Goal: Task Accomplishment & Management: Use online tool/utility

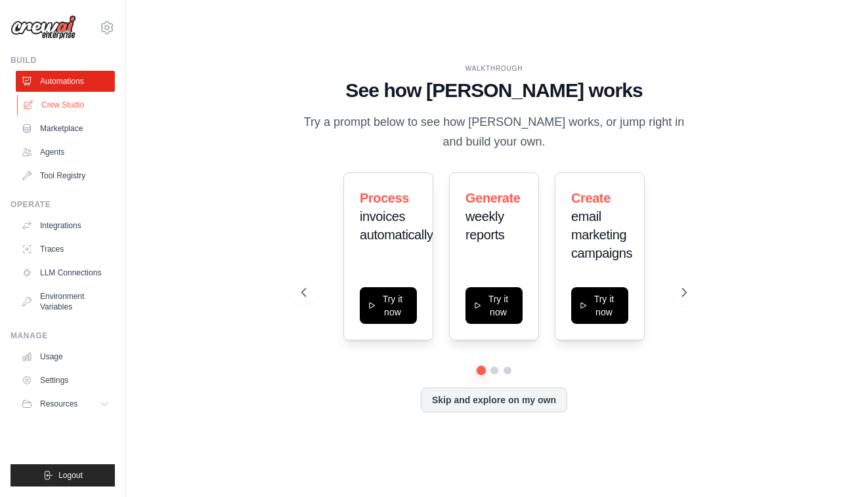
click at [79, 101] on link "Crew Studio" at bounding box center [66, 104] width 99 height 21
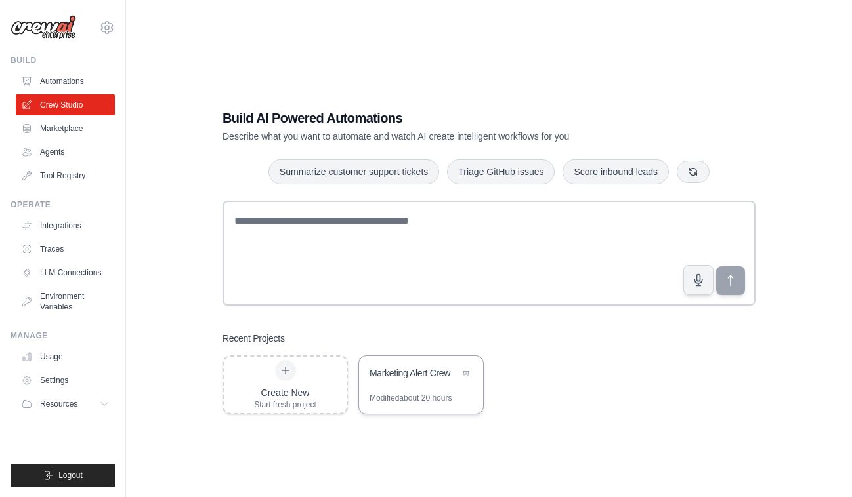
click at [430, 378] on div "Marketing Alert Crew" at bounding box center [414, 373] width 90 height 13
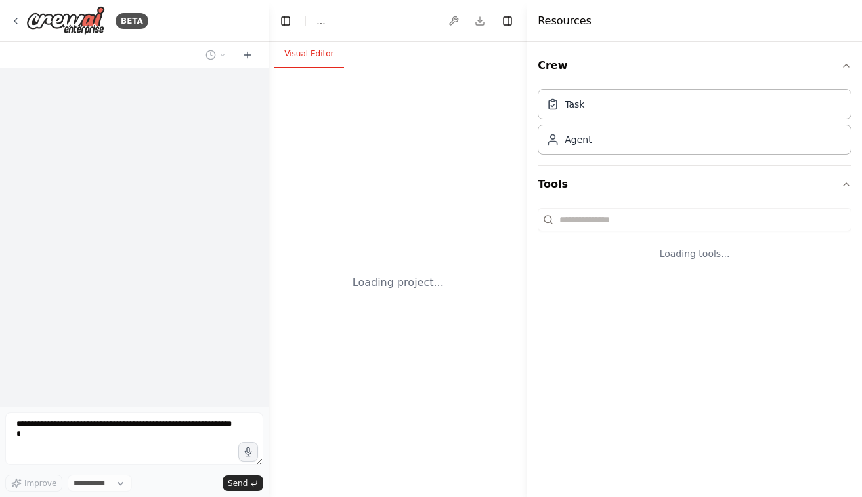
select select "****"
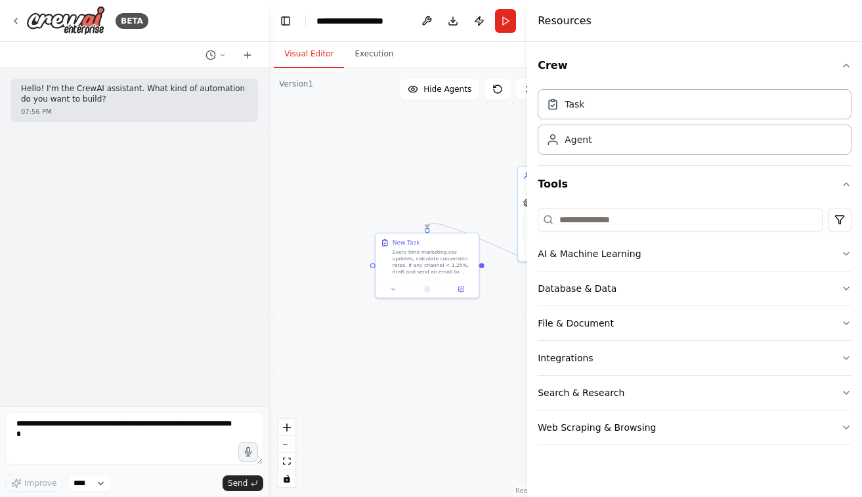
drag, startPoint x: 522, startPoint y: 184, endPoint x: 420, endPoint y: 153, distance: 106.3
click at [420, 153] on div "**********" at bounding box center [431, 248] width 862 height 497
drag, startPoint x: 519, startPoint y: 172, endPoint x: 421, endPoint y: 127, distance: 107.7
click at [421, 127] on div ".deletable-edge-delete-btn { width: 20px; height: 20px; border: 0px solid #ffff…" at bounding box center [410, 282] width 284 height 429
click at [503, 20] on button "Run" at bounding box center [505, 21] width 21 height 24
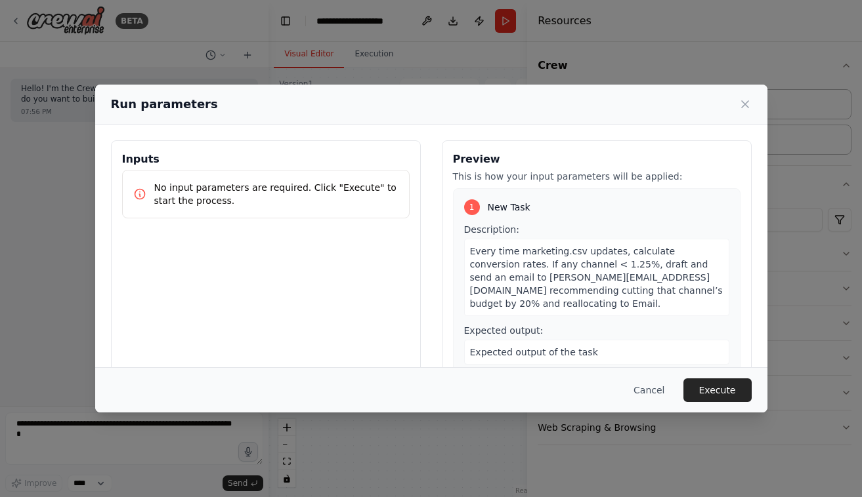
scroll to position [22, 0]
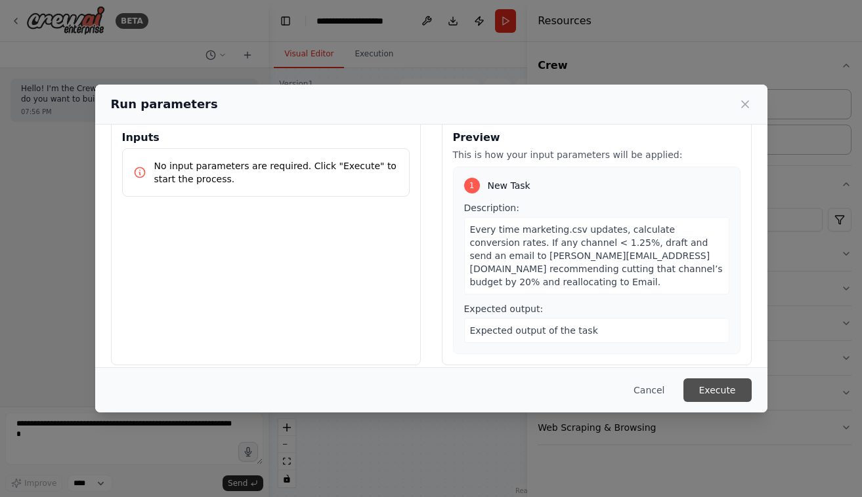
click at [740, 394] on button "Execute" at bounding box center [717, 391] width 68 height 24
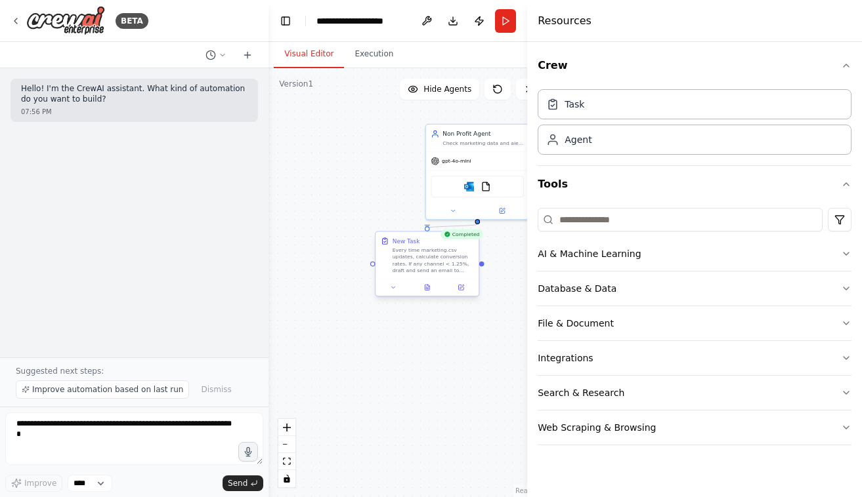
click at [432, 252] on div "Every time marketing.csv updates, calculate conversion rates. If any channel < …" at bounding box center [432, 260] width 81 height 27
click at [486, 144] on div "Check marketing data and alert when conversion rates drop" at bounding box center [483, 141] width 81 height 7
click at [491, 142] on div "Check marketing data and alert when conversion rates drop" at bounding box center [483, 141] width 81 height 7
drag, startPoint x: 491, startPoint y: 142, endPoint x: 411, endPoint y: 138, distance: 80.8
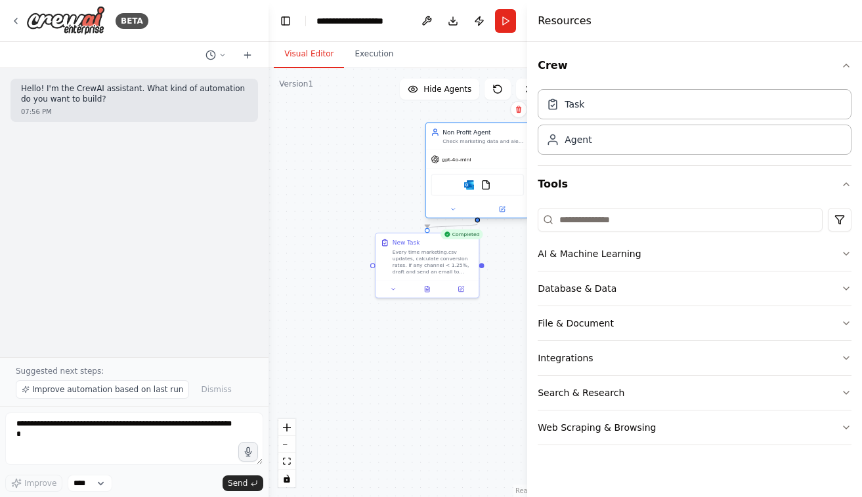
click at [443, 138] on div "Check marketing data and alert when conversion rates drop" at bounding box center [483, 141] width 81 height 7
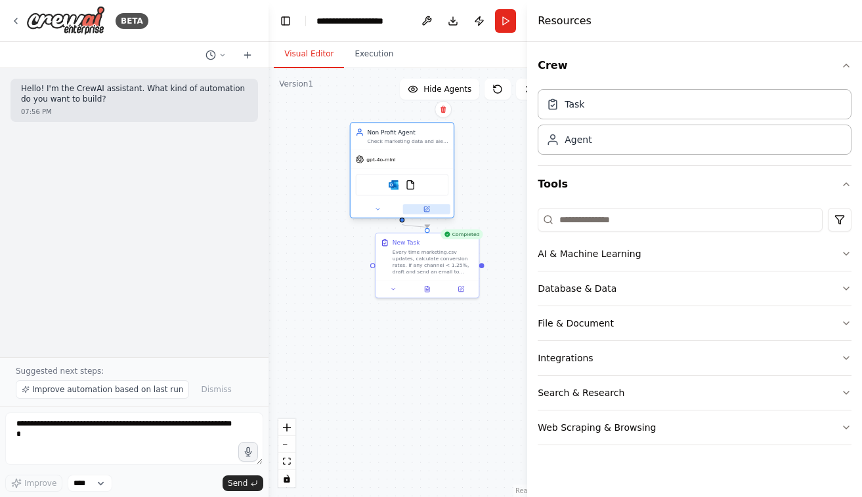
click at [428, 209] on icon at bounding box center [426, 209] width 5 height 5
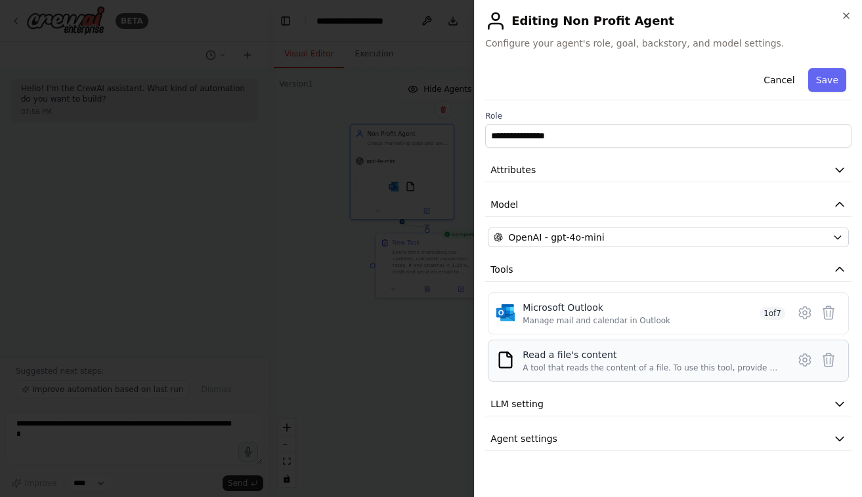
click at [633, 358] on div "Read a file's content" at bounding box center [650, 354] width 257 height 13
click at [799, 362] on icon at bounding box center [805, 360] width 16 height 16
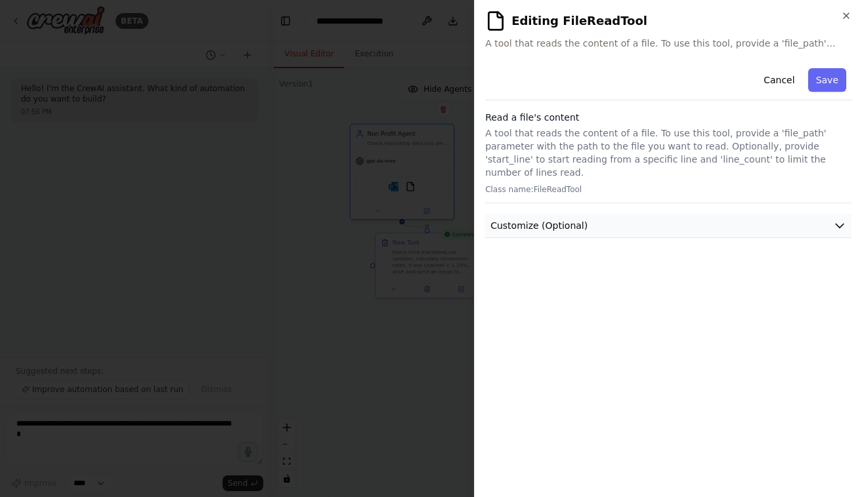
click at [736, 214] on button "Customize (Optional)" at bounding box center [668, 226] width 366 height 24
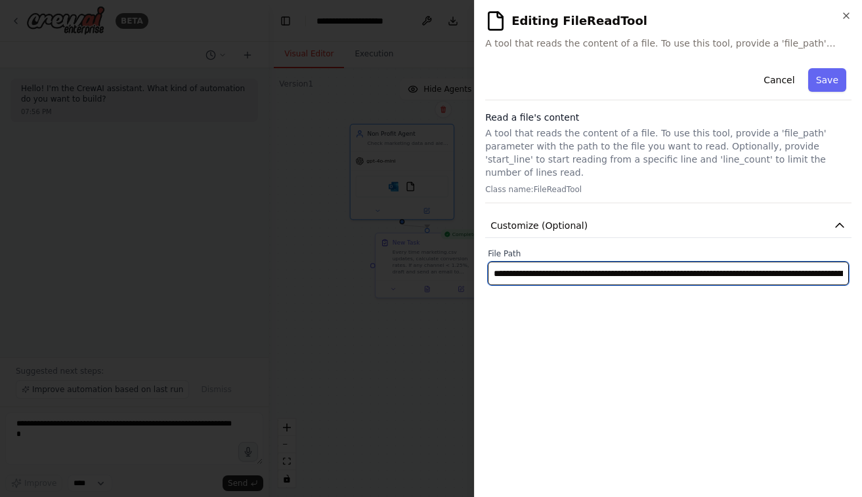
click at [685, 262] on input "**********" at bounding box center [668, 274] width 361 height 24
paste input "*****"
type input "**********"
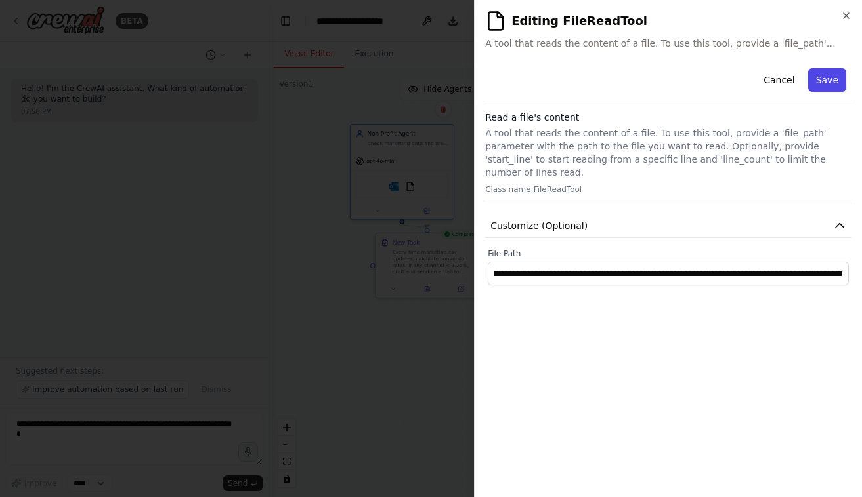
click at [822, 91] on button "Save" at bounding box center [827, 80] width 38 height 24
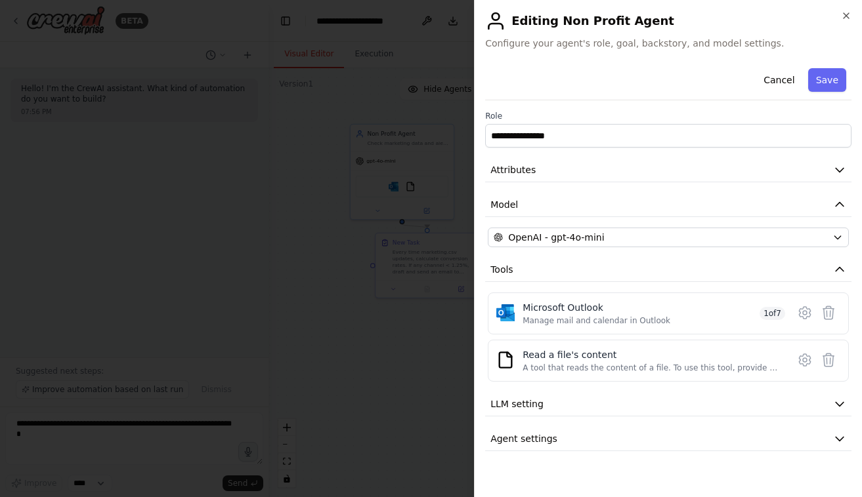
click at [822, 91] on button "Save" at bounding box center [827, 80] width 38 height 24
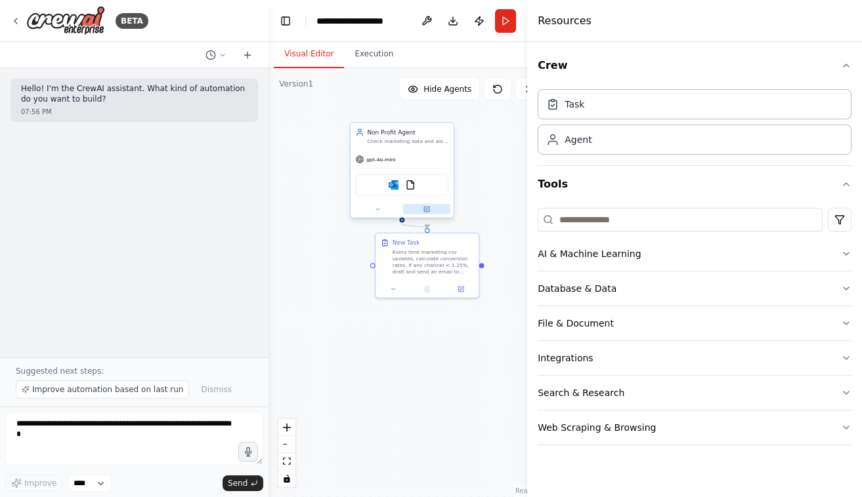
click at [434, 214] on button at bounding box center [426, 209] width 47 height 10
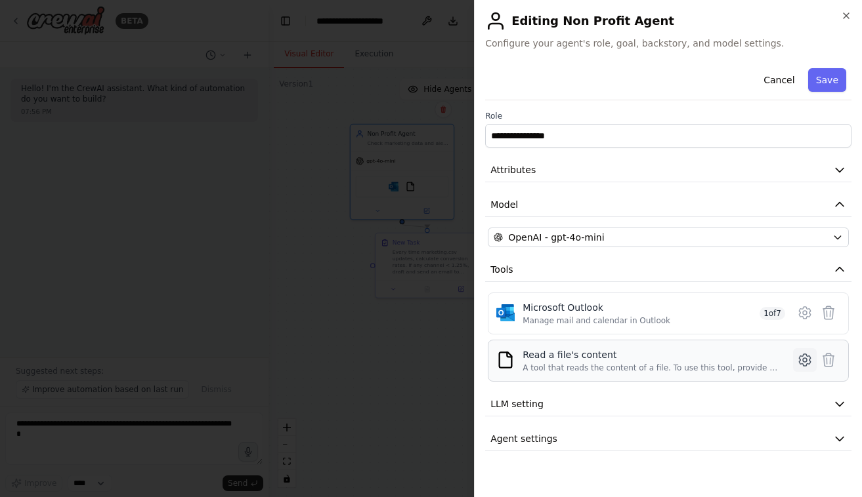
click at [806, 360] on icon at bounding box center [804, 360] width 4 height 4
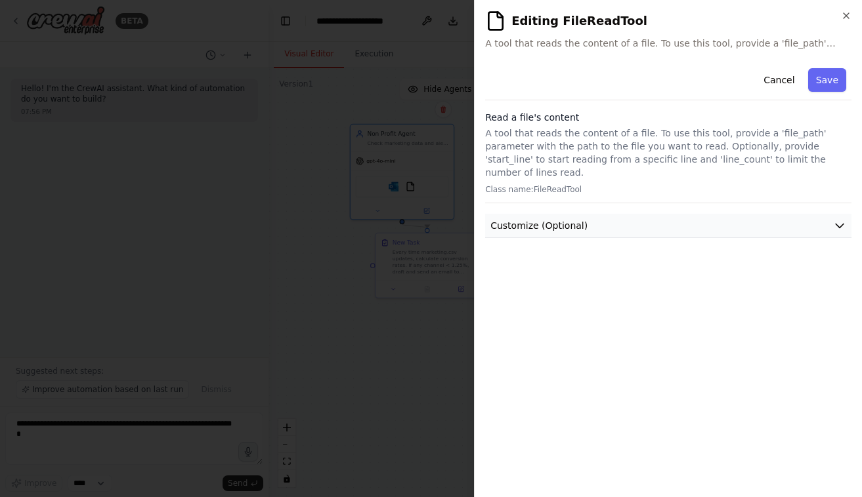
click at [648, 214] on button "Customize (Optional)" at bounding box center [668, 226] width 366 height 24
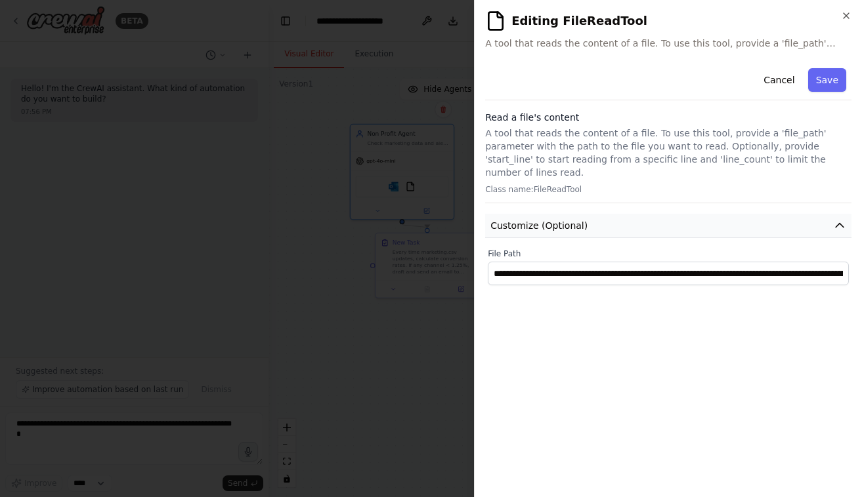
click at [648, 214] on button "Customize (Optional)" at bounding box center [668, 226] width 366 height 24
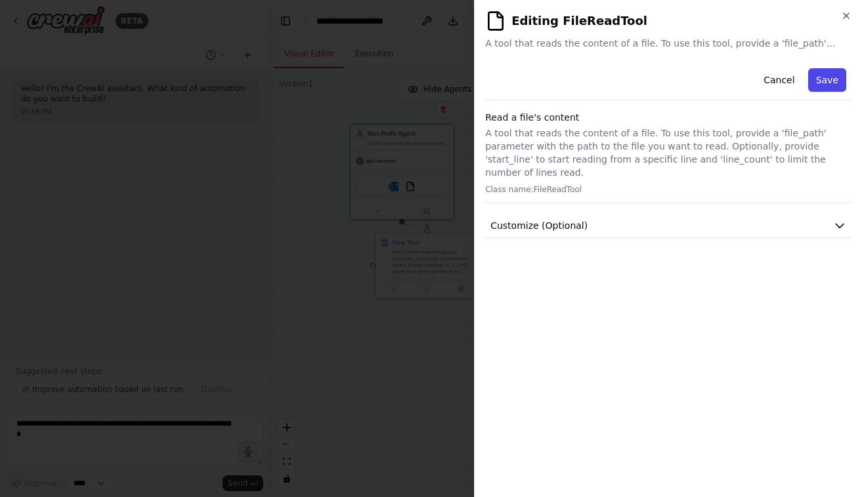
click at [823, 85] on button "Save" at bounding box center [827, 80] width 38 height 24
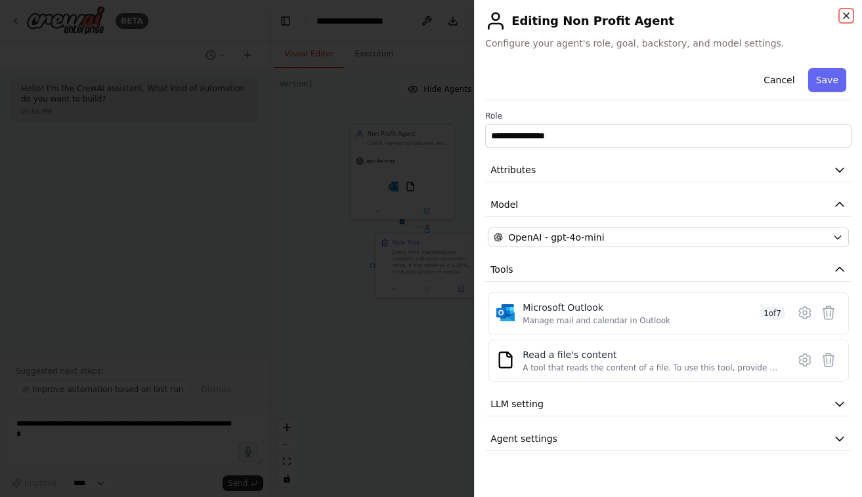
click at [846, 18] on icon "button" at bounding box center [846, 15] width 10 height 10
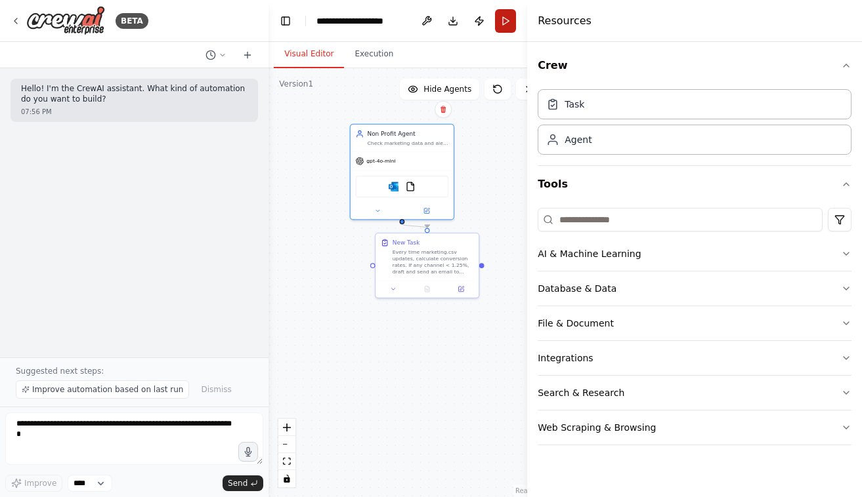
click at [507, 26] on button "Run" at bounding box center [505, 21] width 21 height 24
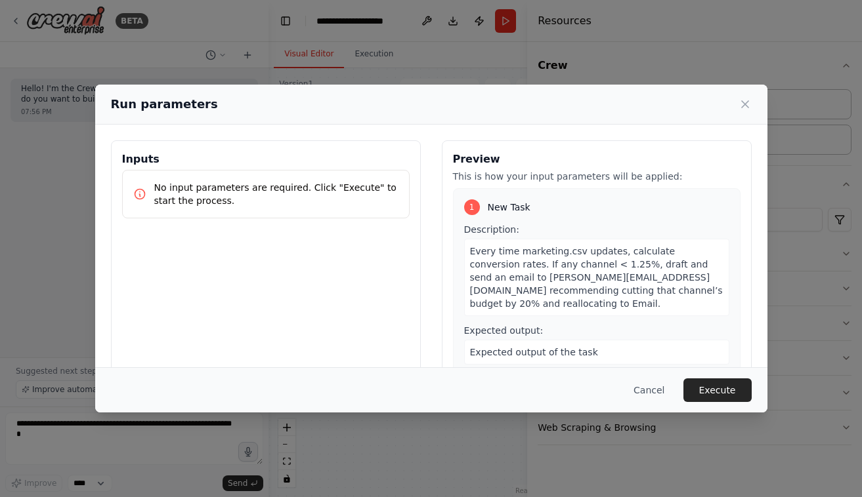
scroll to position [22, 0]
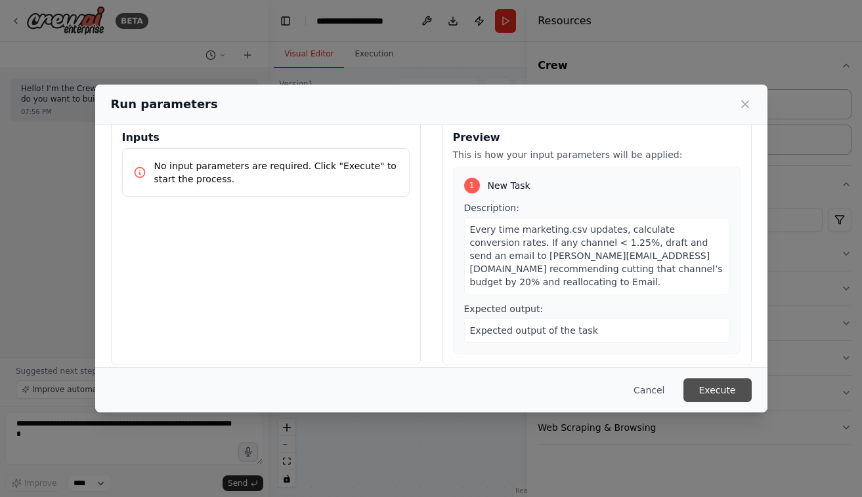
click at [710, 380] on button "Execute" at bounding box center [717, 391] width 68 height 24
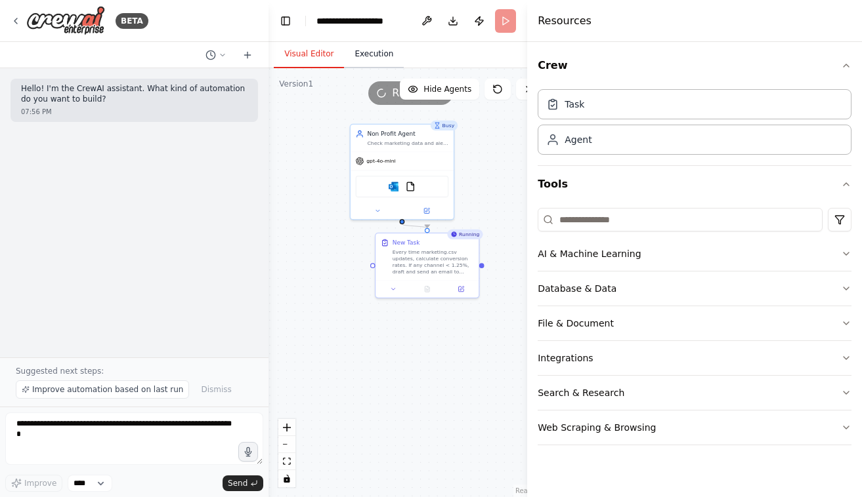
click at [371, 58] on button "Execution" at bounding box center [374, 55] width 60 height 28
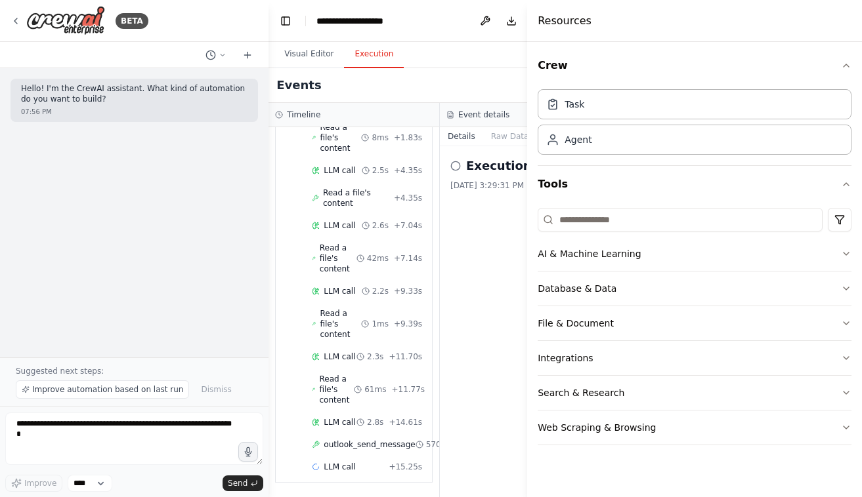
scroll to position [198, 0]
click at [323, 56] on button "Visual Editor" at bounding box center [309, 55] width 70 height 28
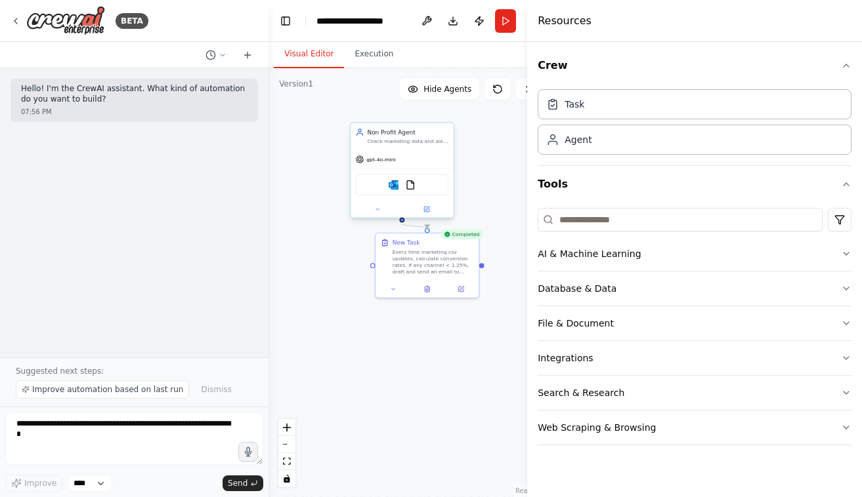
click at [409, 160] on div "gpt-4o-mini" at bounding box center [401, 159] width 103 height 18
click at [427, 255] on div "Every time marketing.csv updates, calculate conversion rates. If any channel < …" at bounding box center [432, 260] width 81 height 27
click at [458, 292] on button at bounding box center [461, 288] width 29 height 10
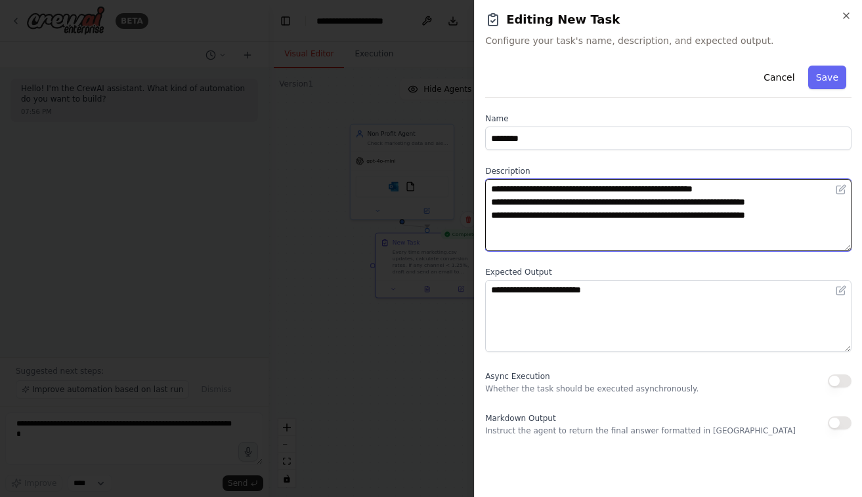
click at [604, 237] on textarea "**********" at bounding box center [668, 215] width 366 height 72
paste textarea "**********"
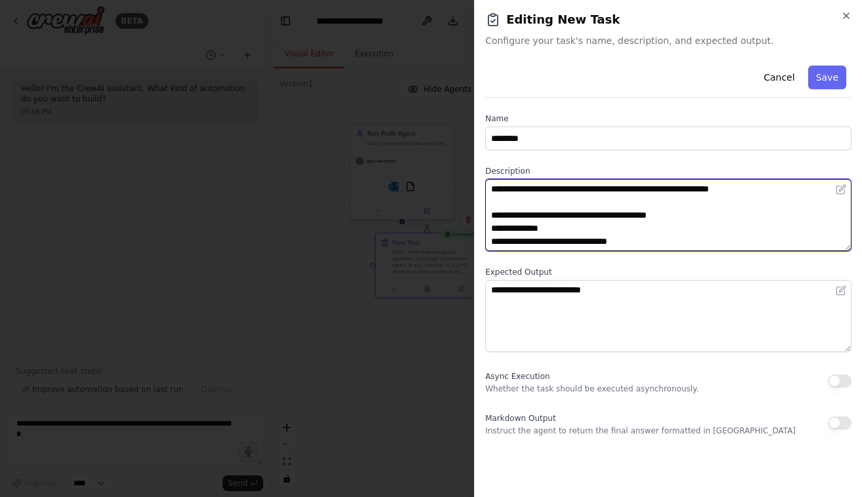
scroll to position [407, 0]
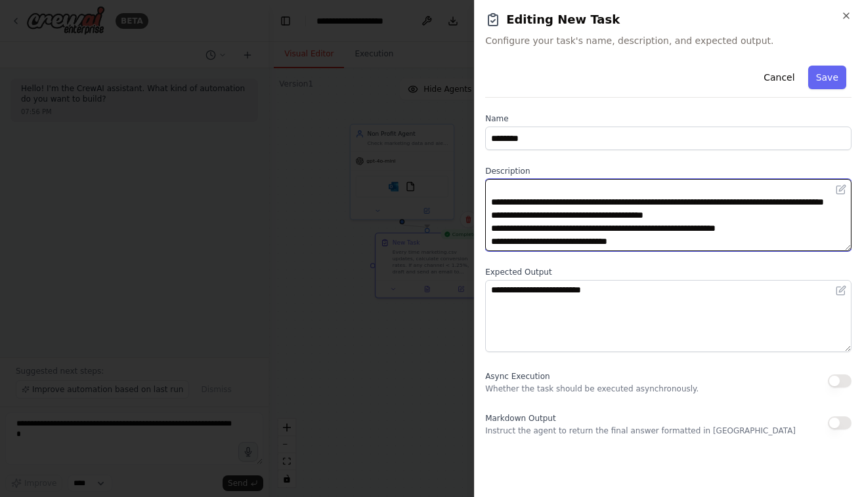
click at [595, 238] on textarea at bounding box center [668, 215] width 366 height 72
type textarea "**********"
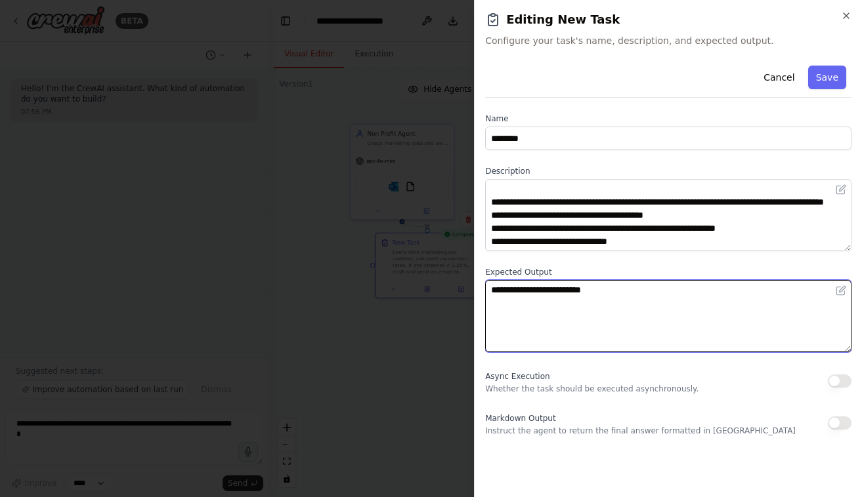
click at [604, 294] on textarea "**********" at bounding box center [668, 316] width 366 height 72
paste textarea "**********"
drag, startPoint x: 558, startPoint y: 289, endPoint x: 506, endPoint y: 291, distance: 51.9
click at [506, 291] on textarea "**********" at bounding box center [668, 316] width 366 height 72
drag, startPoint x: 612, startPoint y: 316, endPoint x: 525, endPoint y: 316, distance: 86.6
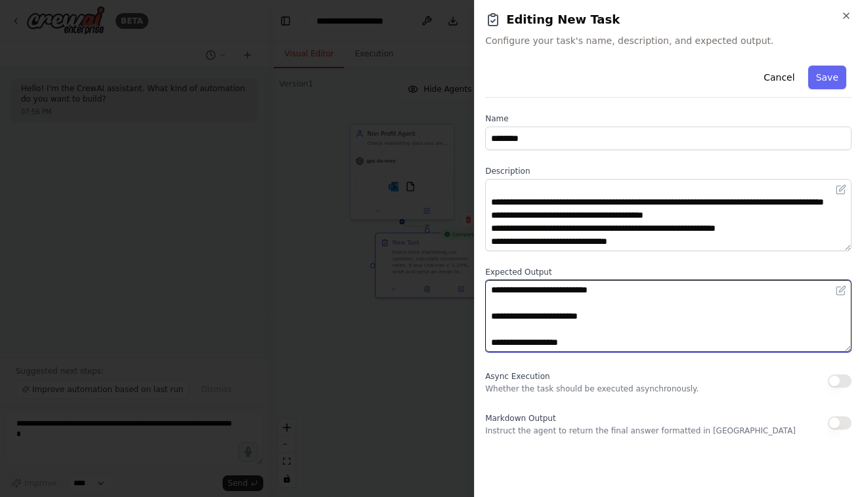
click at [525, 316] on textarea "**********" at bounding box center [668, 316] width 366 height 72
drag, startPoint x: 579, startPoint y: 341, endPoint x: 516, endPoint y: 341, distance: 63.0
click at [516, 341] on textarea "**********" at bounding box center [668, 316] width 366 height 72
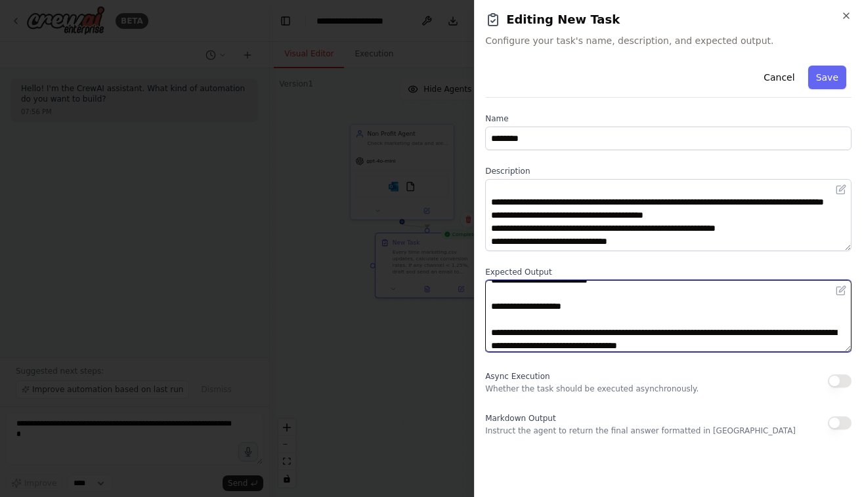
scroll to position [13, 0]
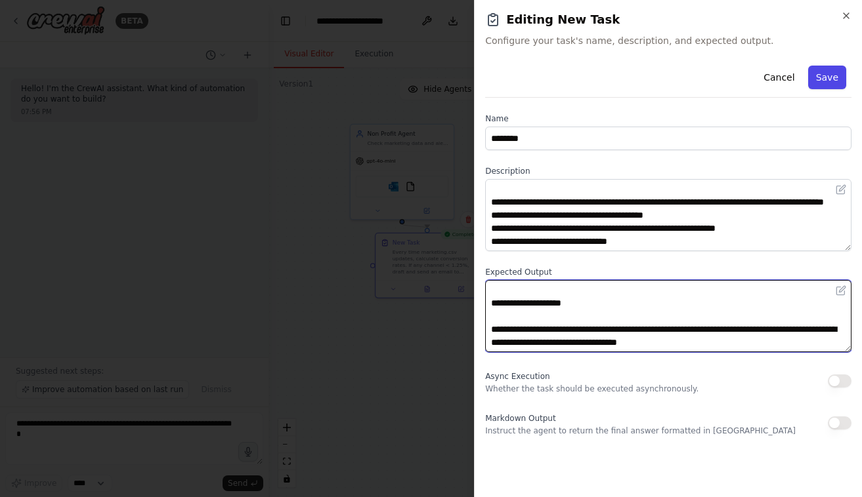
type textarea "**********"
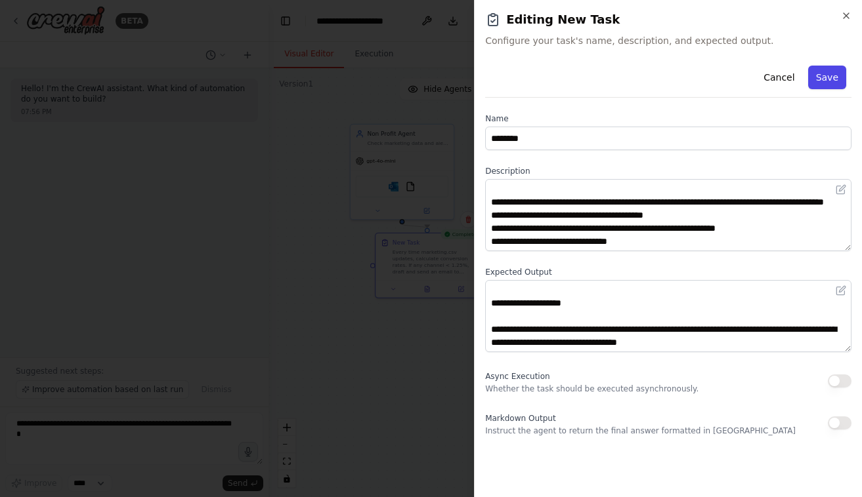
click at [823, 73] on button "Save" at bounding box center [827, 78] width 38 height 24
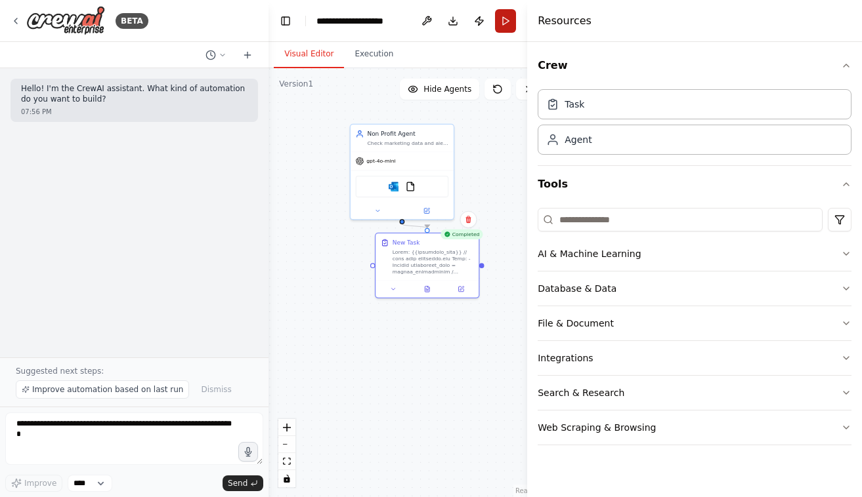
click at [510, 29] on button "Run" at bounding box center [505, 21] width 21 height 24
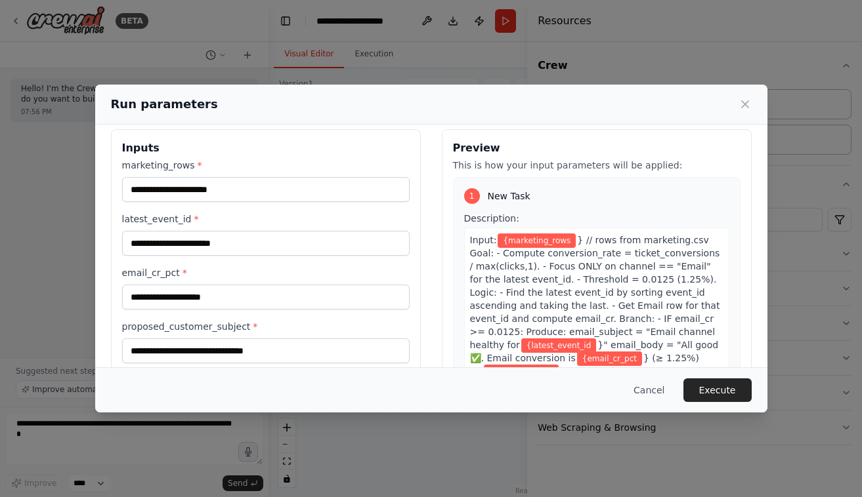
scroll to position [23, 0]
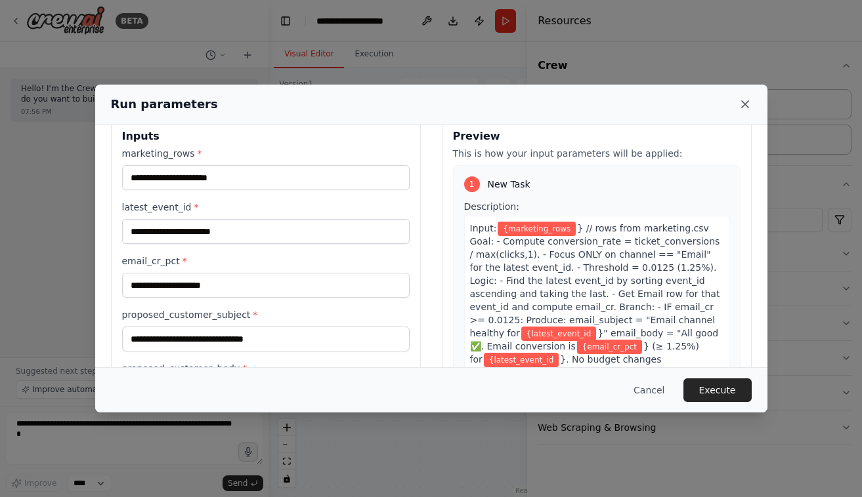
click at [745, 103] on icon at bounding box center [744, 104] width 7 height 7
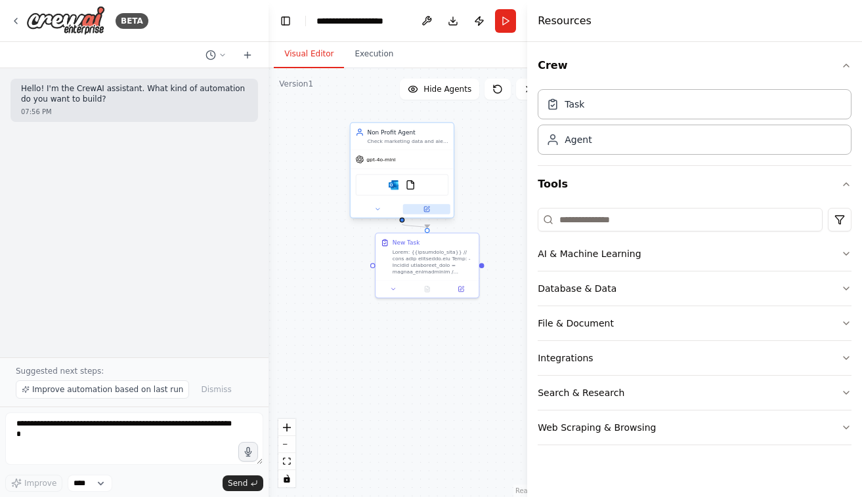
click at [437, 210] on button at bounding box center [426, 209] width 47 height 10
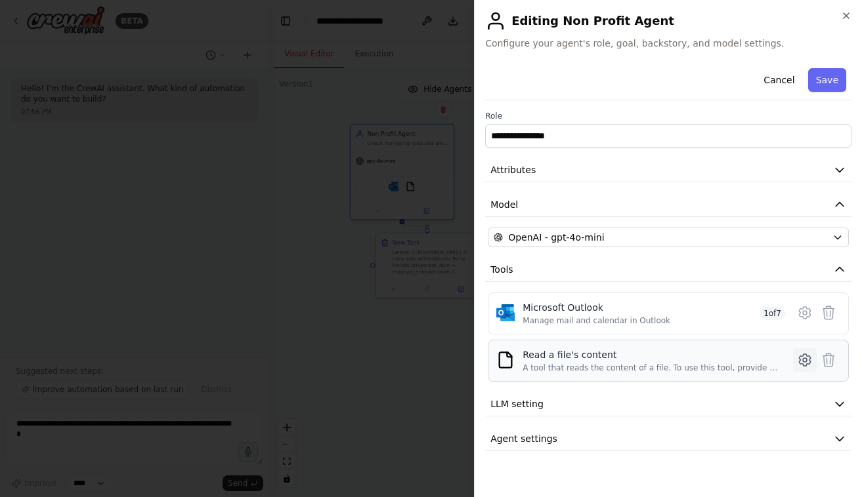
click at [801, 356] on icon at bounding box center [804, 360] width 11 height 12
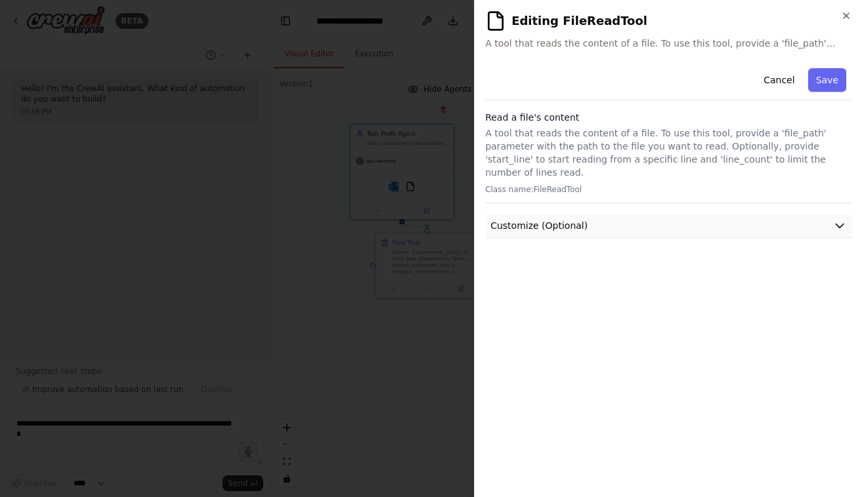
click at [785, 214] on button "Customize (Optional)" at bounding box center [668, 226] width 366 height 24
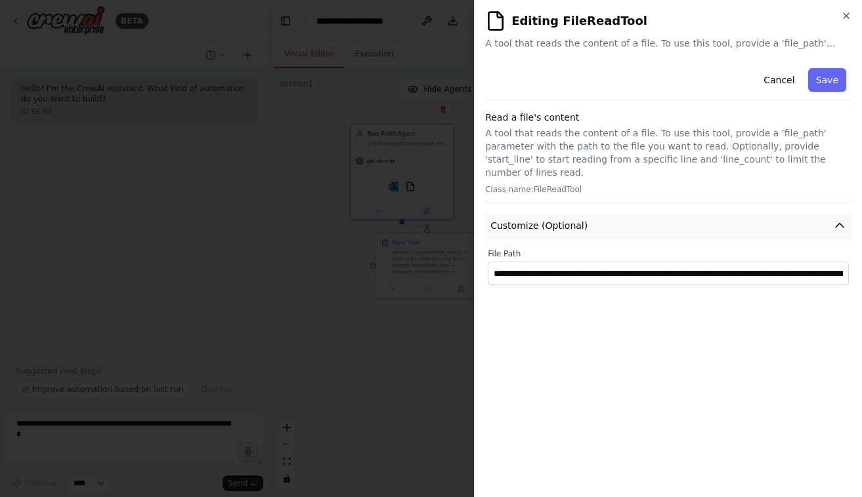
click at [785, 214] on button "Customize (Optional)" at bounding box center [668, 226] width 366 height 24
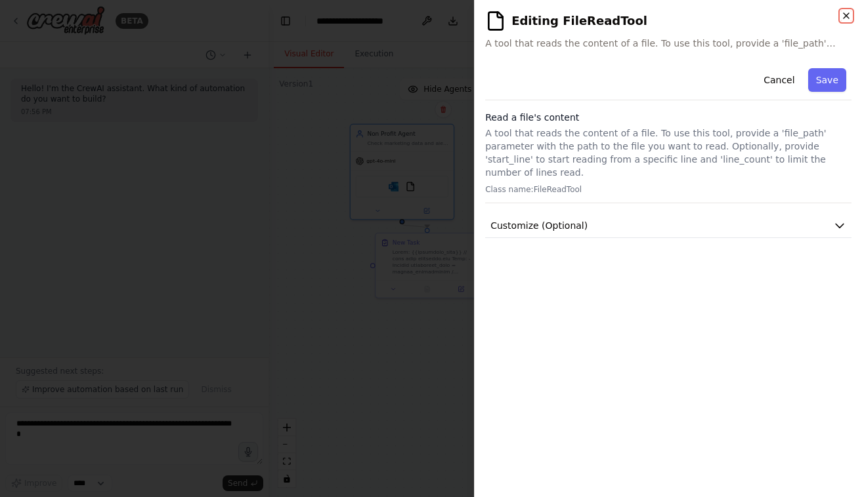
click at [844, 18] on icon "button" at bounding box center [845, 15] width 5 height 5
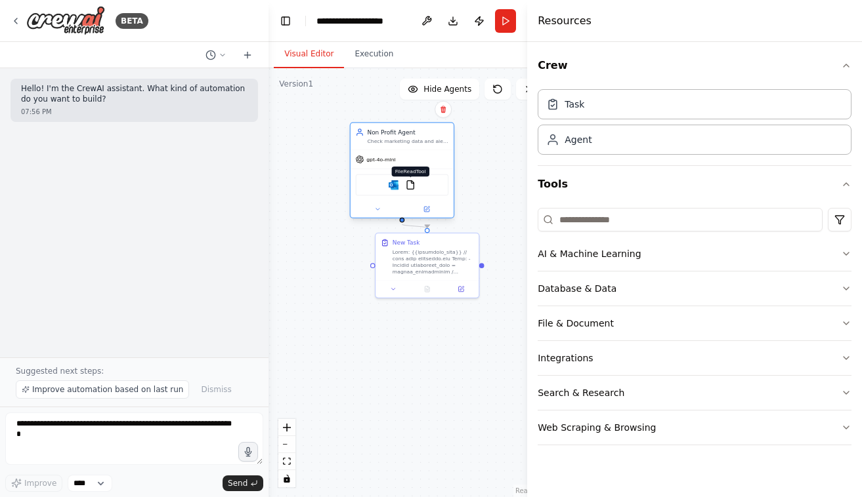
click at [409, 187] on img at bounding box center [411, 185] width 10 height 10
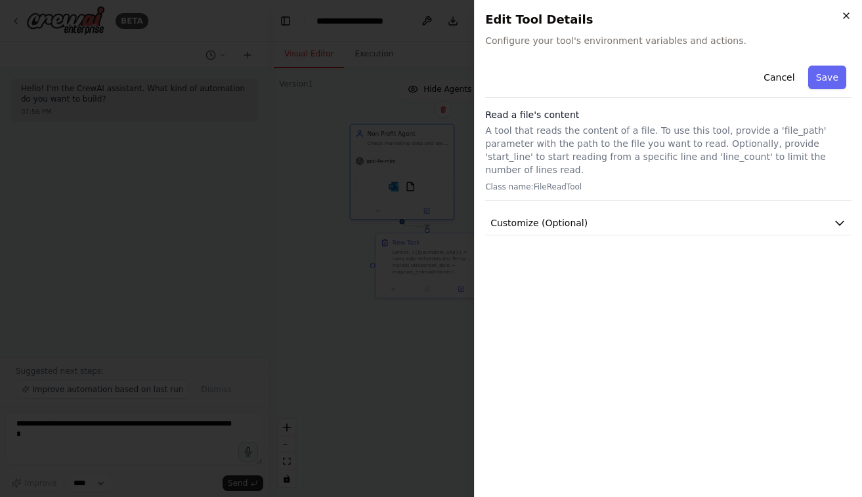
click at [850, 20] on icon "button" at bounding box center [846, 15] width 10 height 10
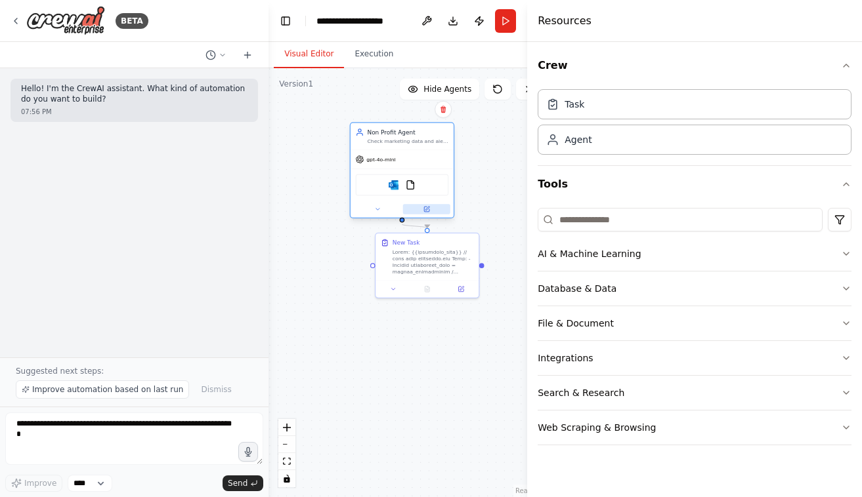
click at [429, 211] on icon at bounding box center [426, 209] width 5 height 5
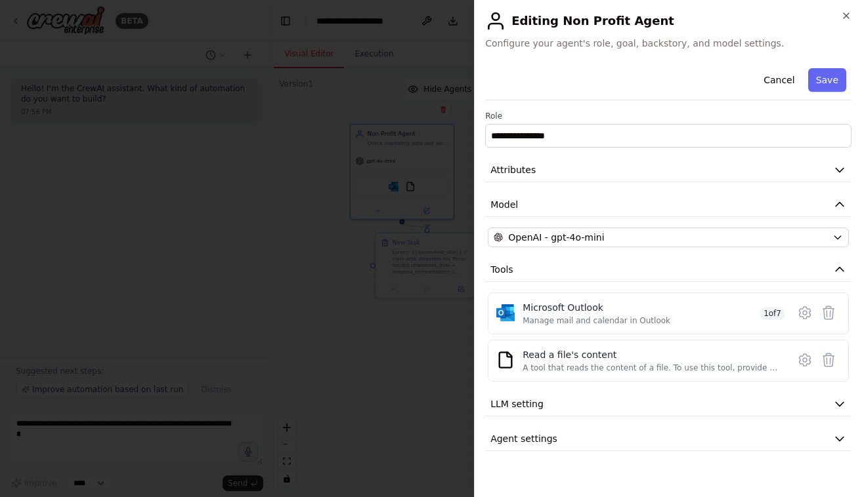
click at [837, 18] on h2 "Editing Non Profit Agent" at bounding box center [668, 20] width 366 height 21
click at [853, 14] on div "**********" at bounding box center [668, 248] width 388 height 497
click at [847, 16] on icon "button" at bounding box center [846, 15] width 10 height 10
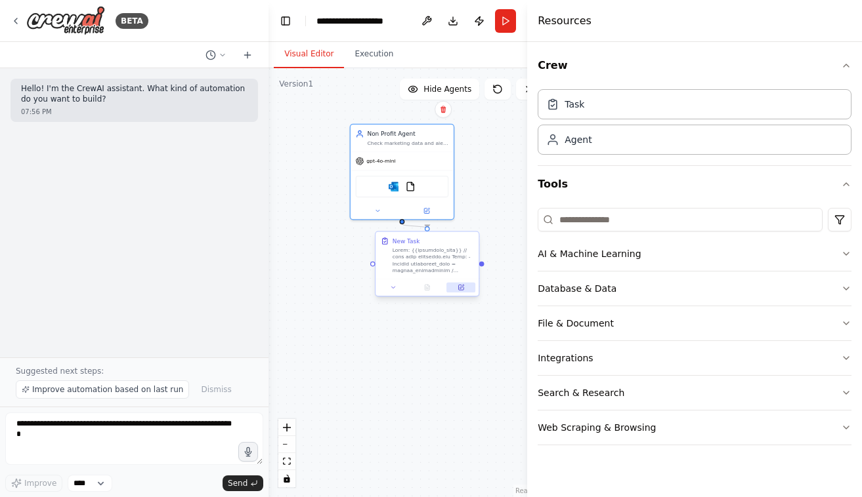
click at [455, 289] on button at bounding box center [461, 288] width 29 height 10
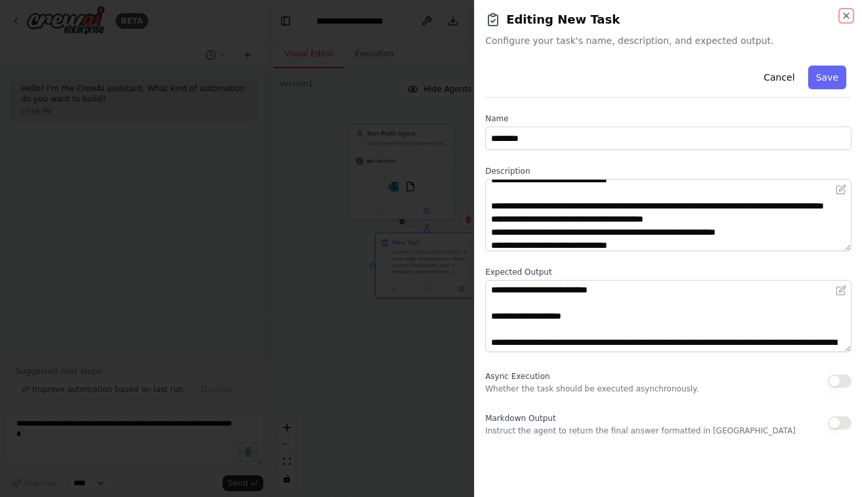
scroll to position [407, 0]
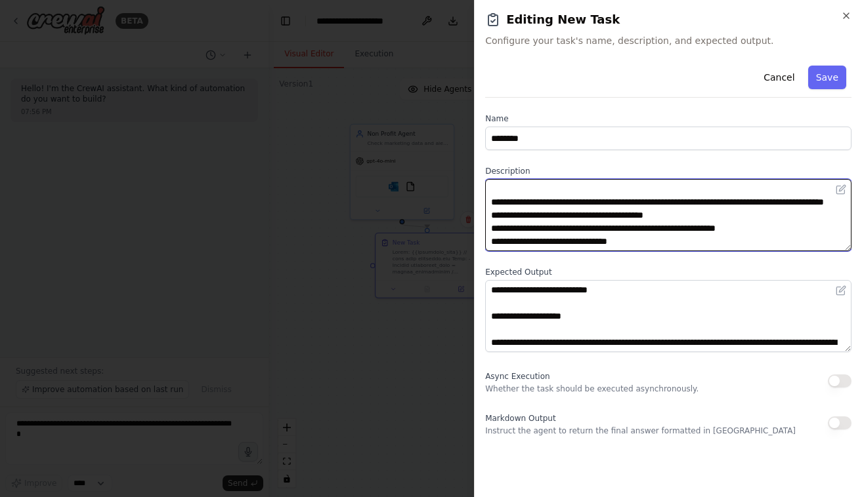
click at [623, 225] on textarea at bounding box center [668, 215] width 366 height 72
paste textarea "**********"
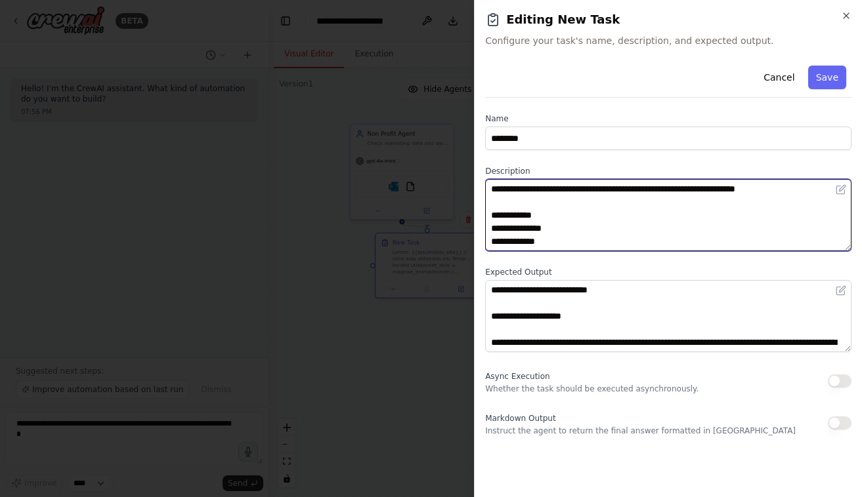
scroll to position [0, 0]
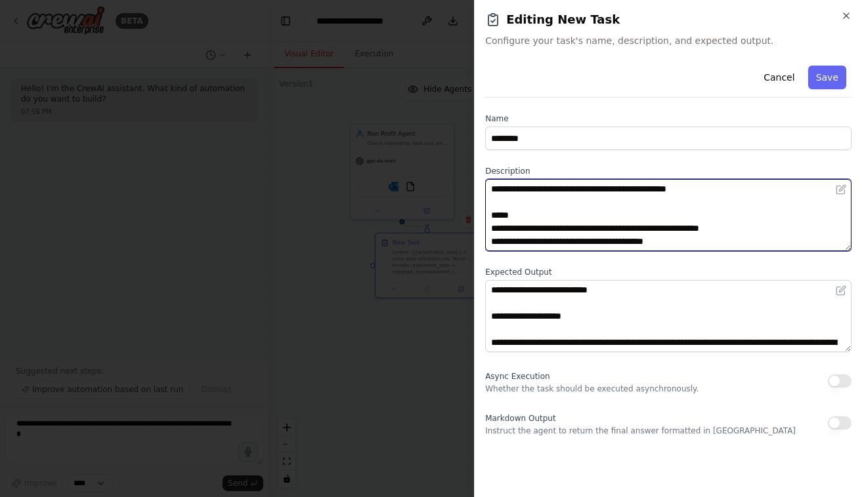
type textarea "**********"
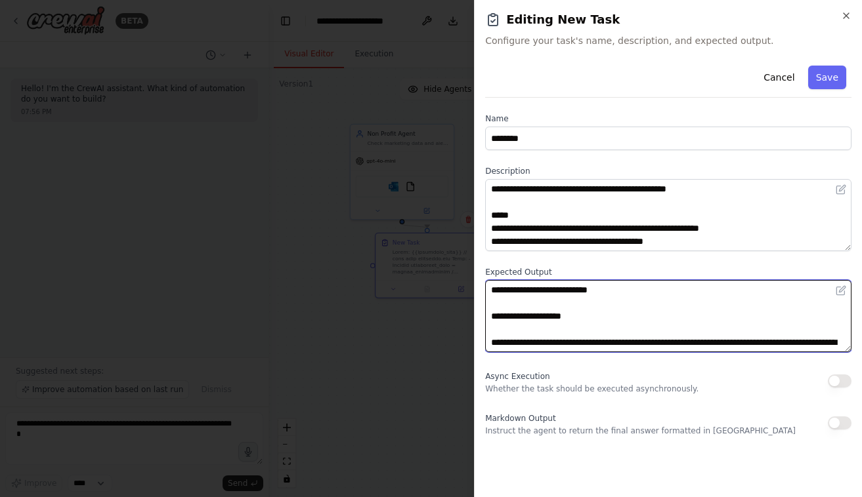
click at [629, 312] on textarea "**********" at bounding box center [668, 316] width 366 height 72
paste textarea
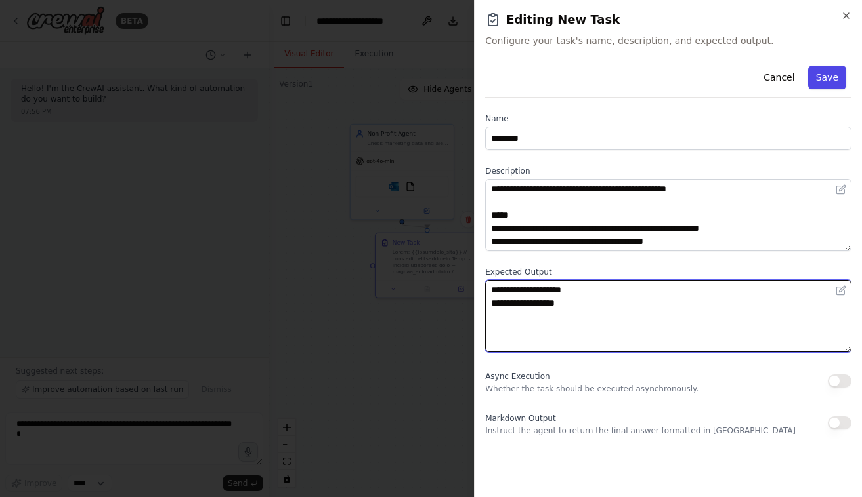
type textarea "**********"
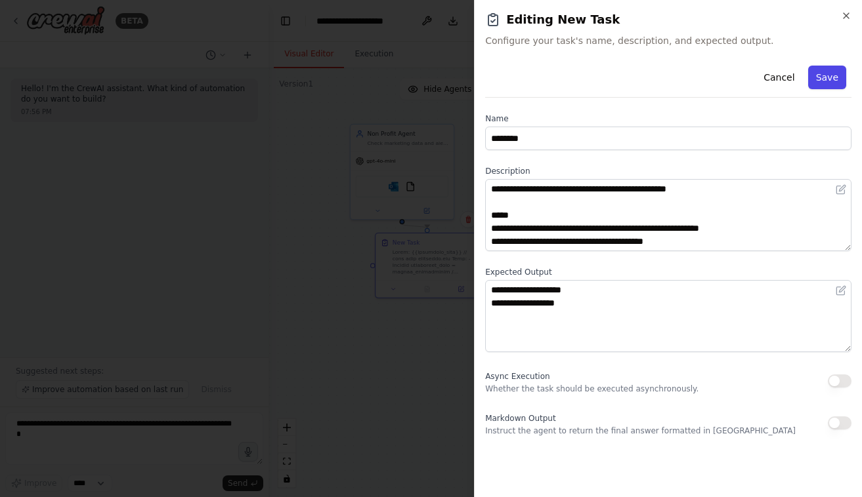
click at [827, 89] on button "Save" at bounding box center [827, 78] width 38 height 24
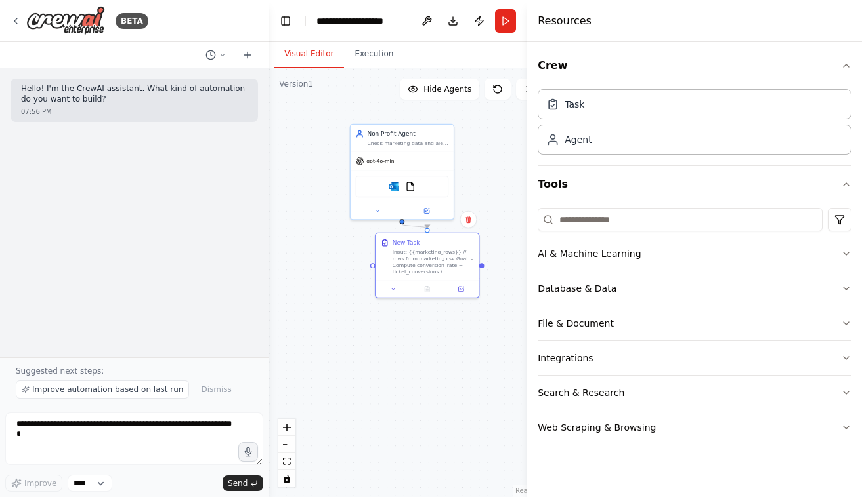
click at [533, 12] on div "Resources" at bounding box center [694, 21] width 335 height 42
click at [507, 22] on button "Run" at bounding box center [505, 21] width 21 height 24
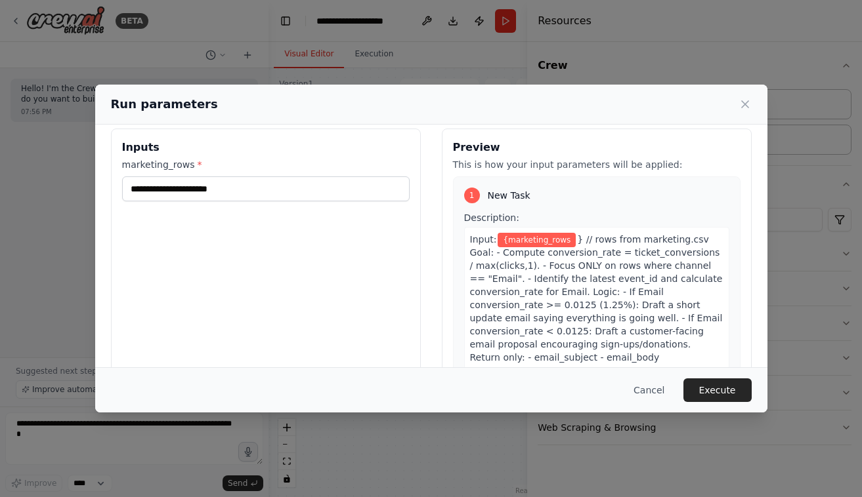
scroll to position [27, 0]
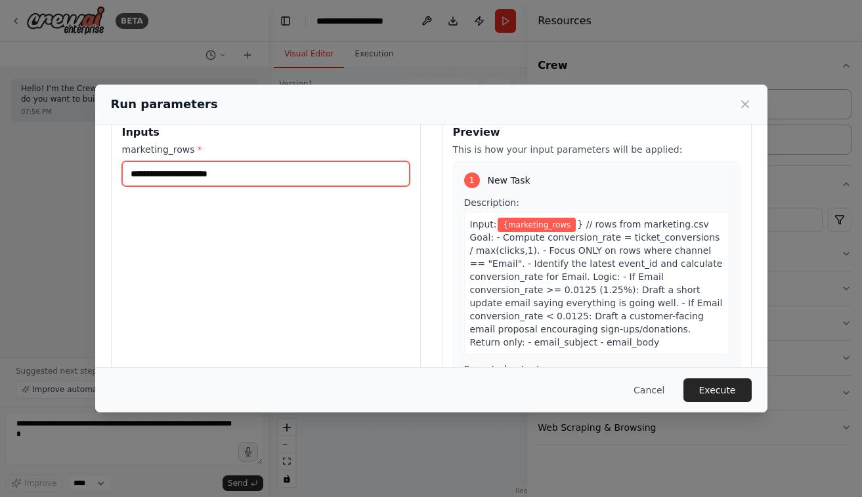
click at [255, 180] on input "marketing_rows *" at bounding box center [265, 173] width 287 height 25
click at [308, 172] on input "marketing_rows *" at bounding box center [265, 173] width 287 height 25
paste input "**********"
type input "**********"
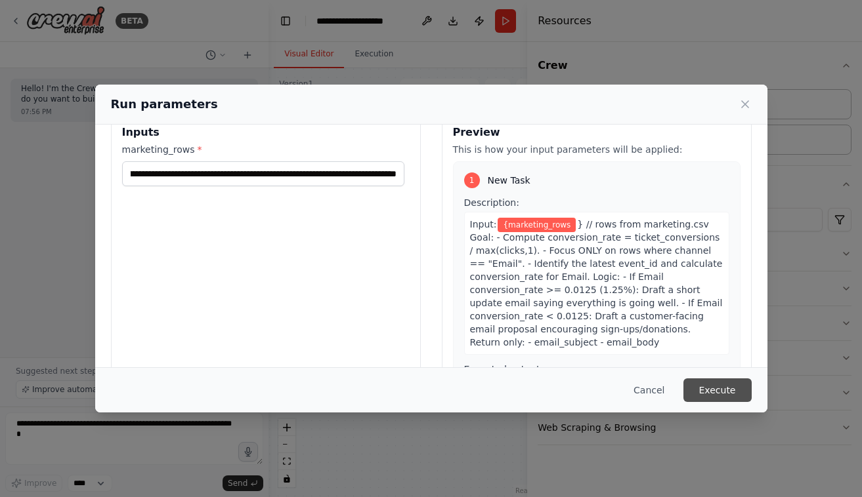
click at [710, 381] on button "Execute" at bounding box center [717, 391] width 68 height 24
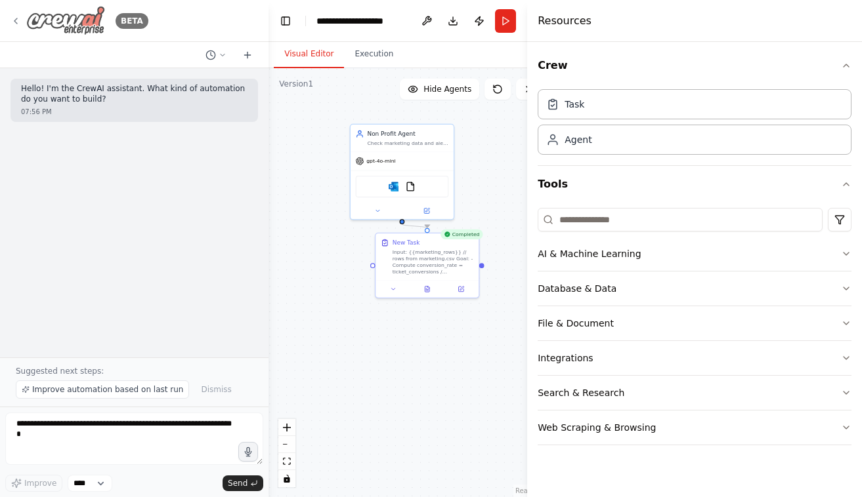
click at [19, 21] on icon at bounding box center [15, 21] width 10 height 10
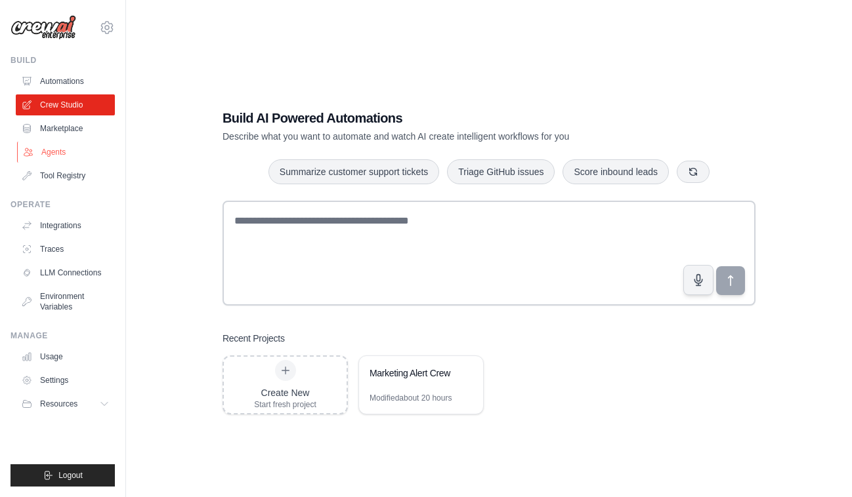
click at [72, 161] on link "Agents" at bounding box center [66, 152] width 99 height 21
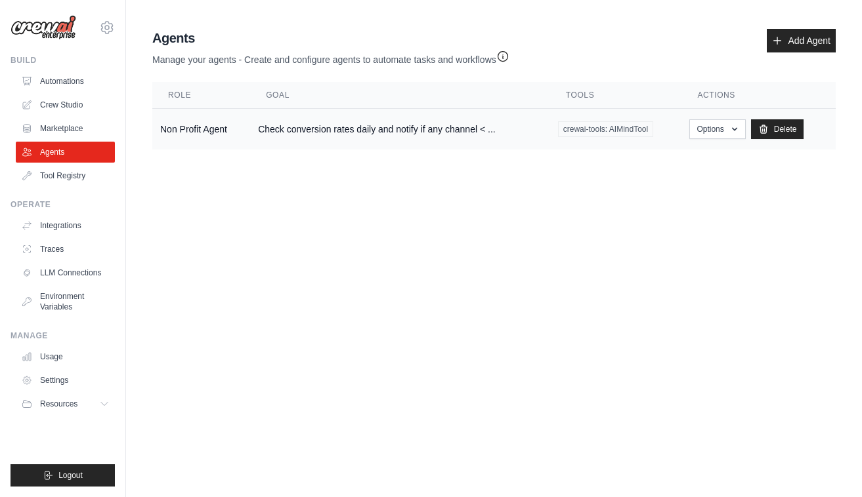
click at [424, 125] on td "Check conversion rates daily and notify if any channel < ..." at bounding box center [400, 129] width 300 height 41
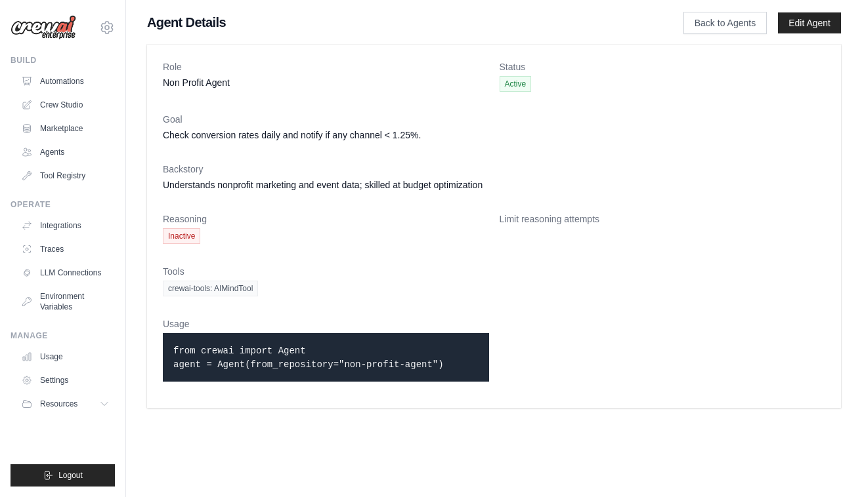
click at [510, 89] on span "Active" at bounding box center [515, 84] width 32 height 16
click at [808, 24] on link "Edit Agent" at bounding box center [809, 22] width 63 height 21
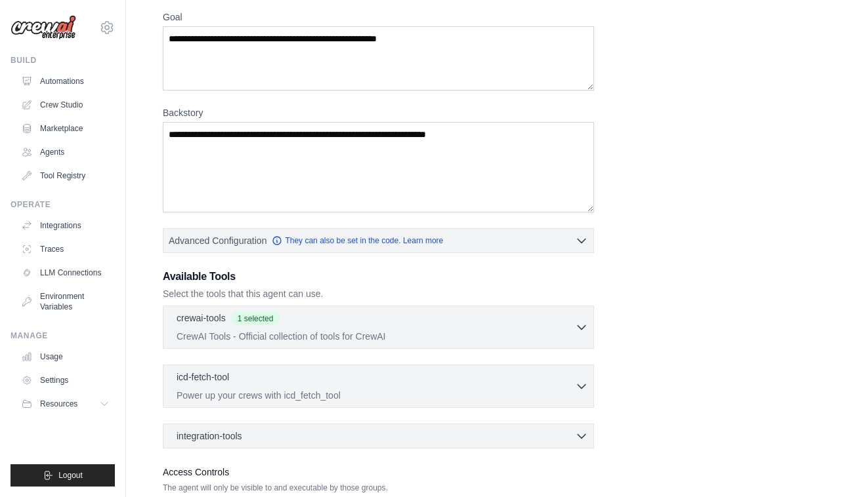
scroll to position [150, 0]
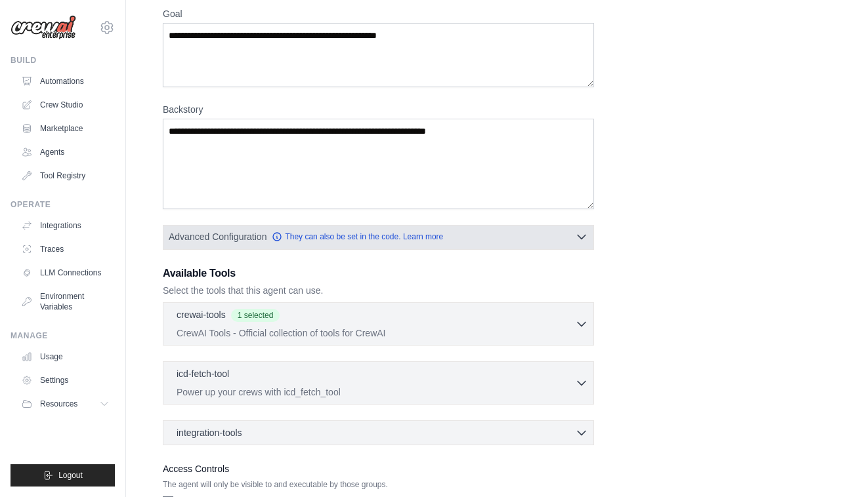
click at [519, 248] on button "Advanced Configuration They can also be set in the code. Learn more" at bounding box center [378, 237] width 430 height 24
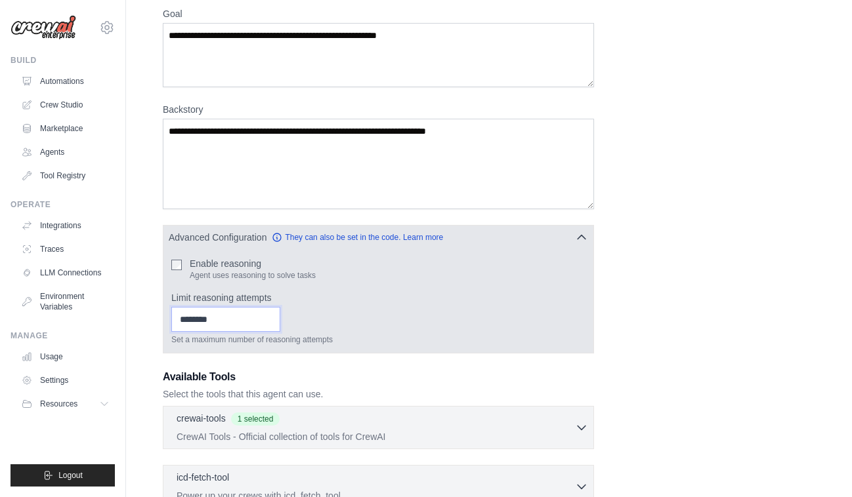
click at [229, 319] on input "Limit reasoning attempts" at bounding box center [225, 319] width 109 height 25
click at [541, 232] on button "Advanced Configuration They can also be set in the code. Learn more" at bounding box center [378, 237] width 430 height 24
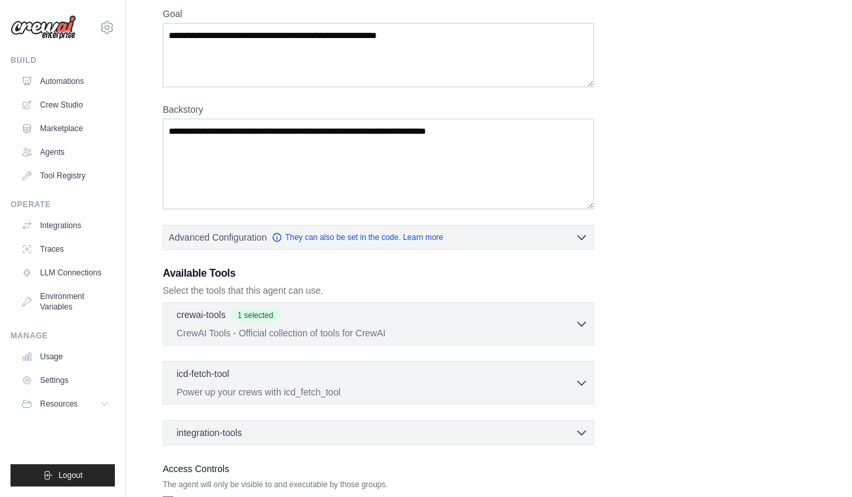
scroll to position [243, 0]
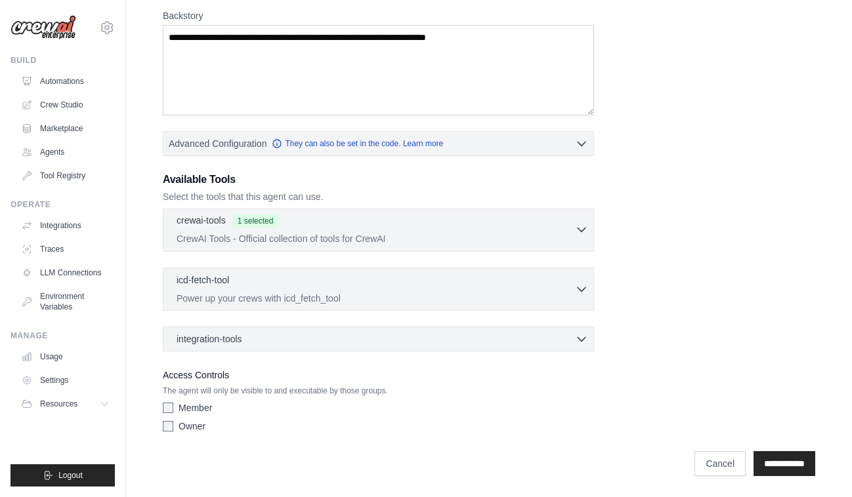
click at [413, 240] on p "CrewAI Tools - Official collection of tools for CrewAI" at bounding box center [376, 238] width 398 height 13
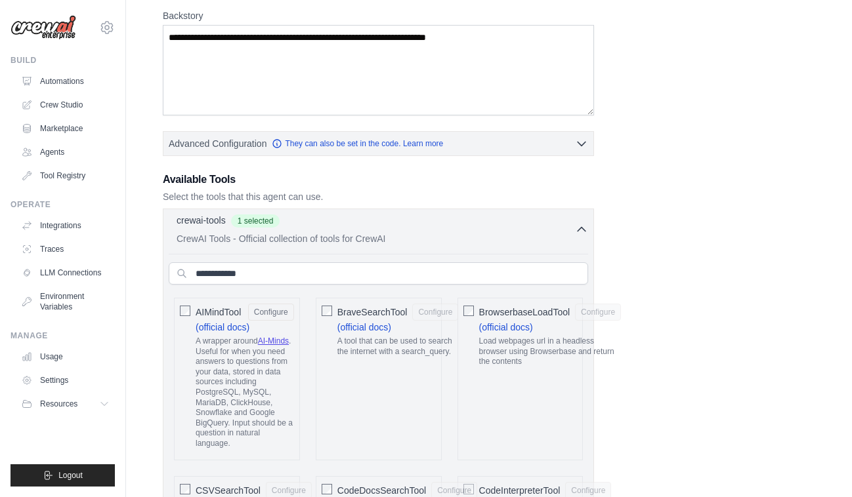
click at [413, 240] on p "CrewAI Tools - Official collection of tools for CrewAI" at bounding box center [376, 238] width 398 height 13
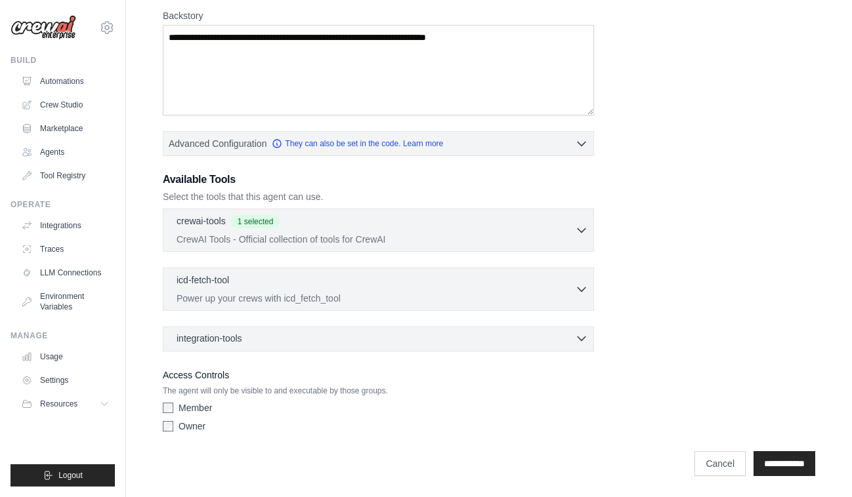
click at [385, 332] on div "integration-tools 0 selected" at bounding box center [382, 338] width 411 height 13
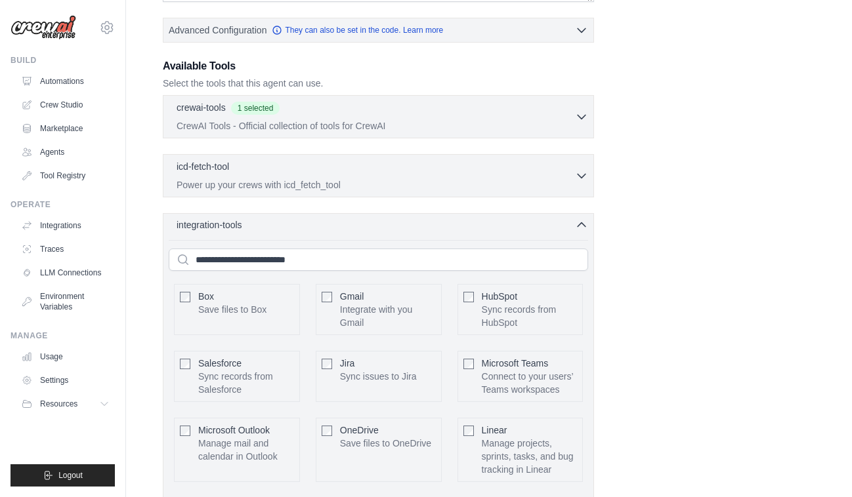
click at [297, 229] on div "integration-tools 0 selected" at bounding box center [382, 225] width 411 height 13
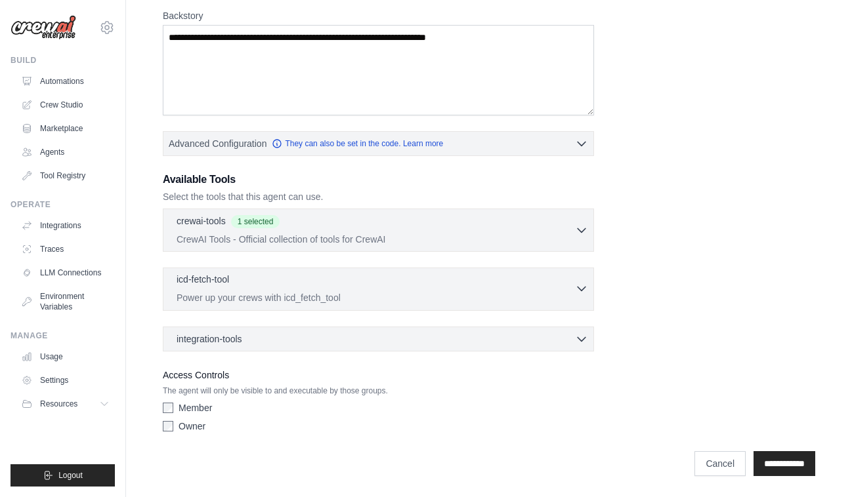
click at [381, 277] on div "icd-fetch-tool 0 selected" at bounding box center [376, 281] width 398 height 16
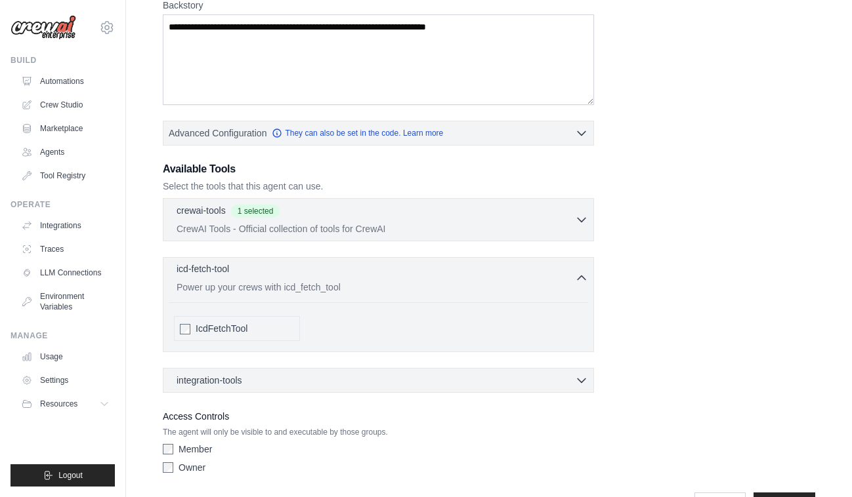
click at [341, 291] on p "Power up your crews with icd_fetch_tool" at bounding box center [376, 287] width 398 height 13
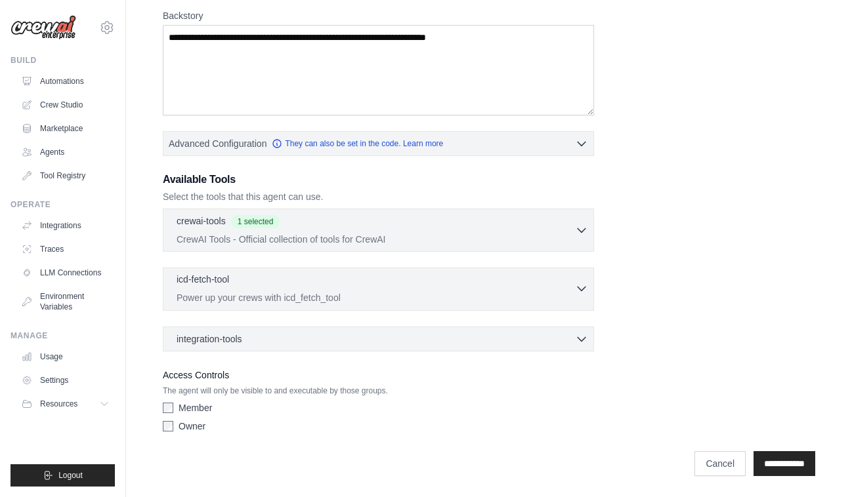
scroll to position [0, 0]
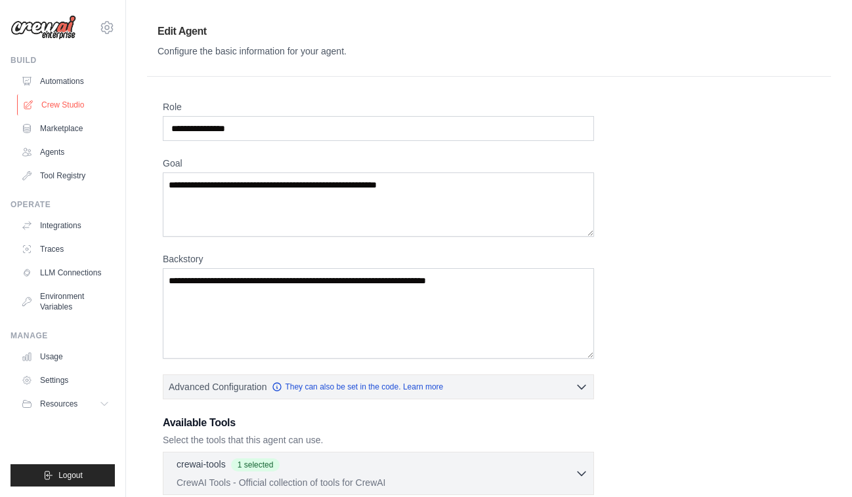
click at [72, 98] on link "Crew Studio" at bounding box center [66, 104] width 99 height 21
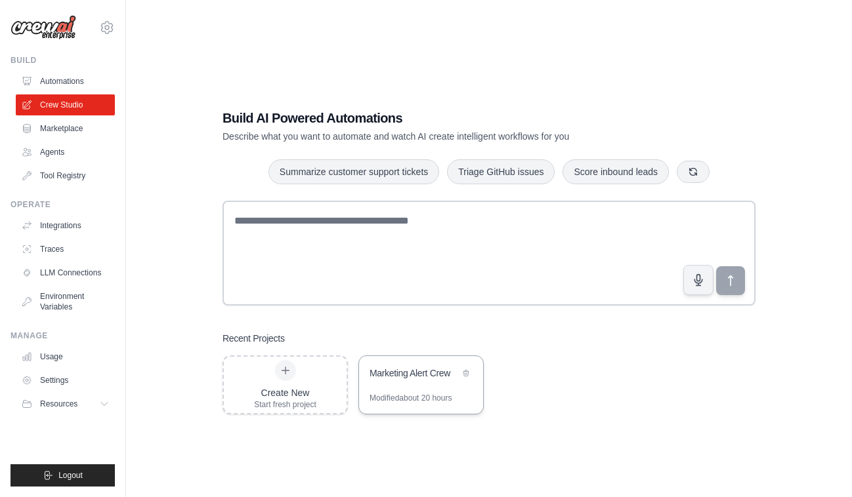
click at [421, 385] on div "Marketing Alert Crew" at bounding box center [421, 374] width 124 height 37
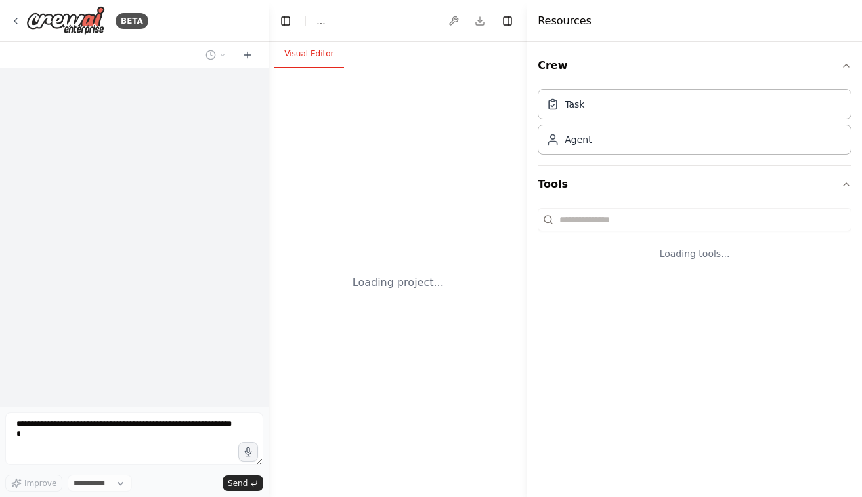
select select "****"
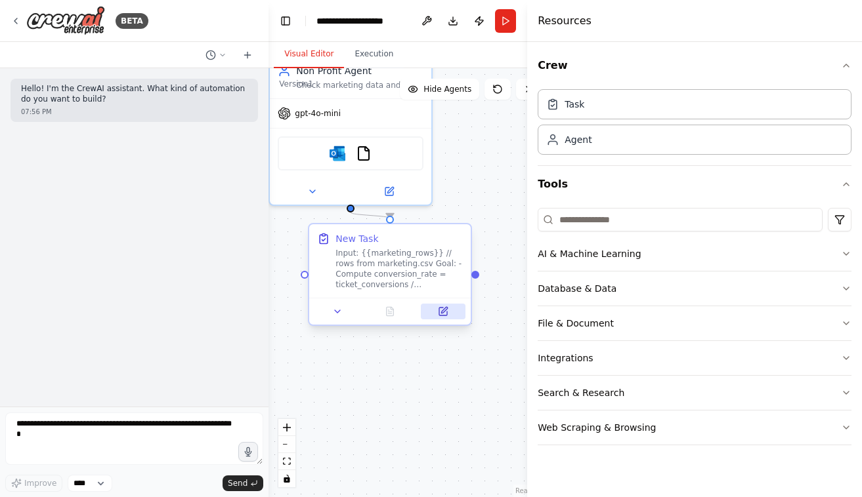
click at [453, 313] on button at bounding box center [443, 312] width 45 height 16
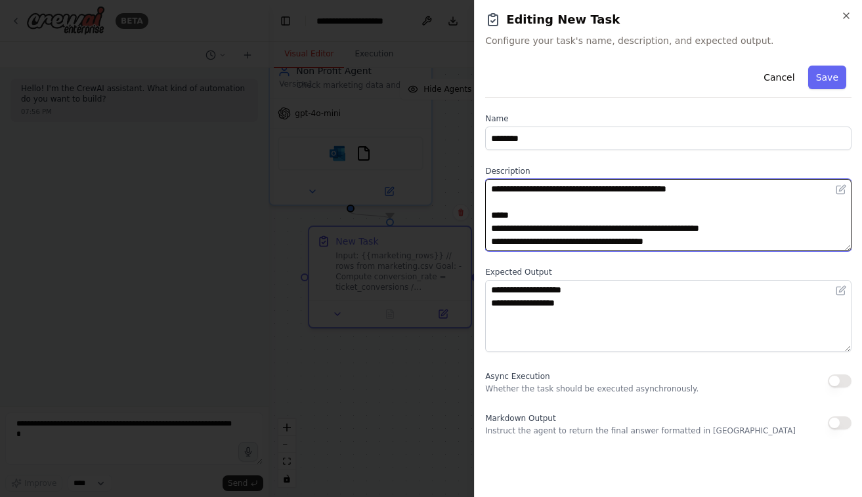
click at [634, 239] on textarea "**********" at bounding box center [668, 215] width 366 height 72
paste textarea "**********"
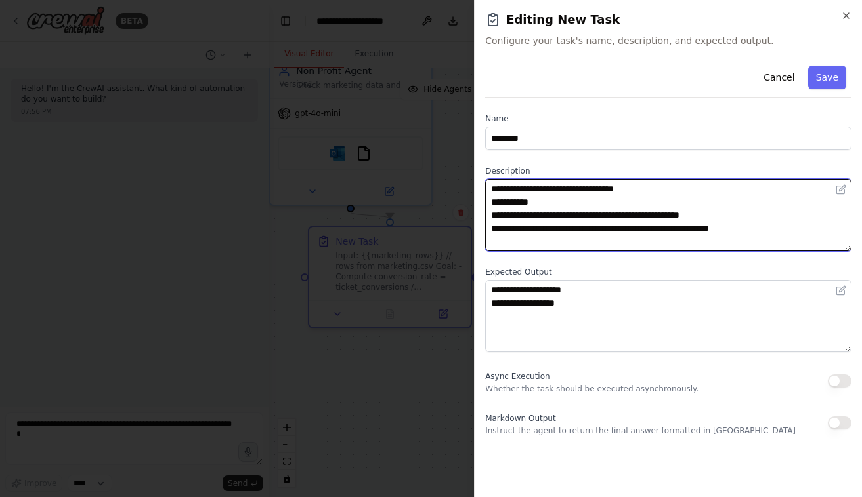
type textarea "**********"
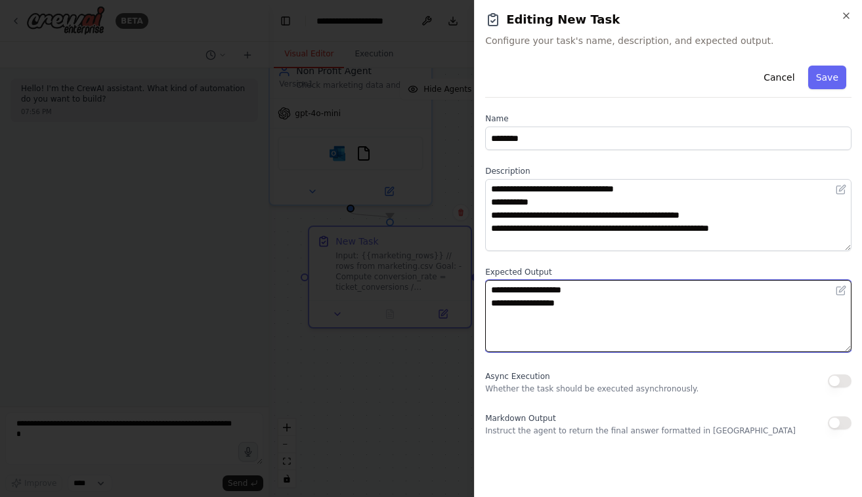
click at [661, 320] on textarea "**********" at bounding box center [668, 316] width 366 height 72
paste textarea
type textarea "**********"
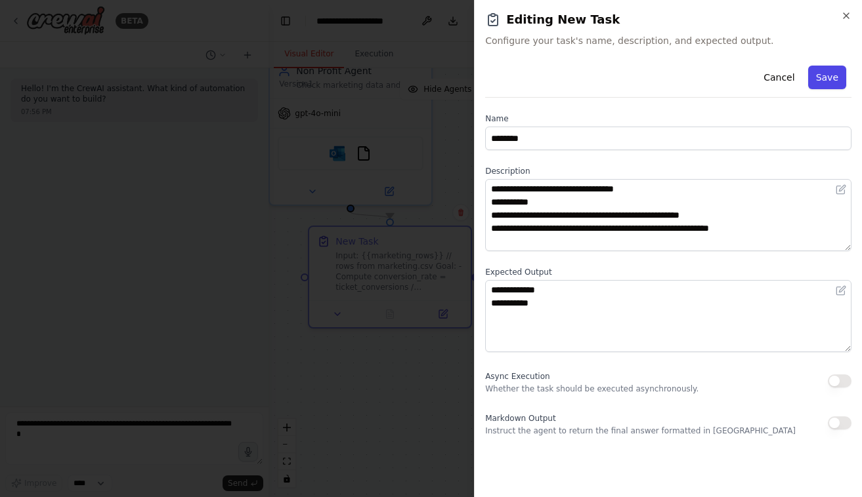
click at [839, 75] on button "Save" at bounding box center [827, 78] width 38 height 24
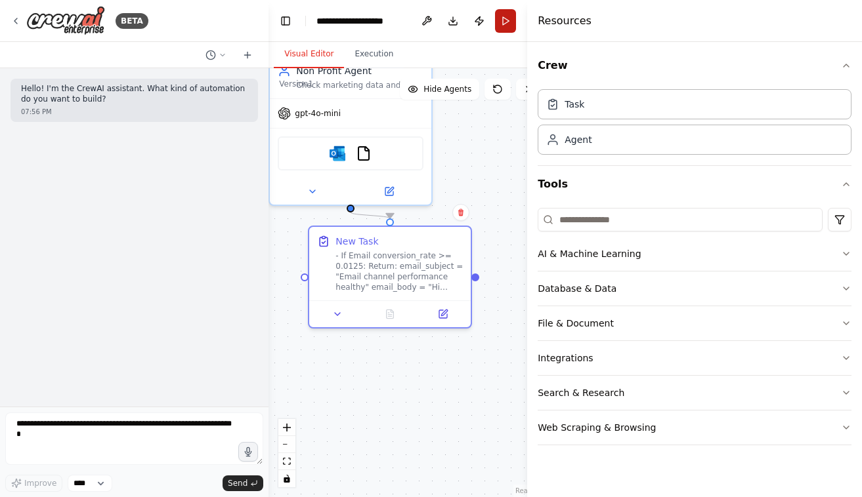
click at [512, 21] on button "Run" at bounding box center [505, 21] width 21 height 24
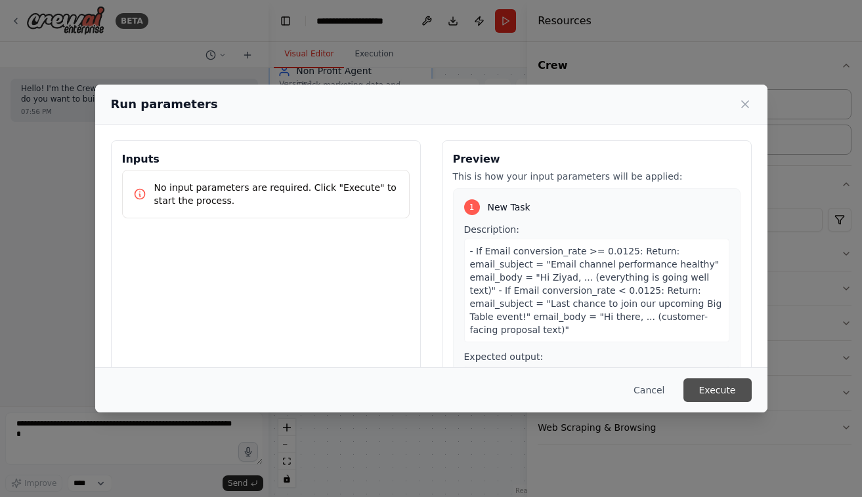
click at [709, 395] on button "Execute" at bounding box center [717, 391] width 68 height 24
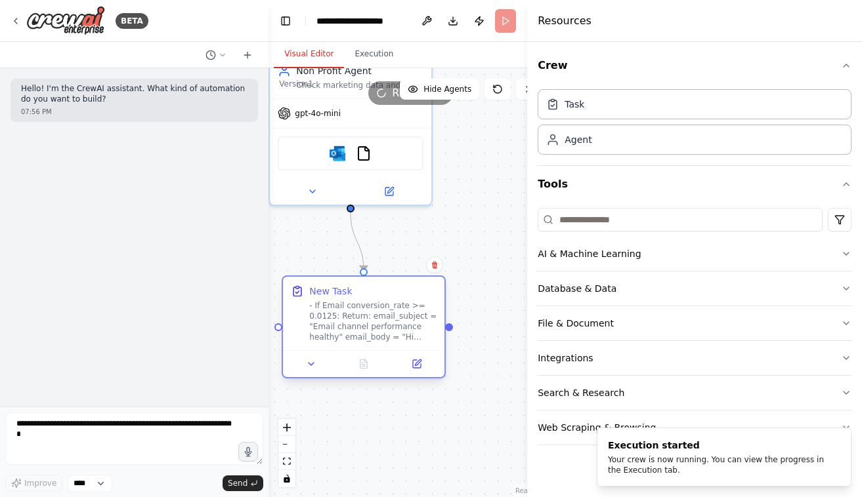
drag, startPoint x: 450, startPoint y: 239, endPoint x: 421, endPoint y: 295, distance: 62.2
click at [421, 295] on div "New Task" at bounding box center [372, 291] width 127 height 13
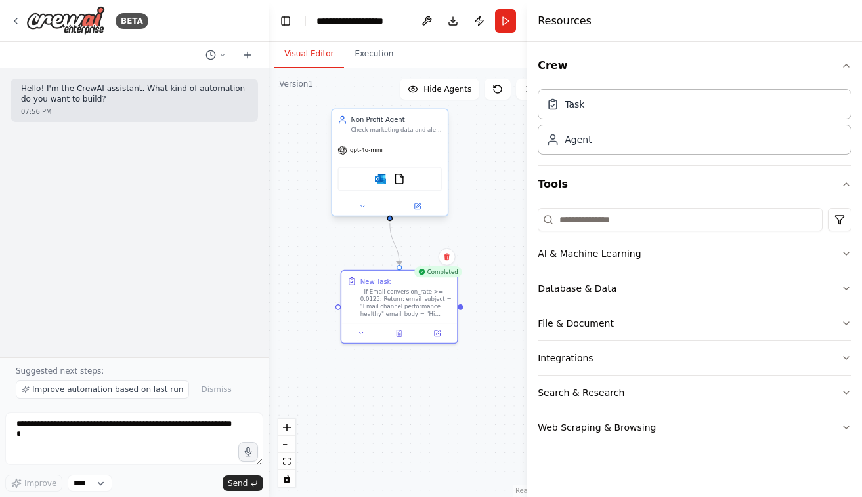
click at [379, 186] on div "Microsoft Outlook FileReadTool" at bounding box center [390, 179] width 104 height 24
click at [389, 175] on div "Microsoft Outlook FileReadTool" at bounding box center [390, 179] width 104 height 24
click at [415, 209] on icon at bounding box center [418, 206] width 6 height 6
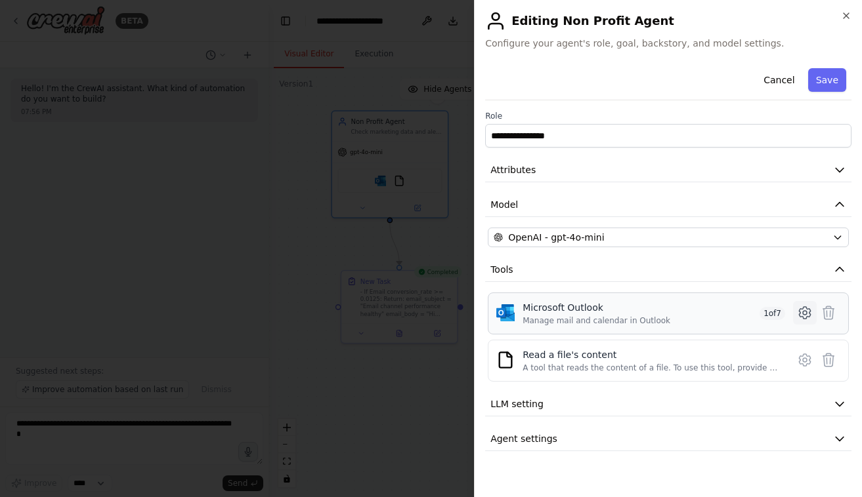
click at [804, 310] on icon at bounding box center [805, 313] width 16 height 16
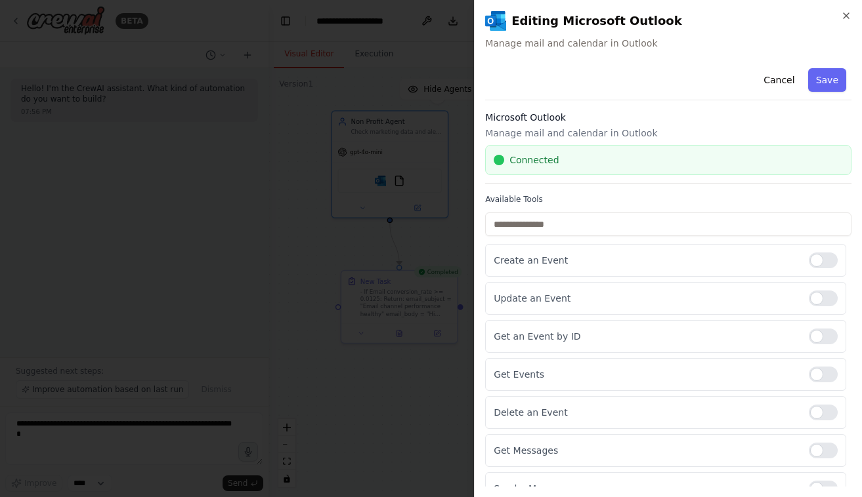
scroll to position [18, 0]
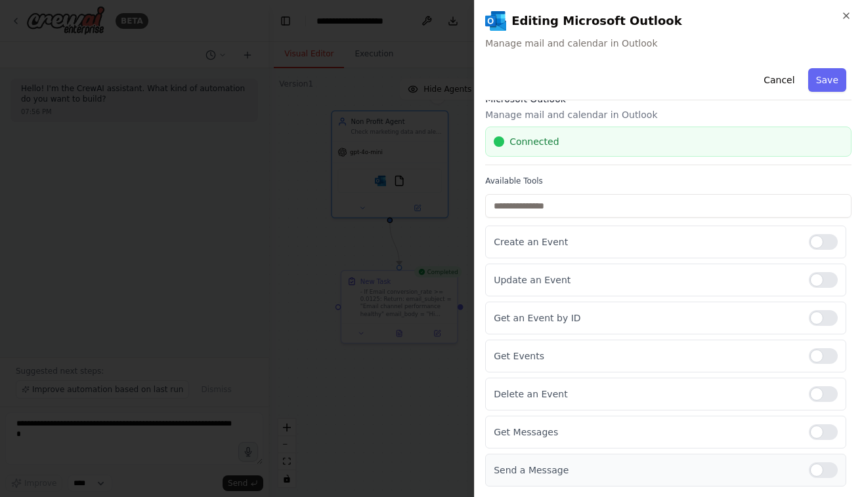
click at [812, 468] on div at bounding box center [822, 471] width 29 height 16
click at [816, 438] on div at bounding box center [822, 433] width 29 height 16
click at [816, 467] on div at bounding box center [822, 471] width 29 height 16
click at [824, 91] on button "Save" at bounding box center [827, 80] width 38 height 24
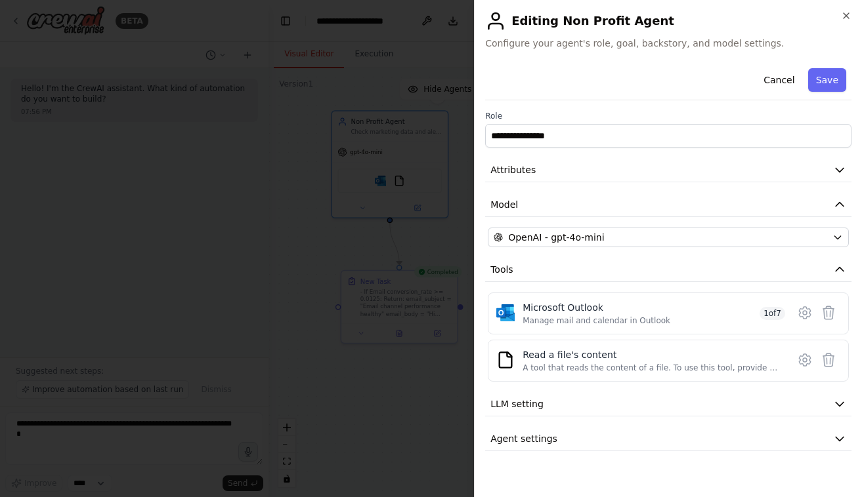
scroll to position [0, 0]
click at [824, 91] on button "Save" at bounding box center [827, 80] width 38 height 24
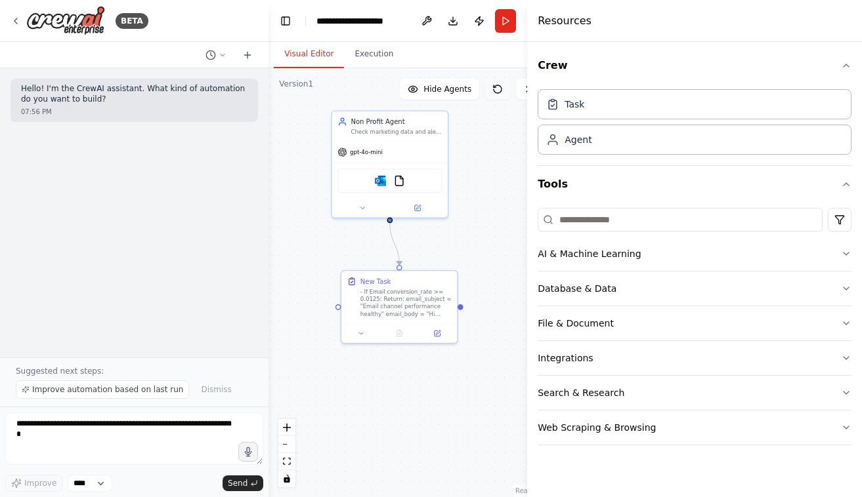
click at [501, 83] on button at bounding box center [497, 89] width 26 height 21
click at [496, 100] on div ".deletable-edge-delete-btn { width: 20px; height: 20px; border: 0px solid #ffff…" at bounding box center [410, 282] width 284 height 429
click at [499, 93] on icon at bounding box center [497, 89] width 8 height 8
click at [508, 14] on button "Run" at bounding box center [505, 21] width 21 height 24
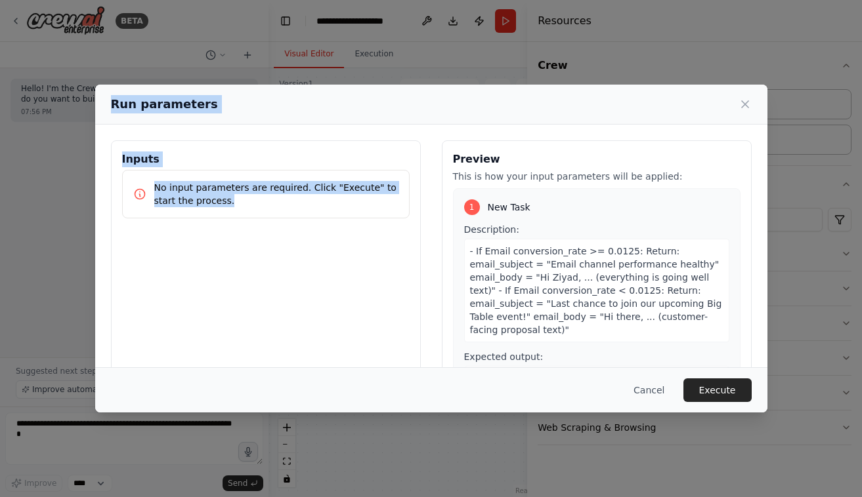
drag, startPoint x: 246, startPoint y: 161, endPoint x: 100, endPoint y: 105, distance: 156.2
click at [100, 105] on div "Run parameters Inputs No input parameters are required. Click "Execute" to star…" at bounding box center [431, 249] width 672 height 328
copy div "Run parameters Inputs No input parameters are required. Click "Execute" to star…"
click at [255, 213] on div "No input parameters are required. Click "Execute" to start the process." at bounding box center [265, 194] width 287 height 49
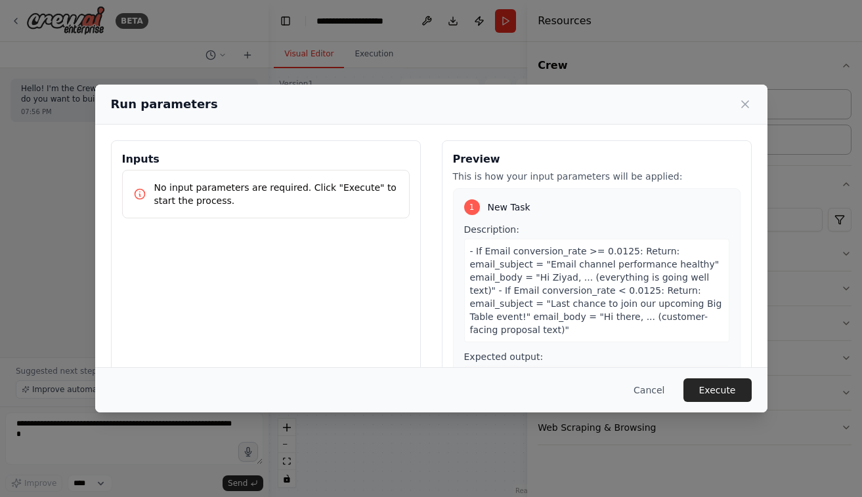
scroll to position [48, 0]
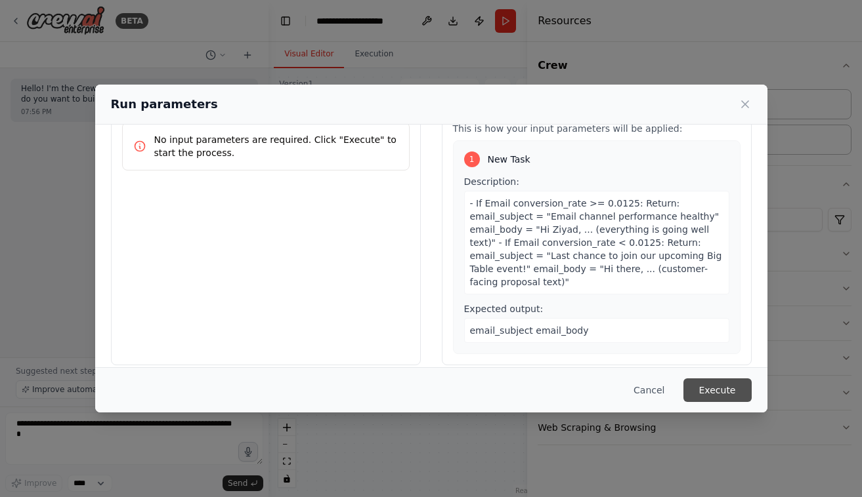
click at [727, 385] on button "Execute" at bounding box center [717, 391] width 68 height 24
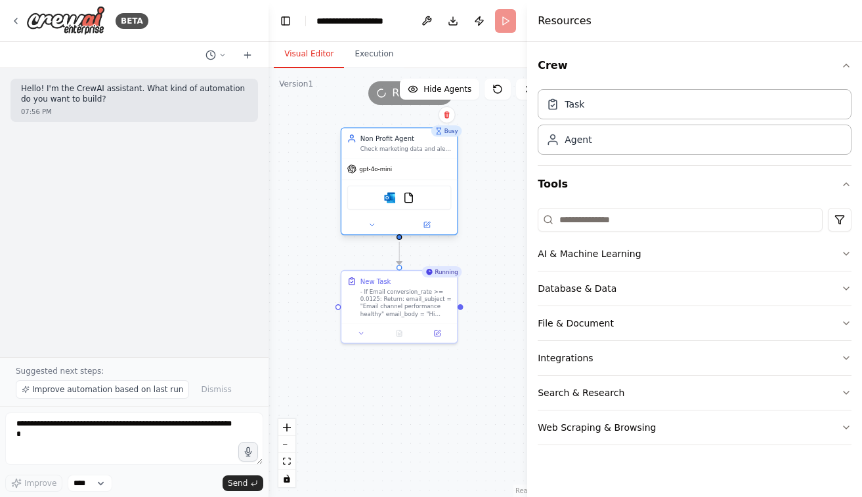
drag, startPoint x: 389, startPoint y: 131, endPoint x: 406, endPoint y: 157, distance: 31.0
click at [406, 157] on div "Non Profit Agent Check marketing data and alert when conversion rates drop" at bounding box center [398, 144] width 115 height 30
drag, startPoint x: 406, startPoint y: 157, endPoint x: 415, endPoint y: 157, distance: 9.8
click at [415, 157] on div "Non Profit Agent Check marketing data and alert when conversion rates drop" at bounding box center [408, 144] width 115 height 30
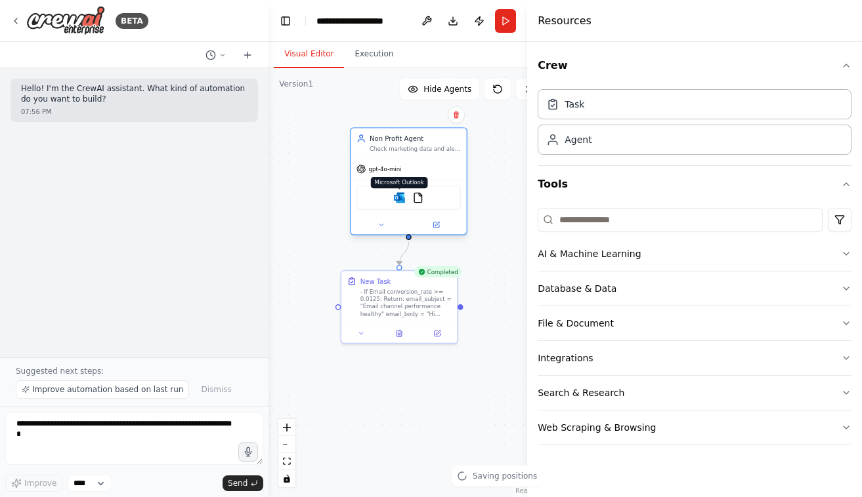
click at [399, 199] on img at bounding box center [399, 197] width 11 height 11
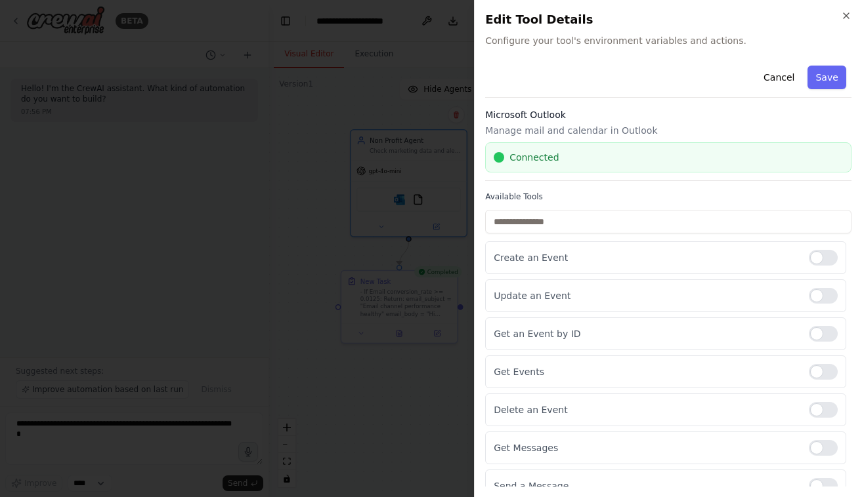
scroll to position [16, 0]
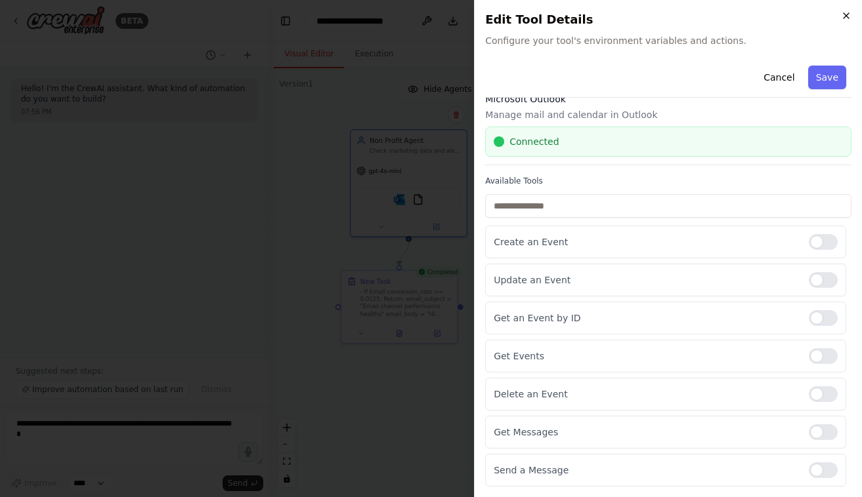
click at [844, 14] on icon "button" at bounding box center [845, 15] width 5 height 5
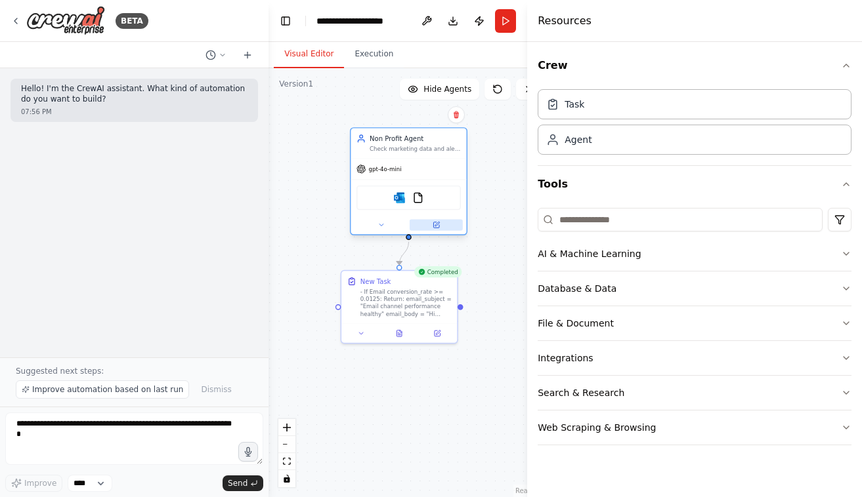
click at [437, 229] on button at bounding box center [435, 224] width 53 height 11
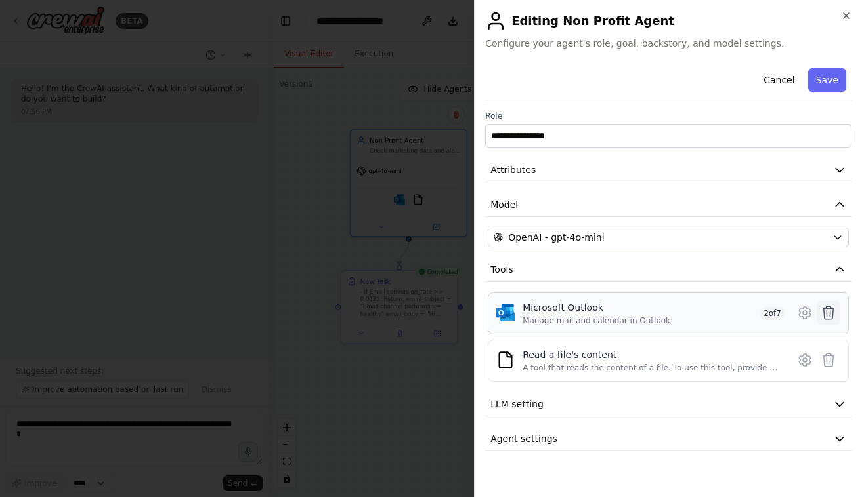
click at [831, 312] on icon at bounding box center [828, 313] width 16 height 16
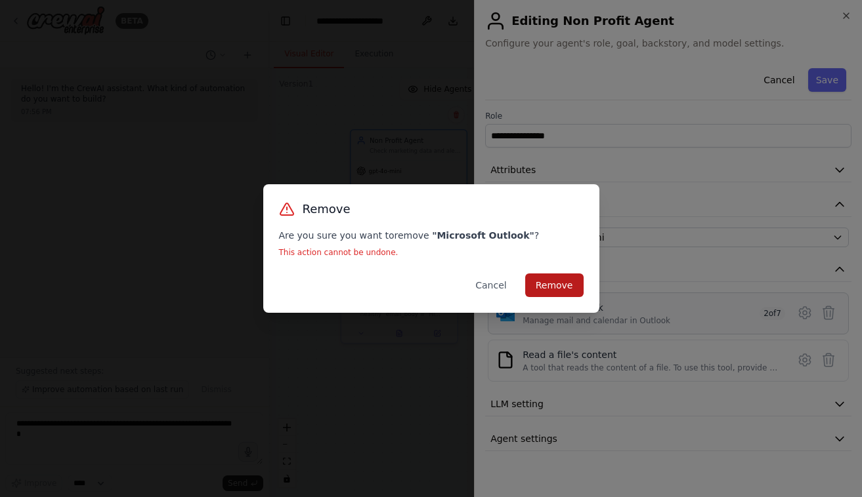
click at [560, 284] on button "Remove" at bounding box center [554, 286] width 58 height 24
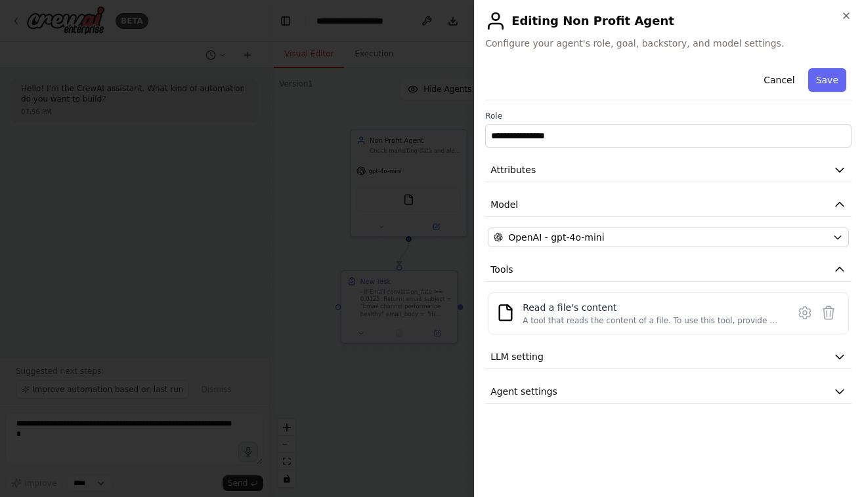
click at [683, 255] on div "**********" at bounding box center [668, 233] width 366 height 341
click at [417, 186] on div at bounding box center [431, 248] width 862 height 497
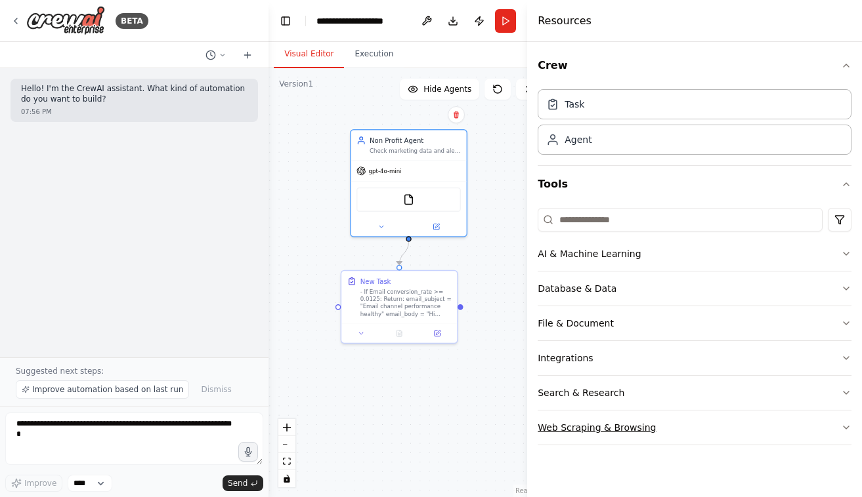
click at [637, 422] on button "Web Scraping & Browsing" at bounding box center [694, 428] width 314 height 34
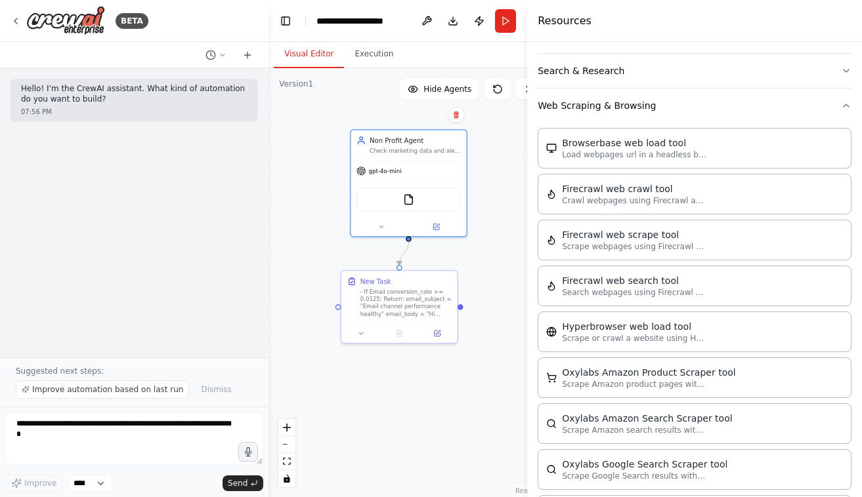
scroll to position [323, 0]
click at [595, 116] on button "Web Scraping & Browsing" at bounding box center [694, 105] width 314 height 34
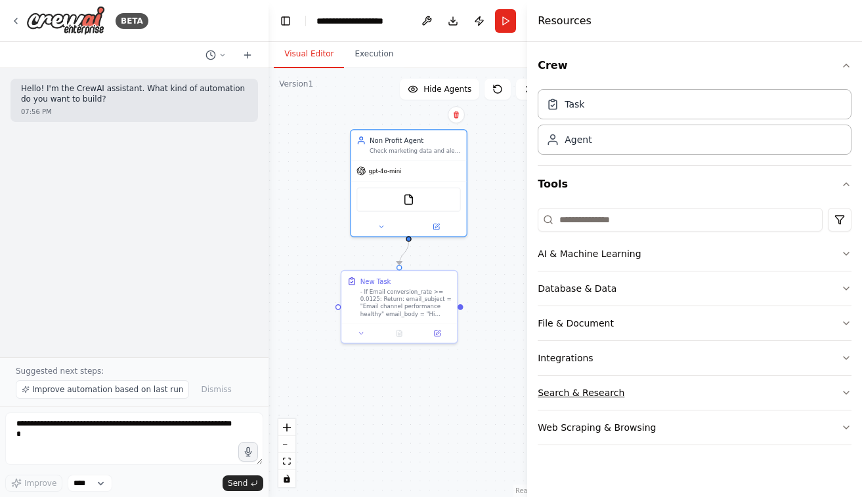
click at [567, 392] on button "Search & Research" at bounding box center [694, 393] width 314 height 34
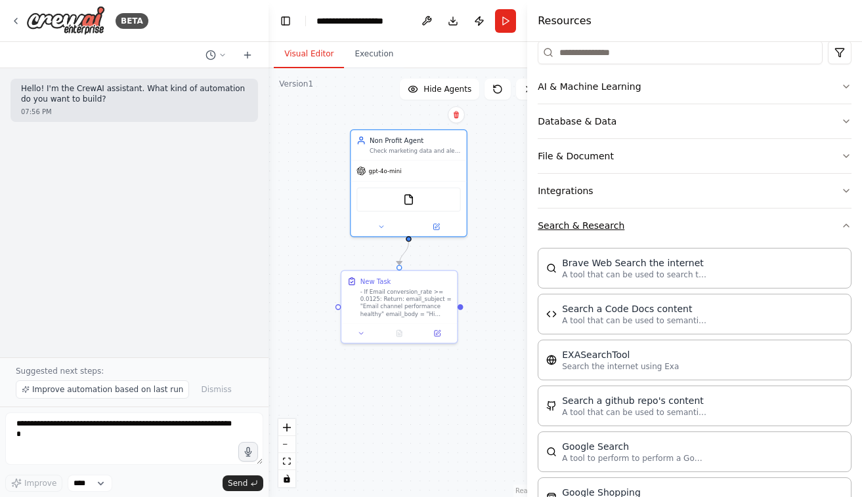
scroll to position [162, 0]
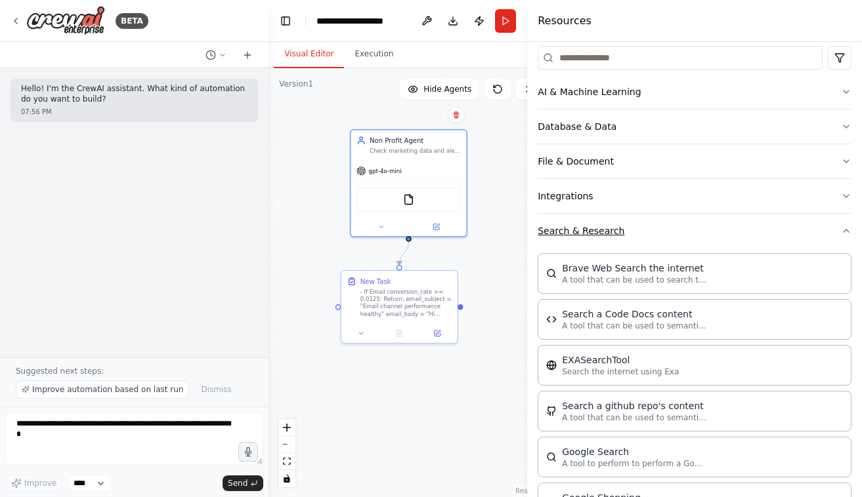
click at [573, 235] on button "Search & Research" at bounding box center [694, 231] width 314 height 34
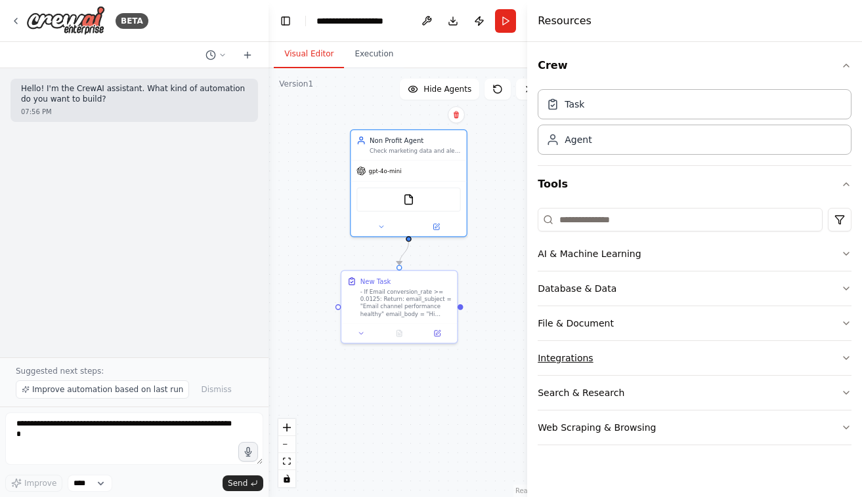
click at [562, 364] on button "Integrations" at bounding box center [694, 358] width 314 height 34
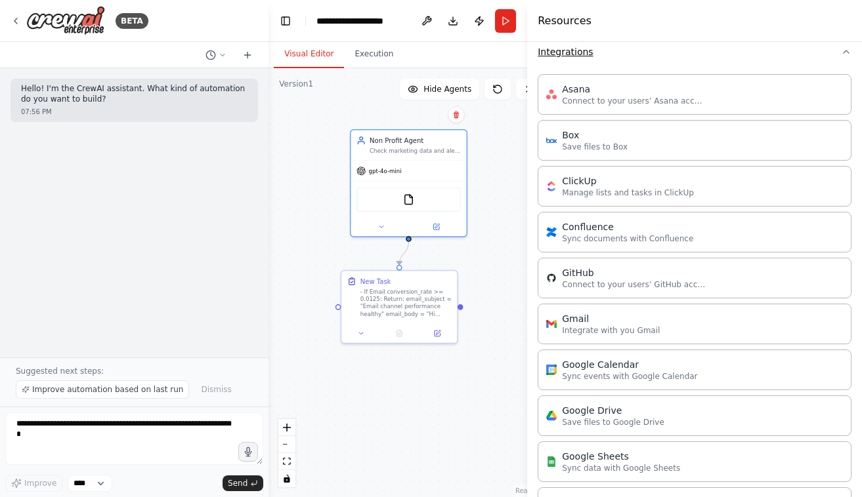
scroll to position [304, 0]
click at [418, 202] on img at bounding box center [418, 197] width 11 height 11
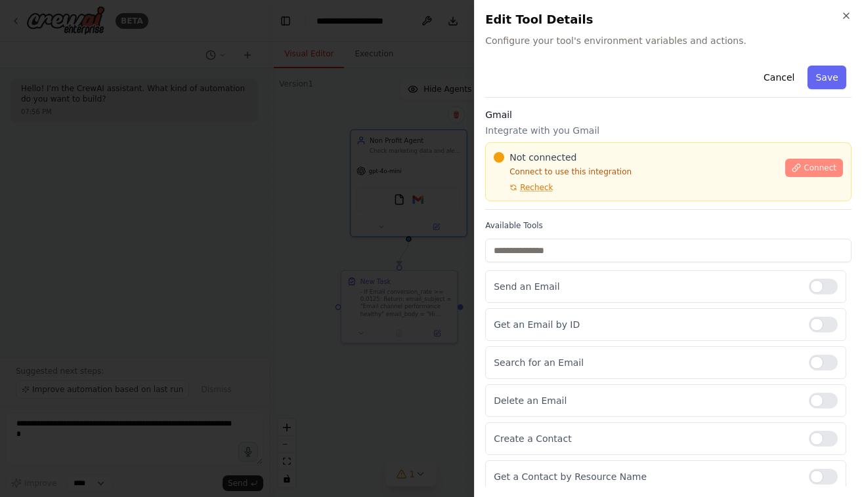
click at [803, 169] on span "Connect" at bounding box center [819, 168] width 33 height 10
click at [556, 241] on input "text" at bounding box center [668, 251] width 366 height 24
click at [556, 247] on input "text" at bounding box center [668, 251] width 366 height 24
click at [264, 196] on div at bounding box center [431, 248] width 862 height 497
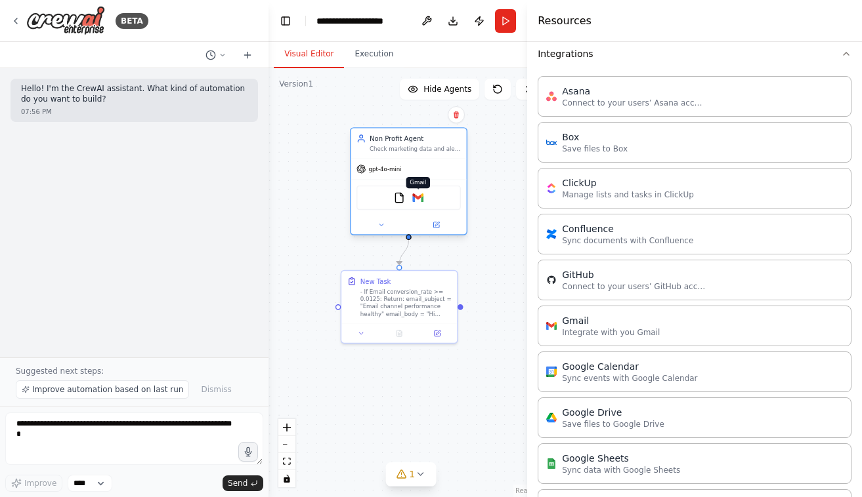
click at [418, 196] on img at bounding box center [418, 197] width 11 height 11
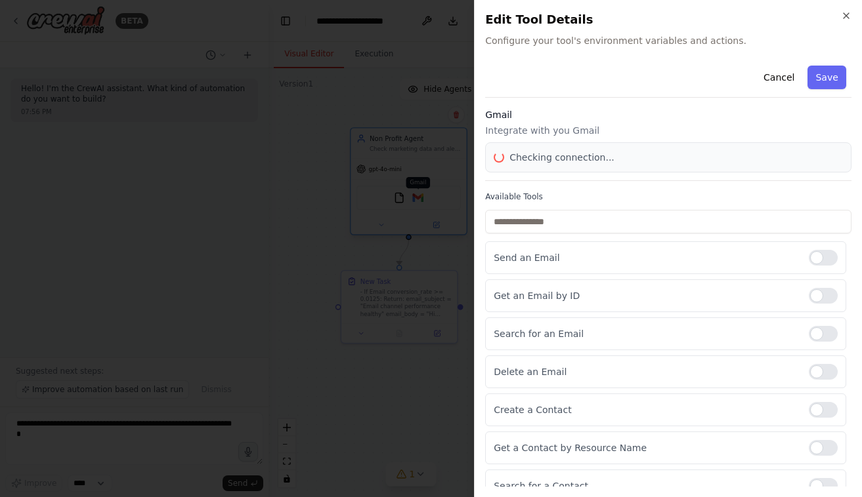
click at [418, 196] on div at bounding box center [431, 248] width 862 height 497
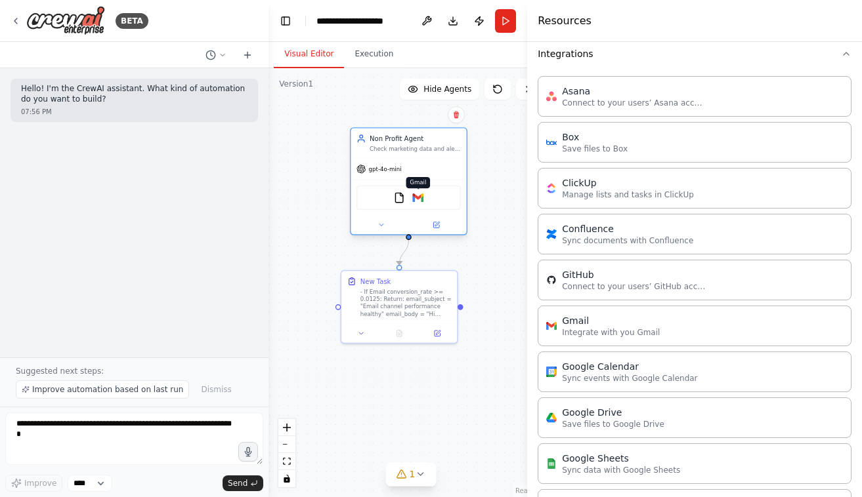
click at [418, 196] on img at bounding box center [418, 197] width 11 height 11
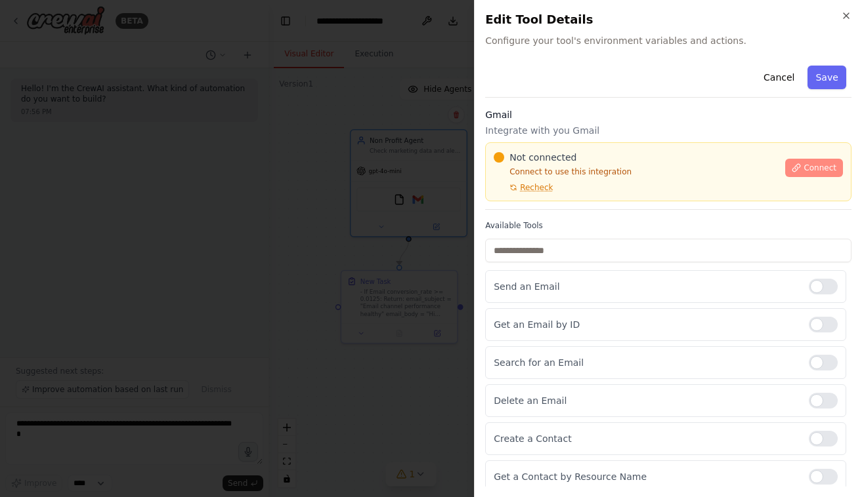
click at [799, 161] on button "Connect" at bounding box center [814, 168] width 58 height 18
click at [802, 162] on button "Connect" at bounding box center [814, 168] width 58 height 18
click at [339, 191] on div at bounding box center [431, 248] width 862 height 497
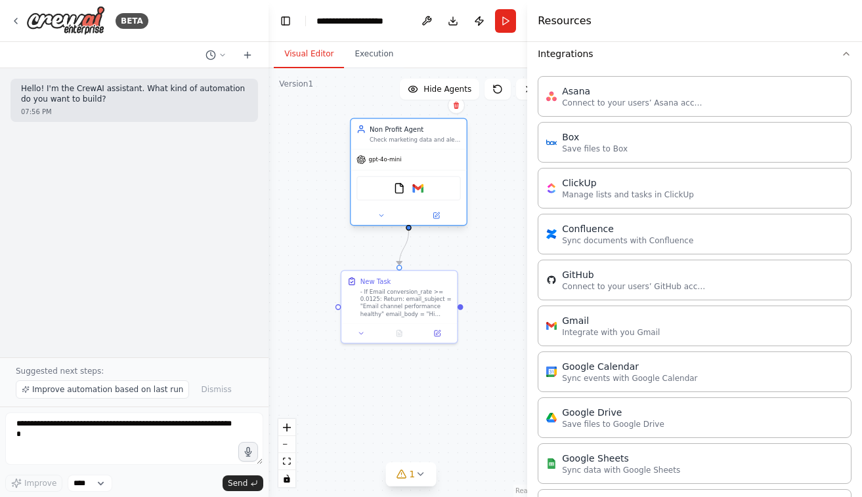
click at [426, 199] on div "FileReadTool Gmail" at bounding box center [408, 189] width 104 height 24
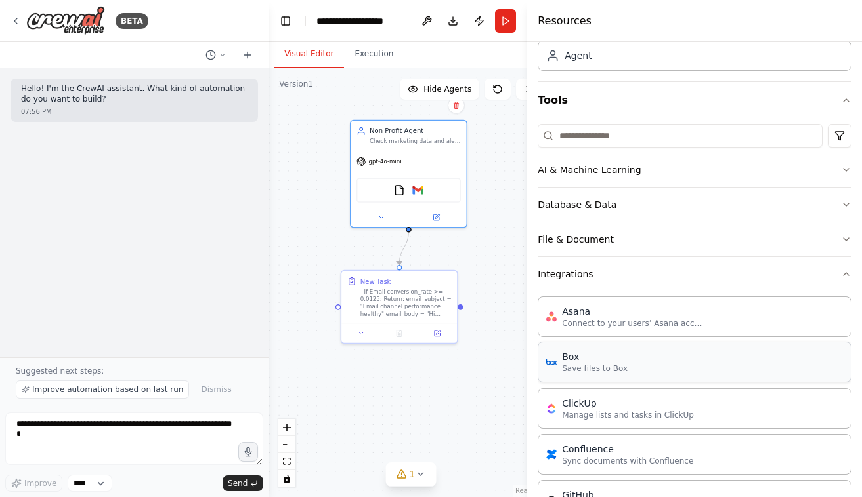
scroll to position [83, 0]
click at [417, 187] on img at bounding box center [418, 188] width 11 height 11
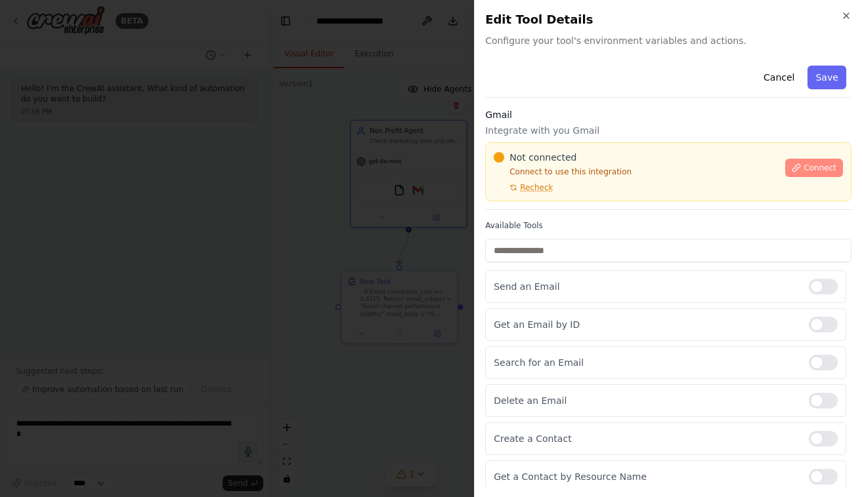
click at [792, 161] on button "Connect" at bounding box center [814, 168] width 58 height 18
click at [658, 114] on h3 "Gmail" at bounding box center [668, 114] width 366 height 13
click at [659, 119] on h3 "Gmail" at bounding box center [668, 114] width 366 height 13
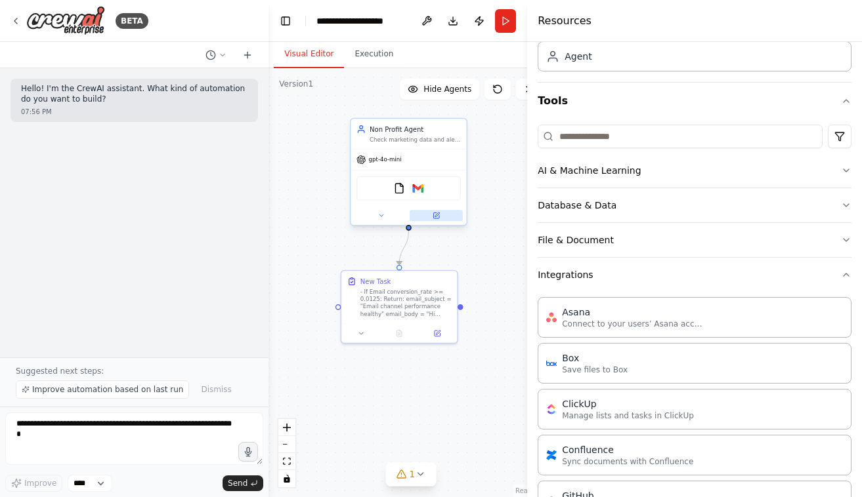
click at [436, 217] on icon at bounding box center [437, 215] width 5 height 5
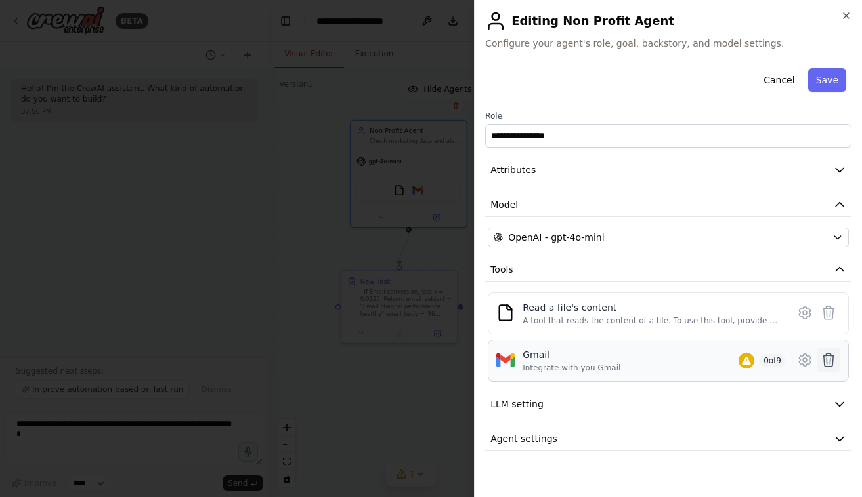
click at [825, 360] on icon at bounding box center [828, 360] width 16 height 16
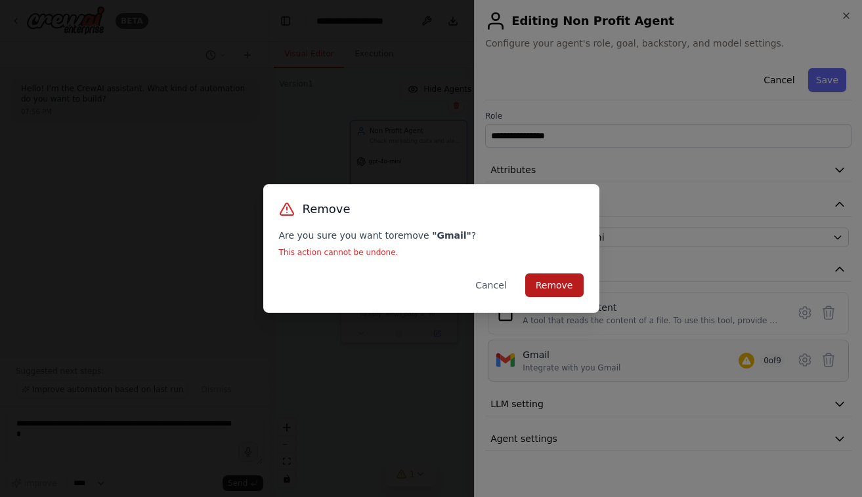
click at [556, 293] on button "Remove" at bounding box center [554, 286] width 58 height 24
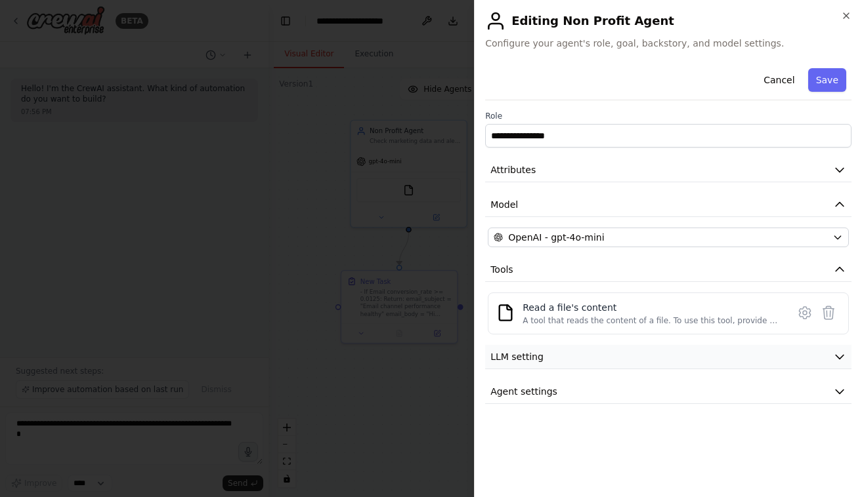
click at [631, 362] on button "LLM setting" at bounding box center [668, 357] width 366 height 24
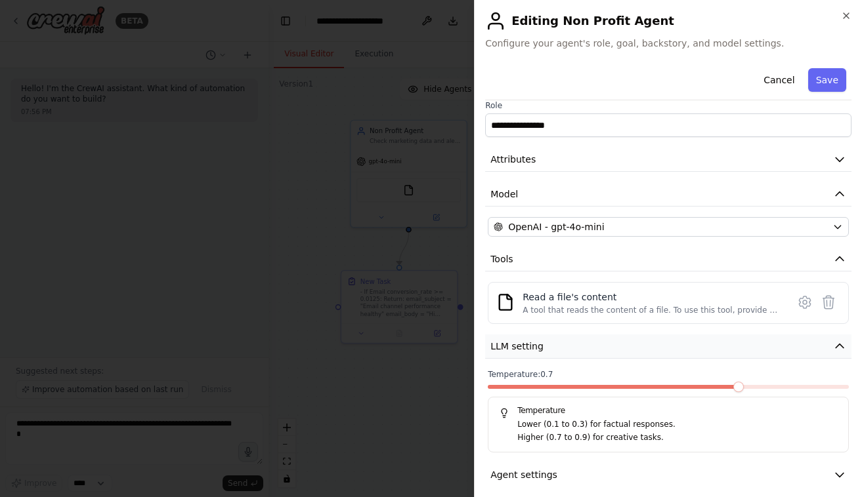
scroll to position [10, 0]
click at [588, 362] on div "**********" at bounding box center [668, 269] width 366 height 435
click at [610, 344] on button "LLM setting" at bounding box center [668, 347] width 366 height 24
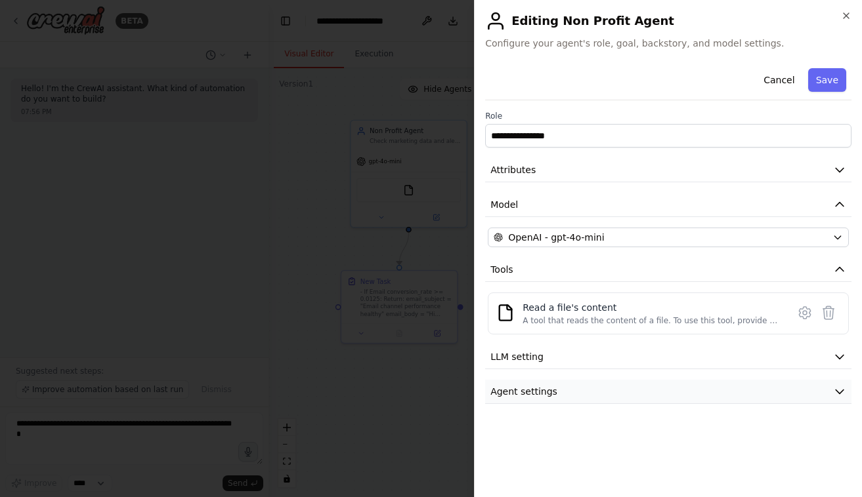
click at [602, 397] on button "Agent settings" at bounding box center [668, 392] width 366 height 24
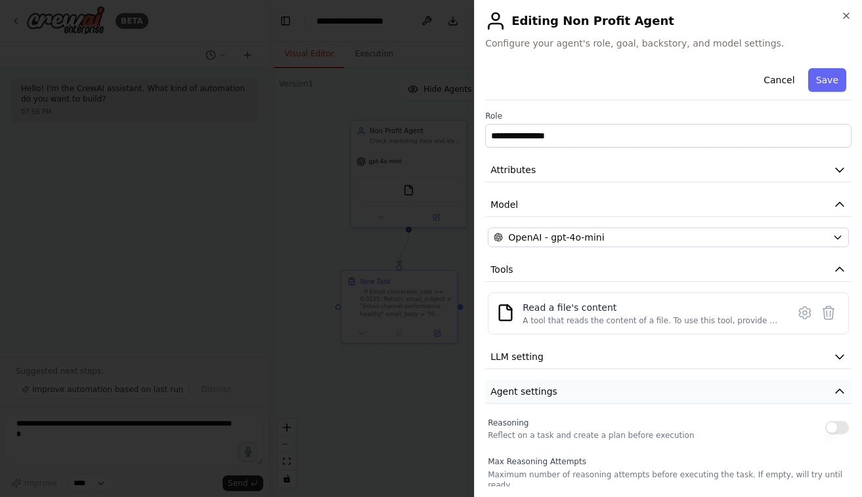
click at [569, 392] on button "Agent settings" at bounding box center [668, 392] width 366 height 24
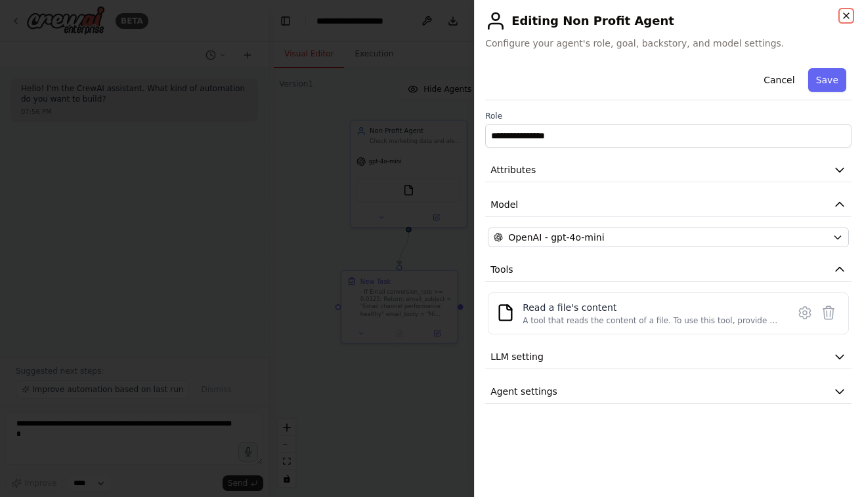
click at [849, 13] on icon "button" at bounding box center [846, 15] width 10 height 10
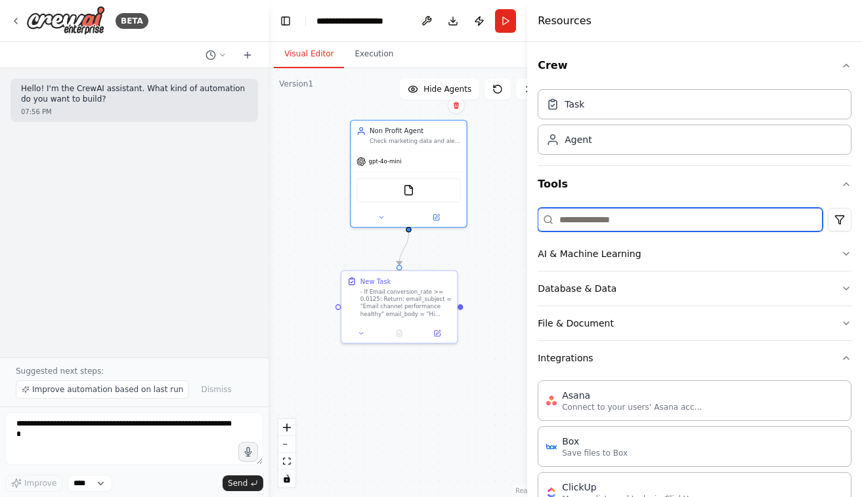
click at [611, 223] on input at bounding box center [679, 220] width 285 height 24
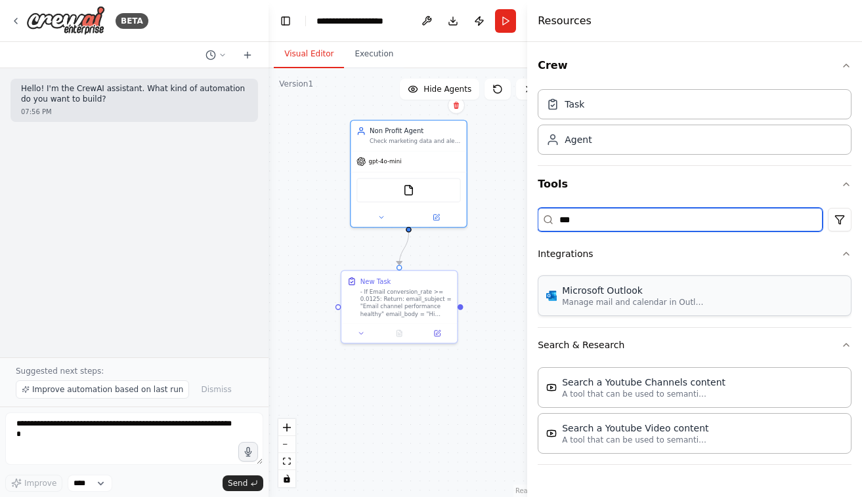
type input "***"
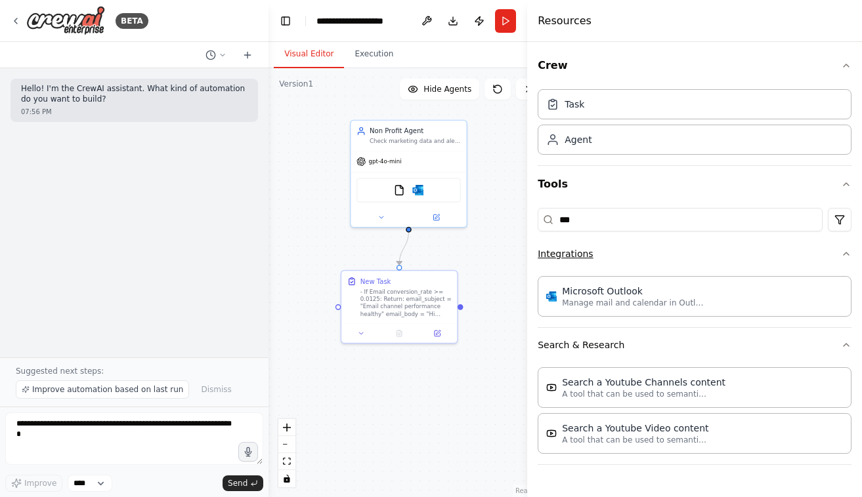
click at [696, 260] on button "Integrations" at bounding box center [694, 254] width 314 height 34
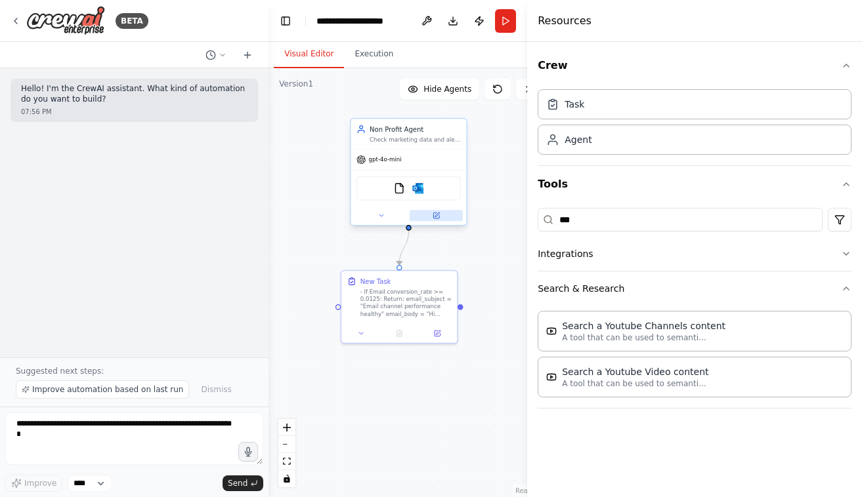
click at [433, 217] on icon at bounding box center [436, 216] width 6 height 6
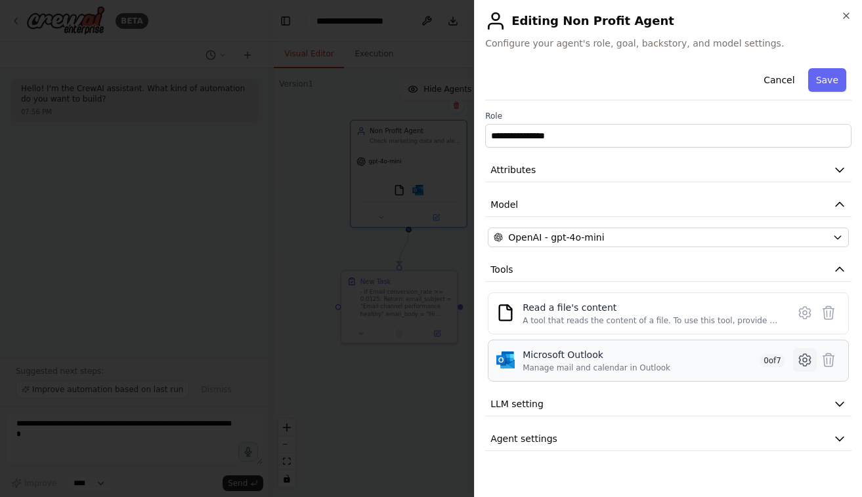
click at [802, 363] on icon at bounding box center [805, 360] width 16 height 16
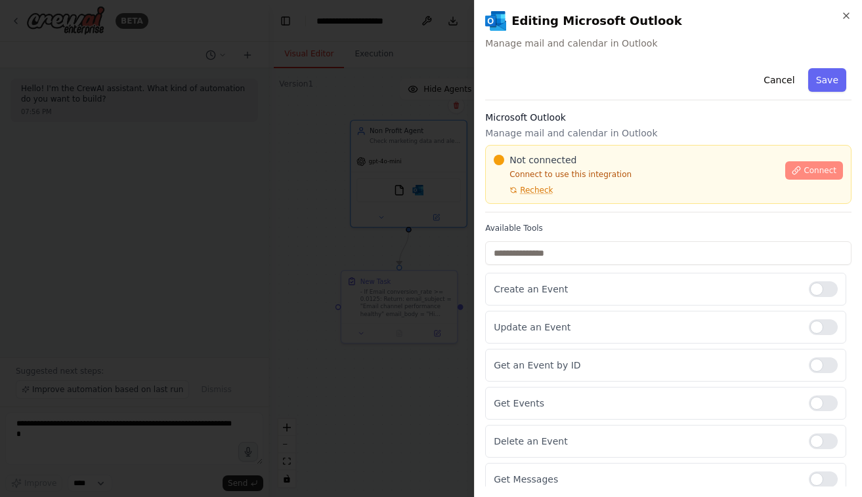
click at [795, 168] on button "Connect" at bounding box center [814, 170] width 58 height 18
click at [325, 196] on div at bounding box center [431, 248] width 862 height 497
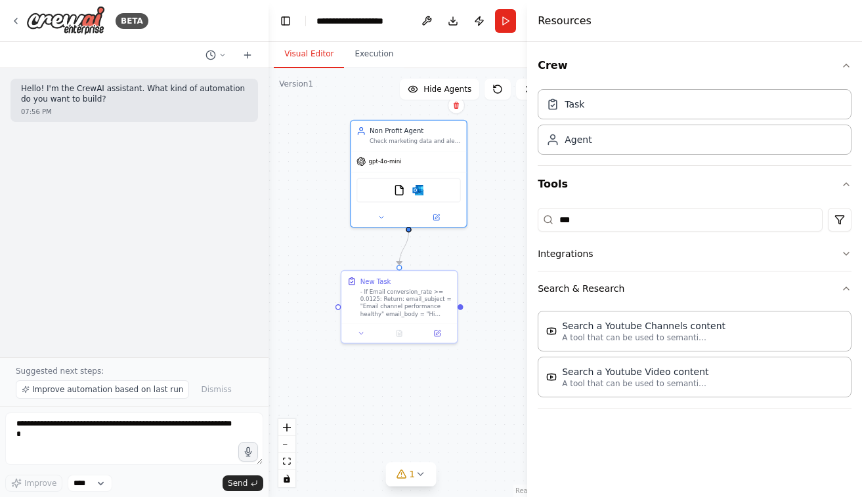
click at [506, 37] on header "**********" at bounding box center [410, 21] width 284 height 42
click at [509, 31] on button "Run" at bounding box center [505, 21] width 21 height 24
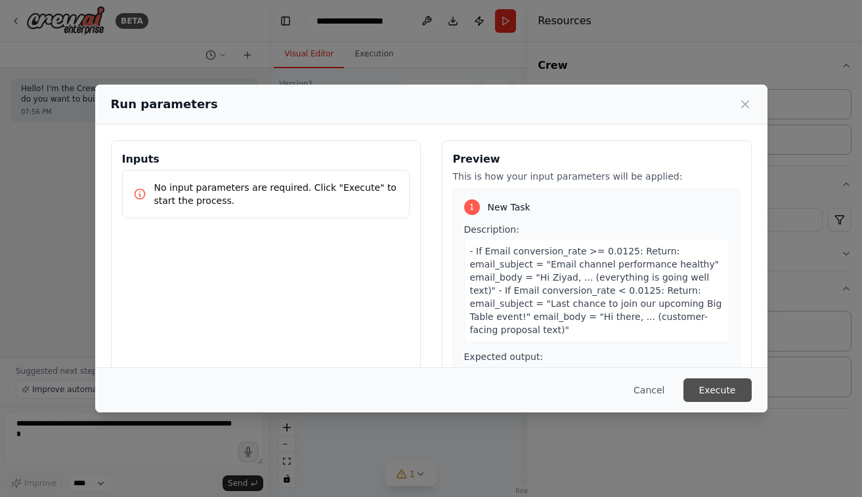
click at [724, 396] on button "Execute" at bounding box center [717, 391] width 68 height 24
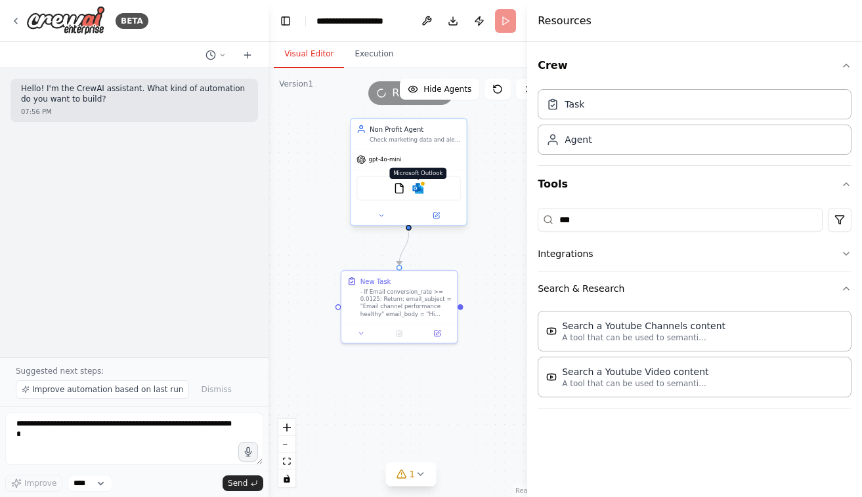
click at [418, 193] on img at bounding box center [418, 188] width 11 height 11
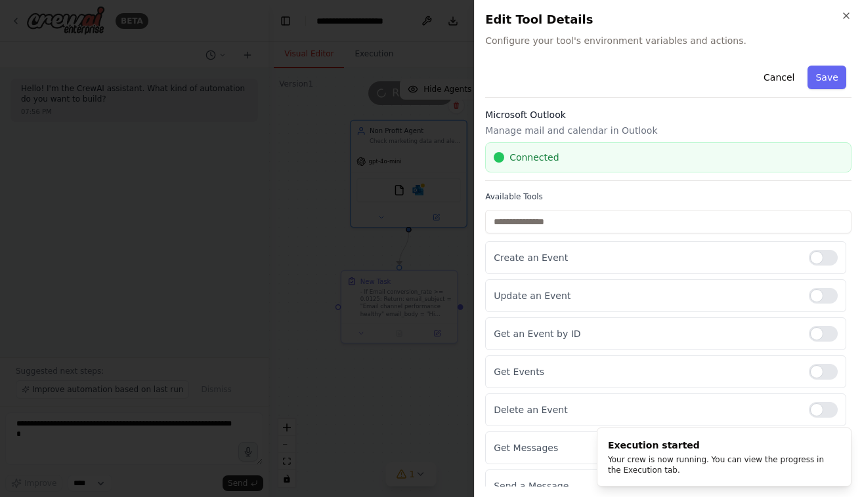
scroll to position [16, 0]
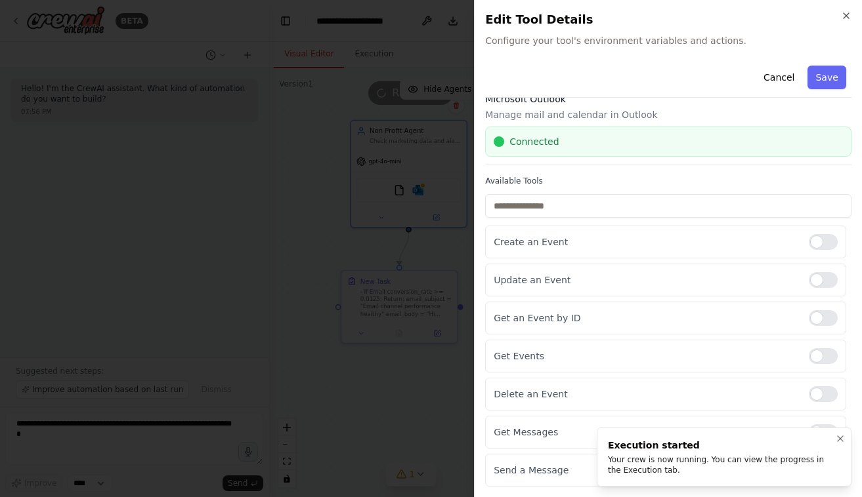
click at [728, 461] on div "Your crew is now running. You can view the progress in the Execution tab." at bounding box center [721, 465] width 227 height 21
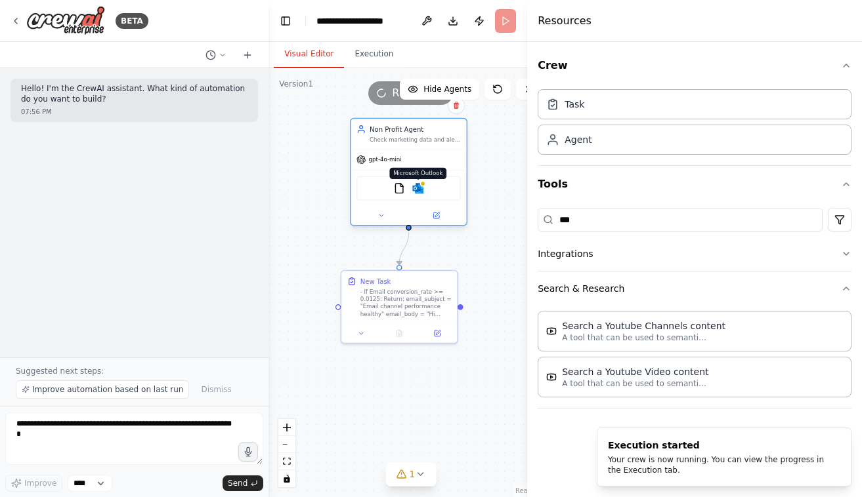
click at [417, 190] on img at bounding box center [418, 188] width 11 height 11
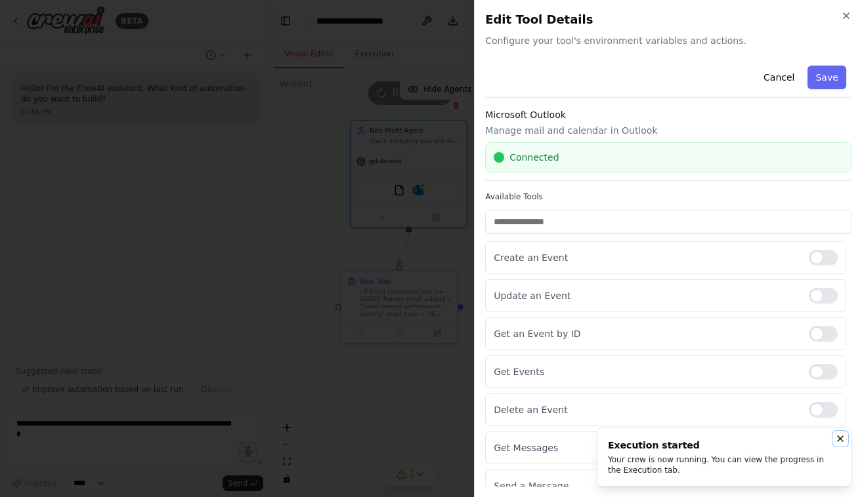
click at [837, 442] on icon "Notifications (F8)" at bounding box center [839, 438] width 5 height 5
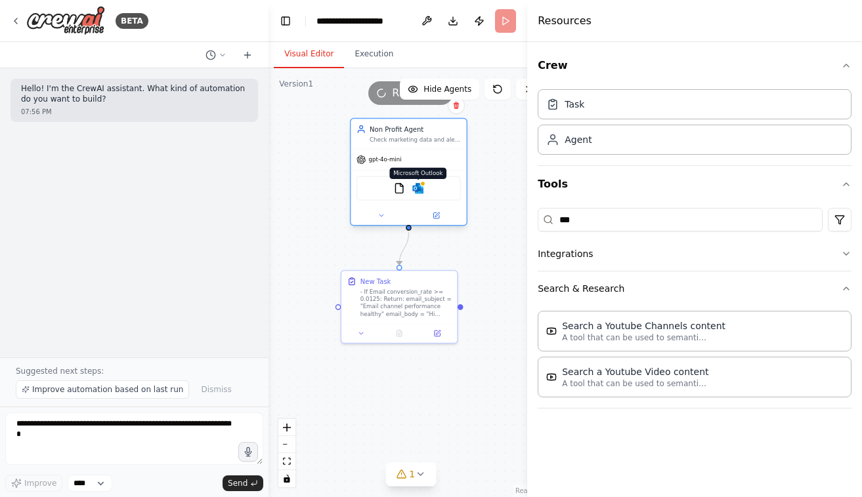
click at [419, 194] on img at bounding box center [418, 188] width 11 height 11
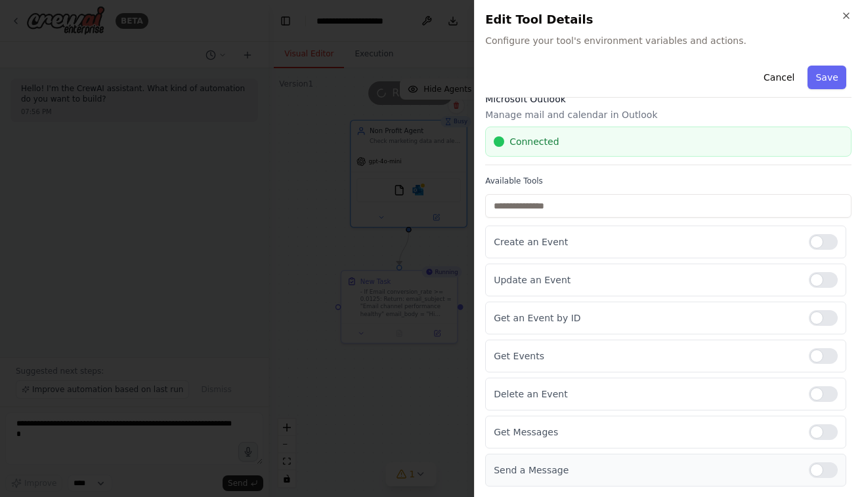
click at [808, 470] on div at bounding box center [822, 471] width 29 height 16
click at [812, 429] on div at bounding box center [822, 433] width 29 height 16
click at [821, 85] on button "Save" at bounding box center [827, 78] width 38 height 24
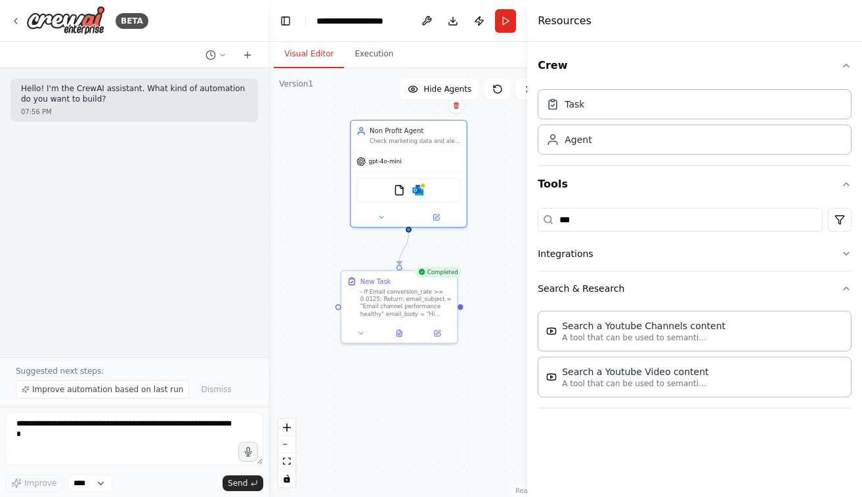
click at [504, 35] on header "**********" at bounding box center [410, 21] width 284 height 42
click at [505, 27] on button "Run" at bounding box center [505, 21] width 21 height 24
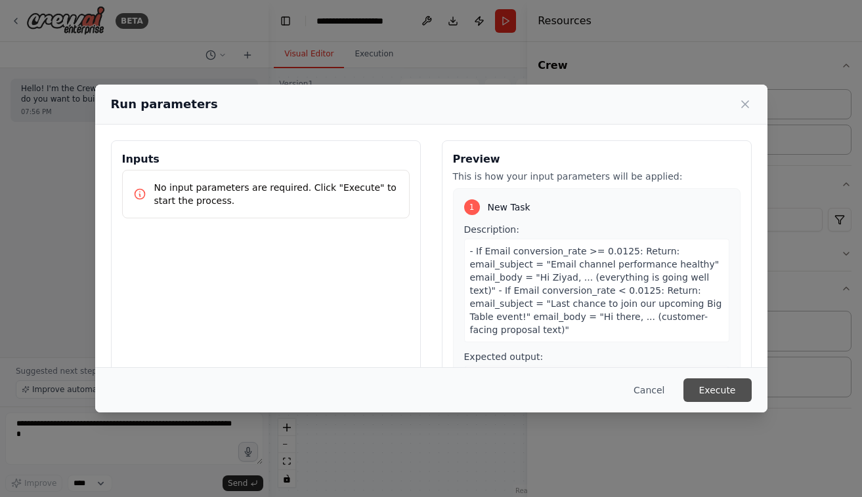
click at [749, 382] on button "Execute" at bounding box center [717, 391] width 68 height 24
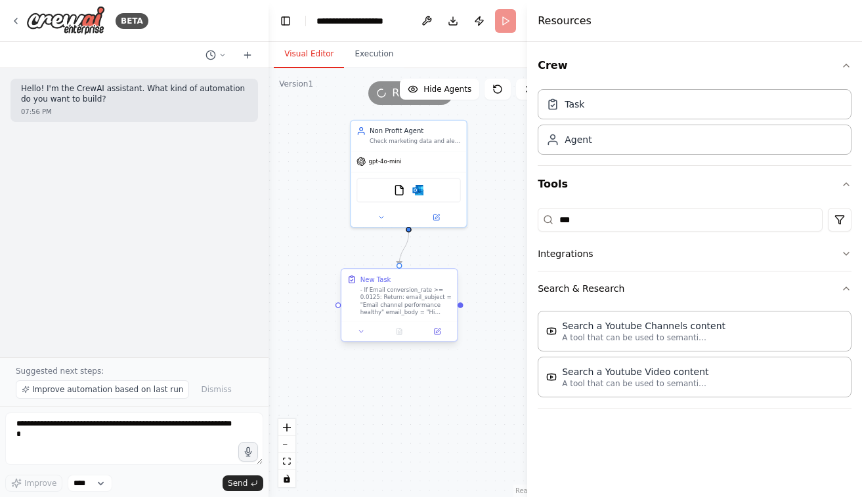
click at [413, 306] on div "- If Email conversion_rate >= 0.0125: Return: email_subject = "Email channel pe…" at bounding box center [405, 301] width 91 height 30
click at [433, 333] on button at bounding box center [437, 331] width 32 height 11
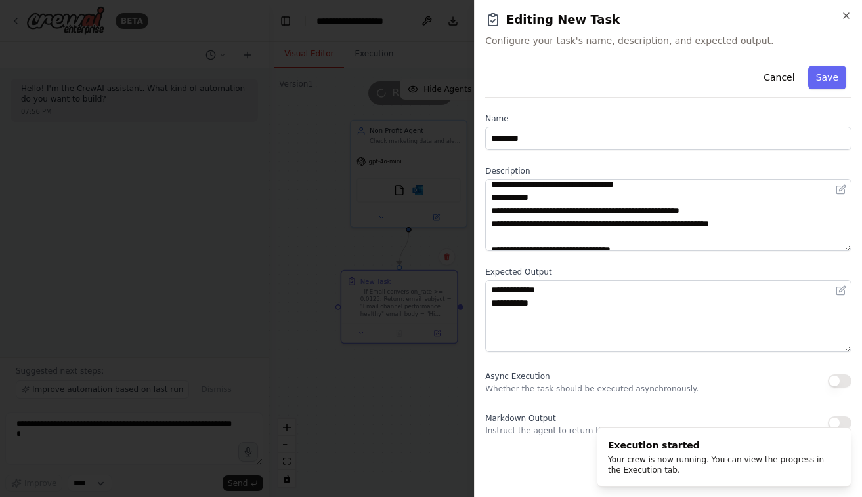
scroll to position [0, 0]
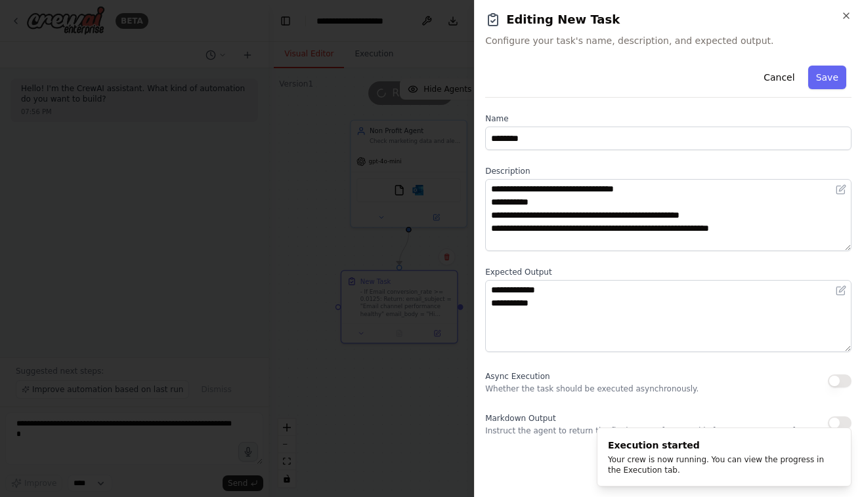
click at [850, 6] on div "**********" at bounding box center [668, 248] width 388 height 497
click at [846, 14] on icon "button" at bounding box center [846, 15] width 10 height 10
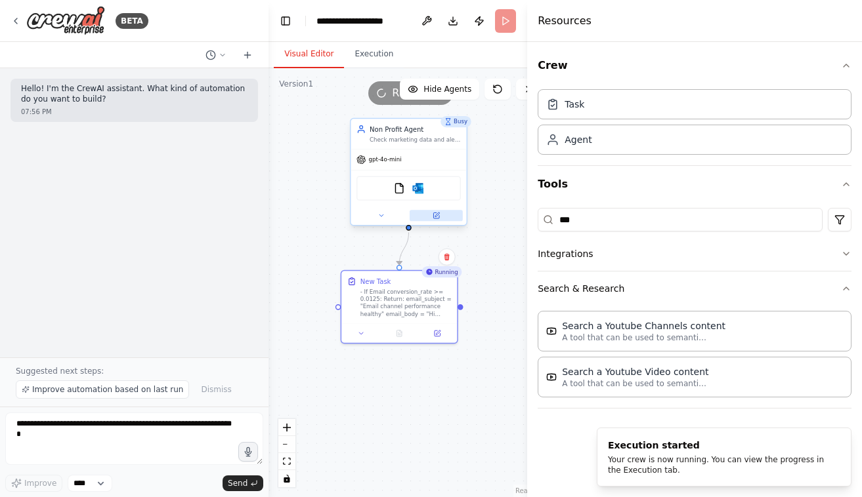
click at [440, 217] on icon at bounding box center [435, 215] width 7 height 7
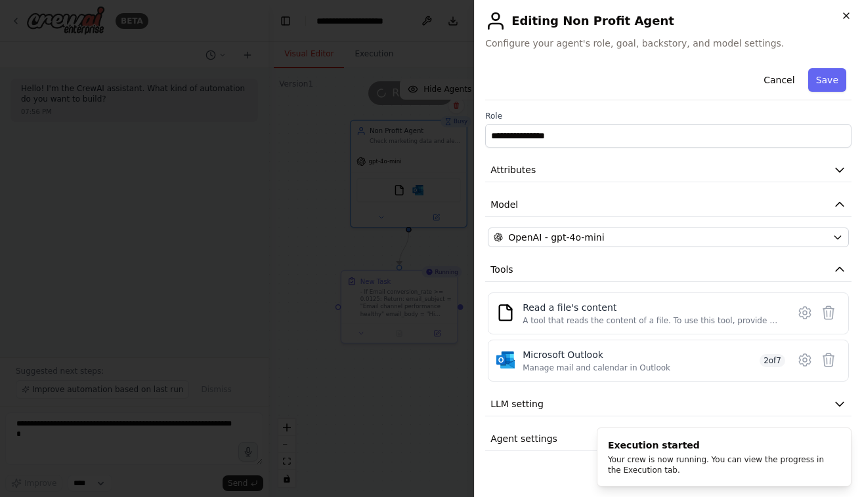
click at [848, 17] on icon "button" at bounding box center [846, 15] width 10 height 10
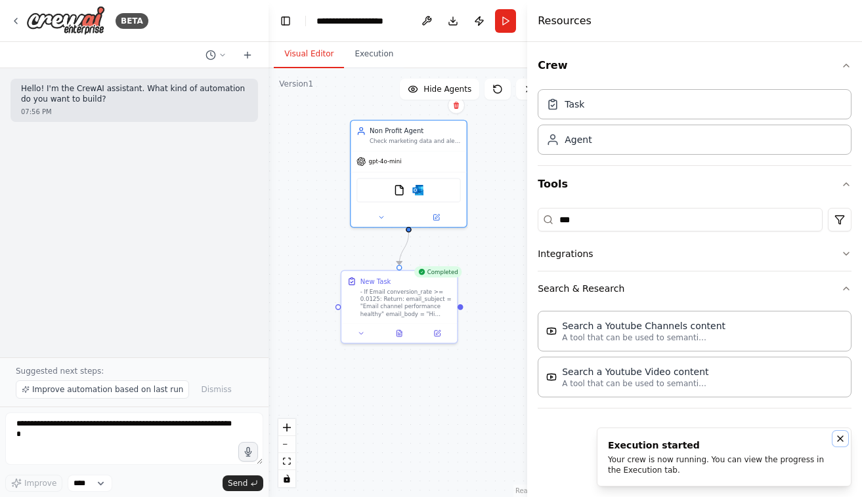
click at [842, 441] on icon "Notifications (F8)" at bounding box center [839, 438] width 5 height 5
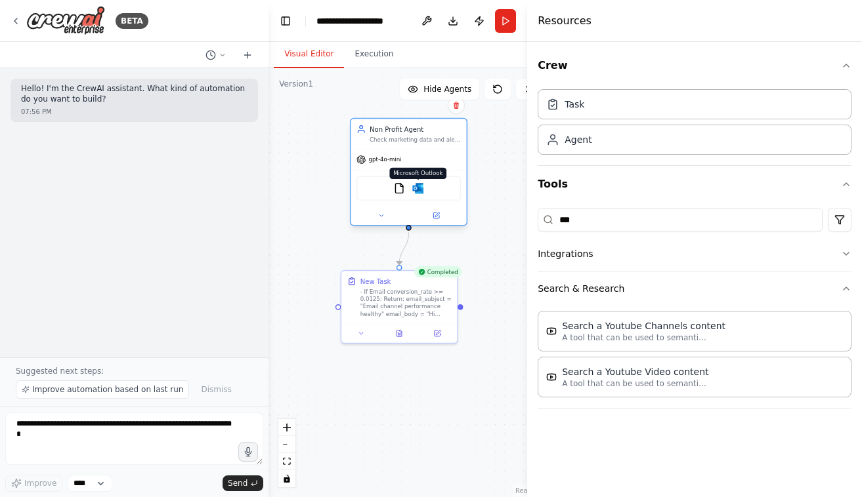
click at [421, 192] on img at bounding box center [418, 188] width 11 height 11
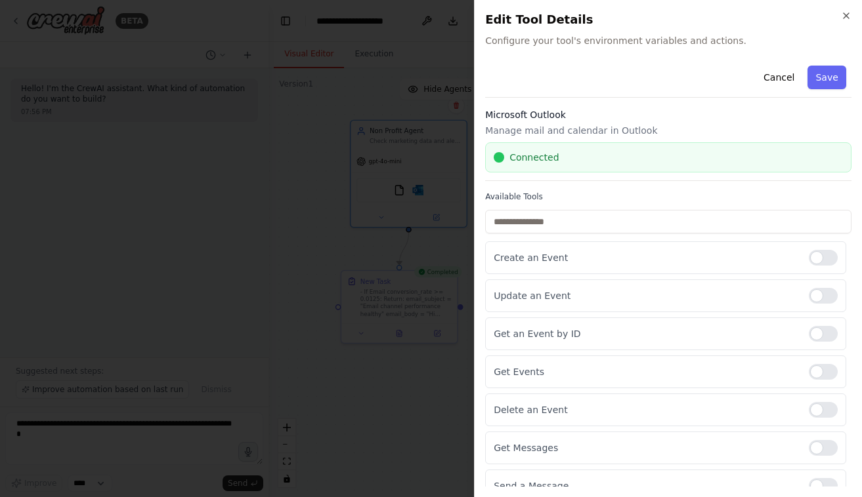
click at [851, 19] on div "Close Edit Tool Details Configure your tool's environment variables and actions…" at bounding box center [668, 248] width 388 height 497
click at [848, 19] on icon "button" at bounding box center [846, 15] width 10 height 10
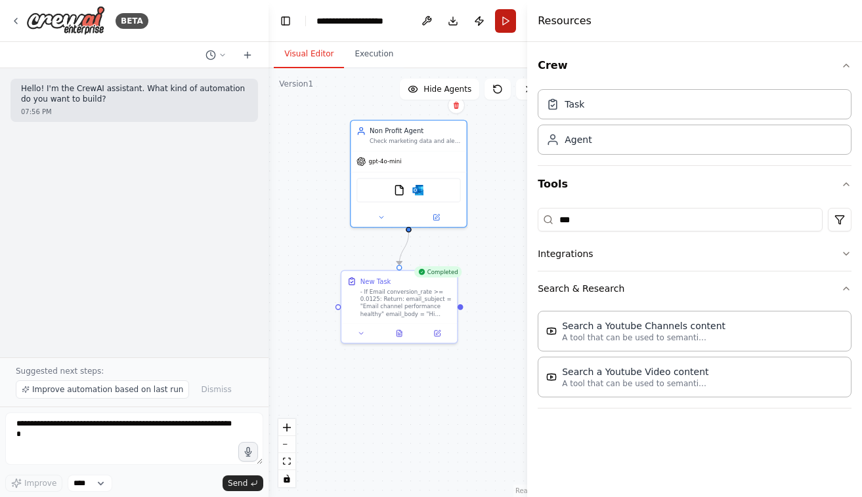
click at [501, 13] on button "Run" at bounding box center [505, 21] width 21 height 24
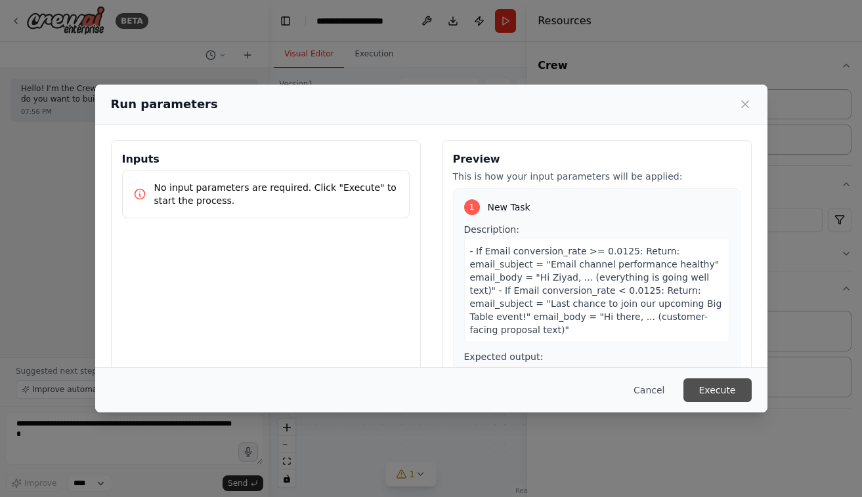
click at [722, 382] on button "Execute" at bounding box center [717, 391] width 68 height 24
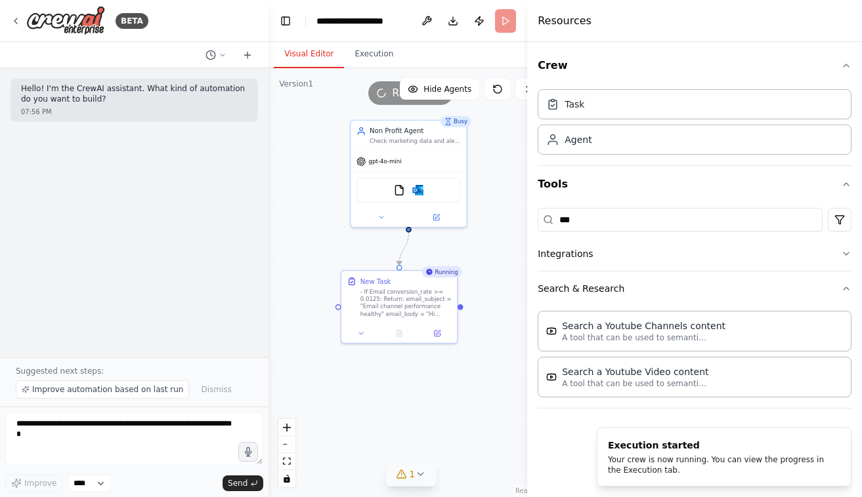
click at [410, 475] on span "1" at bounding box center [412, 474] width 6 height 13
drag, startPoint x: 387, startPoint y: 455, endPoint x: 456, endPoint y: 466, distance: 69.8
click at [456, 466] on span "Microsoft Outlook integration is not connected. Please connect before using it." at bounding box center [418, 458] width 105 height 42
drag, startPoint x: 456, startPoint y: 466, endPoint x: 430, endPoint y: 467, distance: 26.3
click at [430, 467] on span "Microsoft Outlook integration is not connected. Please connect before using it." at bounding box center [418, 458] width 105 height 42
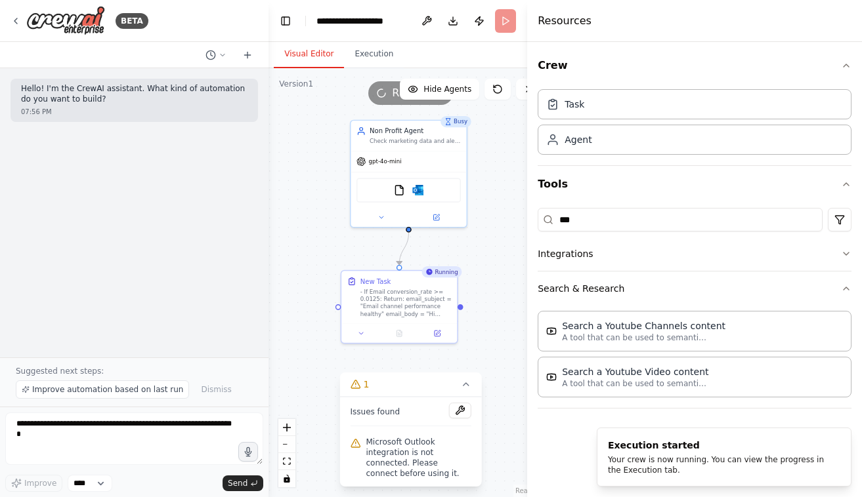
click at [446, 474] on span "Microsoft Outlook integration is not connected. Please connect before using it." at bounding box center [418, 458] width 105 height 42
drag, startPoint x: 463, startPoint y: 479, endPoint x: 364, endPoint y: 448, distance: 103.1
click at [364, 448] on div "Microsoft Outlook integration is not connected. Please connect before using it." at bounding box center [410, 457] width 121 height 47
drag, startPoint x: 364, startPoint y: 448, endPoint x: 401, endPoint y: 460, distance: 38.6
click at [401, 460] on span "Microsoft Outlook integration is not connected. Please connect before using it." at bounding box center [418, 458] width 105 height 42
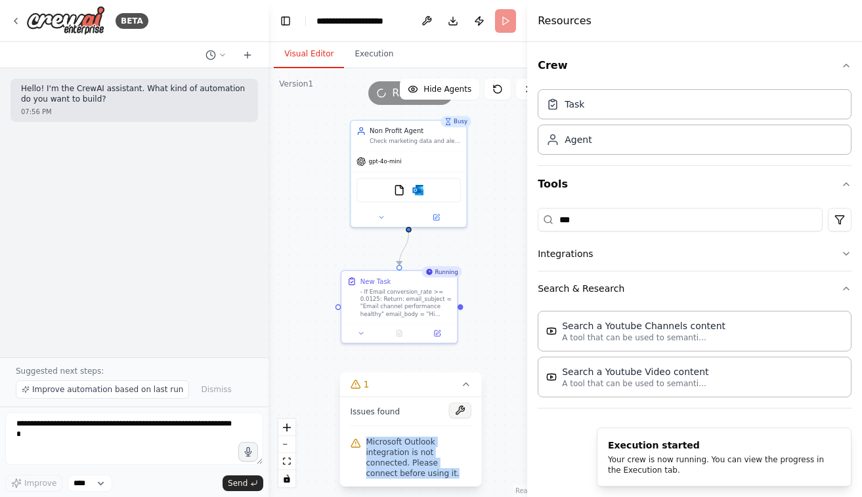
click at [457, 419] on button at bounding box center [460, 411] width 22 height 16
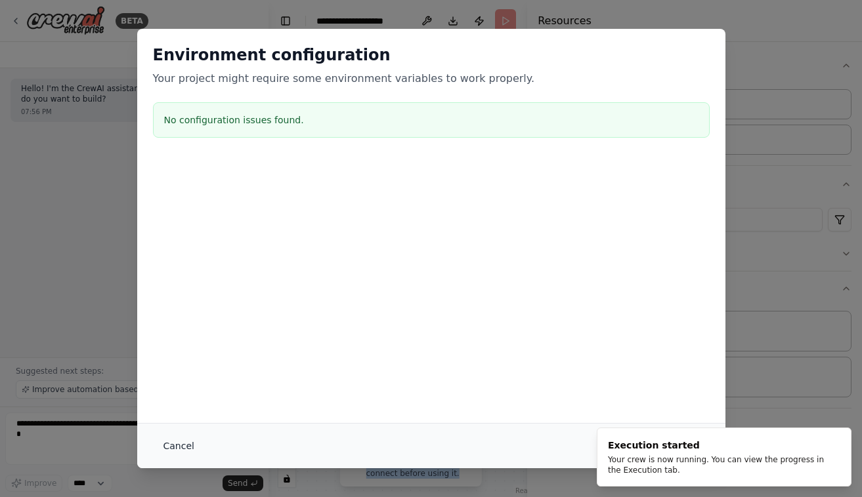
click at [178, 443] on button "Cancel" at bounding box center [179, 446] width 52 height 24
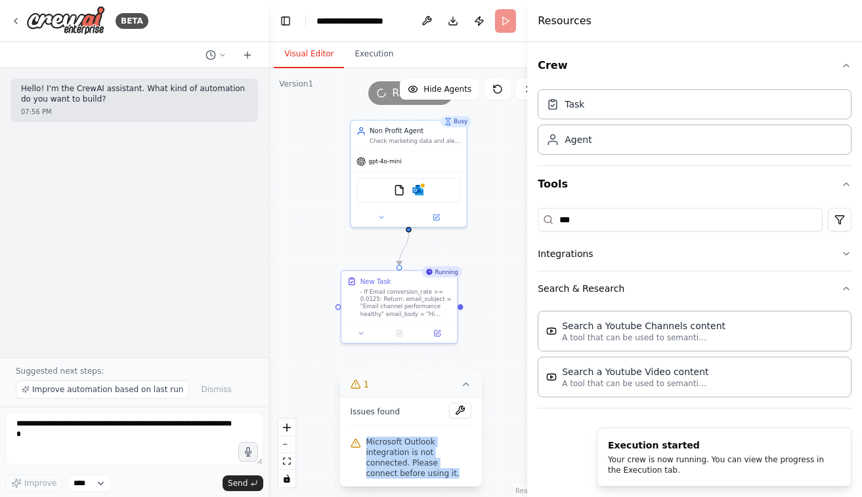
click at [465, 390] on icon at bounding box center [466, 384] width 10 height 10
click at [415, 196] on div "FileReadTool Microsoft Outlook" at bounding box center [408, 189] width 104 height 24
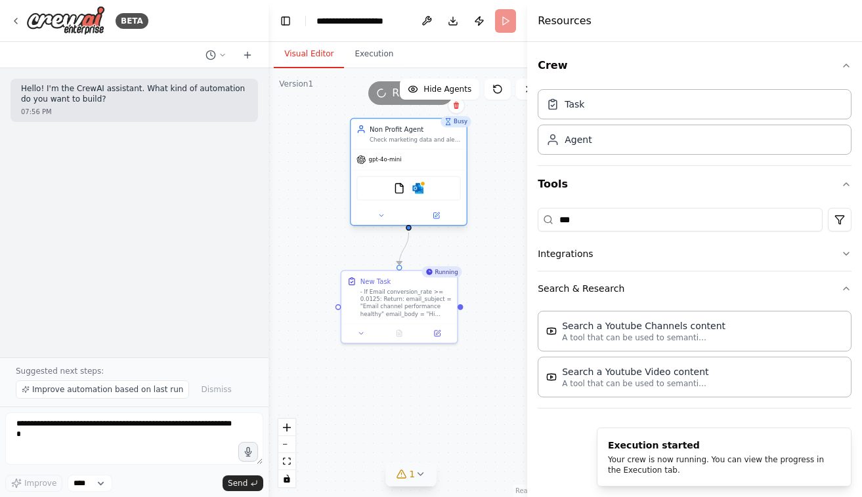
click at [424, 190] on div "FileReadTool Microsoft Outlook" at bounding box center [408, 189] width 104 height 24
click at [421, 188] on img at bounding box center [418, 188] width 11 height 11
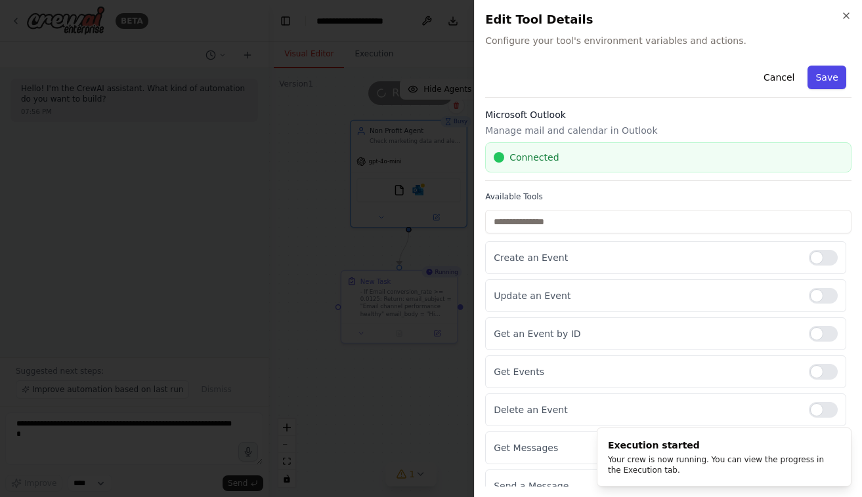
click at [815, 68] on button "Save" at bounding box center [827, 78] width 38 height 24
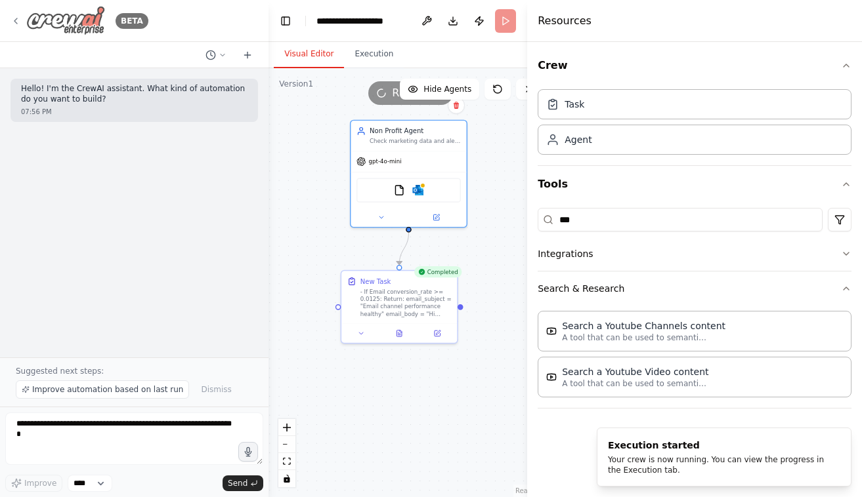
click at [10, 22] on icon at bounding box center [15, 21] width 10 height 10
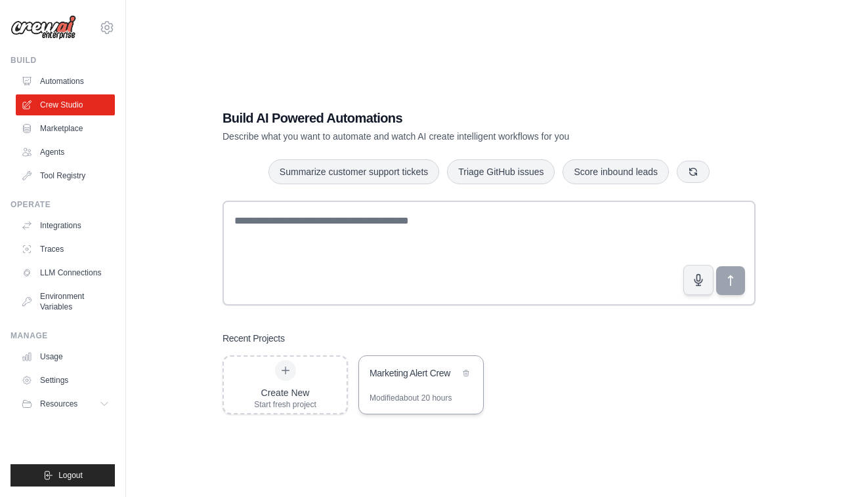
click at [423, 364] on div "Marketing Alert Crew" at bounding box center [421, 374] width 124 height 37
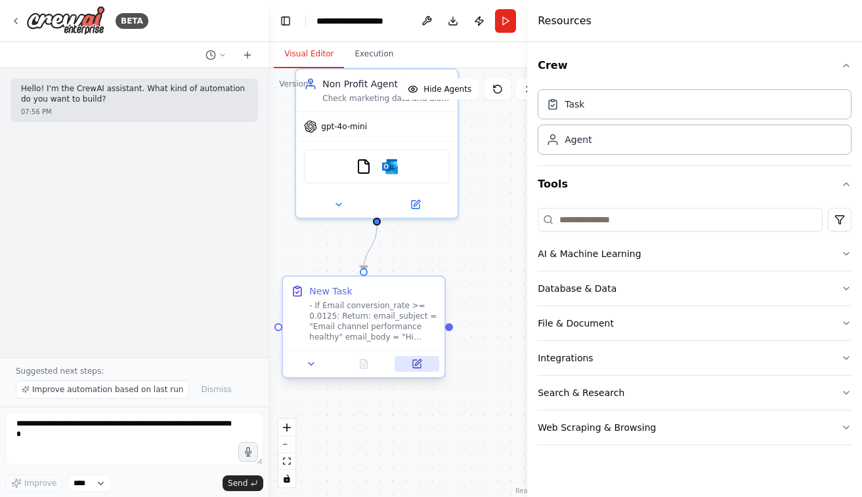
click at [416, 364] on icon at bounding box center [418, 363] width 6 height 6
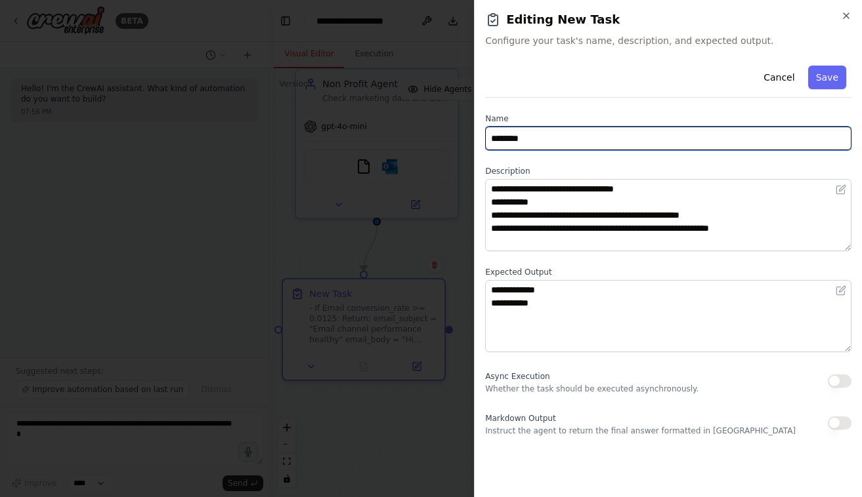
drag, startPoint x: 528, startPoint y: 136, endPoint x: 379, endPoint y: 101, distance: 153.0
click at [379, 101] on body "**********" at bounding box center [431, 248] width 862 height 497
type input "*"
type input "**********"
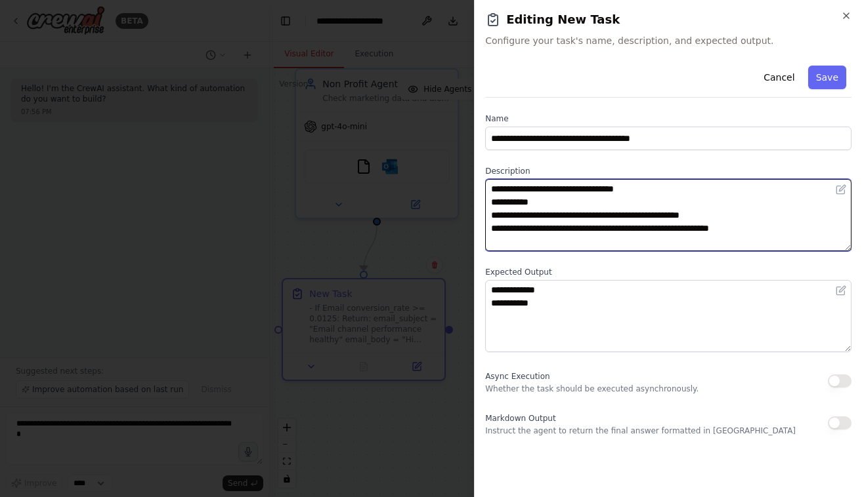
click at [656, 239] on textarea "**********" at bounding box center [668, 215] width 366 height 72
paste textarea "**********"
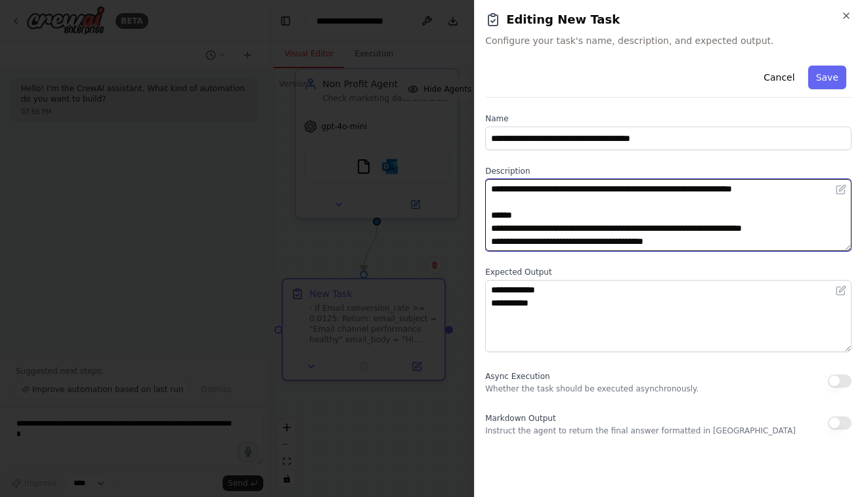
type textarea "**********"
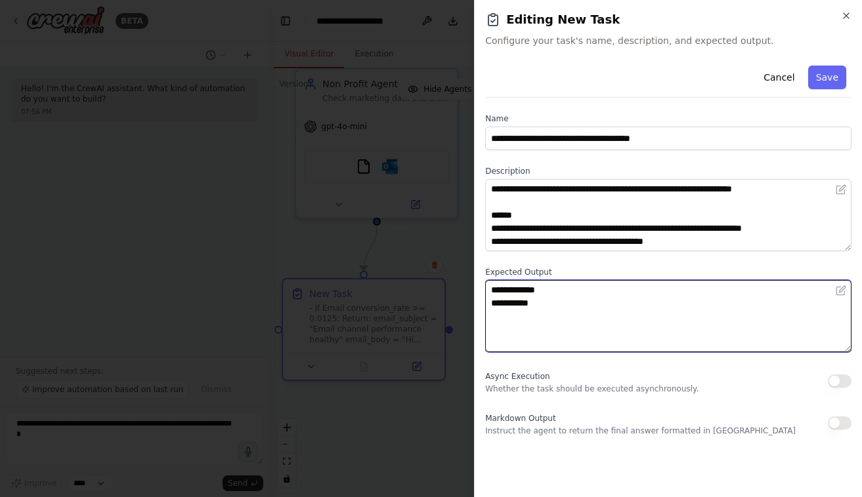
click at [551, 316] on textarea "**********" at bounding box center [668, 316] width 366 height 72
paste textarea "******** ********"
type textarea "**********"
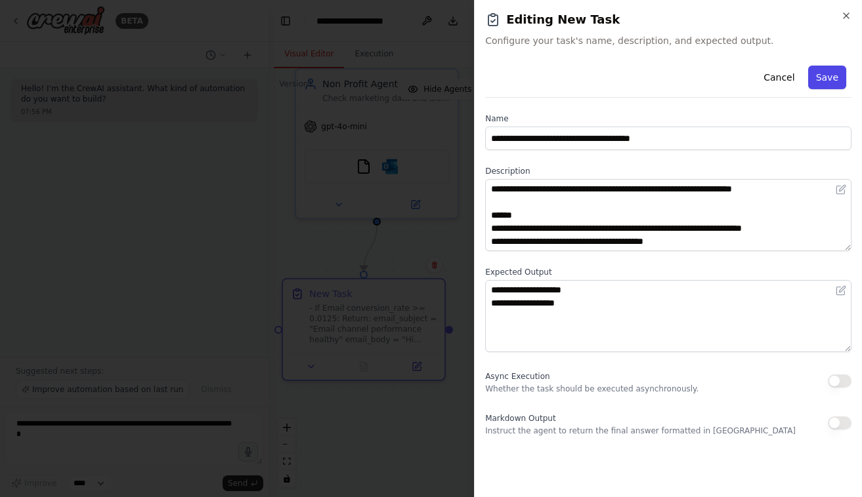
click at [841, 69] on button "Save" at bounding box center [827, 78] width 38 height 24
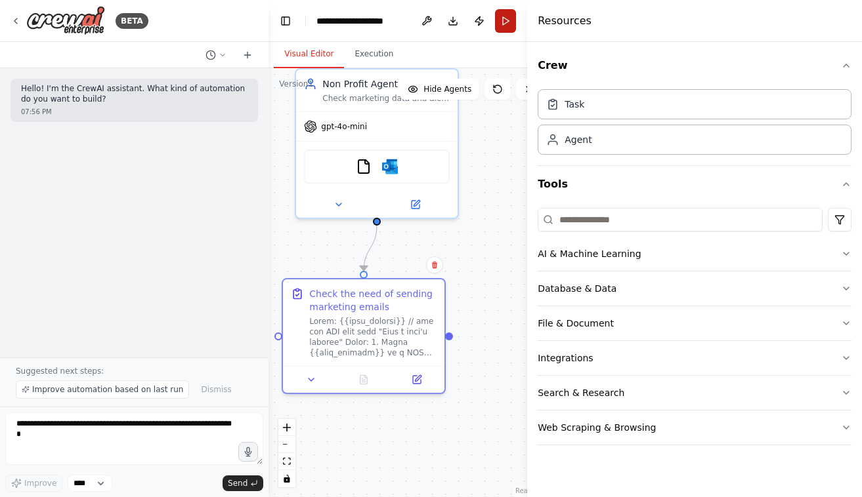
click at [507, 17] on button "Run" at bounding box center [505, 21] width 21 height 24
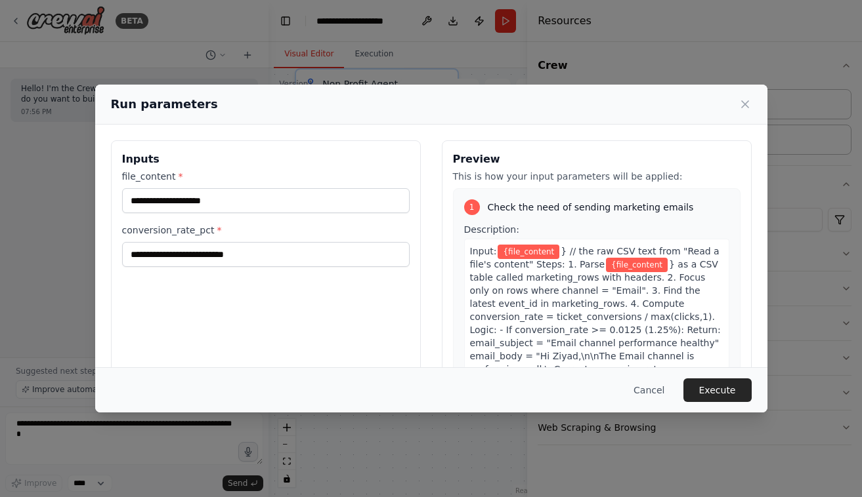
scroll to position [119, 0]
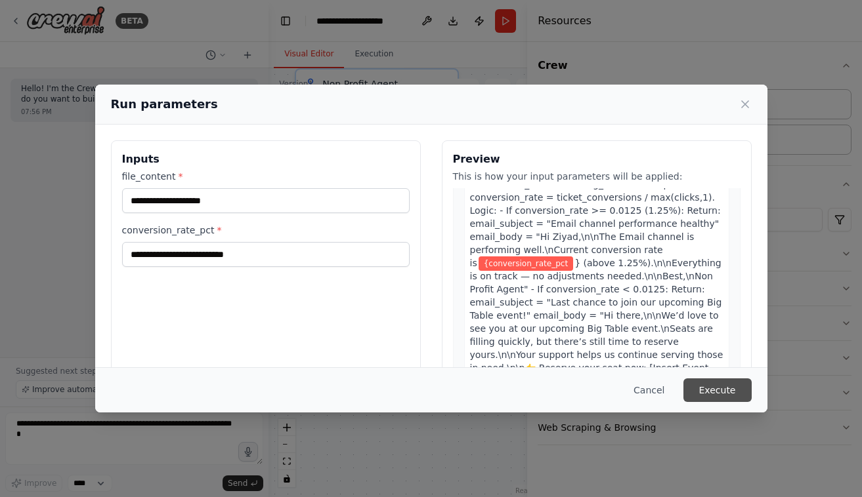
click at [713, 396] on button "Execute" at bounding box center [717, 391] width 68 height 24
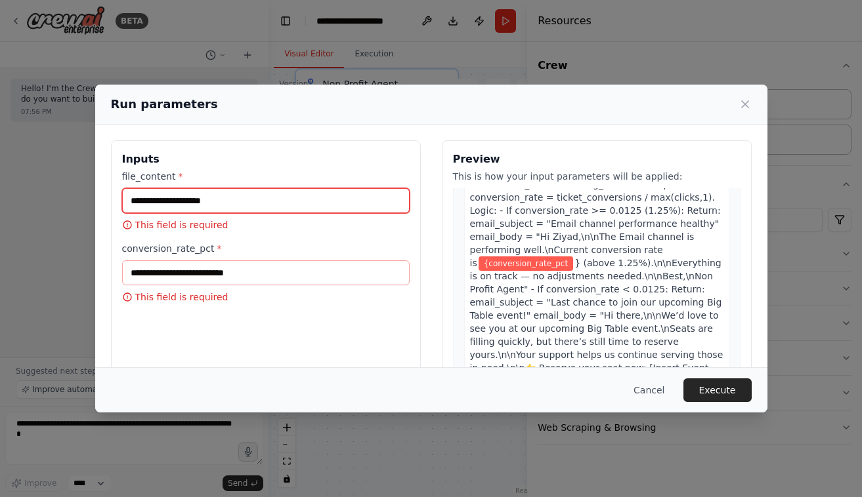
click at [333, 207] on input "file_content *" at bounding box center [265, 200] width 287 height 25
paste input "**********"
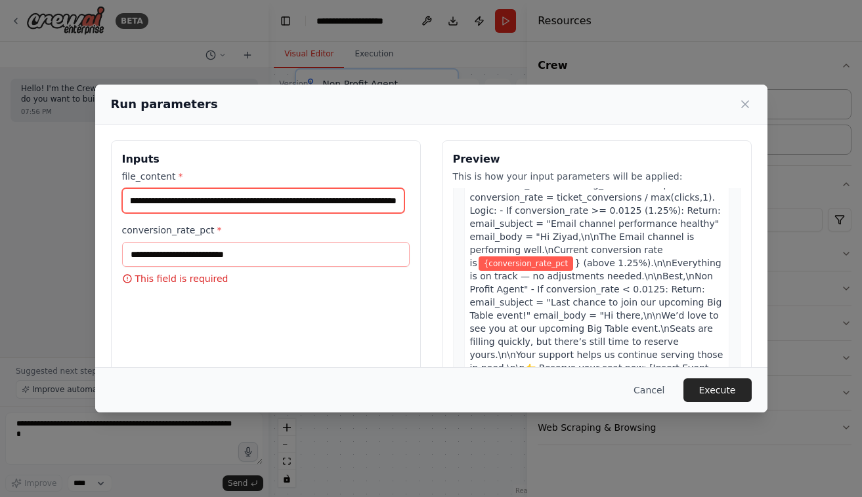
type input "**********"
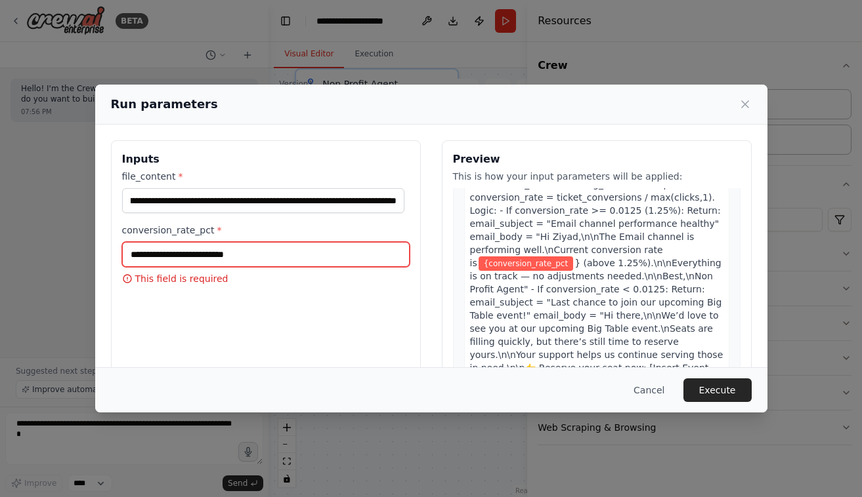
click at [344, 248] on input "conversion_rate_pct *" at bounding box center [265, 254] width 287 height 25
paste input "**********"
type input "**********"
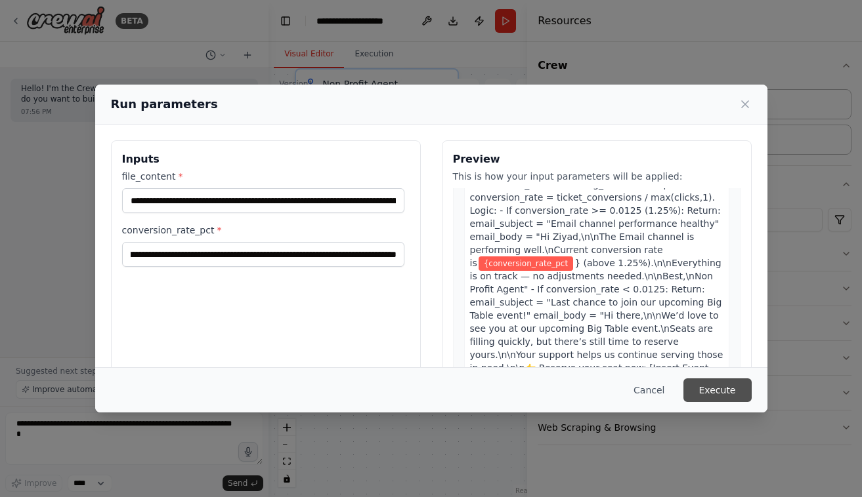
click at [711, 392] on button "Execute" at bounding box center [717, 391] width 68 height 24
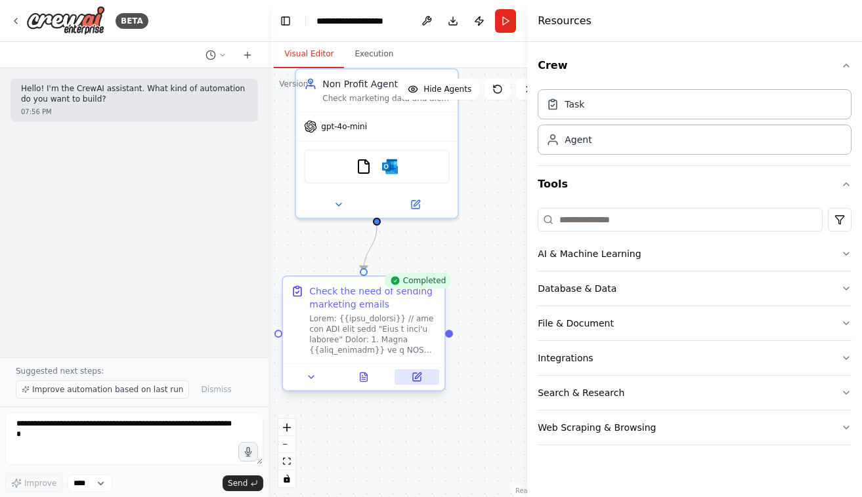
click at [422, 379] on button at bounding box center [416, 377] width 45 height 16
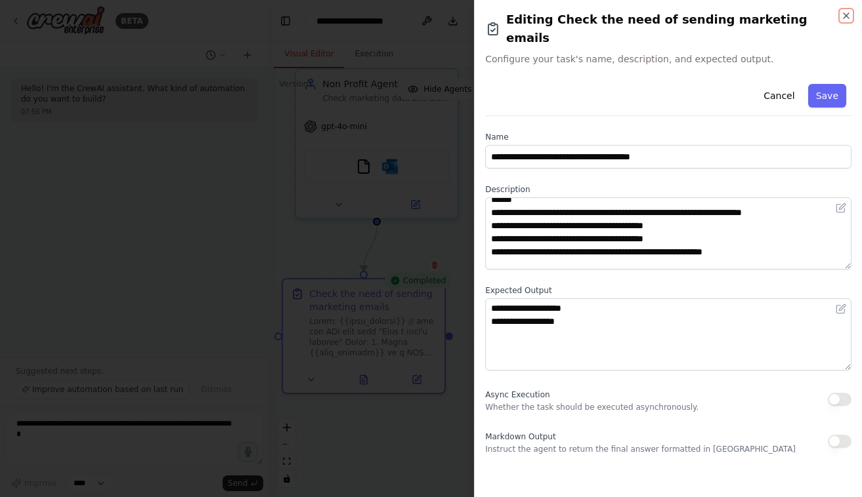
scroll to position [0, 0]
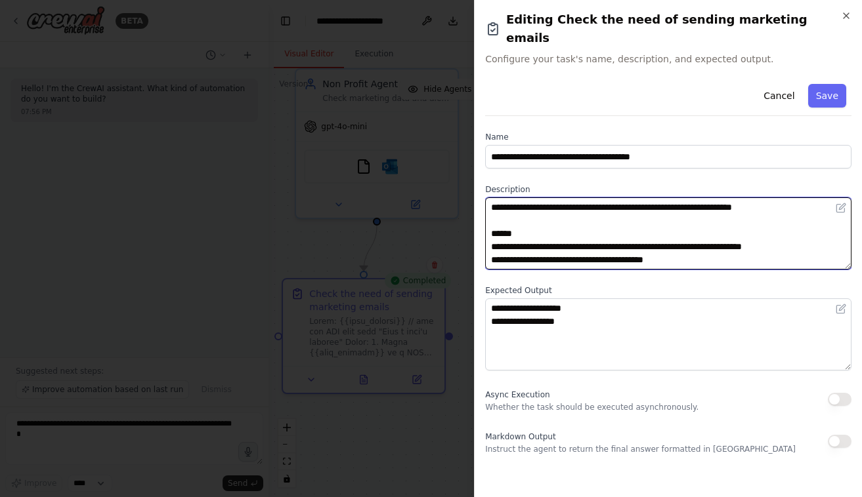
click at [617, 249] on textarea at bounding box center [668, 234] width 366 height 72
paste textarea "**********"
click at [685, 223] on textarea at bounding box center [668, 234] width 366 height 72
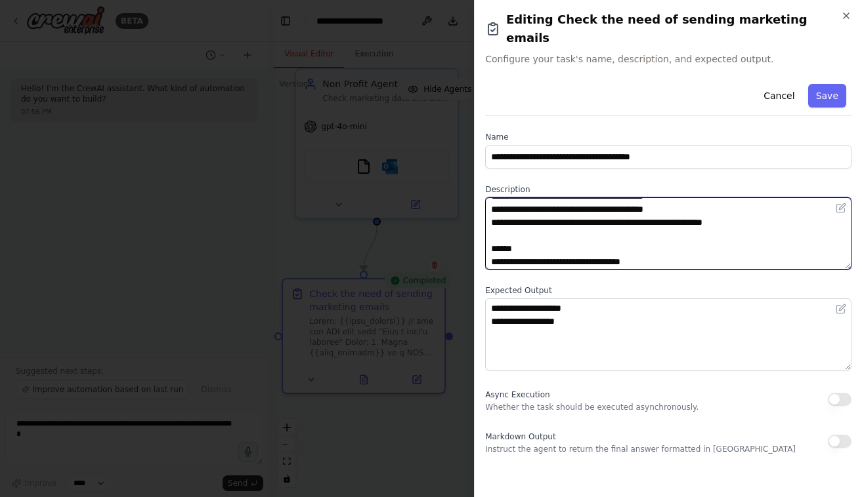
scroll to position [65, 0]
click at [685, 223] on textarea at bounding box center [668, 234] width 366 height 72
paste textarea
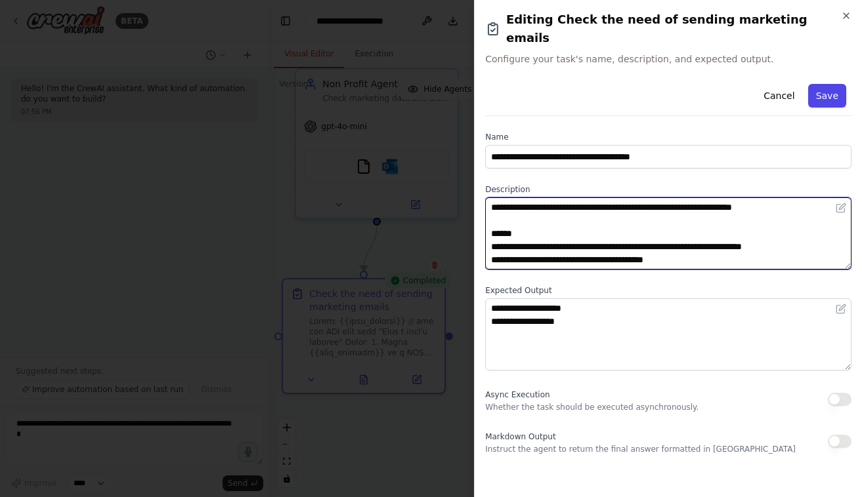
type textarea "**********"
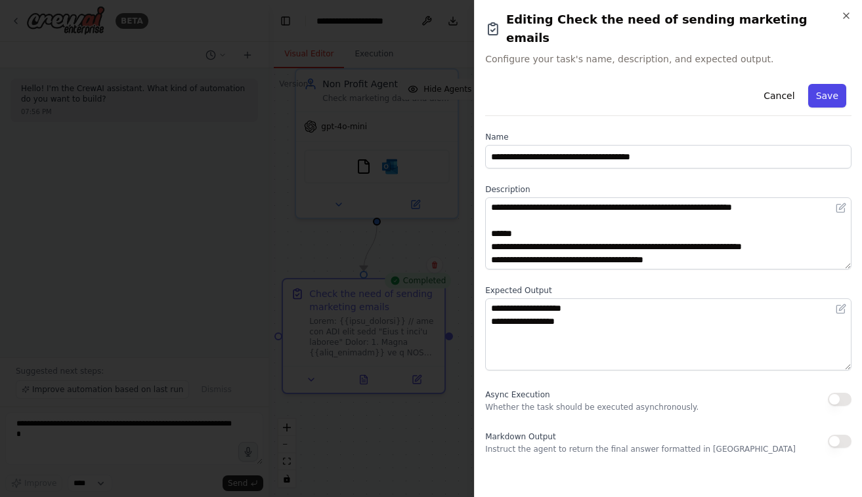
click at [826, 84] on button "Save" at bounding box center [827, 96] width 38 height 24
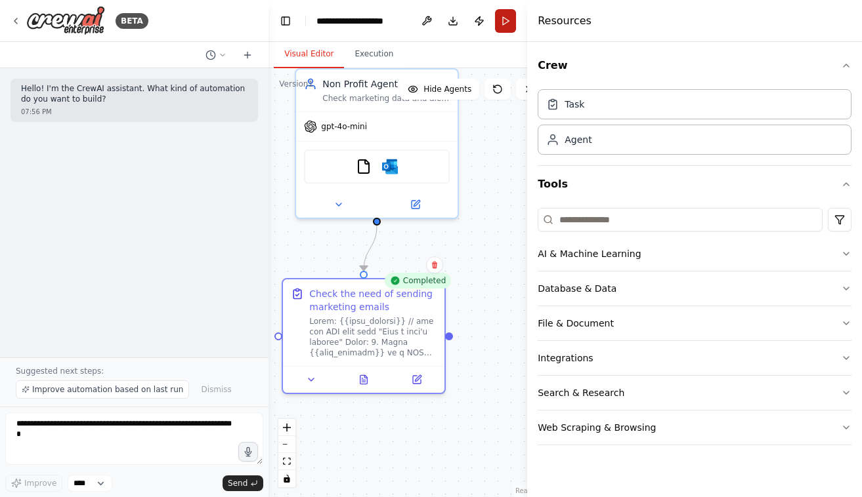
click at [504, 20] on button "Run" at bounding box center [505, 21] width 21 height 24
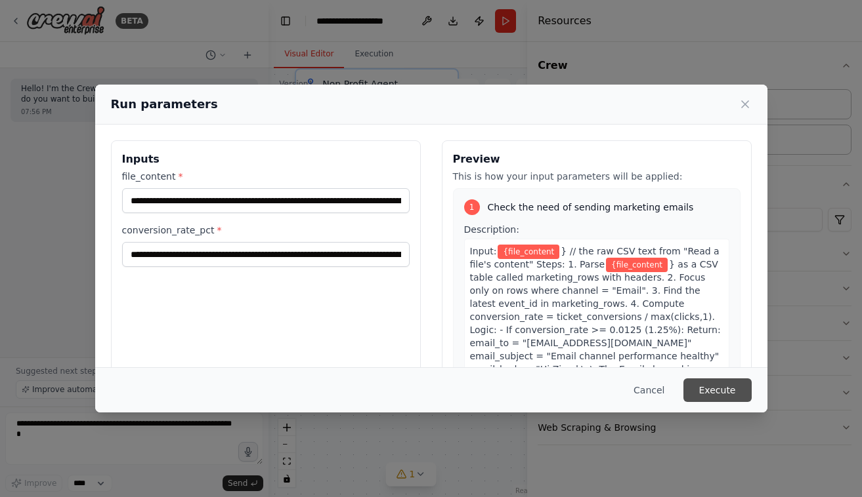
click at [728, 391] on button "Execute" at bounding box center [717, 391] width 68 height 24
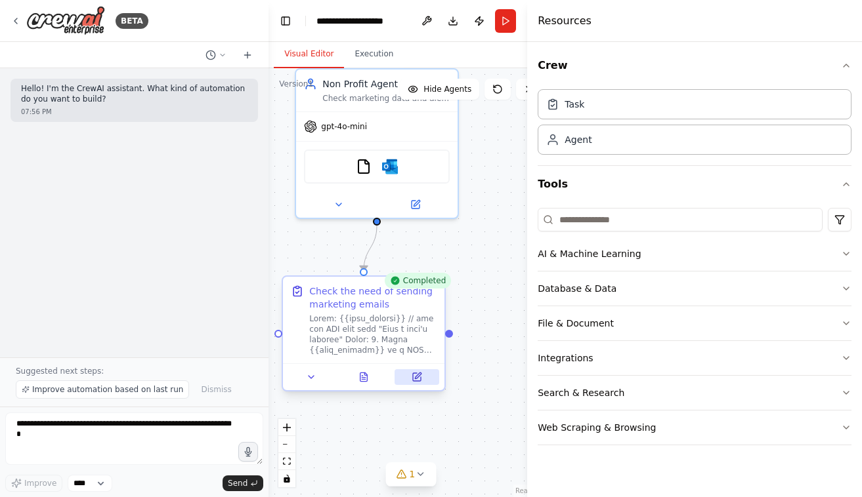
click at [407, 383] on button at bounding box center [416, 377] width 45 height 16
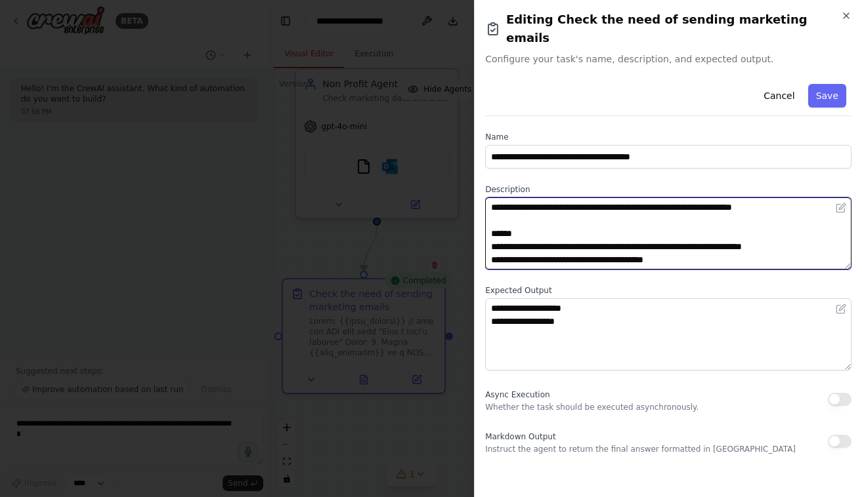
click at [632, 209] on textarea at bounding box center [668, 234] width 366 height 72
paste textarea "**********"
type textarea "**********"
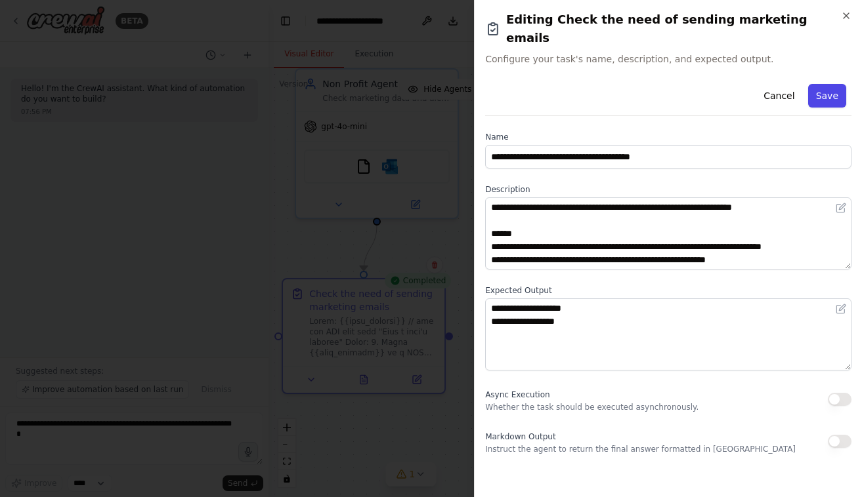
click at [824, 84] on button "Save" at bounding box center [827, 96] width 38 height 24
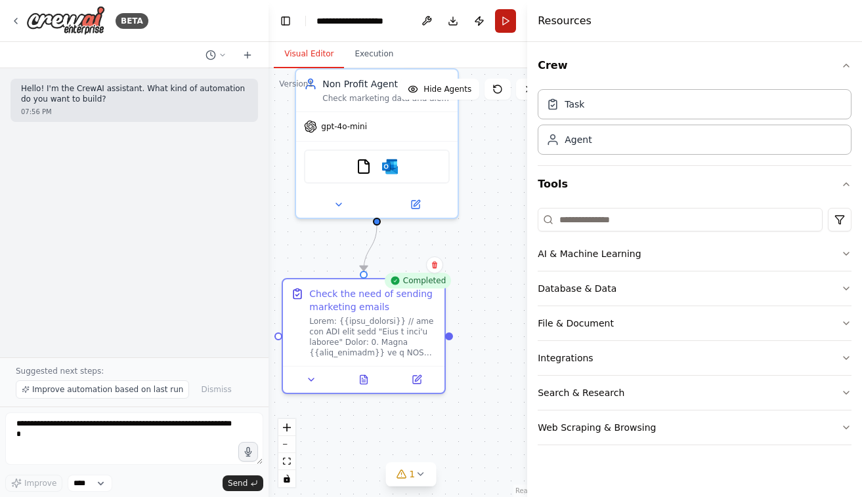
click at [512, 20] on button "Run" at bounding box center [505, 21] width 21 height 24
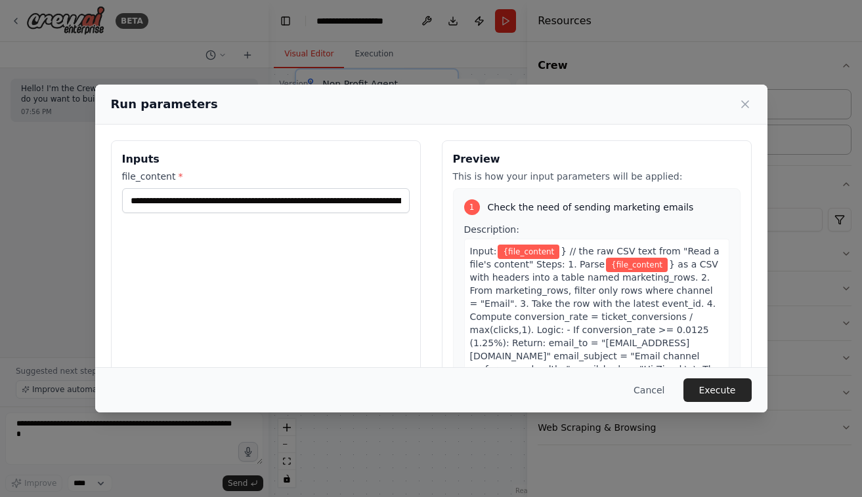
click at [707, 378] on div "Cancel Execute" at bounding box center [431, 389] width 672 height 45
click at [712, 387] on button "Execute" at bounding box center [717, 391] width 68 height 24
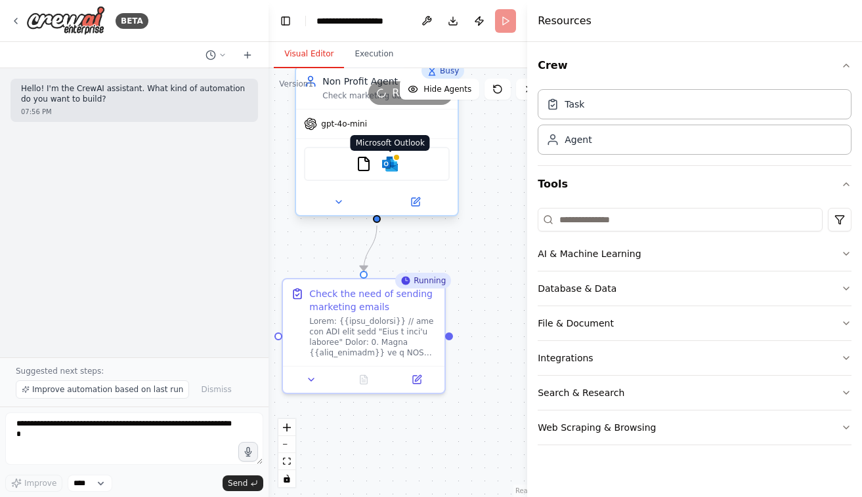
click at [398, 166] on img at bounding box center [390, 164] width 16 height 16
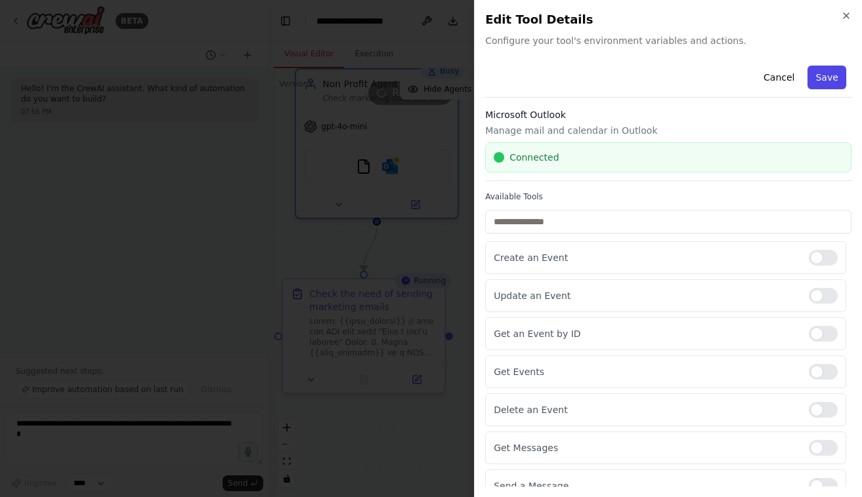
click at [821, 74] on button "Save" at bounding box center [827, 78] width 38 height 24
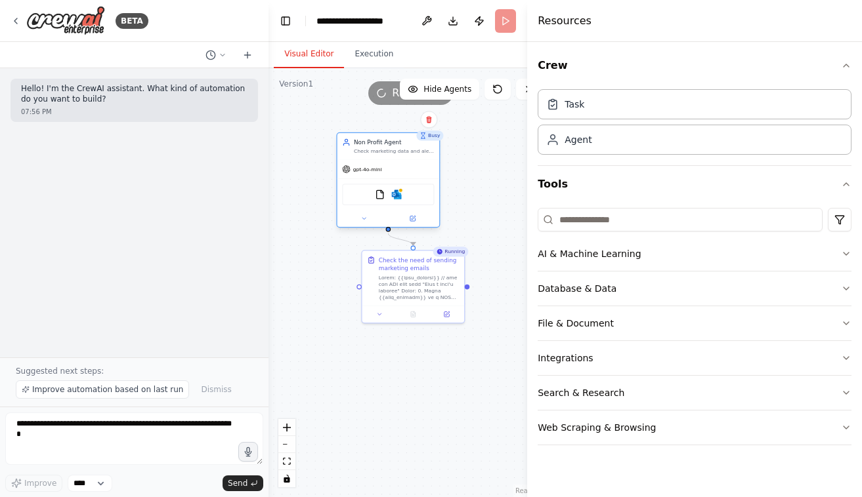
drag, startPoint x: 467, startPoint y: 169, endPoint x: 435, endPoint y: 192, distance: 39.0
click at [435, 192] on div "FileReadTool Microsoft Outlook" at bounding box center [388, 194] width 102 height 32
click at [446, 310] on icon at bounding box center [447, 313] width 7 height 7
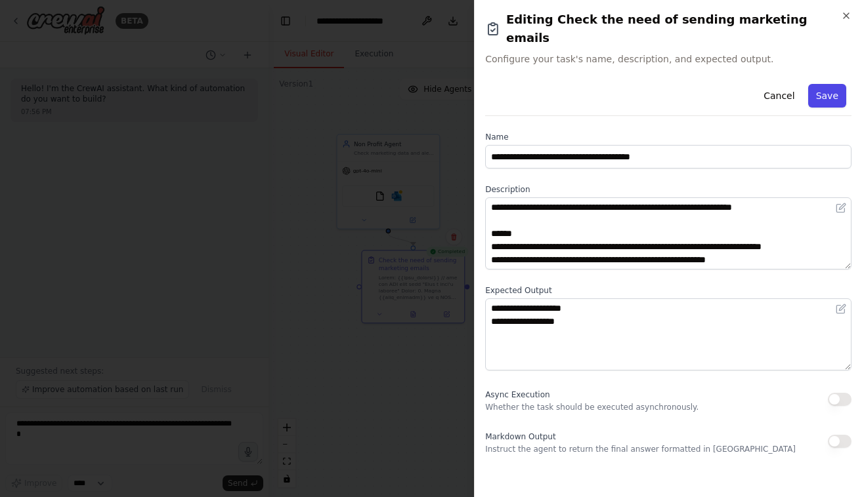
click at [833, 84] on button "Save" at bounding box center [827, 96] width 38 height 24
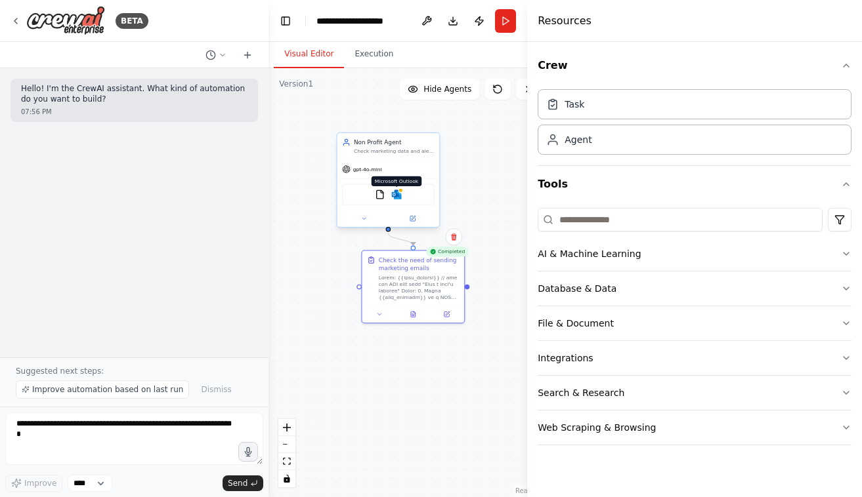
click at [395, 196] on img at bounding box center [397, 195] width 10 height 10
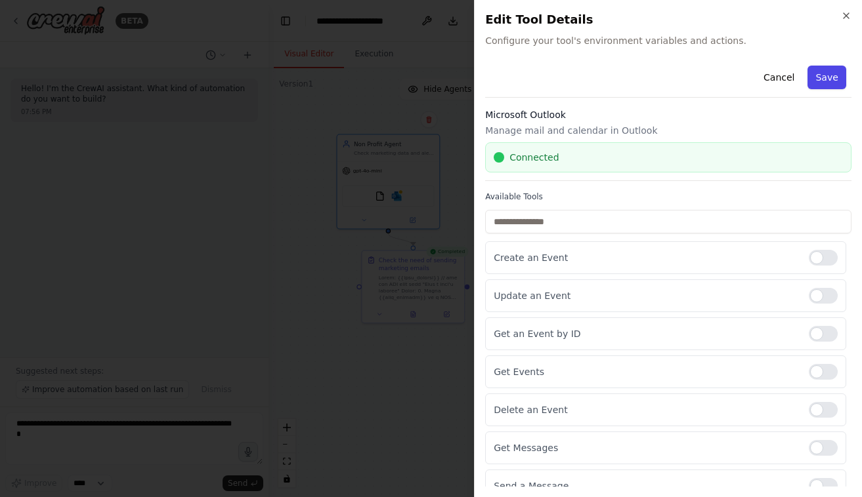
click at [822, 75] on button "Save" at bounding box center [827, 78] width 38 height 24
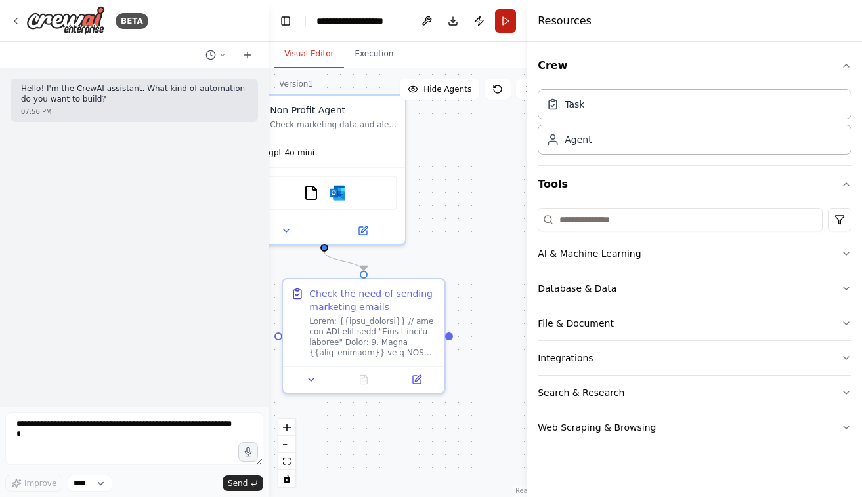
click at [509, 18] on button "Run" at bounding box center [505, 21] width 21 height 24
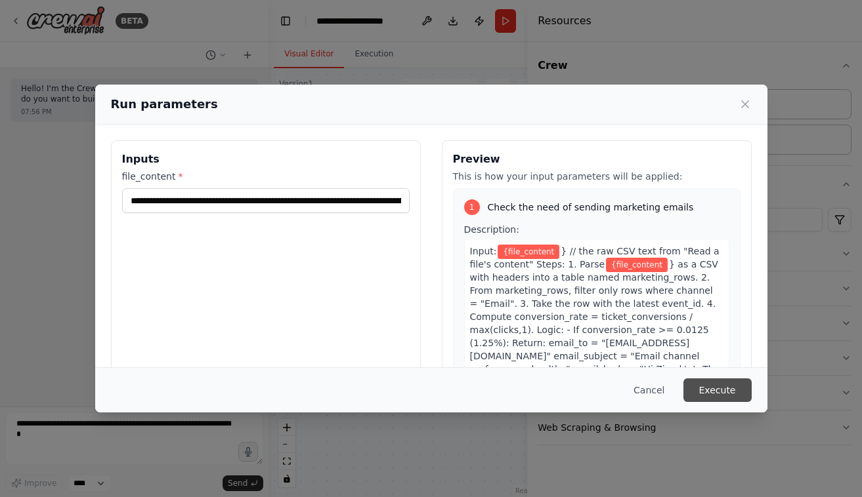
click at [711, 395] on button "Execute" at bounding box center [717, 391] width 68 height 24
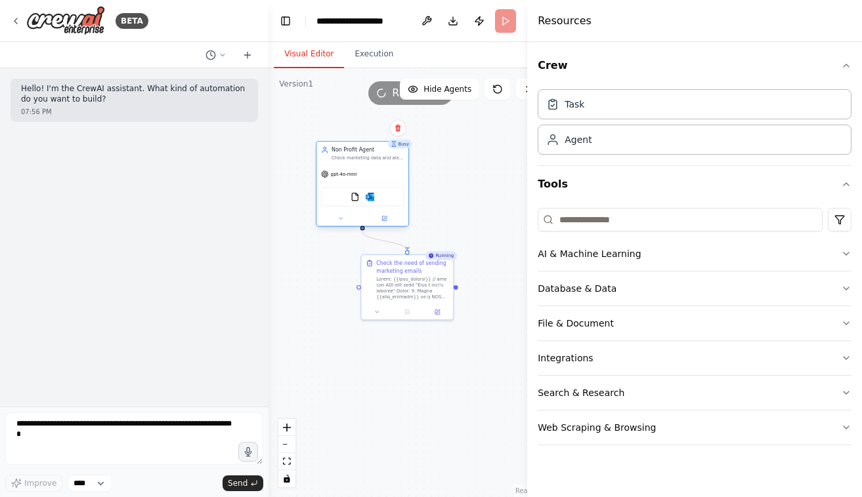
drag, startPoint x: 409, startPoint y: 182, endPoint x: 382, endPoint y: 170, distance: 30.0
click at [382, 170] on div "gpt-4o-mini" at bounding box center [363, 174] width 92 height 16
click at [436, 314] on button at bounding box center [438, 310] width 26 height 9
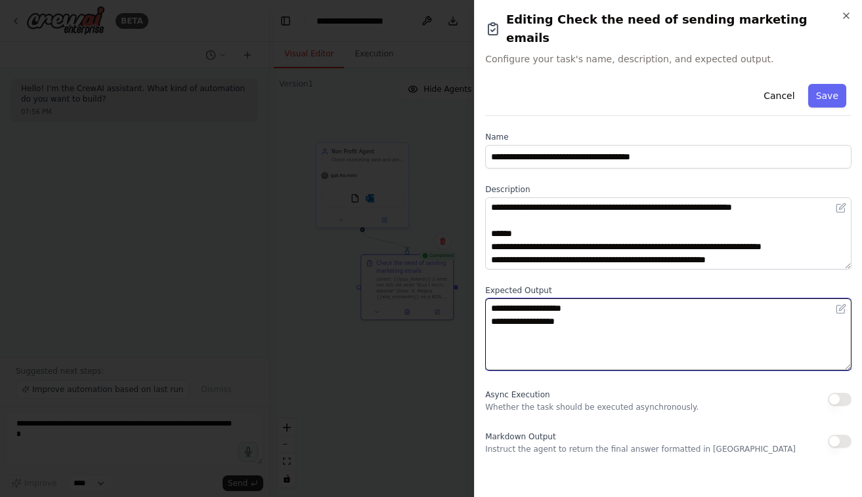
click at [612, 327] on textarea "**********" at bounding box center [668, 335] width 366 height 72
paste textarea "**********"
type textarea "**********"
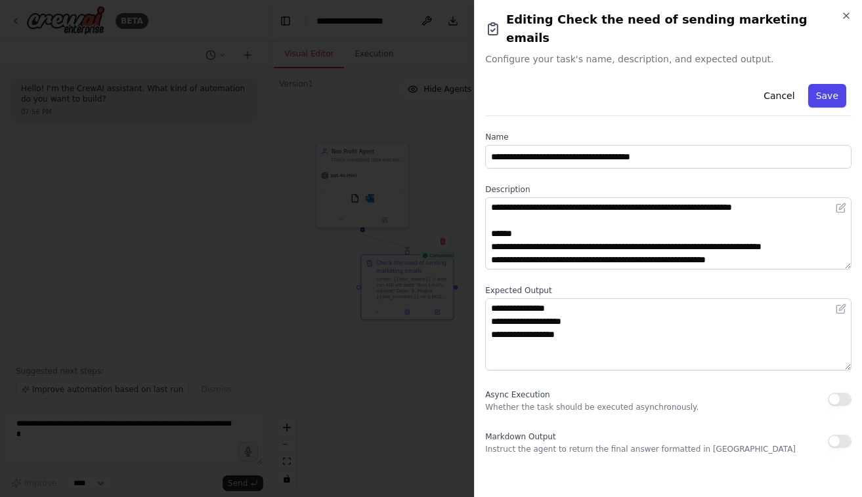
click at [837, 84] on button "Save" at bounding box center [827, 96] width 38 height 24
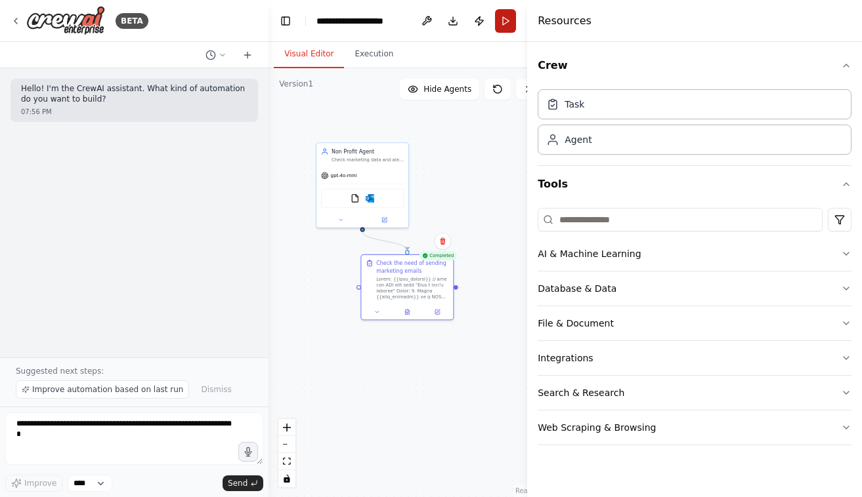
click at [507, 20] on button "Run" at bounding box center [505, 21] width 21 height 24
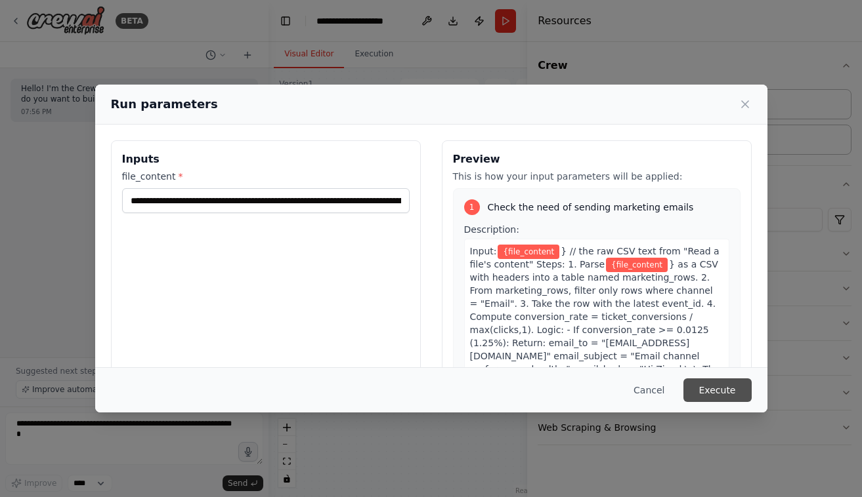
click at [735, 394] on button "Execute" at bounding box center [717, 391] width 68 height 24
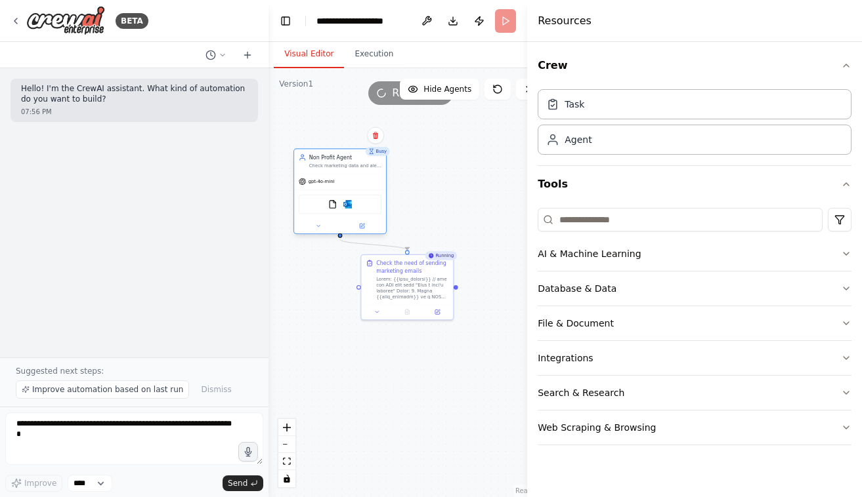
drag, startPoint x: 346, startPoint y: 160, endPoint x: 318, endPoint y: 166, distance: 28.8
click at [318, 166] on div "Check marketing data and alert when conversion rates drop" at bounding box center [345, 166] width 72 height 6
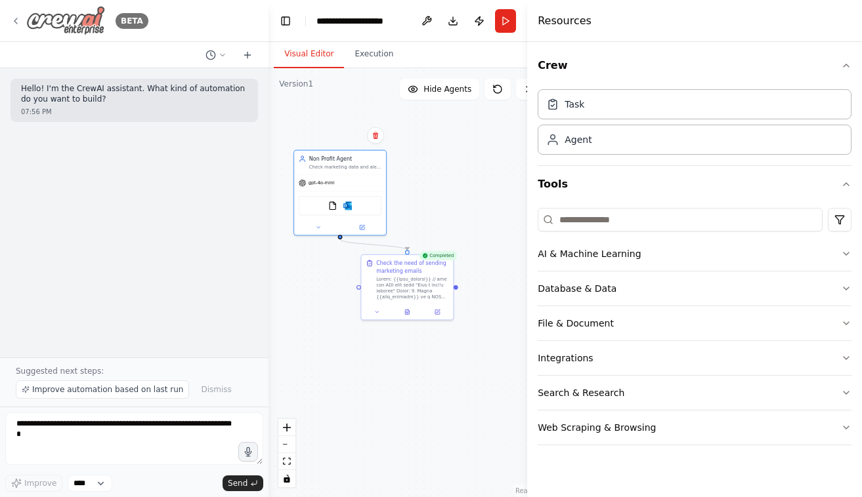
click at [18, 19] on icon at bounding box center [15, 21] width 10 height 10
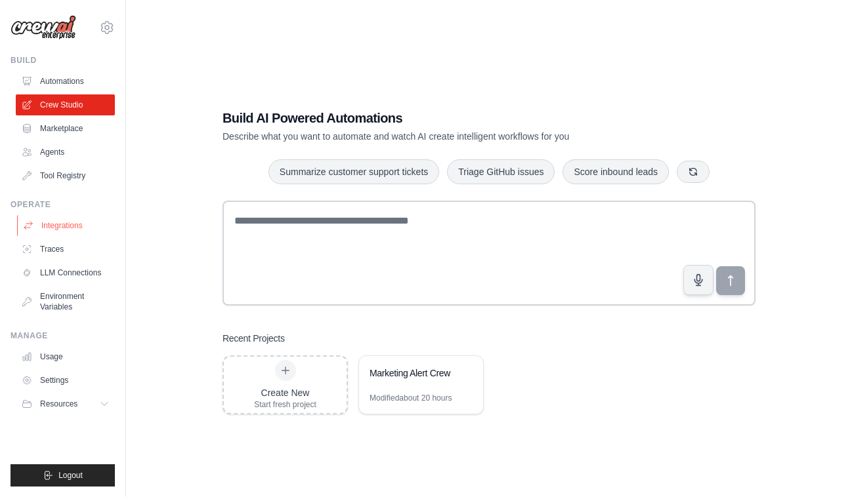
click at [84, 224] on link "Integrations" at bounding box center [66, 225] width 99 height 21
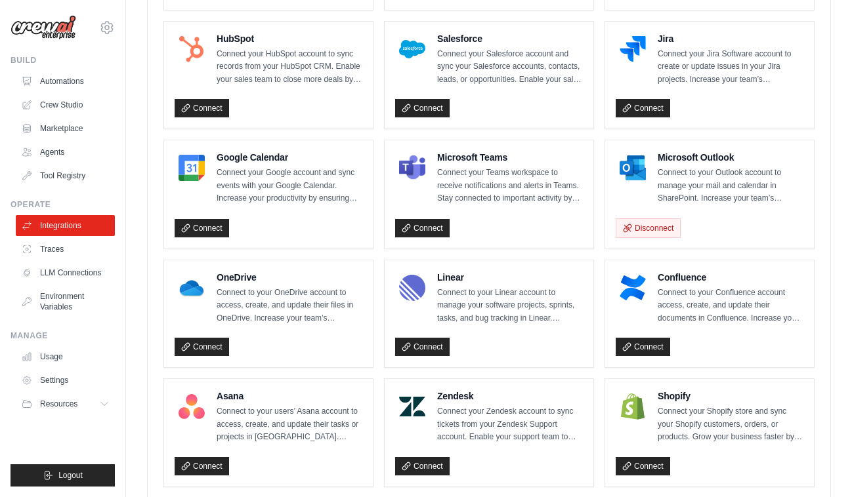
scroll to position [502, 0]
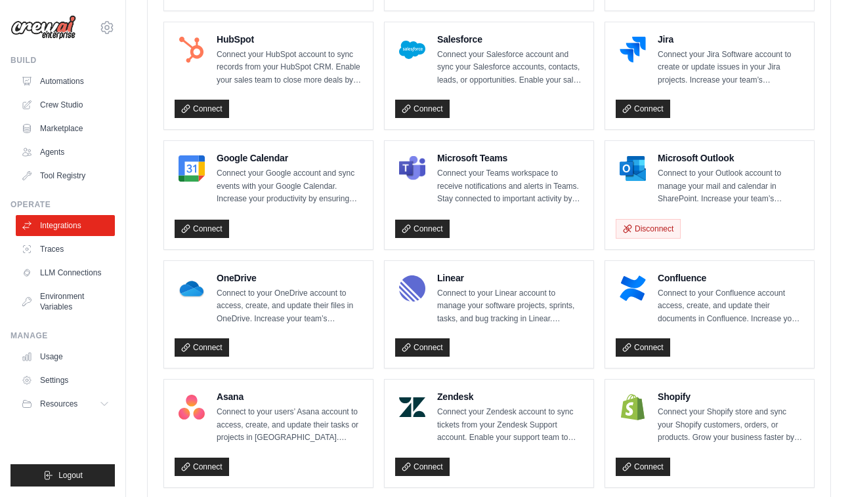
click at [644, 169] on img at bounding box center [632, 169] width 26 height 26
click at [677, 158] on h4 "Microsoft Outlook" at bounding box center [730, 158] width 146 height 13
click at [75, 102] on link "Crew Studio" at bounding box center [66, 104] width 99 height 21
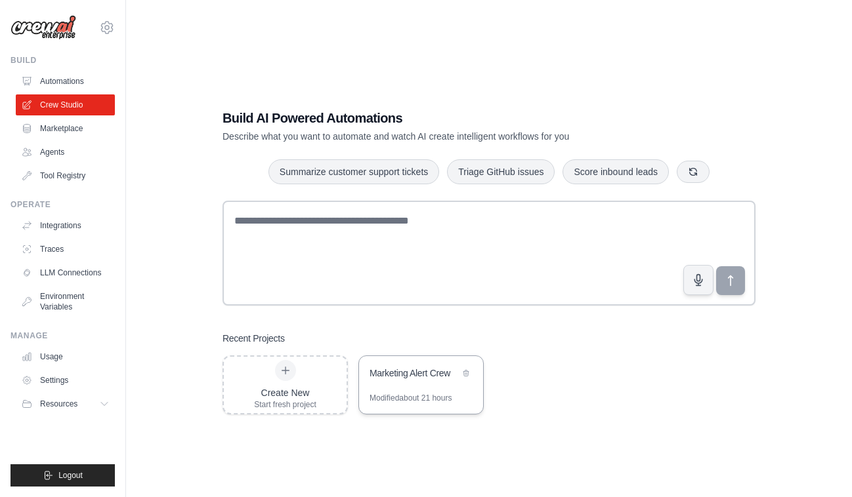
click at [392, 370] on div "Marketing Alert Crew" at bounding box center [414, 373] width 90 height 13
click at [66, 149] on link "Agents" at bounding box center [66, 152] width 99 height 21
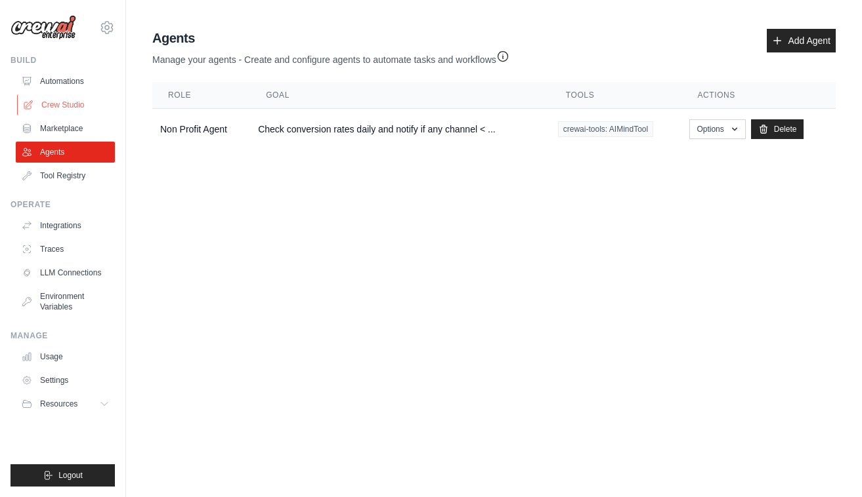
click at [52, 104] on link "Crew Studio" at bounding box center [66, 104] width 99 height 21
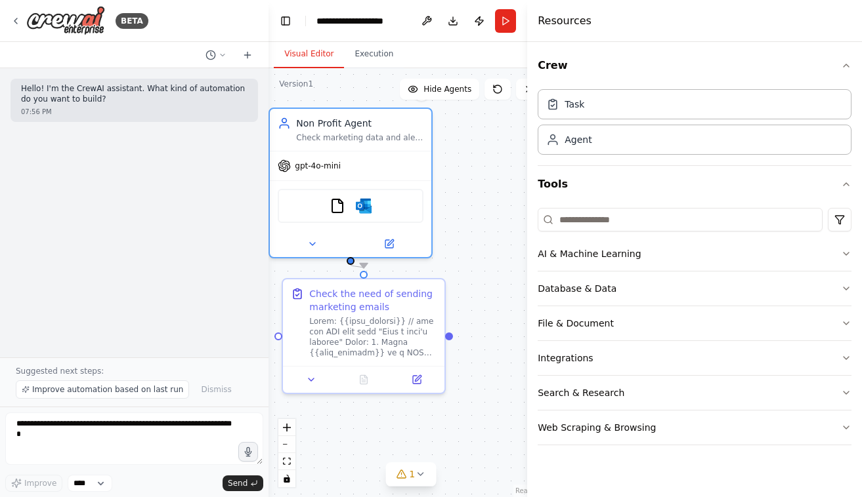
drag, startPoint x: 300, startPoint y: 153, endPoint x: 433, endPoint y: 163, distance: 133.6
click at [433, 163] on div ".deletable-edge-delete-btn { width: 20px; height: 20px; border: 0px solid #ffff…" at bounding box center [410, 282] width 284 height 429
click at [381, 239] on button at bounding box center [389, 242] width 74 height 16
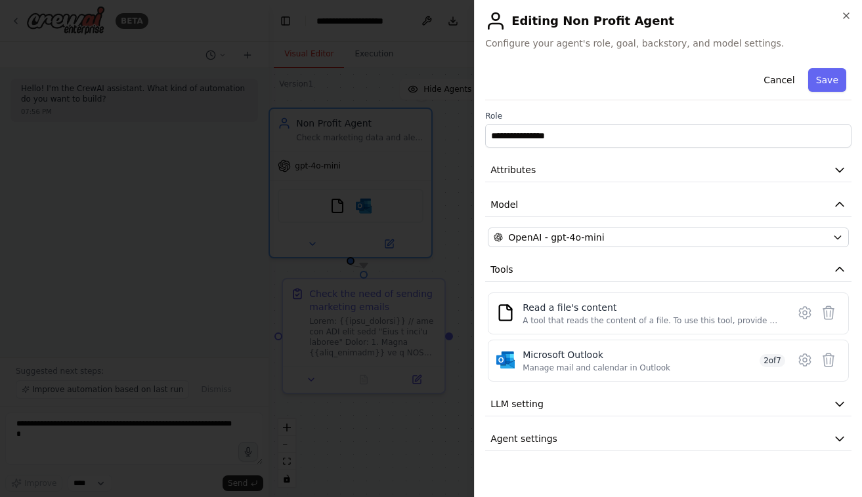
click at [840, 22] on h2 "Editing Non Profit Agent" at bounding box center [668, 20] width 366 height 21
click at [854, 14] on div "**********" at bounding box center [668, 248] width 388 height 497
click at [851, 14] on div "**********" at bounding box center [668, 248] width 388 height 497
click at [848, 14] on icon "button" at bounding box center [846, 15] width 10 height 10
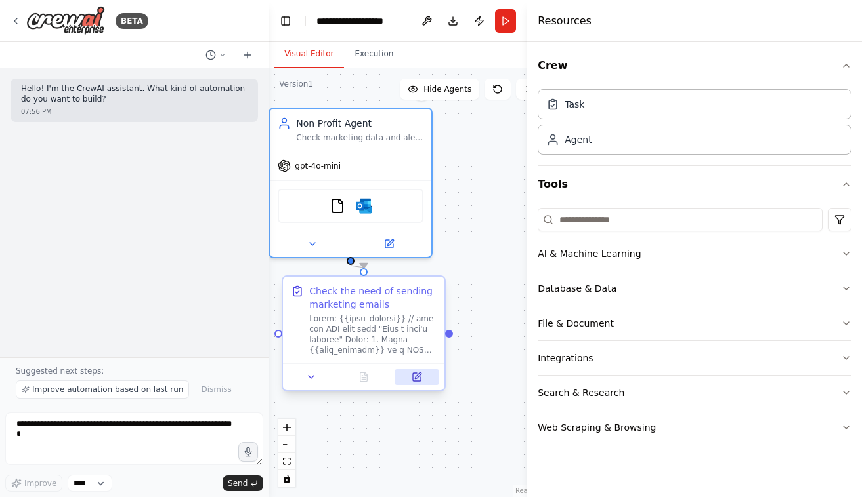
click at [411, 377] on button at bounding box center [416, 377] width 45 height 16
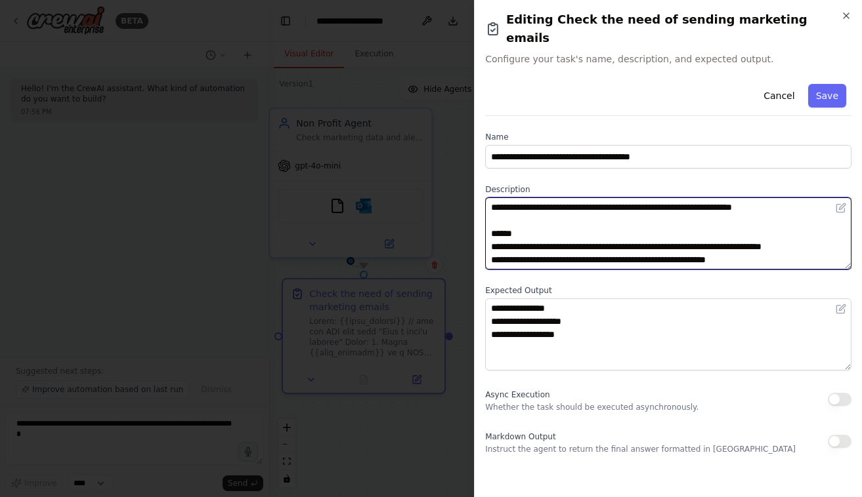
click at [620, 229] on textarea at bounding box center [668, 234] width 366 height 72
paste textarea "**********"
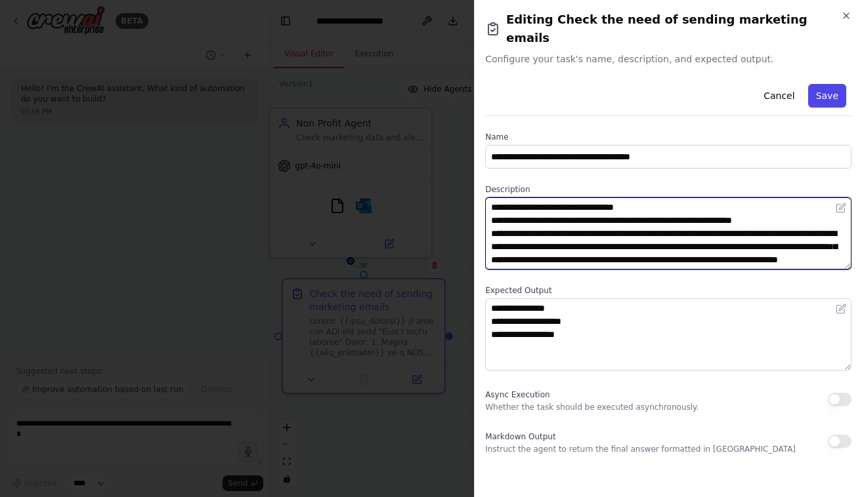
type textarea "**********"
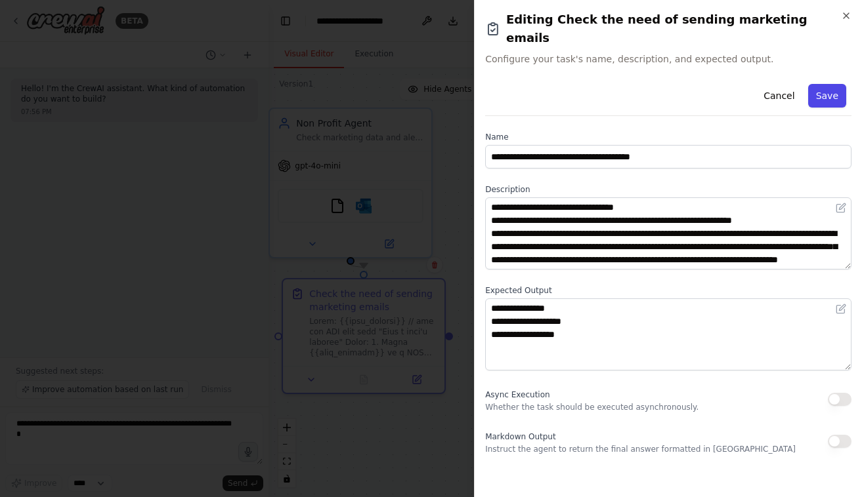
click at [822, 84] on button "Save" at bounding box center [827, 96] width 38 height 24
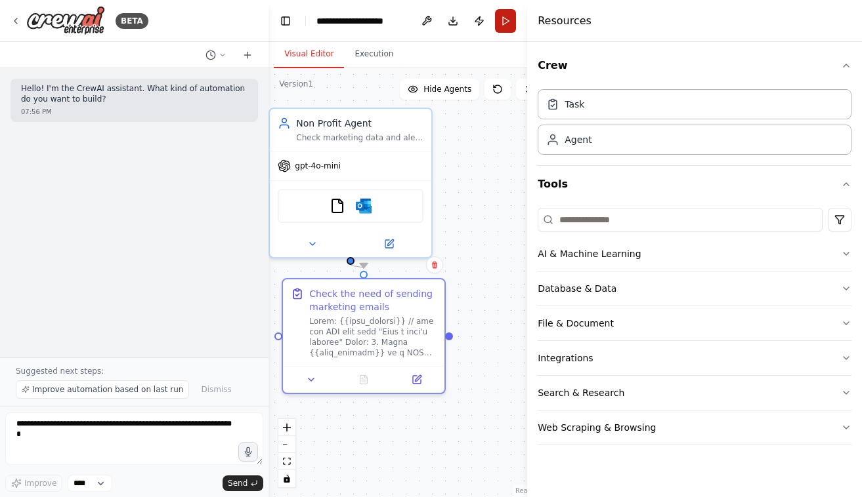
click at [505, 23] on button "Run" at bounding box center [505, 21] width 21 height 24
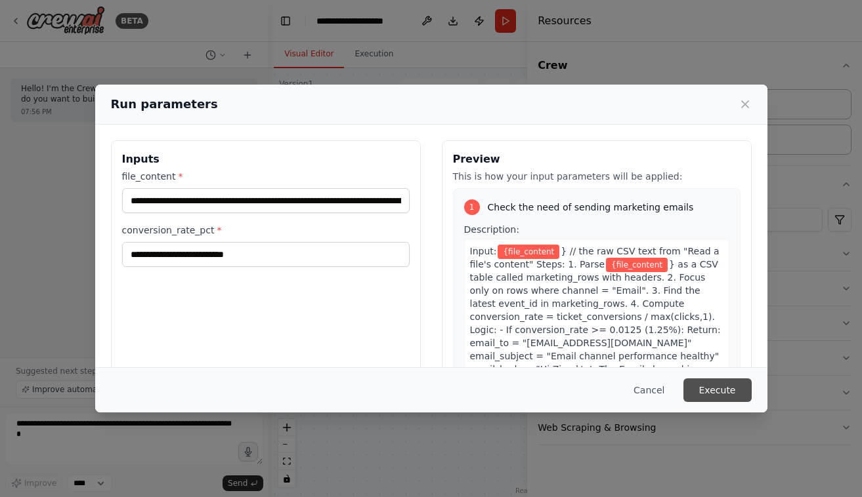
click at [728, 386] on button "Execute" at bounding box center [717, 391] width 68 height 24
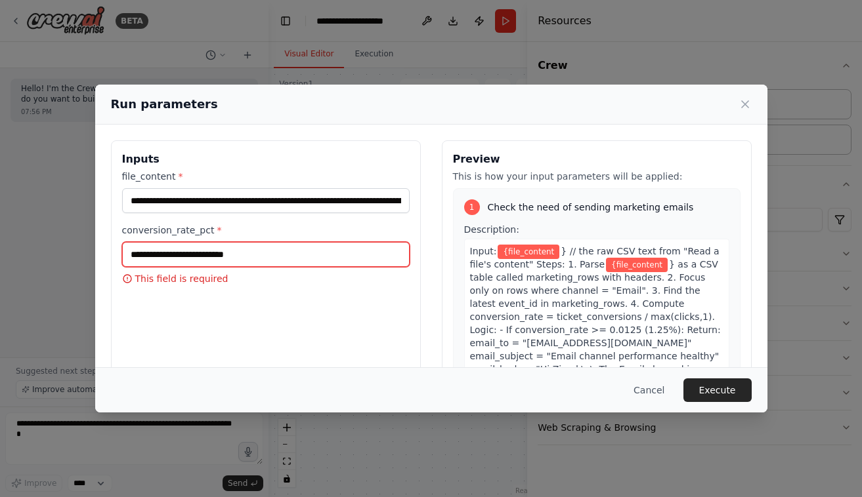
click at [233, 265] on input "conversion_rate_pct *" at bounding box center [265, 254] width 287 height 25
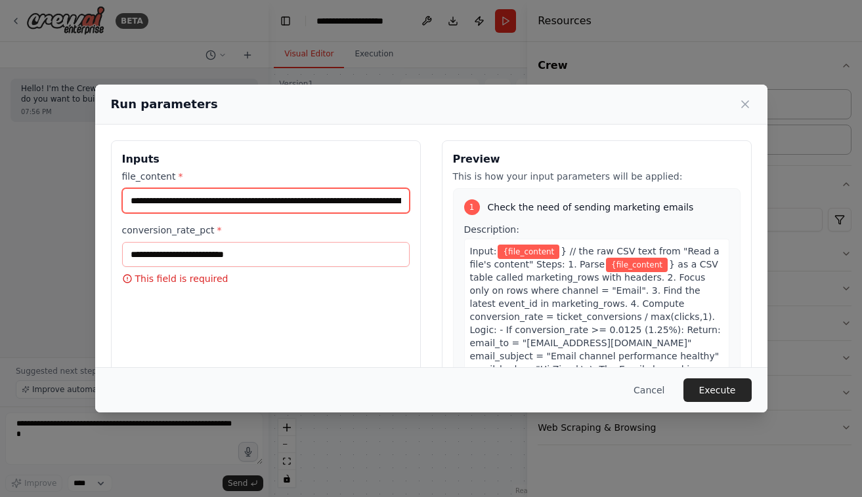
click at [260, 207] on input "**********" at bounding box center [265, 200] width 287 height 25
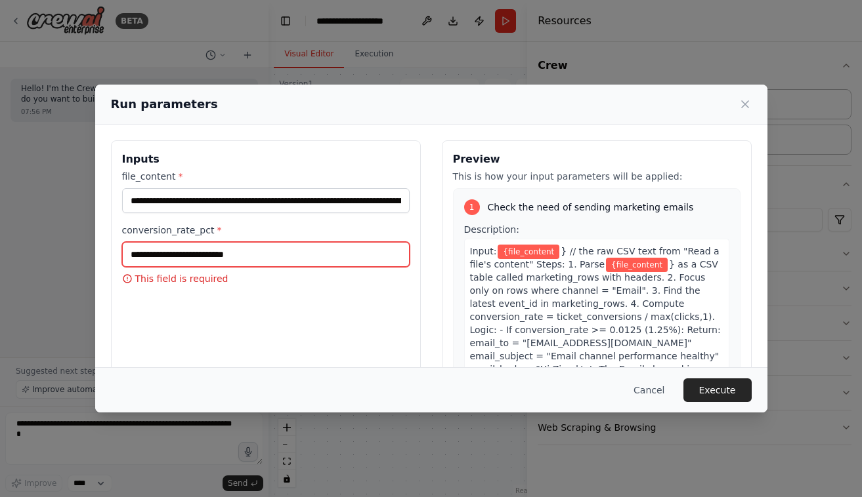
click at [220, 261] on input "conversion_rate_pct *" at bounding box center [265, 254] width 287 height 25
paste input "**********"
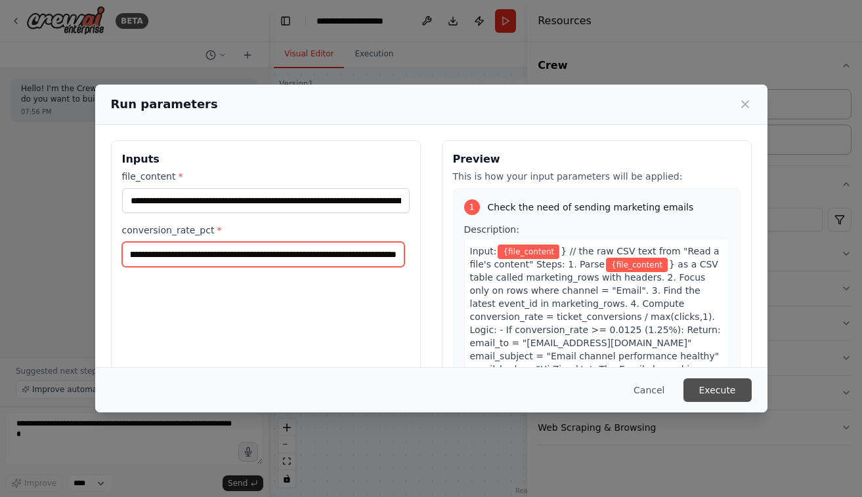
type input "**********"
click at [709, 392] on button "Execute" at bounding box center [717, 391] width 68 height 24
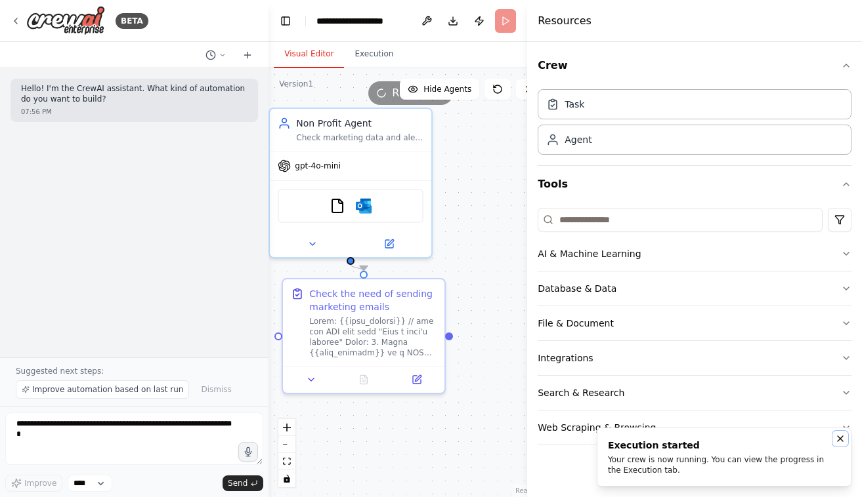
click at [838, 438] on icon "Notifications (F8)" at bounding box center [840, 439] width 10 height 10
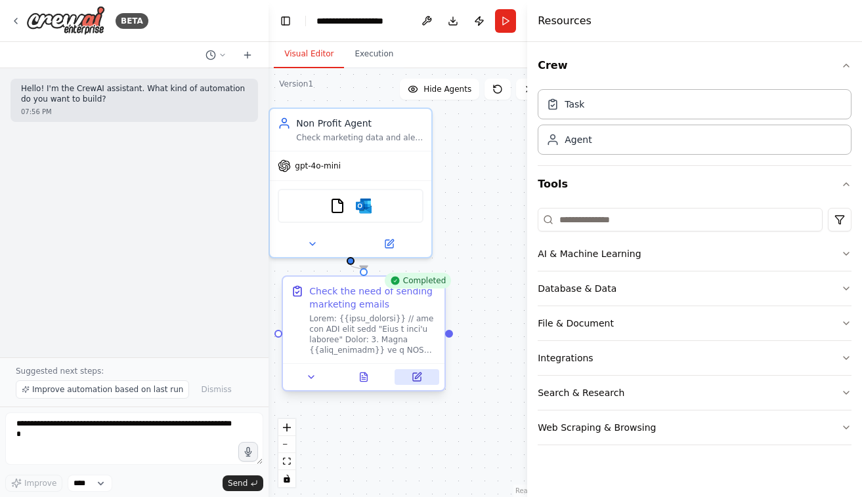
click at [422, 380] on button at bounding box center [416, 377] width 45 height 16
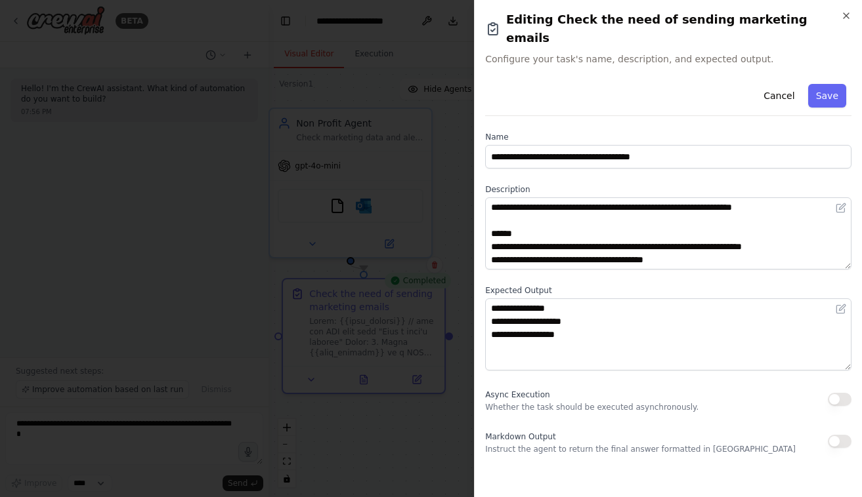
click at [838, 14] on h2 "Editing Check the need of sending marketing emails" at bounding box center [668, 28] width 366 height 37
click at [842, 14] on icon "button" at bounding box center [846, 15] width 10 height 10
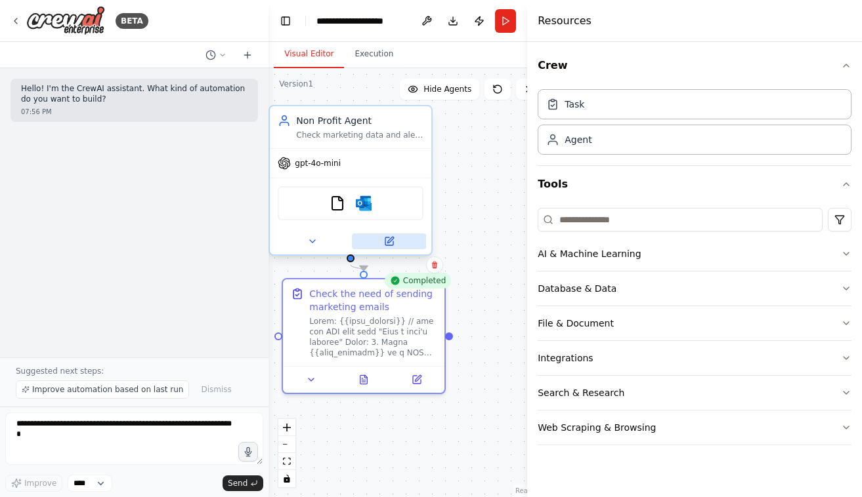
click at [385, 241] on icon at bounding box center [389, 241] width 10 height 10
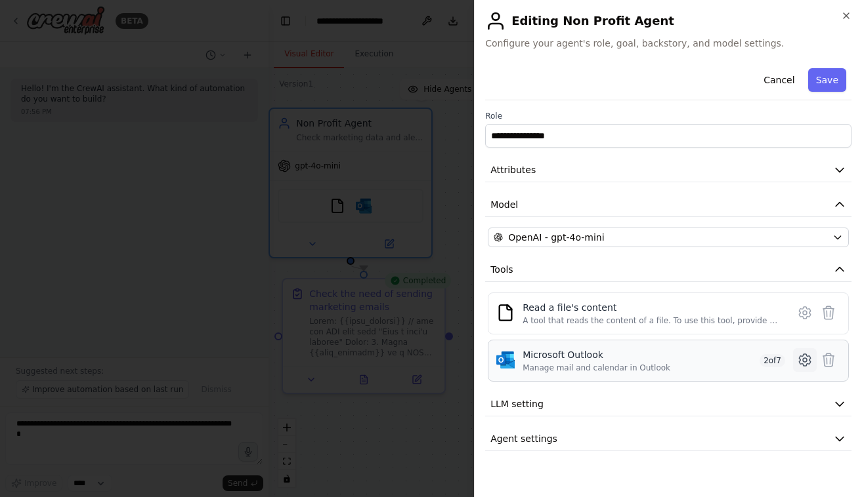
click at [808, 356] on icon at bounding box center [805, 360] width 16 height 16
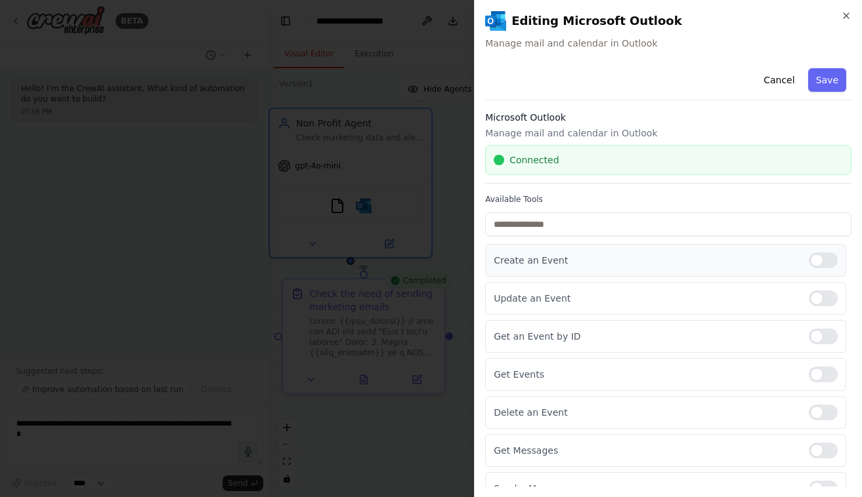
scroll to position [18, 0]
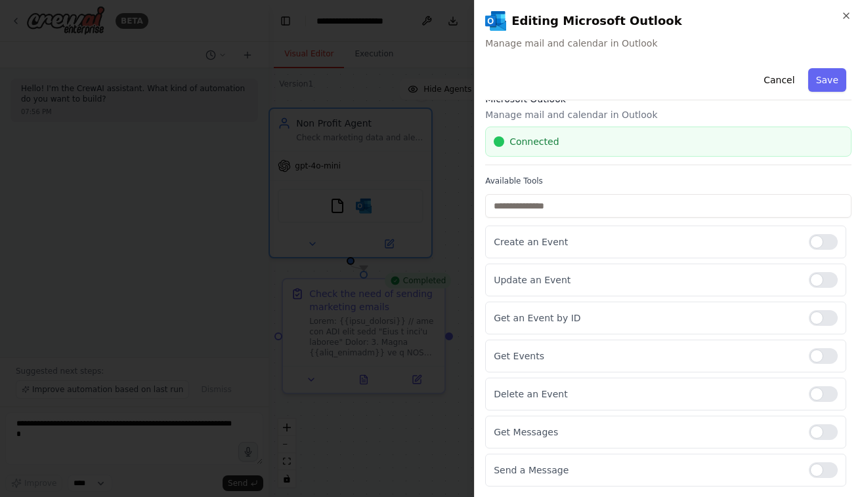
click at [844, 9] on div "**********" at bounding box center [668, 248] width 388 height 497
click at [843, 17] on icon "button" at bounding box center [846, 15] width 10 height 10
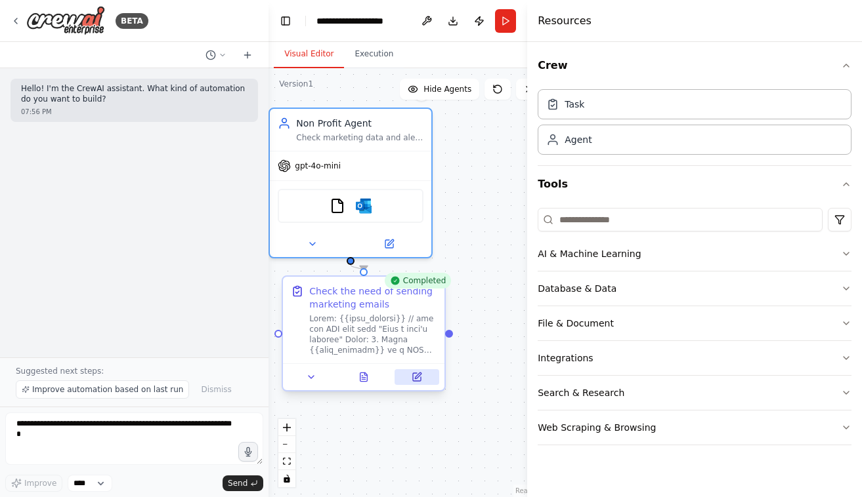
click at [412, 373] on icon at bounding box center [416, 377] width 10 height 10
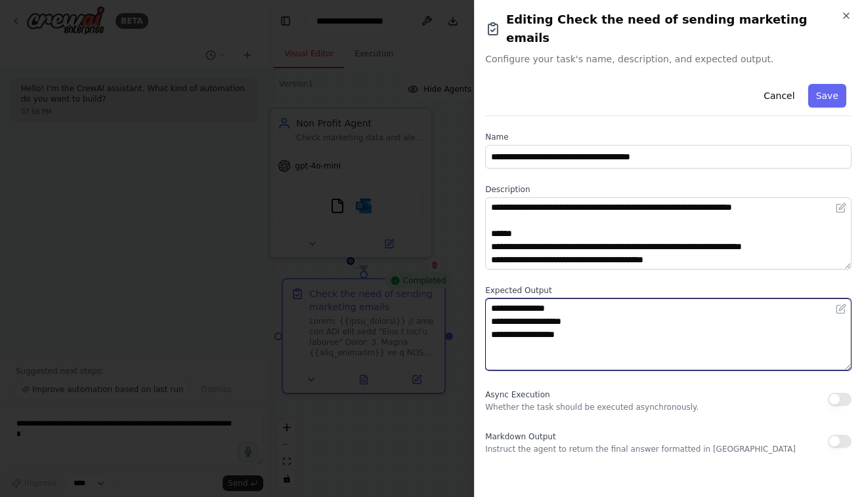
click at [666, 330] on textarea "**********" at bounding box center [668, 335] width 366 height 72
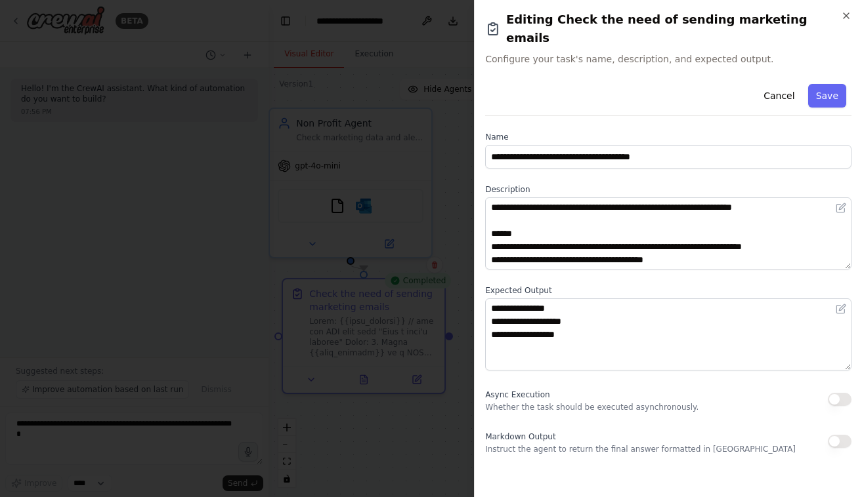
click at [668, 285] on label "Expected Output" at bounding box center [668, 290] width 366 height 10
click at [829, 84] on button "Save" at bounding box center [827, 96] width 38 height 24
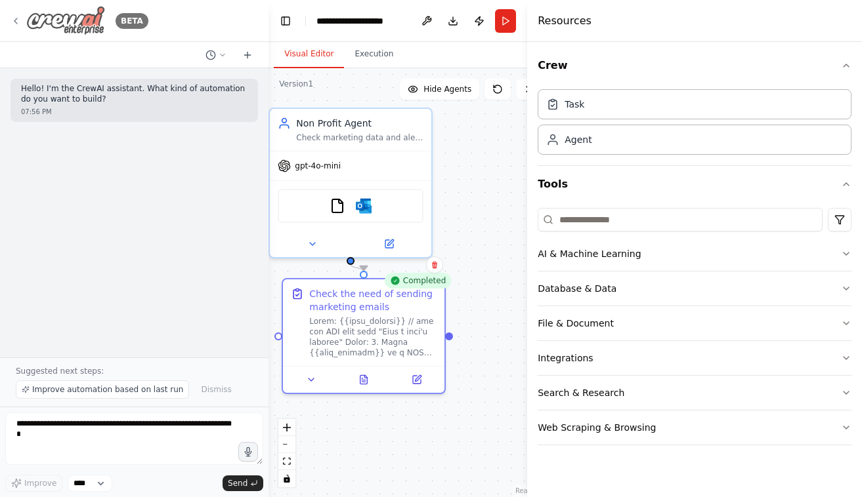
click at [16, 14] on div "BETA" at bounding box center [79, 21] width 138 height 30
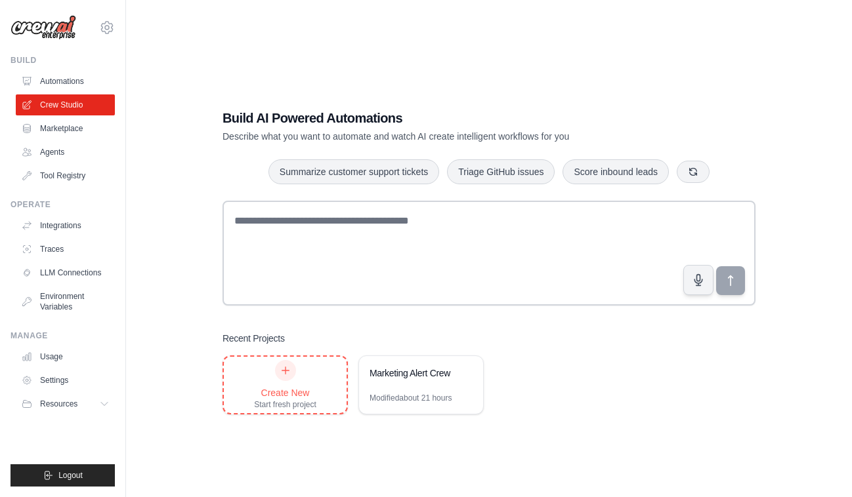
click at [257, 385] on div "Create New Start fresh project" at bounding box center [285, 385] width 62 height 50
click at [278, 377] on div at bounding box center [285, 370] width 21 height 21
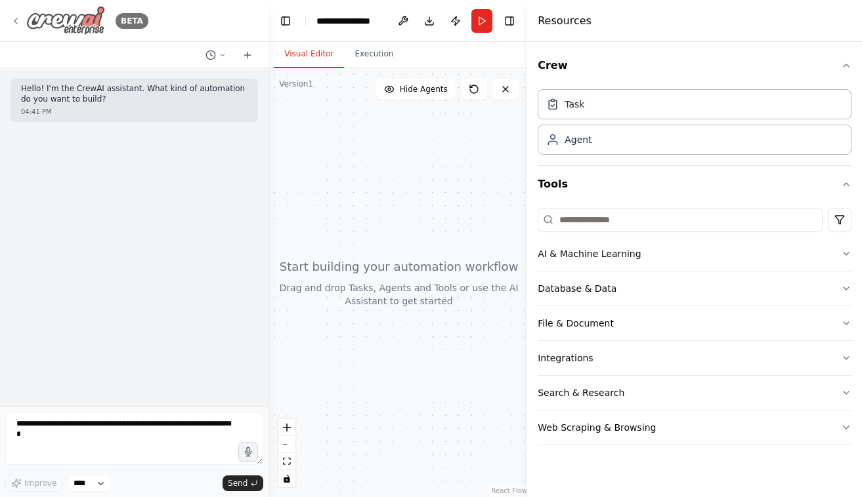
click at [15, 20] on icon at bounding box center [15, 21] width 10 height 10
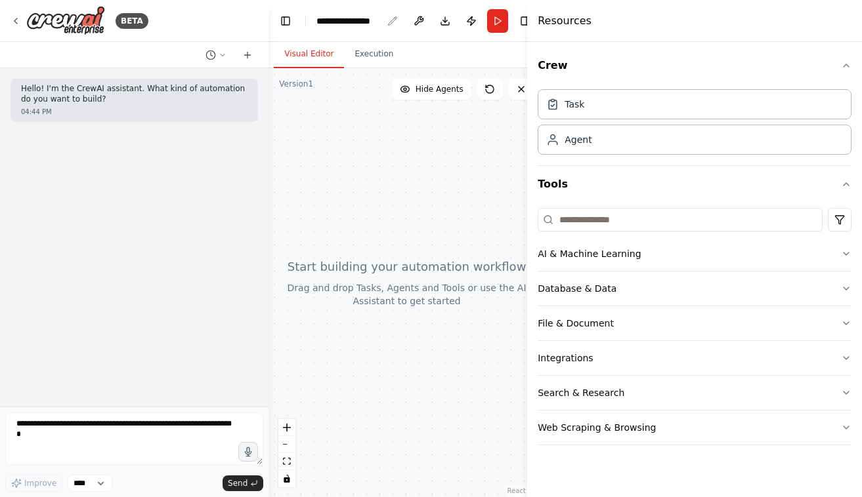
click at [356, 20] on div "**********" at bounding box center [349, 20] width 66 height 13
click at [370, 19] on div "**********" at bounding box center [349, 20] width 66 height 13
paste div "breadcrumb"
click at [255, 27] on div "BETA" at bounding box center [134, 21] width 268 height 42
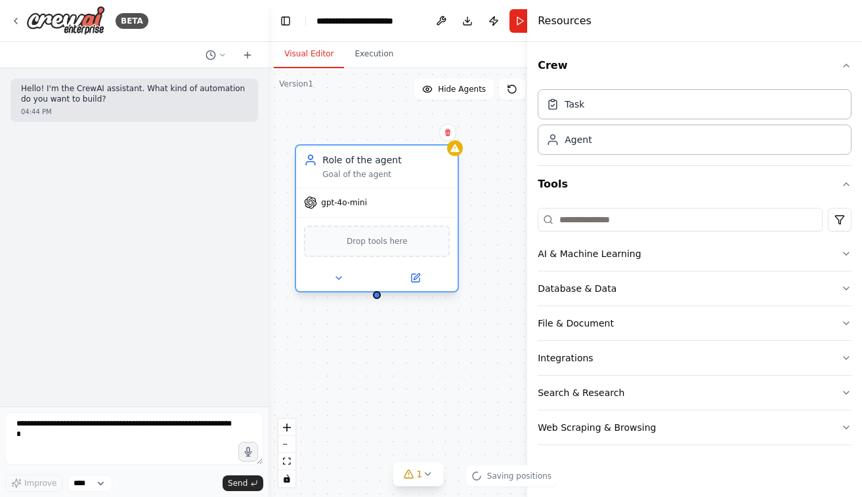
drag, startPoint x: 427, startPoint y: 163, endPoint x: 335, endPoint y: 163, distance: 91.9
click at [335, 163] on div "Role of the agent" at bounding box center [385, 160] width 127 height 13
click at [381, 248] on div "Drop tools here" at bounding box center [377, 241] width 146 height 31
click at [419, 239] on div "Drop tools here" at bounding box center [377, 241] width 146 height 31
click at [421, 288] on div at bounding box center [376, 278] width 161 height 26
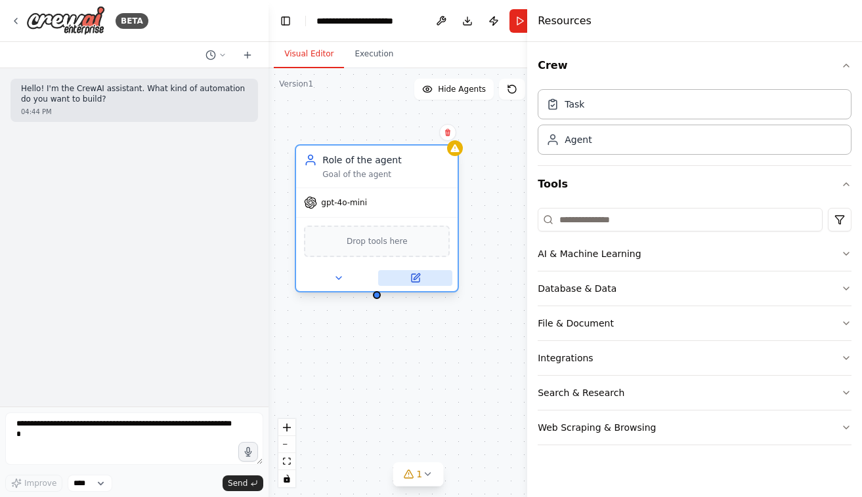
click at [414, 278] on icon at bounding box center [416, 277] width 6 height 6
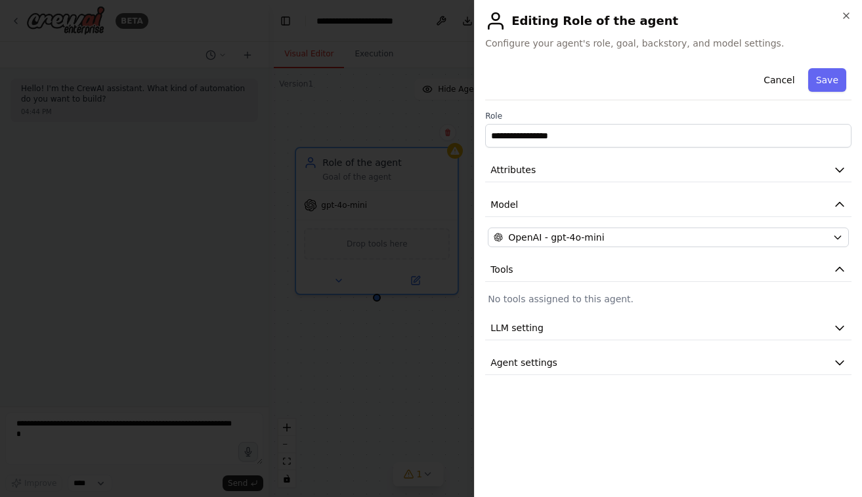
click at [841, 25] on h2 "Editing Role of the agent" at bounding box center [668, 20] width 366 height 21
click at [844, 21] on h2 "Editing Role of the agent" at bounding box center [668, 20] width 366 height 21
click at [847, 12] on icon "button" at bounding box center [846, 15] width 10 height 10
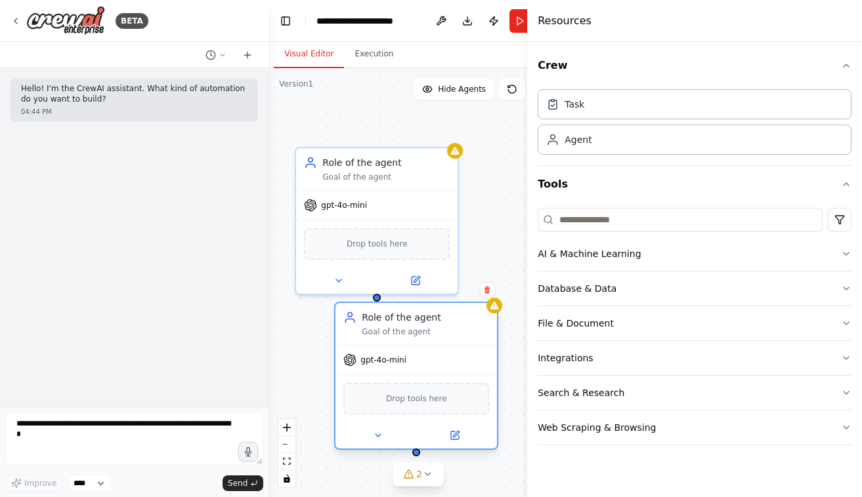
drag, startPoint x: 489, startPoint y: 281, endPoint x: 438, endPoint y: 345, distance: 82.2
click at [438, 345] on div "Role of the agent Goal of the agent gpt-4o-mini Drop tools here" at bounding box center [416, 376] width 164 height 148
click at [481, 295] on button at bounding box center [486, 289] width 17 height 17
click at [486, 289] on icon at bounding box center [486, 290] width 5 height 7
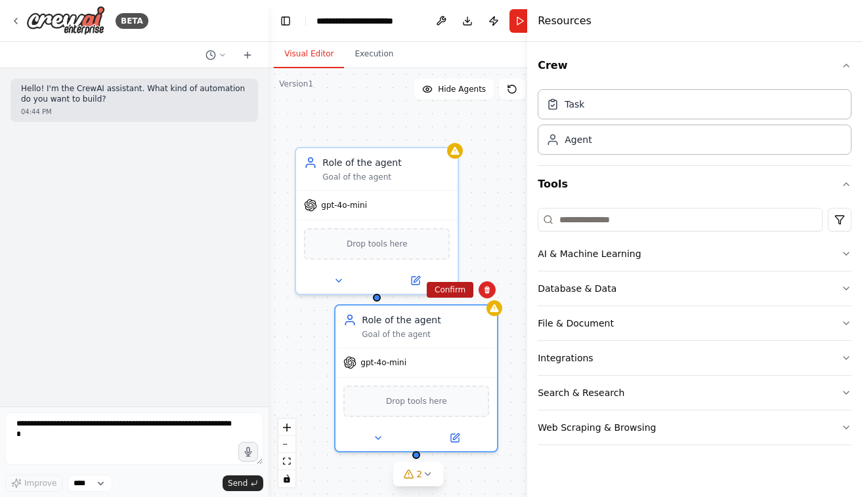
click at [461, 288] on button "Confirm" at bounding box center [450, 290] width 47 height 16
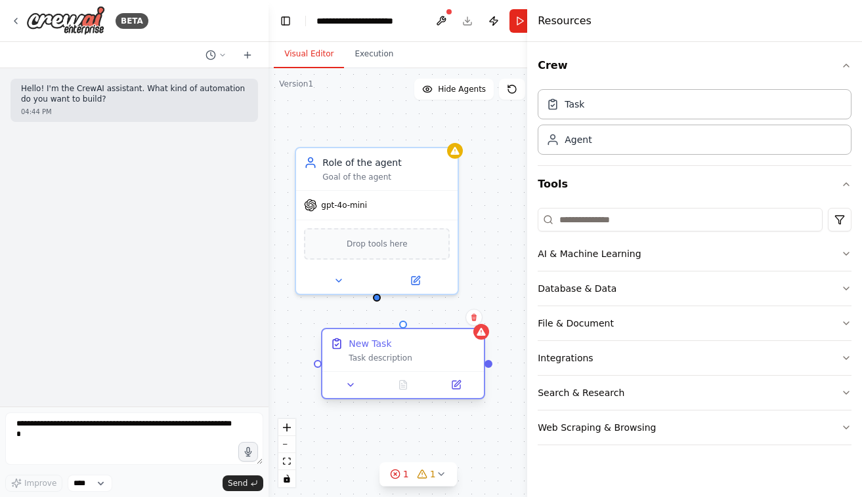
drag, startPoint x: 448, startPoint y: 257, endPoint x: 407, endPoint y: 360, distance: 110.8
click at [407, 360] on div "New Task Task description" at bounding box center [411, 350] width 127 height 26
click at [384, 365] on div "New Task Task description" at bounding box center [402, 350] width 161 height 42
click at [461, 395] on div at bounding box center [402, 384] width 161 height 27
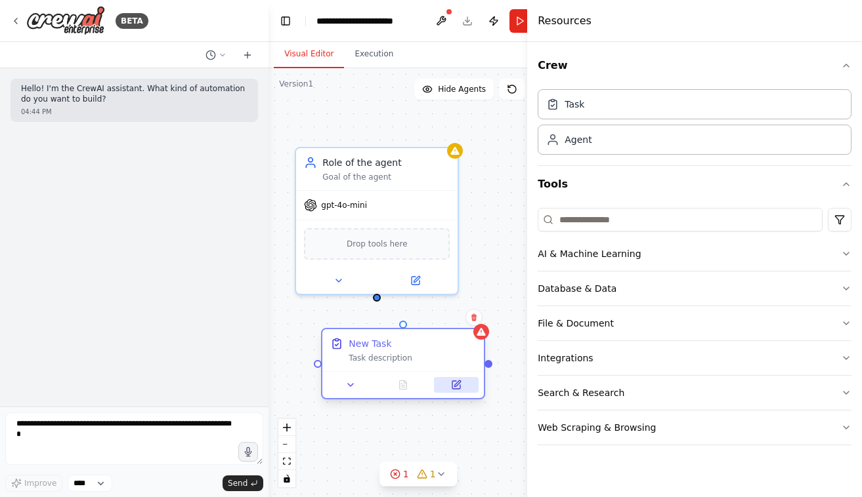
click at [455, 381] on icon at bounding box center [456, 385] width 8 height 8
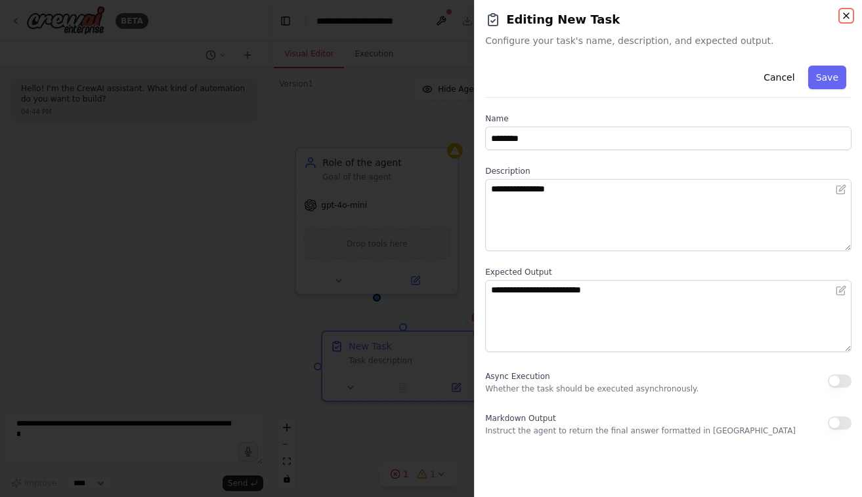
click at [844, 14] on icon "button" at bounding box center [845, 15] width 5 height 5
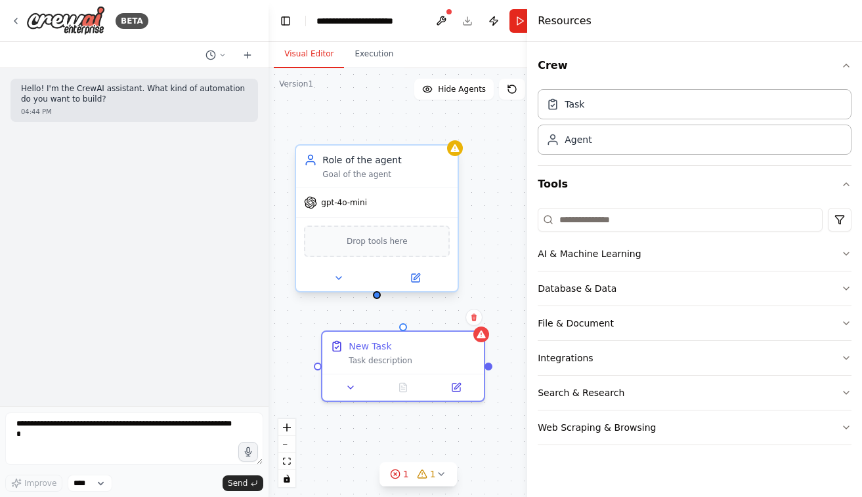
click at [419, 251] on div "Drop tools here" at bounding box center [377, 241] width 146 height 31
click at [421, 280] on button at bounding box center [415, 278] width 74 height 16
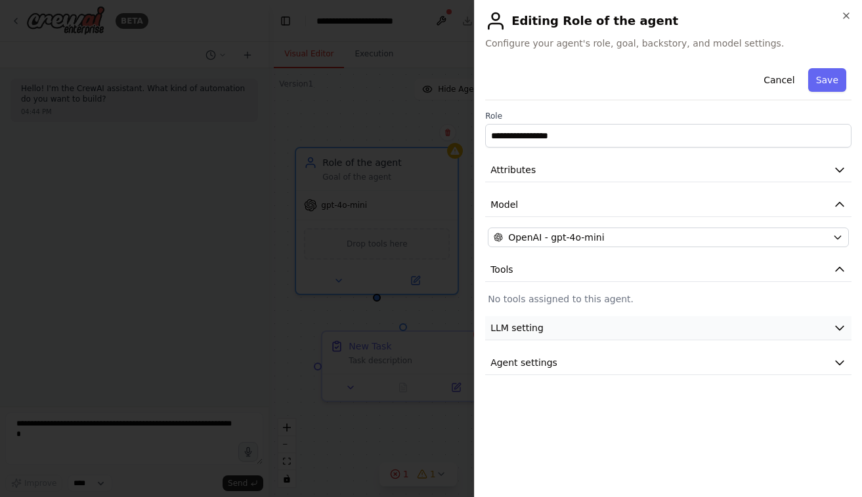
click at [556, 331] on button "LLM setting" at bounding box center [668, 328] width 366 height 24
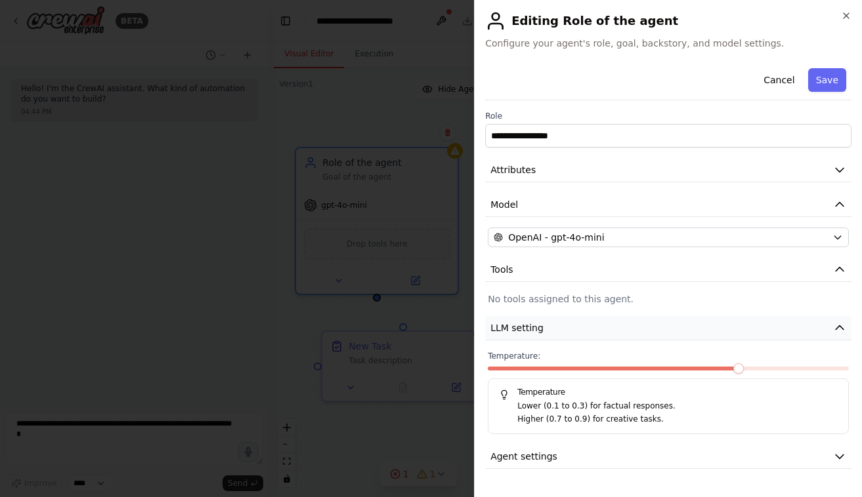
click at [556, 331] on button "LLM setting" at bounding box center [668, 328] width 366 height 24
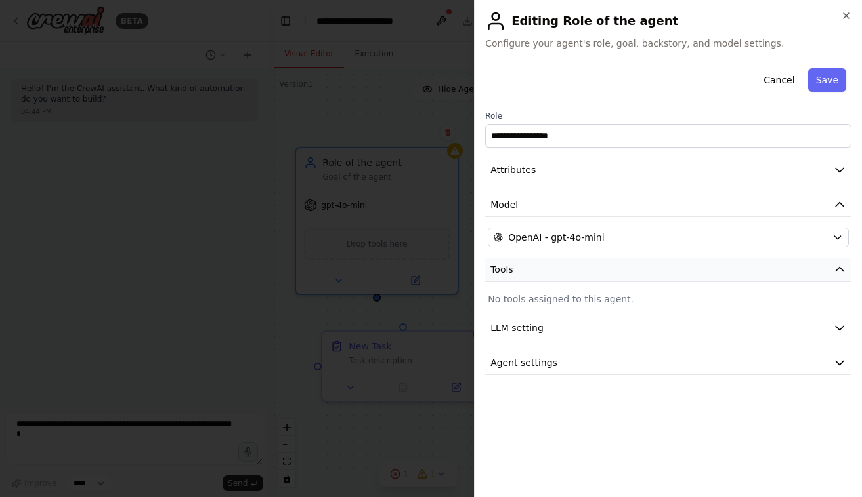
click at [543, 264] on button "Tools" at bounding box center [668, 270] width 366 height 24
click at [847, 15] on icon "button" at bounding box center [846, 15] width 10 height 10
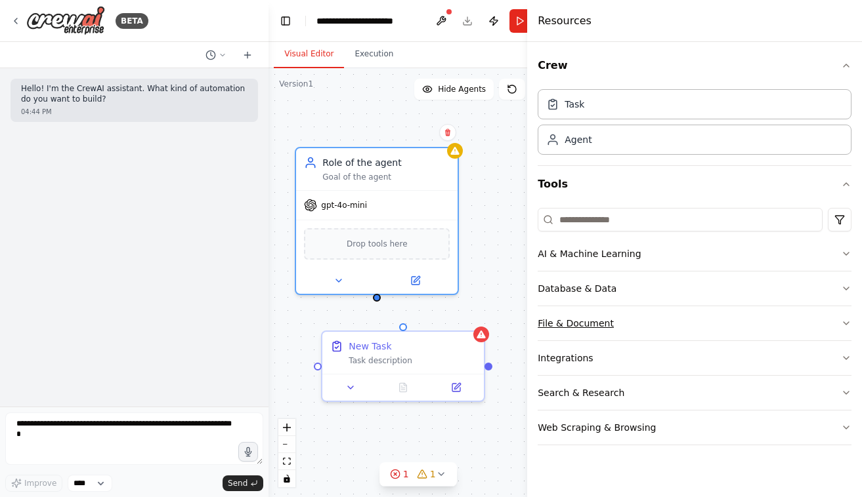
click at [589, 322] on button "File & Document" at bounding box center [694, 323] width 314 height 34
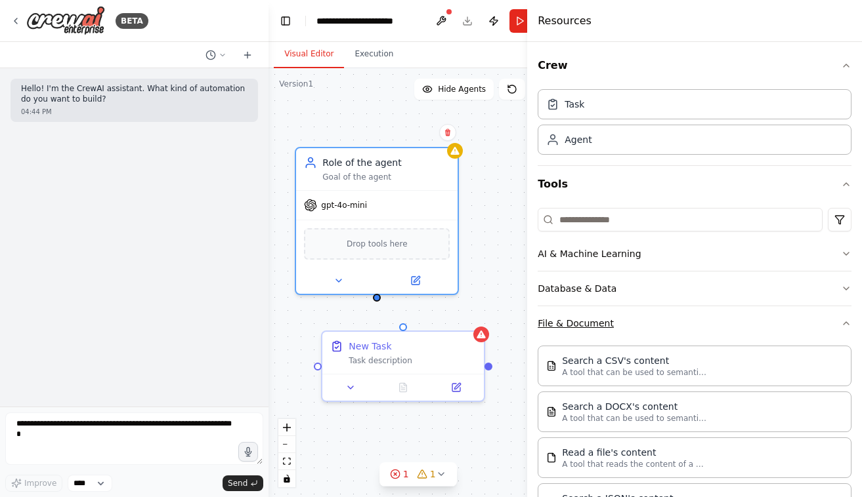
click at [589, 322] on button "File & Document" at bounding box center [694, 323] width 314 height 34
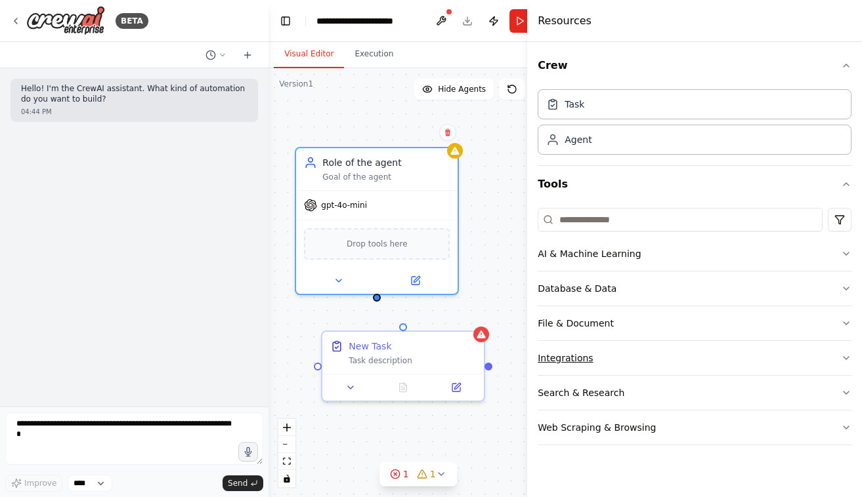
click at [586, 357] on button "Integrations" at bounding box center [694, 358] width 314 height 34
click at [583, 326] on button "File & Document" at bounding box center [694, 323] width 314 height 34
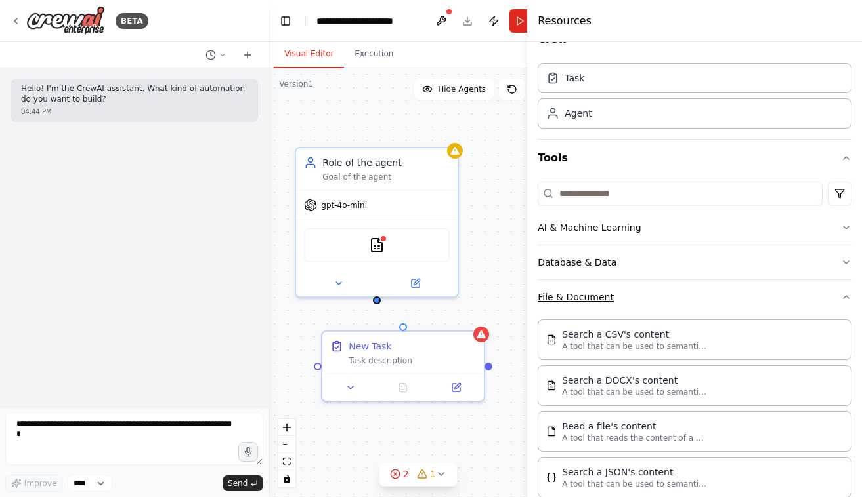
scroll to position [27, 0]
click at [385, 249] on div "CSVSearchTool" at bounding box center [377, 243] width 146 height 34
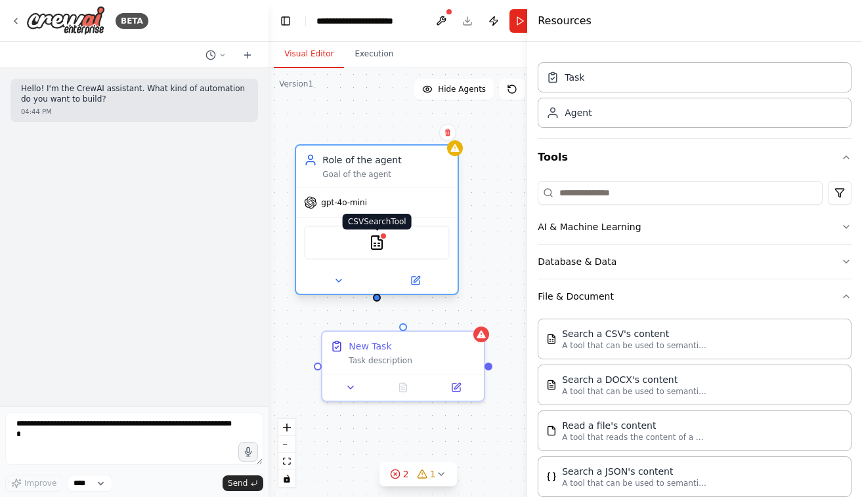
click at [383, 248] on img at bounding box center [377, 243] width 16 height 16
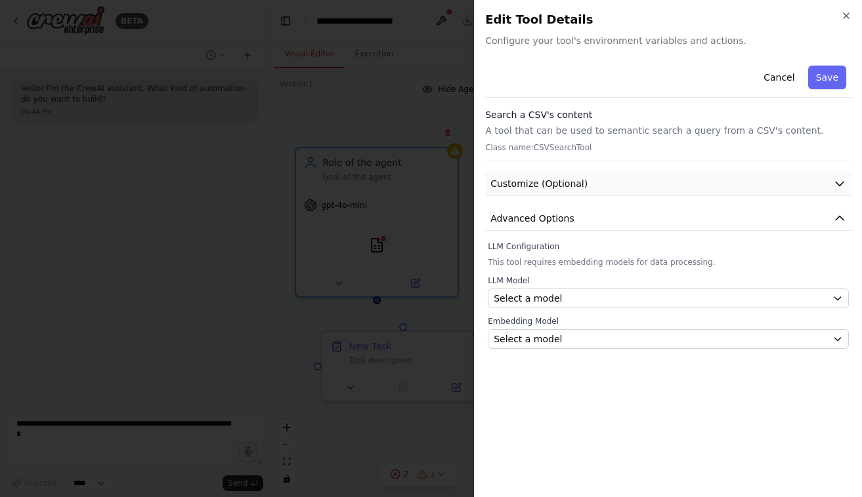
click at [558, 195] on button "Customize (Optional)" at bounding box center [668, 184] width 366 height 24
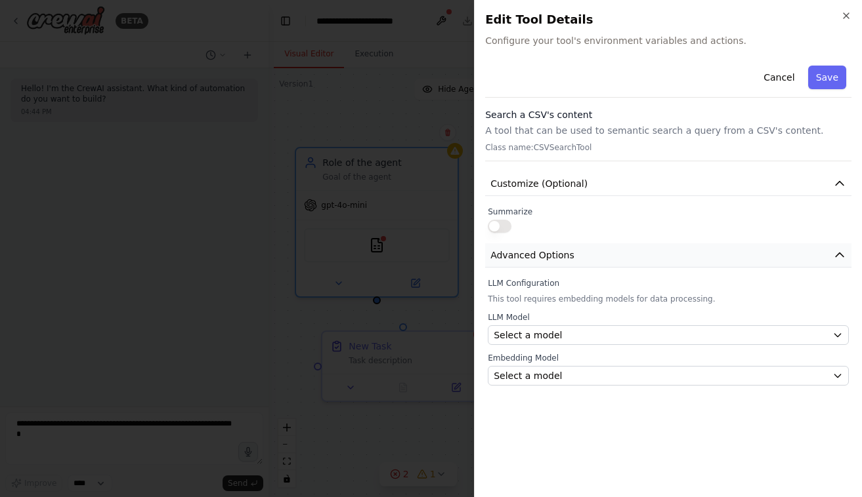
click at [522, 257] on span "Advanced Options" at bounding box center [532, 255] width 84 height 13
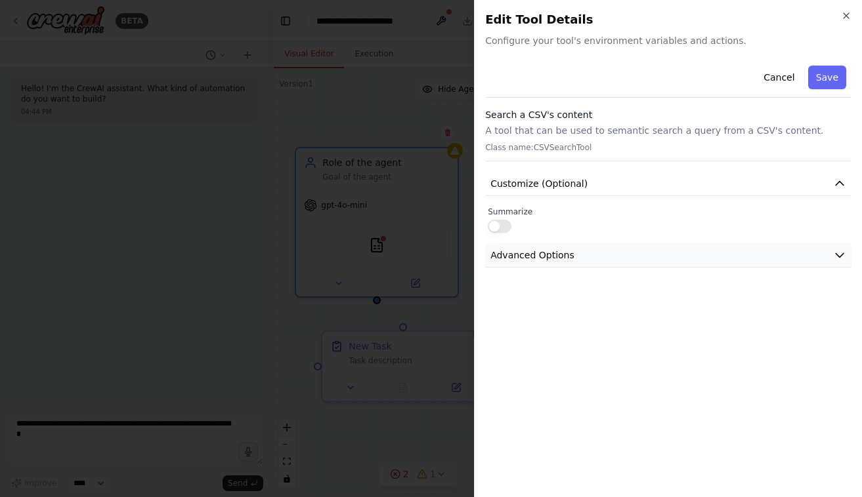
click at [522, 257] on span "Advanced Options" at bounding box center [532, 255] width 84 height 13
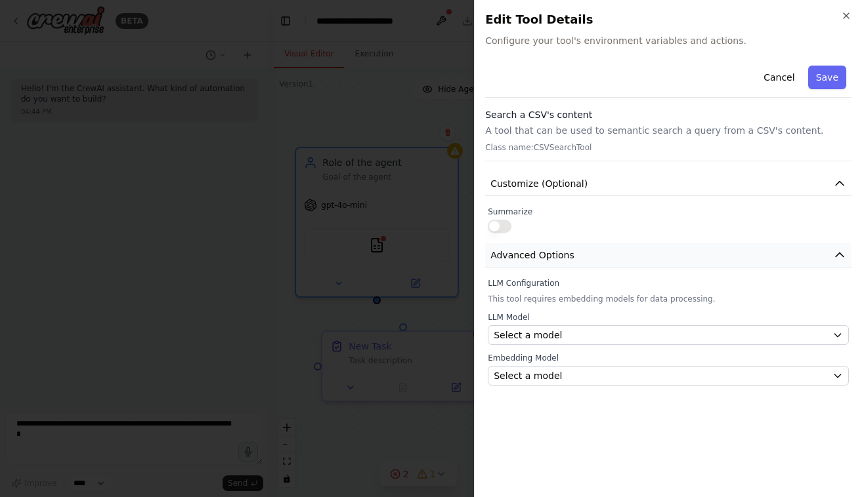
click at [535, 251] on span "Advanced Options" at bounding box center [532, 255] width 84 height 13
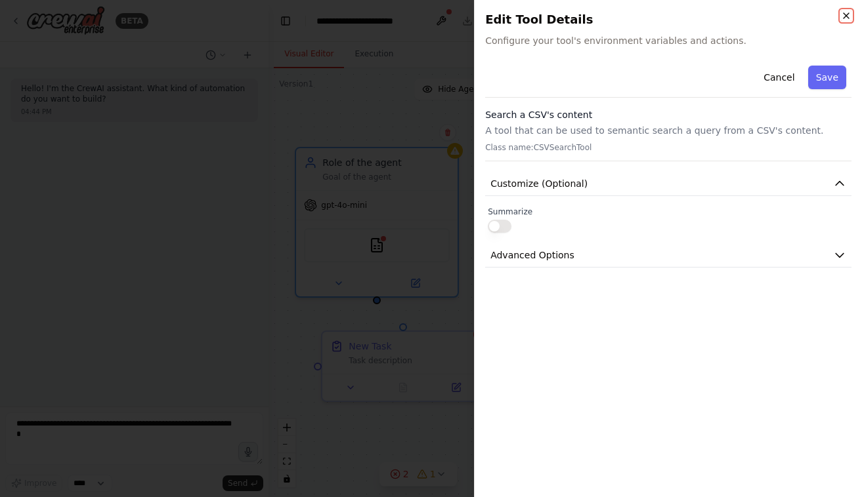
click at [841, 18] on icon "button" at bounding box center [846, 15] width 10 height 10
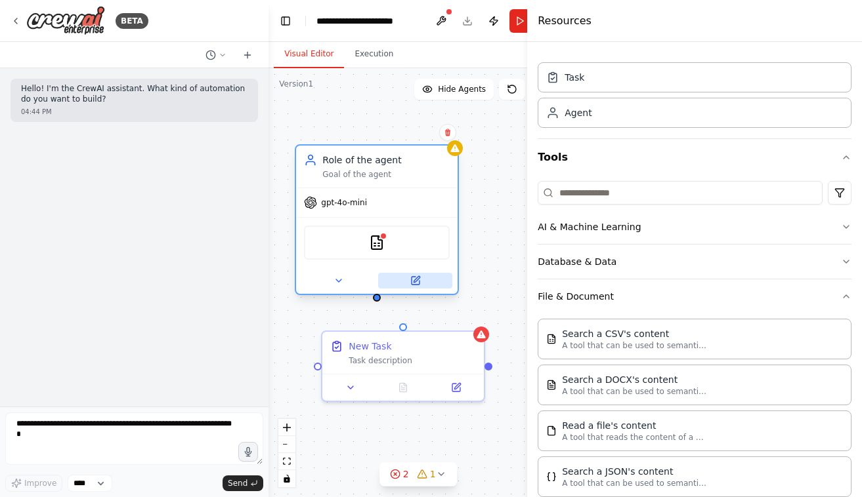
click at [413, 284] on icon at bounding box center [415, 281] width 8 height 8
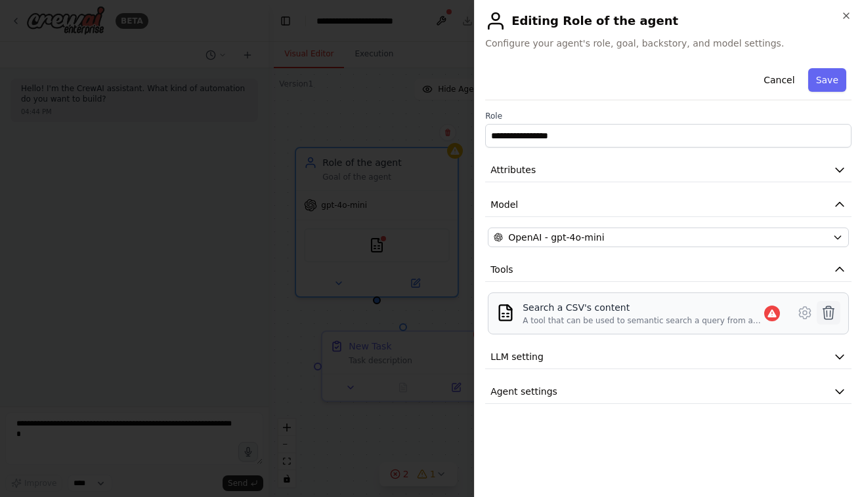
click at [823, 315] on icon at bounding box center [828, 312] width 11 height 13
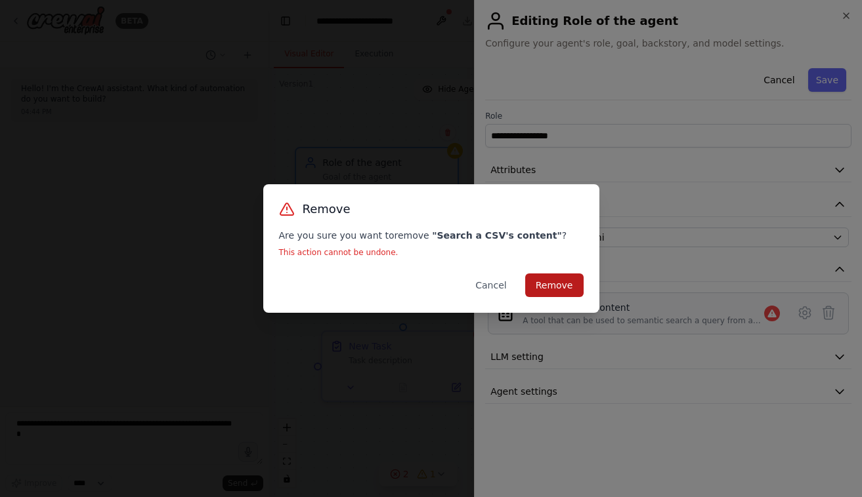
click at [567, 282] on button "Remove" at bounding box center [554, 286] width 58 height 24
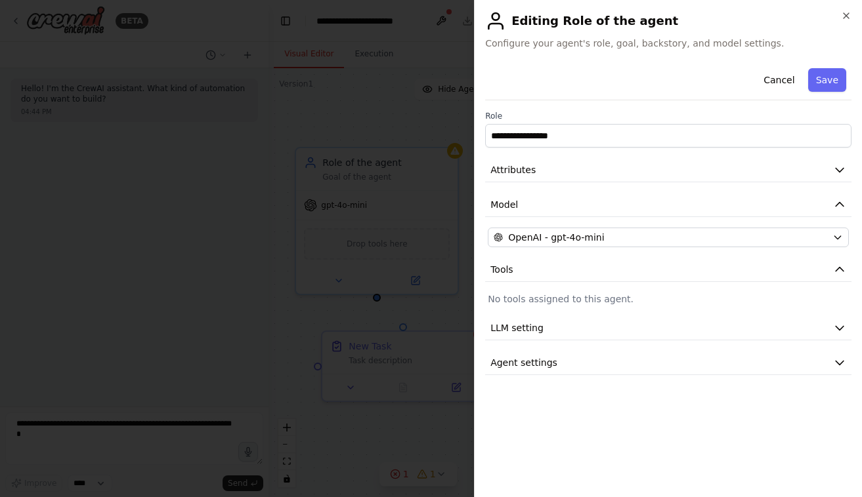
click at [844, 22] on h2 "Editing Role of the agent" at bounding box center [668, 20] width 366 height 21
click at [848, 13] on icon "button" at bounding box center [846, 15] width 10 height 10
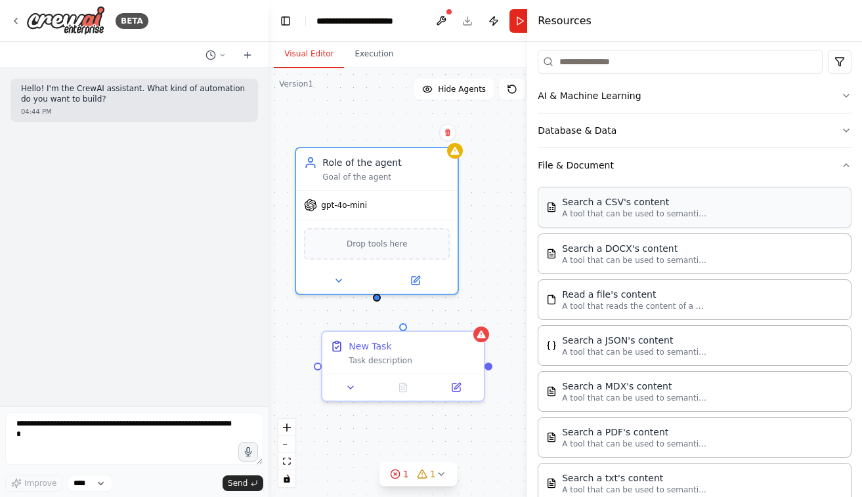
scroll to position [156, 0]
click at [636, 172] on button "File & Document" at bounding box center [694, 167] width 314 height 34
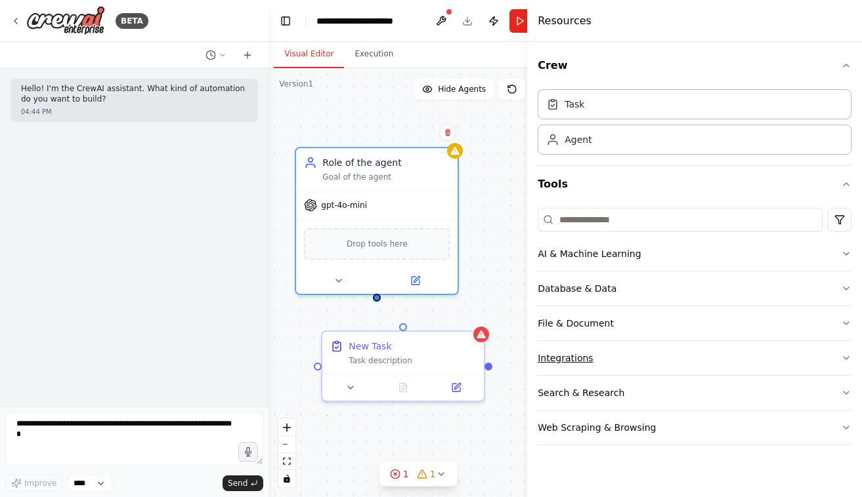
click at [599, 346] on button "Integrations" at bounding box center [694, 358] width 314 height 34
click at [585, 352] on button "Integrations" at bounding box center [694, 358] width 314 height 34
click at [593, 388] on button "Search & Research" at bounding box center [694, 393] width 314 height 34
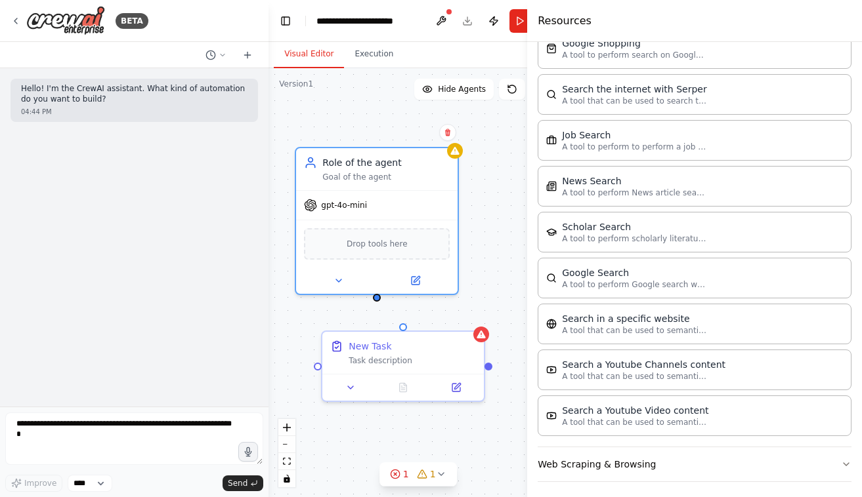
scroll to position [615, 0]
click at [700, 453] on button "Web Scraping & Browsing" at bounding box center [694, 466] width 314 height 34
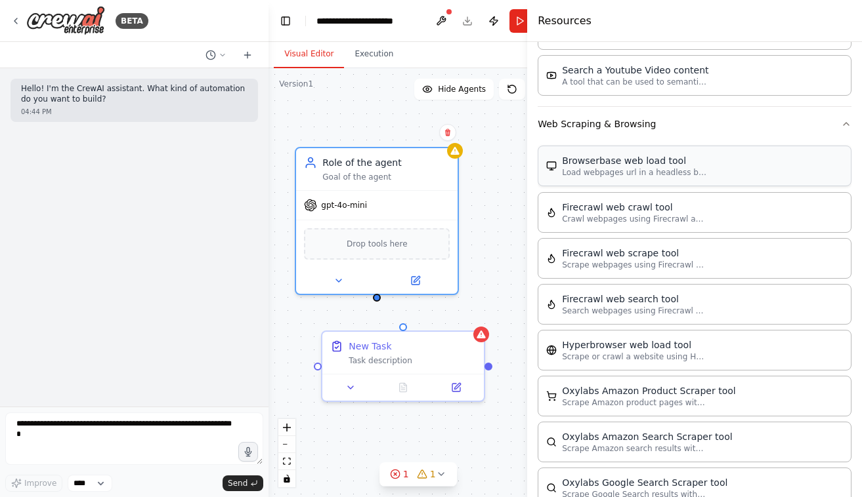
scroll to position [780, 0]
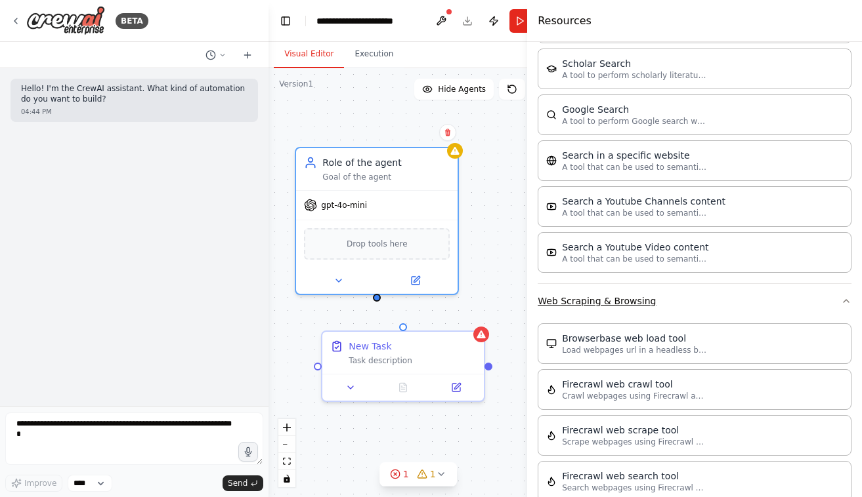
click at [616, 301] on button "Web Scraping & Browsing" at bounding box center [694, 301] width 314 height 34
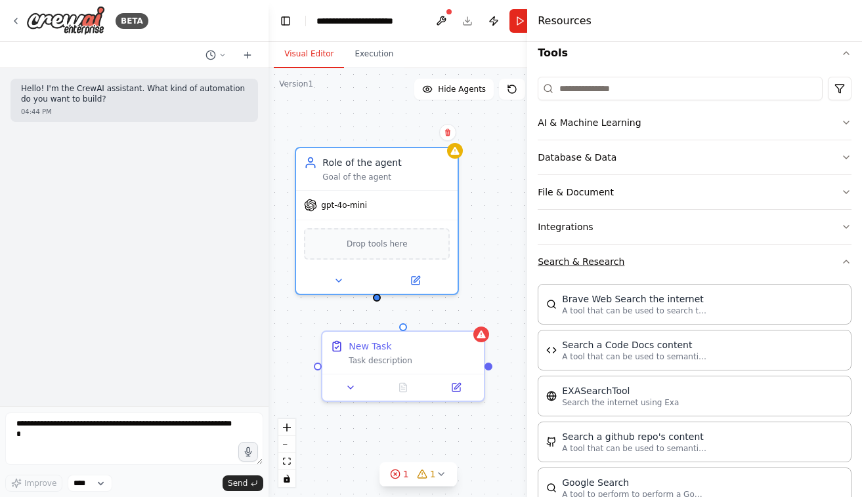
scroll to position [131, 0]
click at [585, 260] on button "Search & Research" at bounding box center [694, 262] width 314 height 34
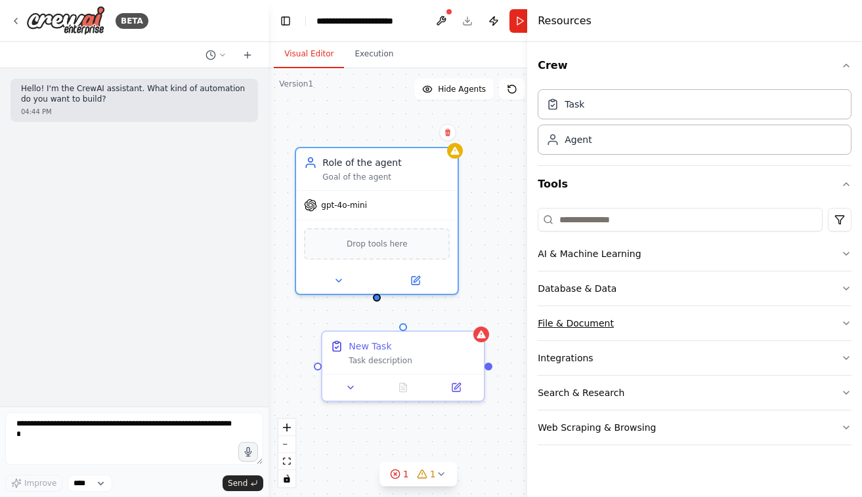
click at [594, 322] on button "File & Document" at bounding box center [694, 323] width 314 height 34
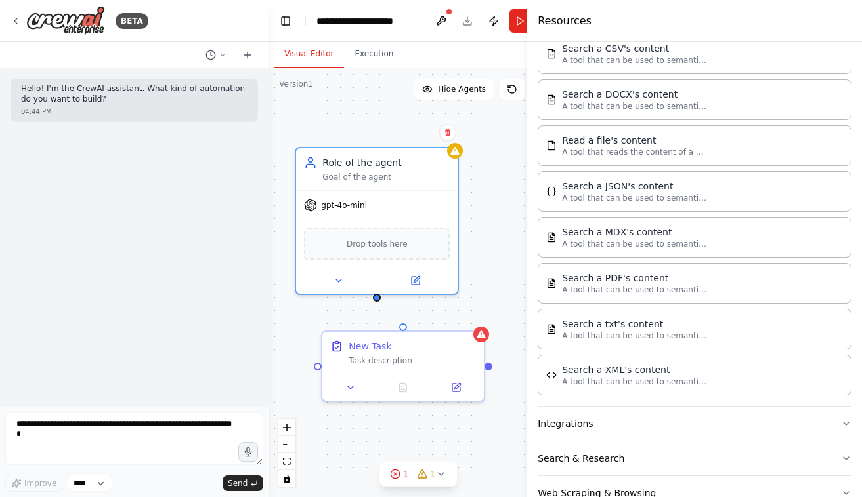
scroll to position [313, 0]
click at [383, 255] on div "XMLSearchTool" at bounding box center [377, 243] width 146 height 34
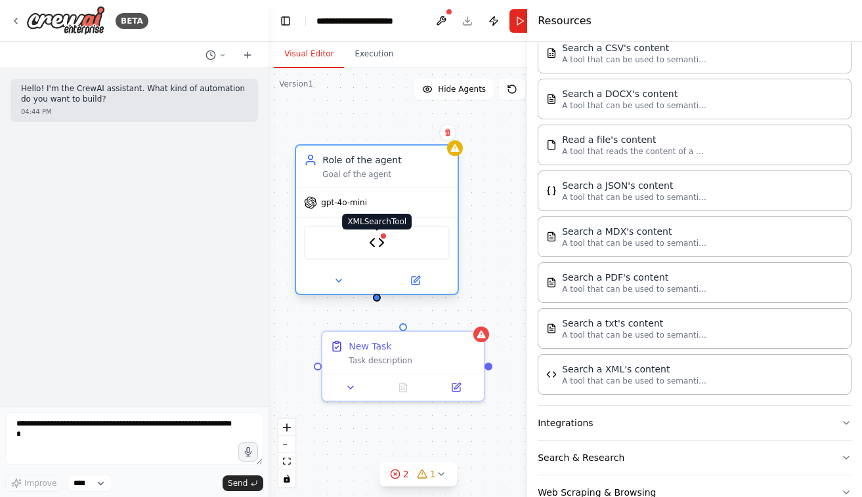
click at [382, 245] on img at bounding box center [377, 243] width 16 height 16
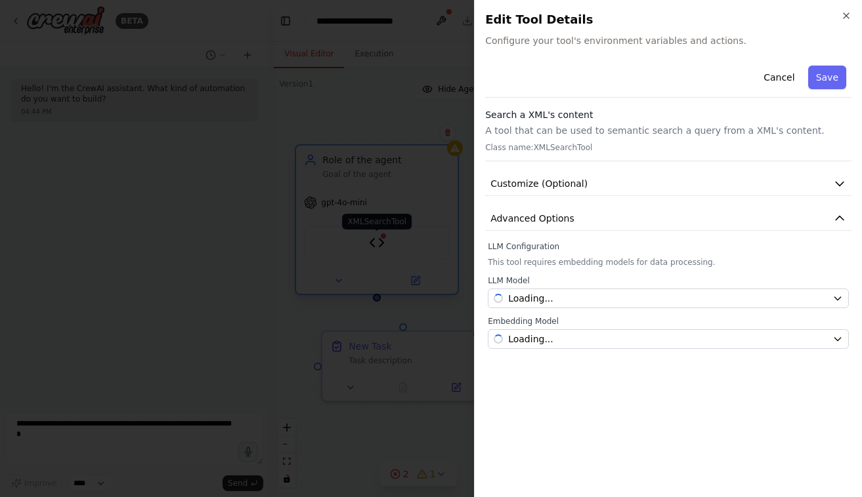
click at [382, 245] on div at bounding box center [431, 248] width 862 height 497
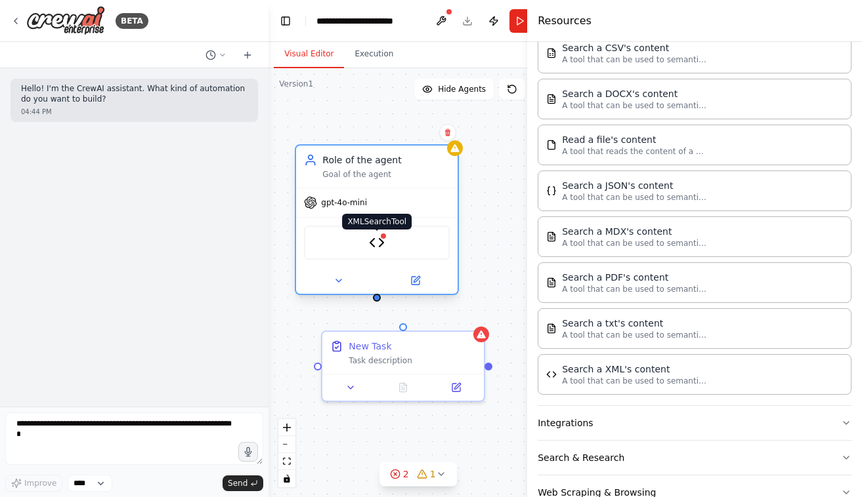
click at [382, 245] on img at bounding box center [377, 243] width 16 height 16
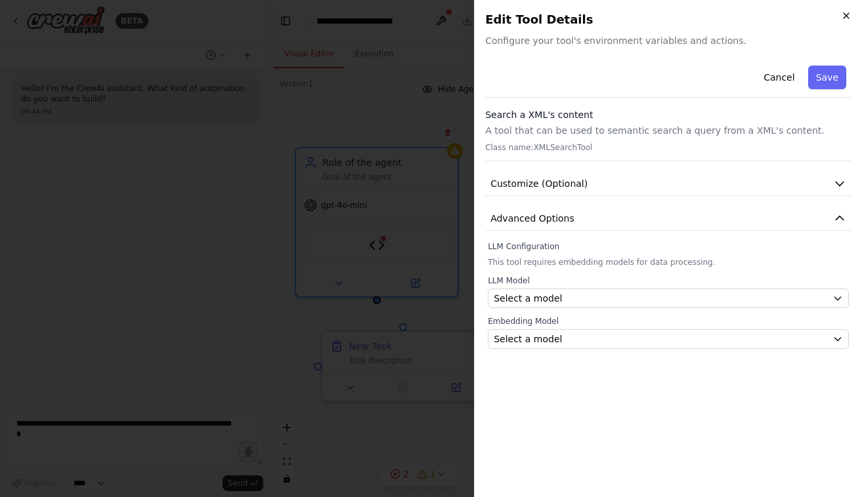
click at [846, 12] on icon "button" at bounding box center [846, 15] width 10 height 10
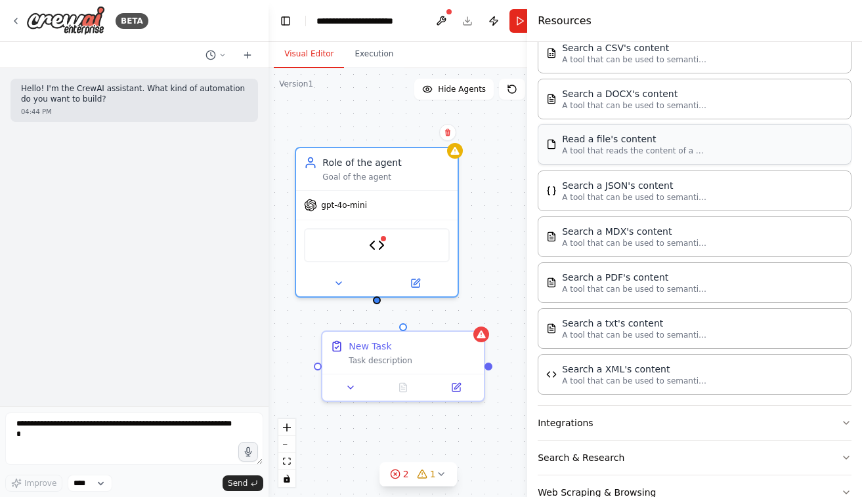
scroll to position [0, 0]
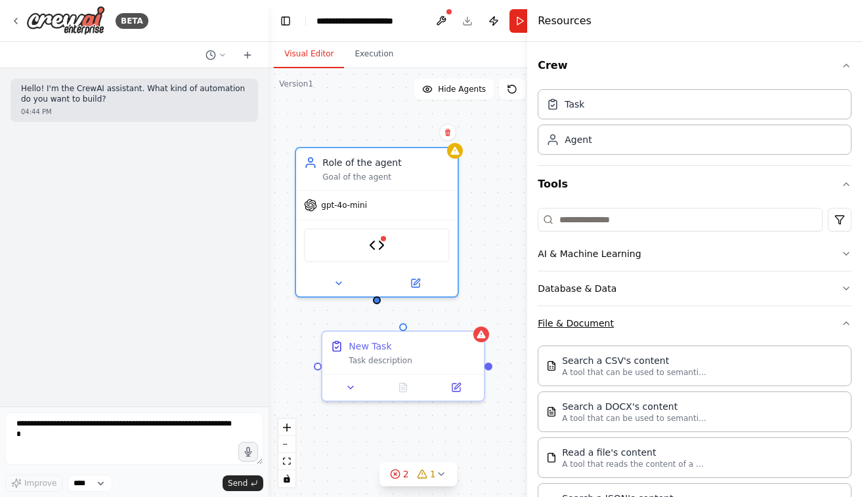
click at [590, 317] on button "File & Document" at bounding box center [694, 323] width 314 height 34
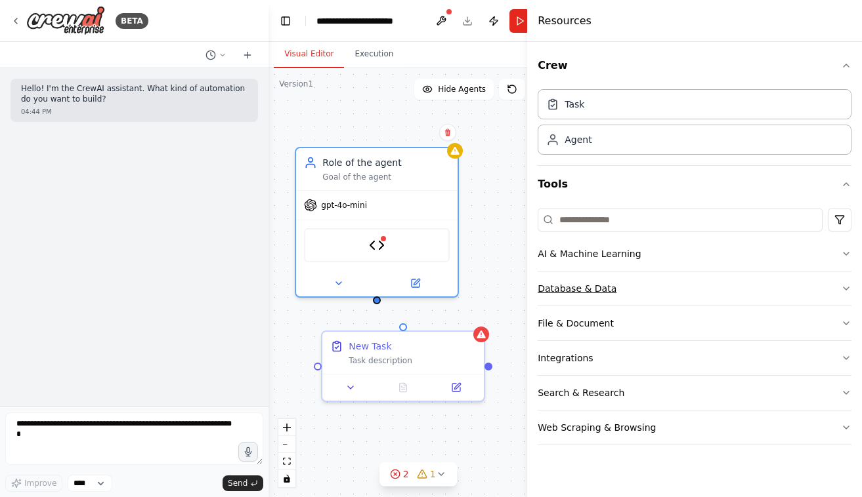
click at [589, 295] on button "Database & Data" at bounding box center [694, 289] width 314 height 34
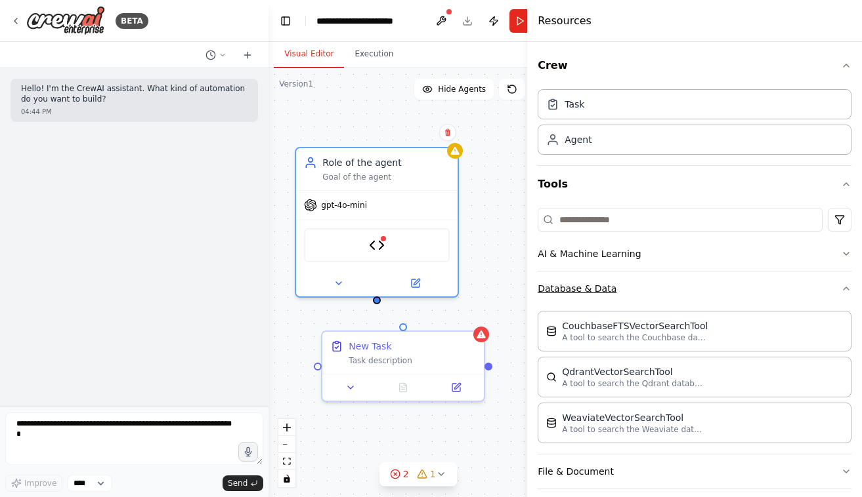
click at [547, 285] on button "Database & Data" at bounding box center [694, 289] width 314 height 34
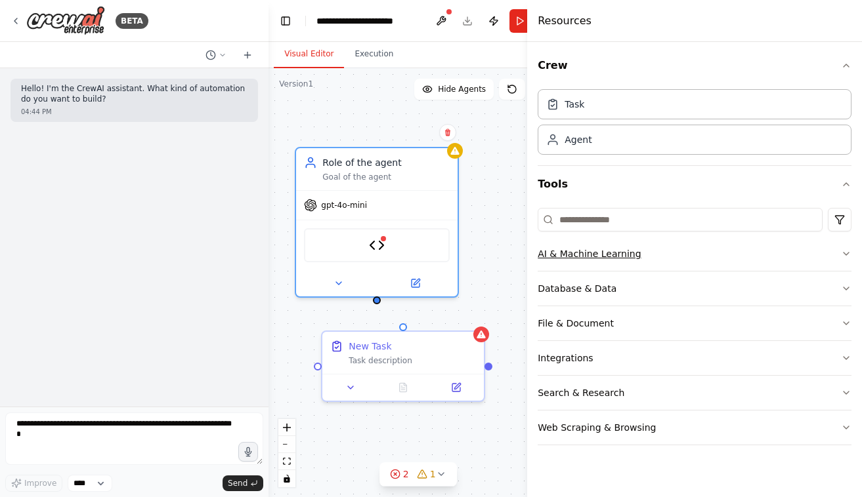
click at [578, 259] on button "AI & Machine Learning" at bounding box center [694, 254] width 314 height 34
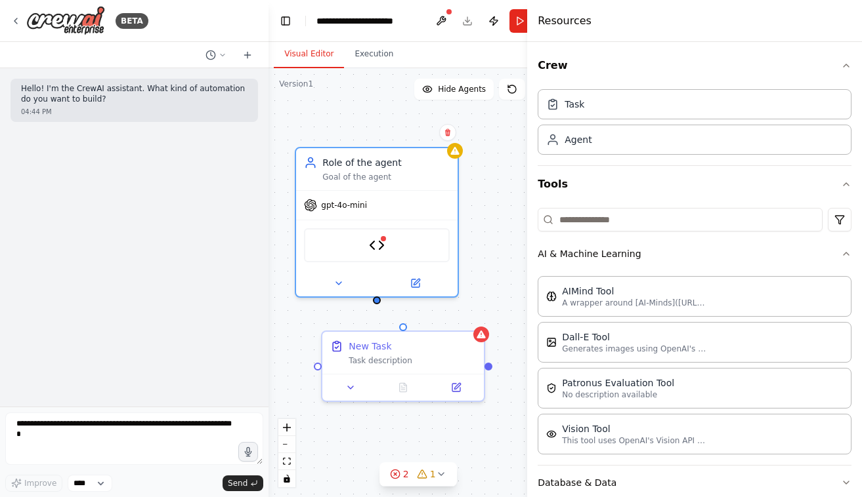
drag, startPoint x: 578, startPoint y: 259, endPoint x: 522, endPoint y: 257, distance: 55.8
click at [522, 257] on button "Toggle Sidebar" at bounding box center [527, 248] width 10 height 497
click at [548, 253] on button "AI & Machine Learning" at bounding box center [694, 254] width 314 height 34
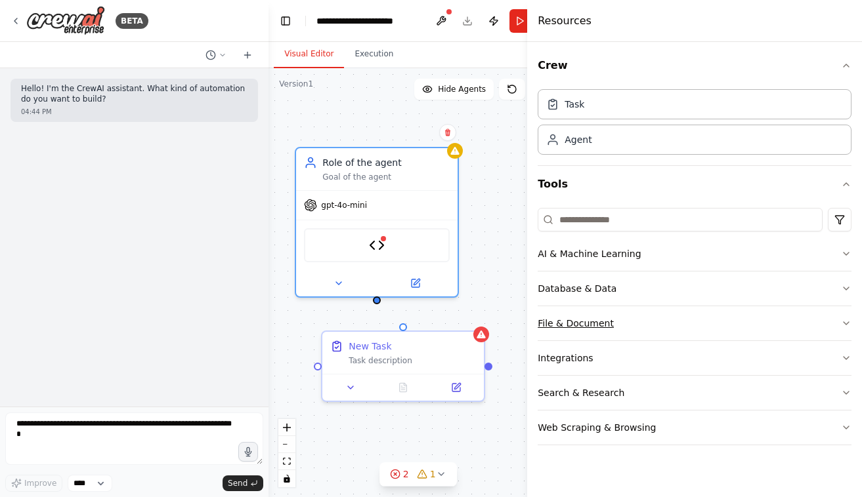
click at [569, 321] on button "File & Document" at bounding box center [694, 323] width 314 height 34
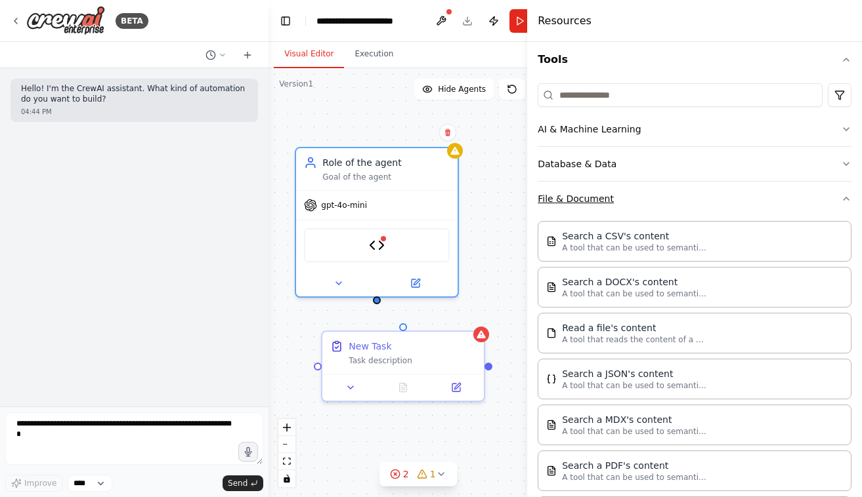
scroll to position [124, 0]
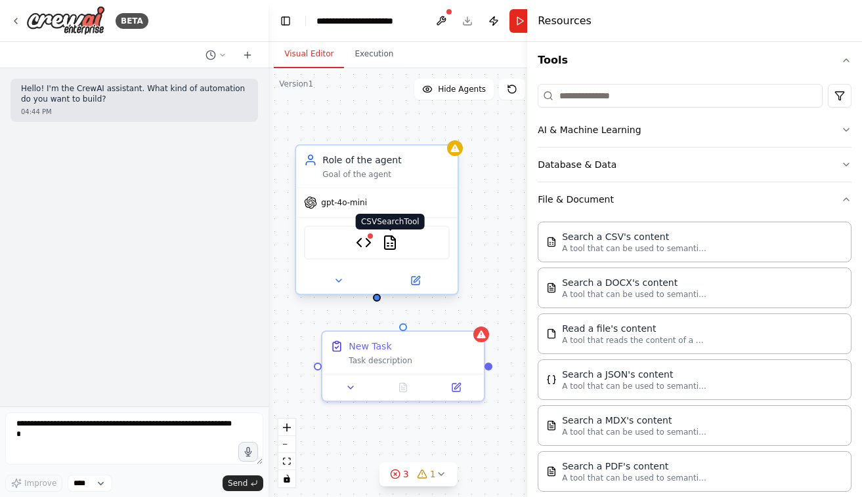
click at [384, 245] on img at bounding box center [390, 243] width 16 height 16
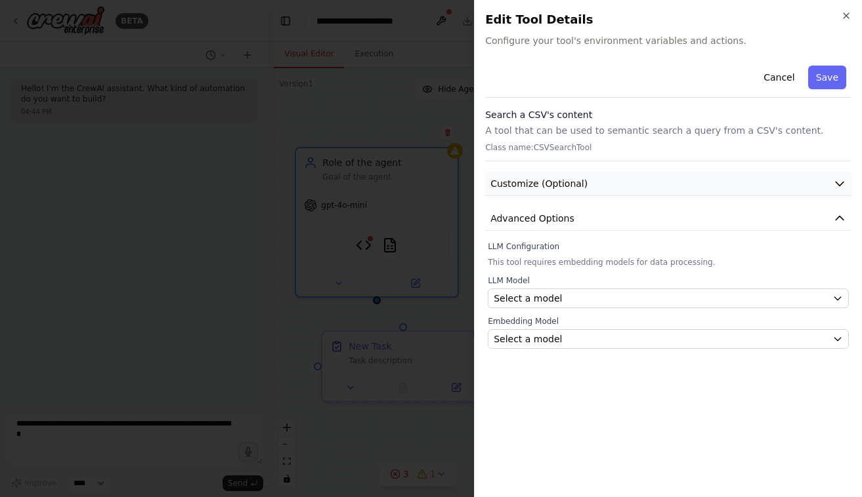
click at [586, 185] on button "Customize (Optional)" at bounding box center [668, 184] width 366 height 24
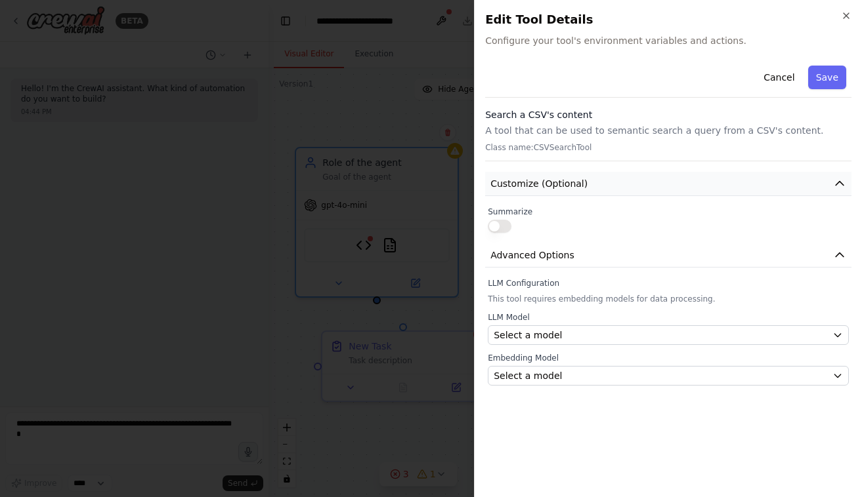
click at [586, 185] on button "Customize (Optional)" at bounding box center [668, 184] width 366 height 24
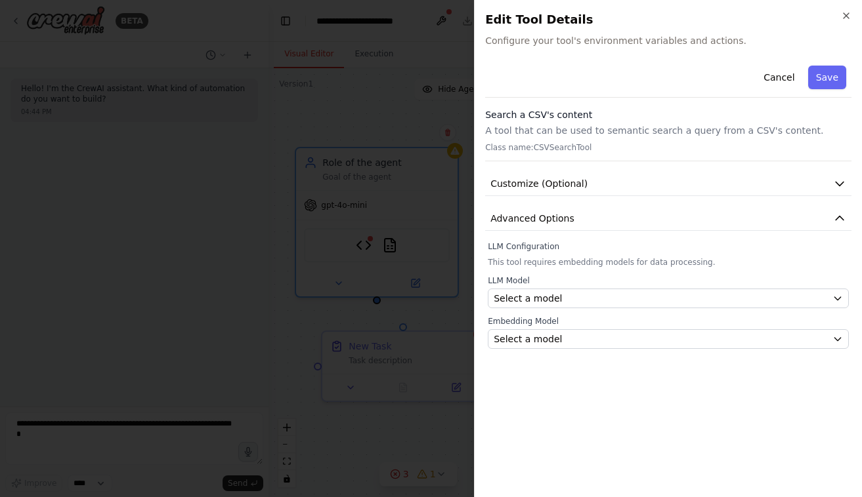
click at [561, 232] on div "Cancel Save Search a CSV's content A tool that can be used to semantic search a…" at bounding box center [668, 204] width 366 height 289
click at [553, 214] on span "Advanced Options" at bounding box center [532, 218] width 84 height 13
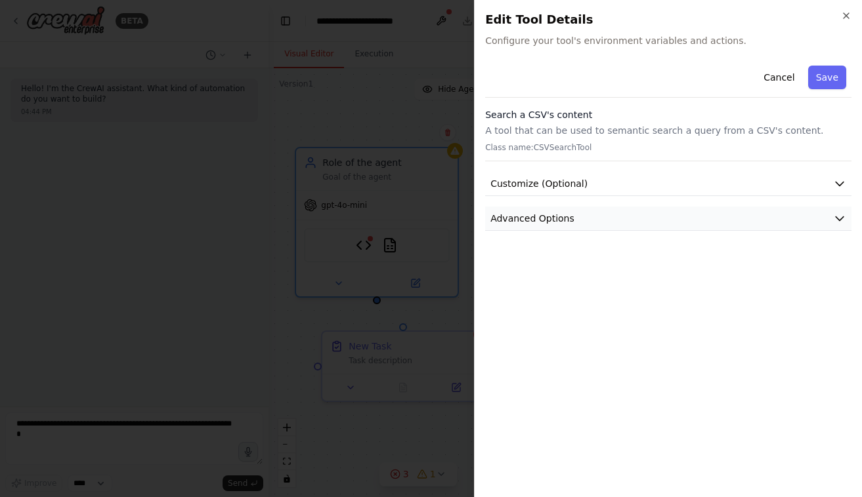
click at [549, 219] on span "Advanced Options" at bounding box center [532, 218] width 84 height 13
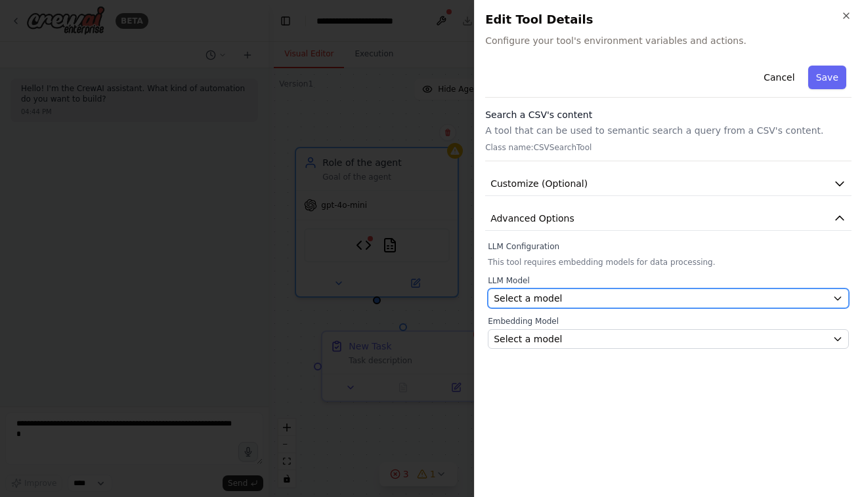
click at [534, 299] on span "Select a model" at bounding box center [527, 298] width 68 height 13
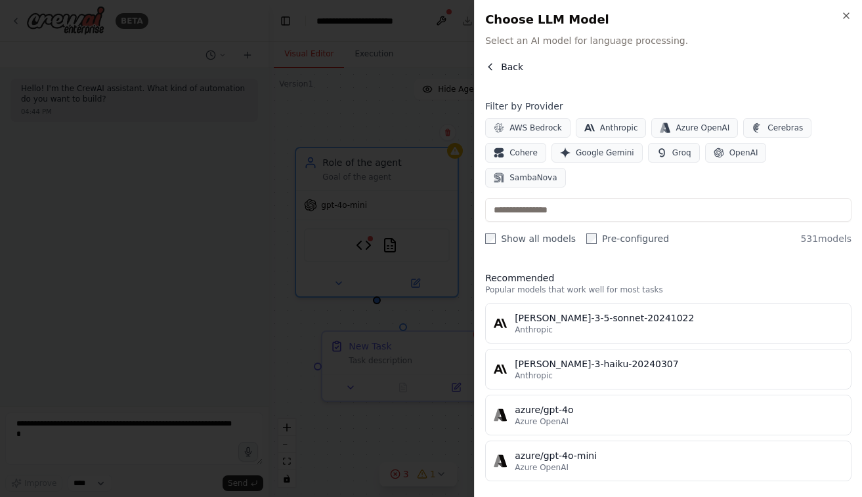
click at [495, 66] on icon "button" at bounding box center [490, 67] width 10 height 10
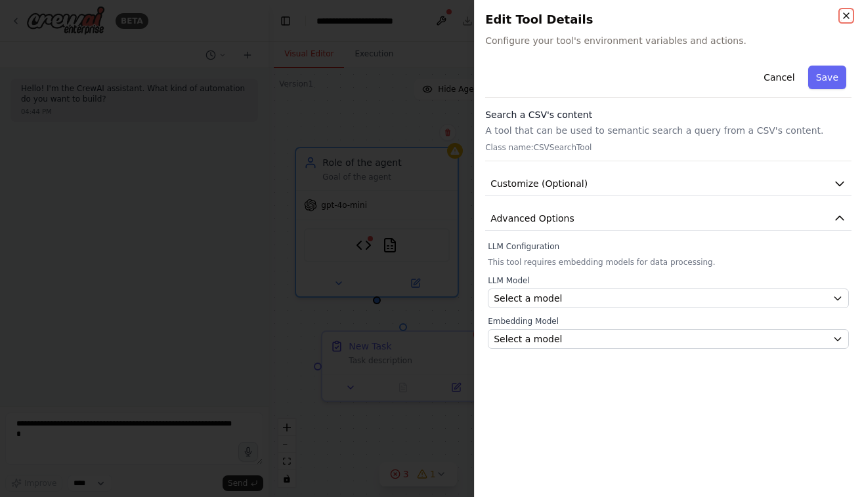
click at [842, 19] on icon "button" at bounding box center [846, 15] width 10 height 10
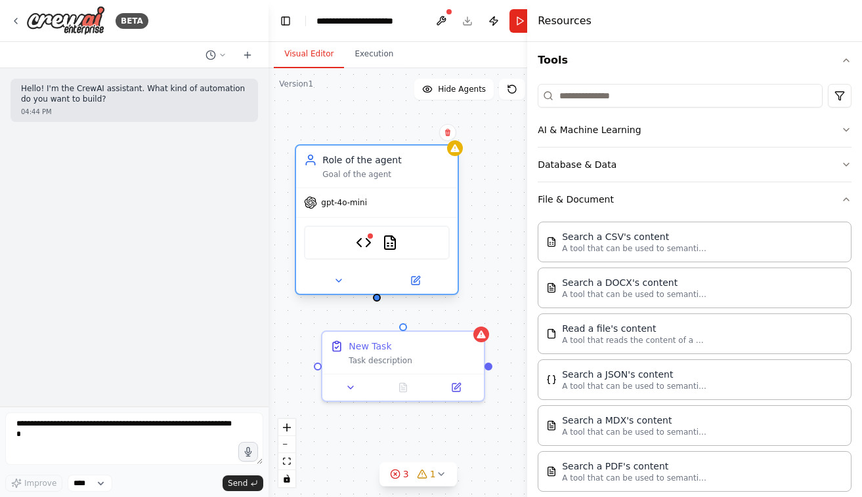
click at [414, 272] on div at bounding box center [376, 281] width 161 height 26
click at [414, 276] on icon at bounding box center [415, 281] width 10 height 10
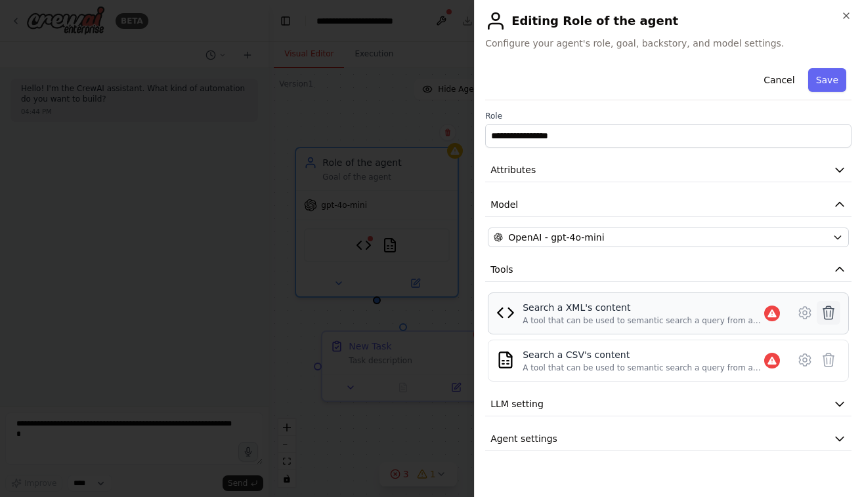
click at [833, 307] on icon at bounding box center [828, 313] width 16 height 16
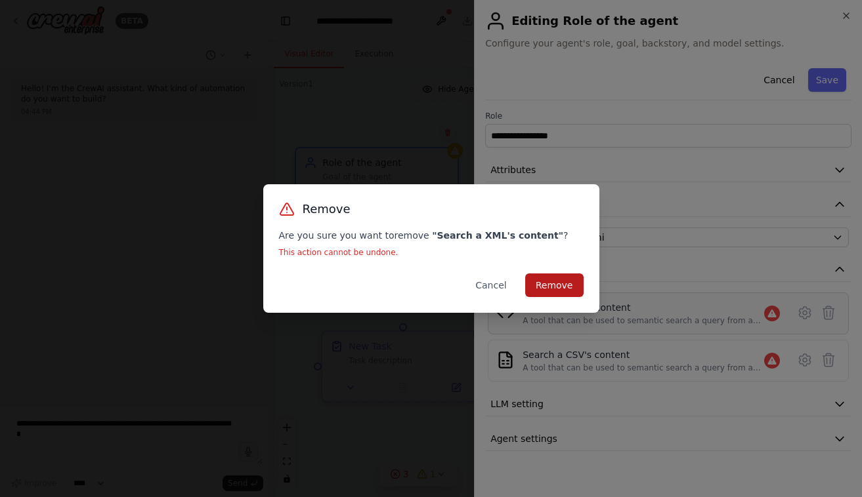
click at [567, 293] on button "Remove" at bounding box center [554, 286] width 58 height 24
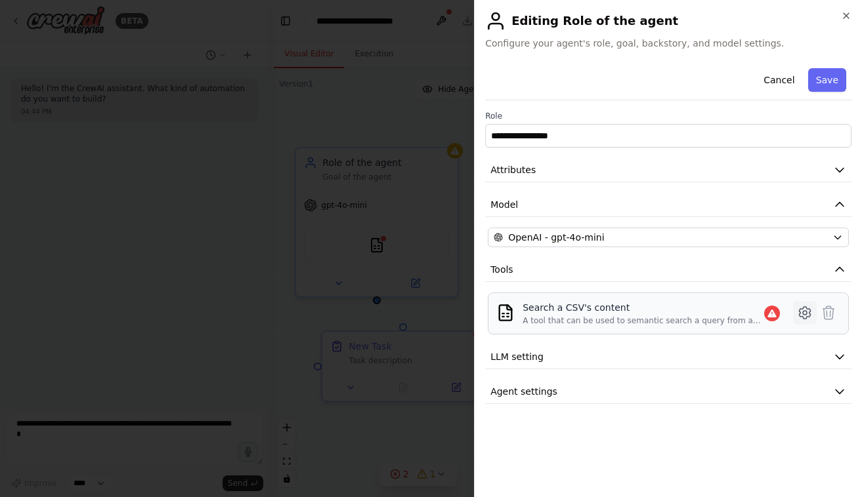
click at [803, 307] on icon at bounding box center [804, 313] width 11 height 12
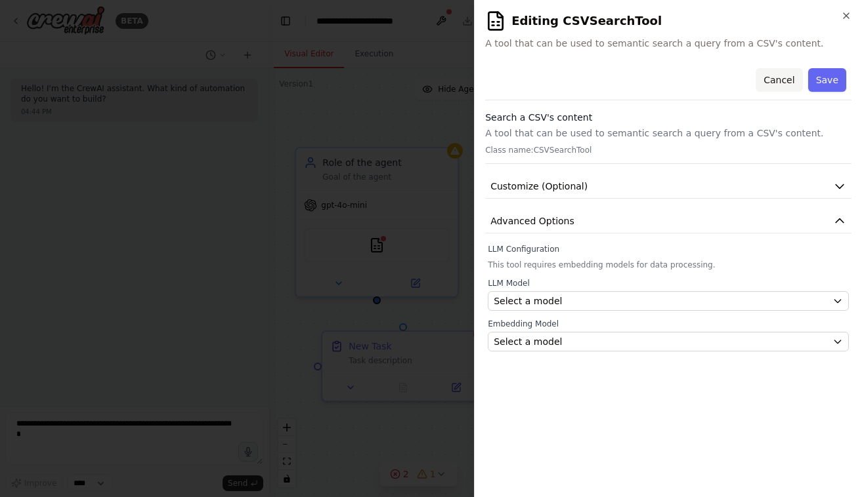
click at [780, 81] on button "Cancel" at bounding box center [778, 80] width 47 height 24
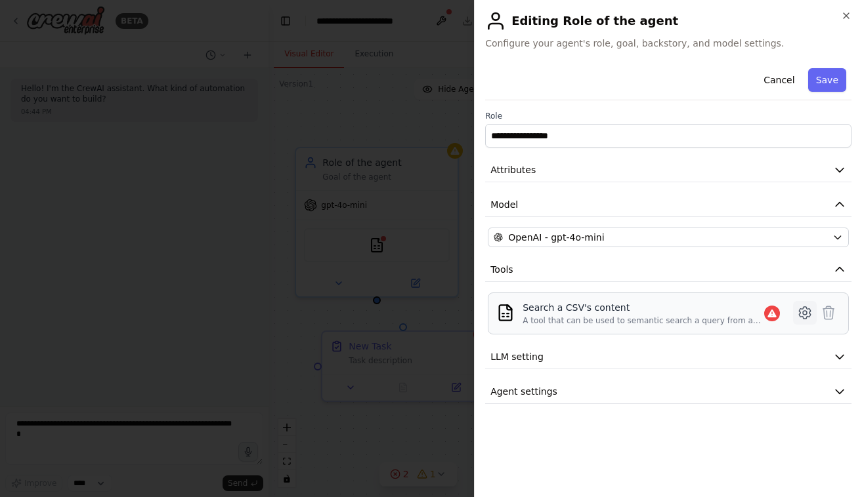
click at [806, 311] on icon at bounding box center [805, 313] width 16 height 16
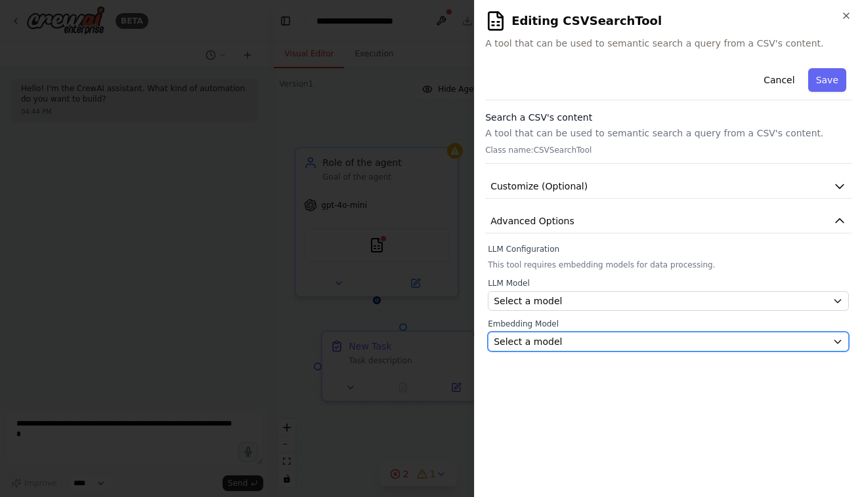
click at [691, 336] on div "Select a model" at bounding box center [659, 341] width 333 height 13
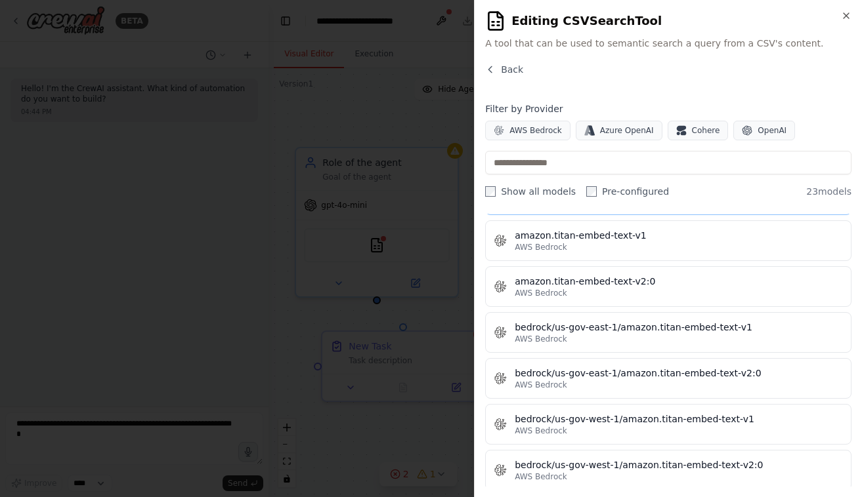
scroll to position [0, 0]
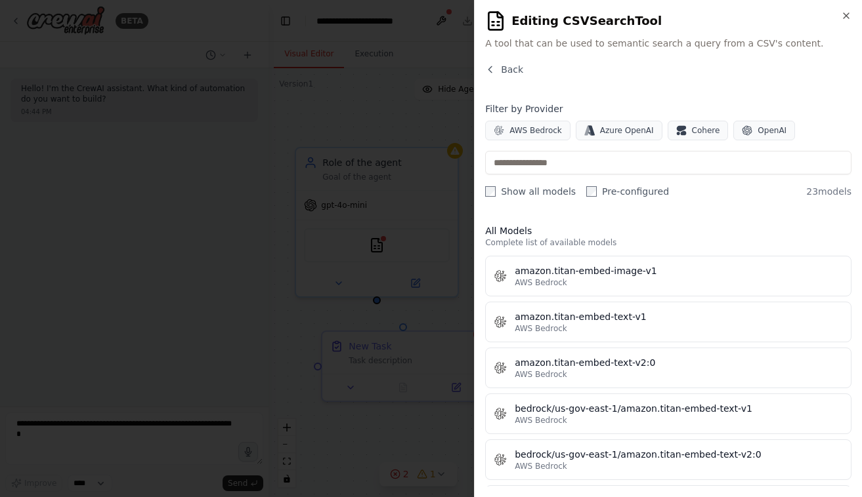
click at [497, 81] on div "Back" at bounding box center [668, 75] width 366 height 24
click at [501, 73] on span "Back" at bounding box center [512, 69] width 22 height 13
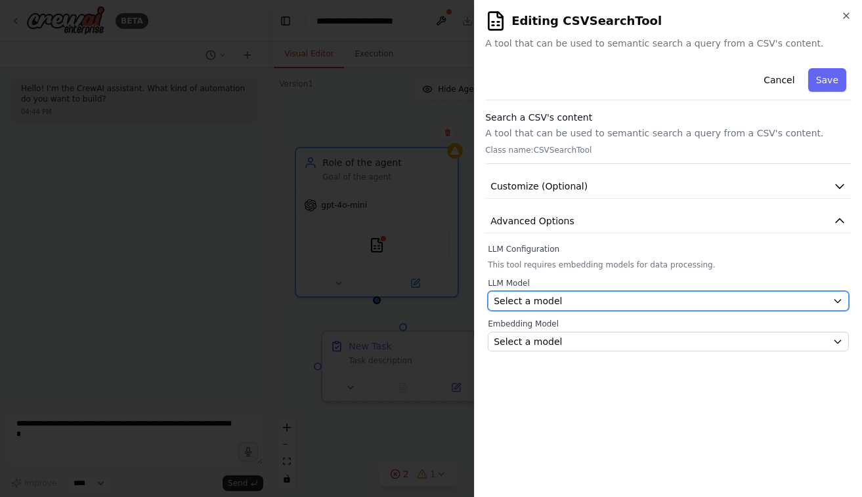
click at [582, 301] on div "Select a model" at bounding box center [659, 301] width 333 height 13
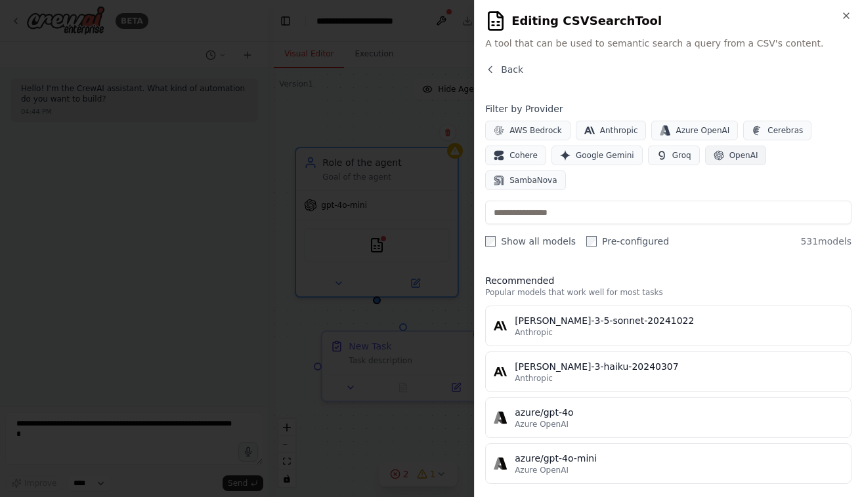
click at [729, 157] on span "OpenAI" at bounding box center [743, 155] width 29 height 10
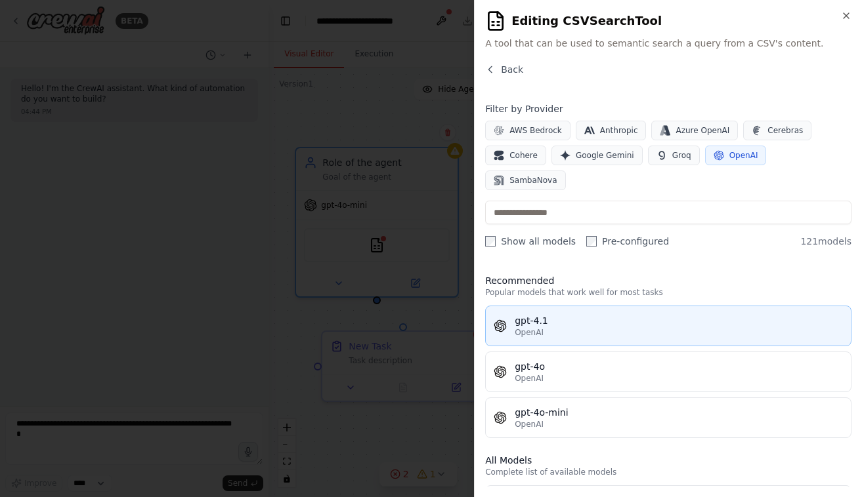
click at [606, 314] on div "gpt-4.1" at bounding box center [678, 320] width 328 height 13
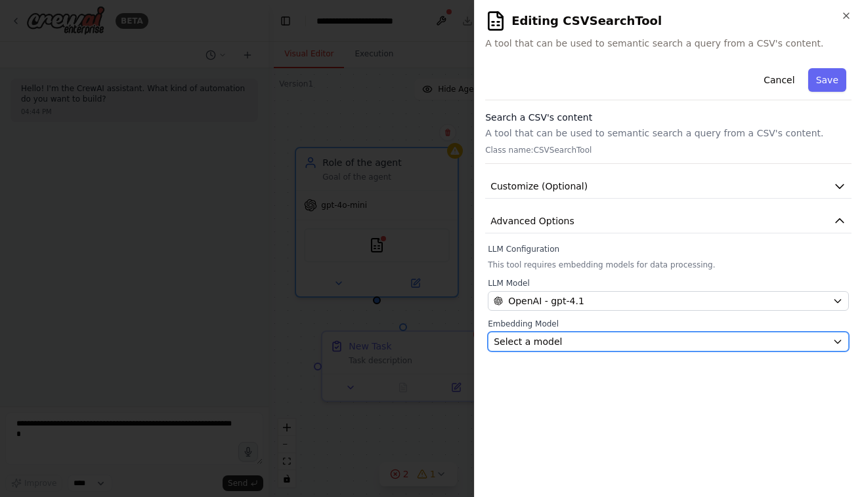
click at [554, 350] on button "Select a model" at bounding box center [668, 342] width 361 height 20
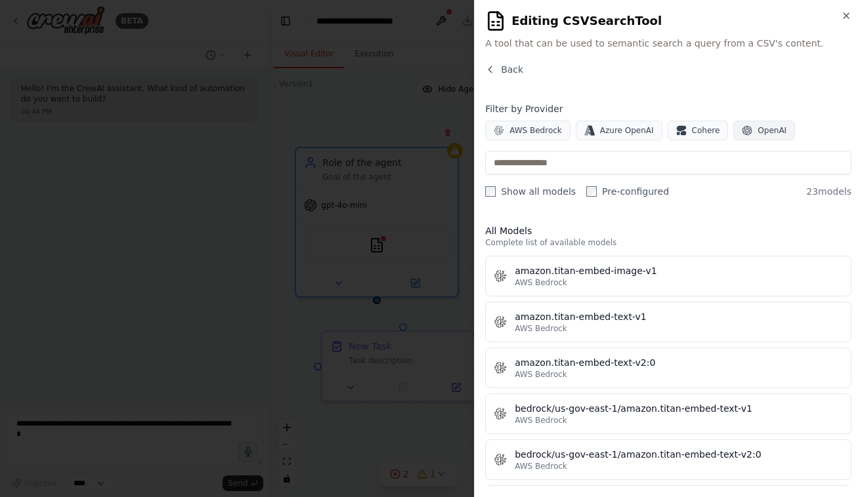
click at [733, 127] on button "OpenAI" at bounding box center [764, 131] width 62 height 20
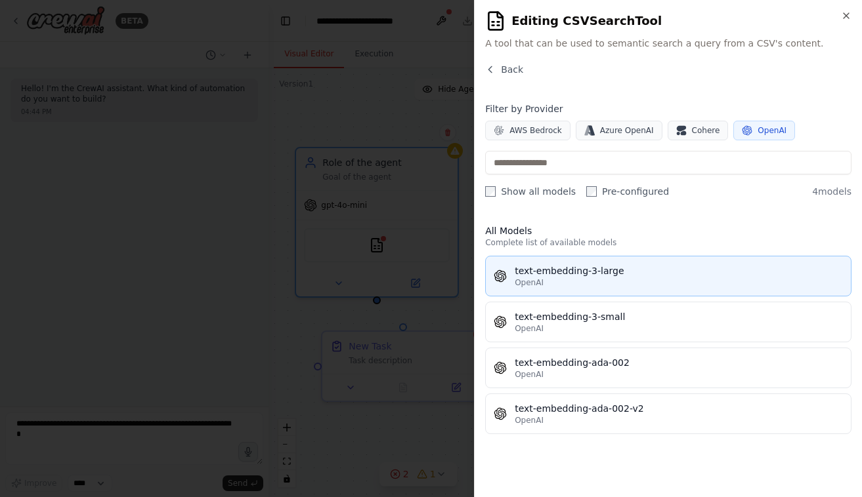
click at [601, 291] on button "text-embedding-3-large OpenAI" at bounding box center [668, 276] width 366 height 41
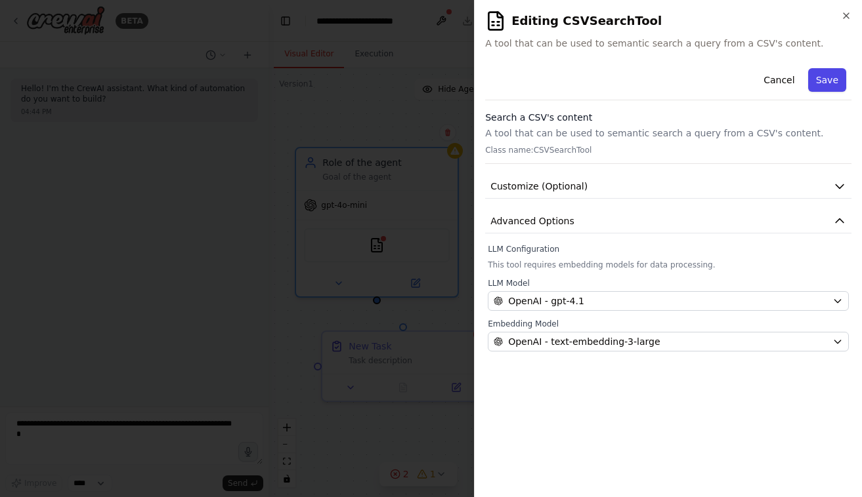
click at [833, 81] on button "Save" at bounding box center [827, 80] width 38 height 24
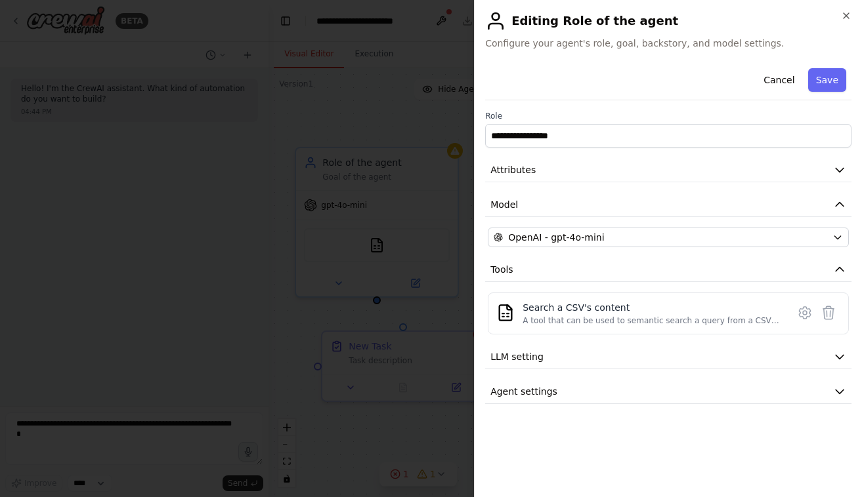
click at [825, 92] on div "Cancel Save" at bounding box center [668, 81] width 366 height 37
click at [827, 81] on button "Save" at bounding box center [827, 80] width 38 height 24
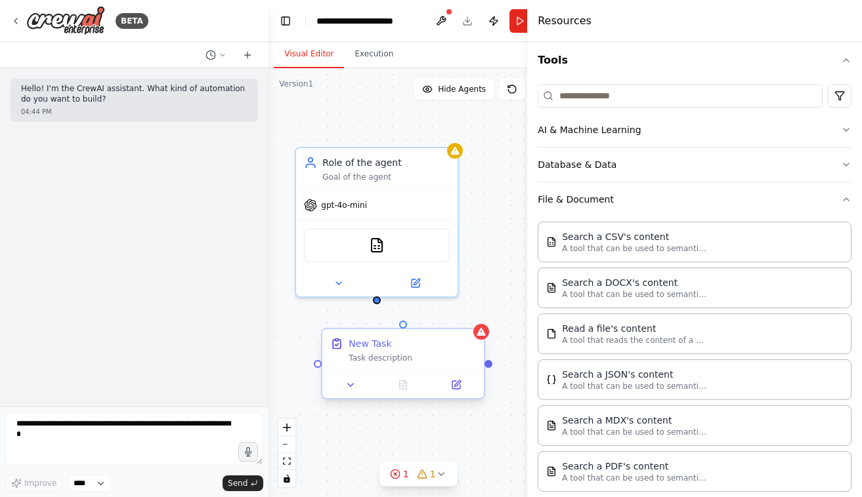
click at [421, 365] on div "New Task Task description" at bounding box center [402, 350] width 161 height 42
click at [448, 385] on button at bounding box center [456, 385] width 45 height 16
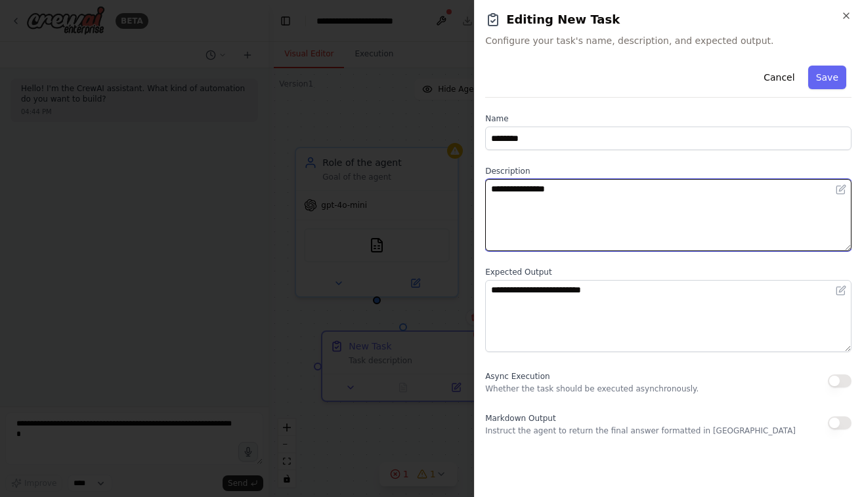
click at [572, 220] on textarea "**********" at bounding box center [668, 215] width 366 height 72
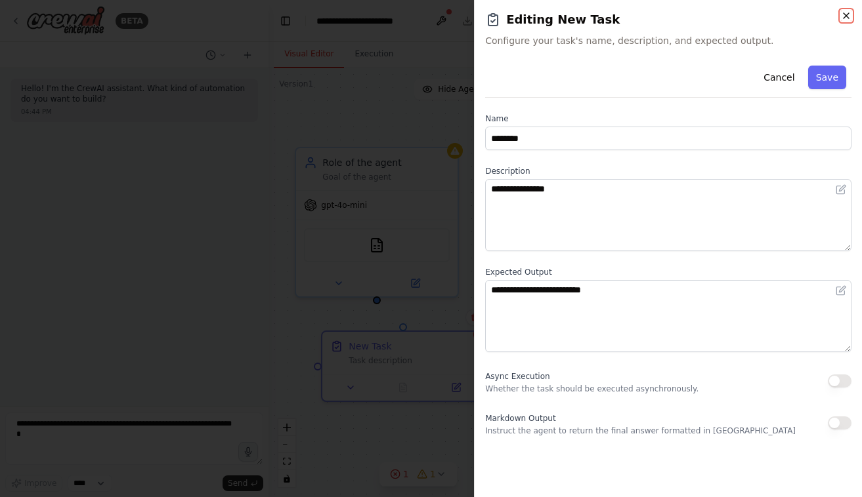
click at [848, 20] on icon "button" at bounding box center [846, 15] width 10 height 10
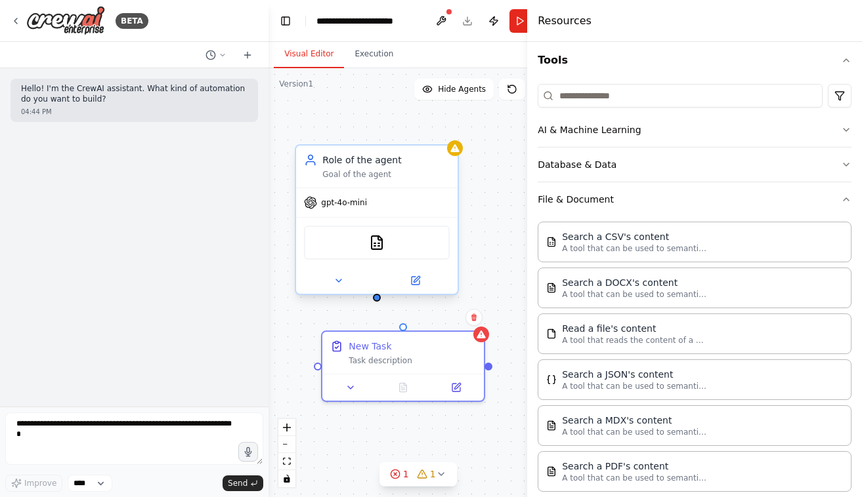
click at [399, 252] on div "CSVSearchTool" at bounding box center [377, 243] width 146 height 34
click at [421, 249] on div "CSVSearchTool" at bounding box center [377, 243] width 146 height 34
click at [648, 188] on button "File & Document" at bounding box center [694, 199] width 314 height 34
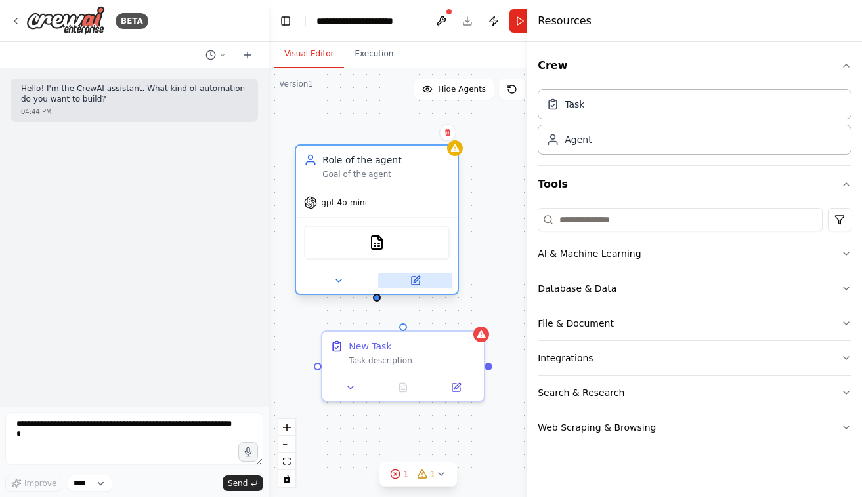
click at [421, 280] on button at bounding box center [415, 281] width 74 height 16
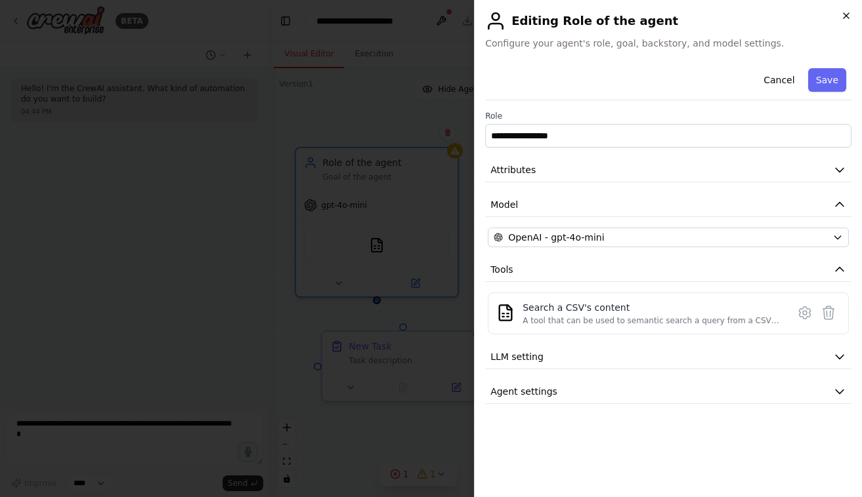
click at [849, 18] on icon "button" at bounding box center [846, 15] width 10 height 10
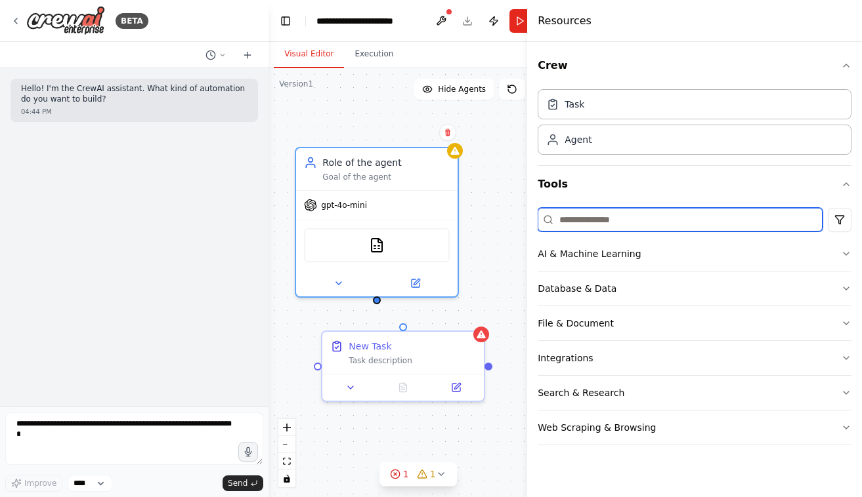
click at [612, 224] on input at bounding box center [679, 220] width 285 height 24
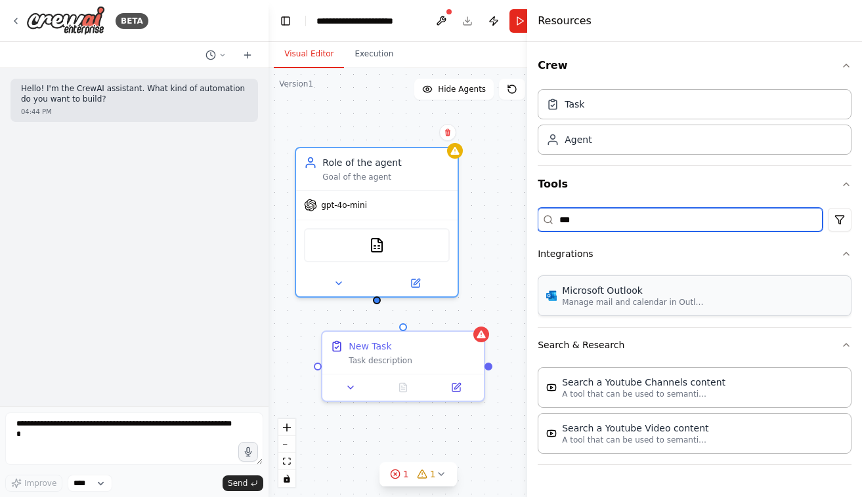
type input "***"
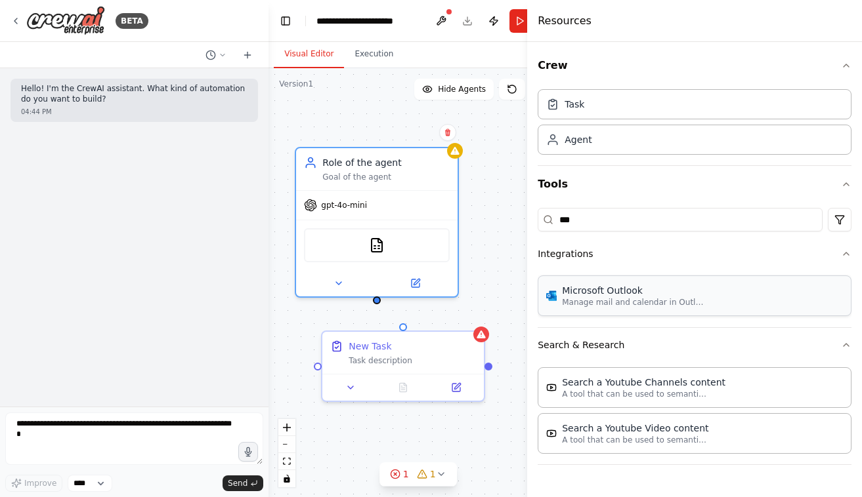
click at [605, 287] on div "Microsoft Outlook" at bounding box center [634, 290] width 144 height 13
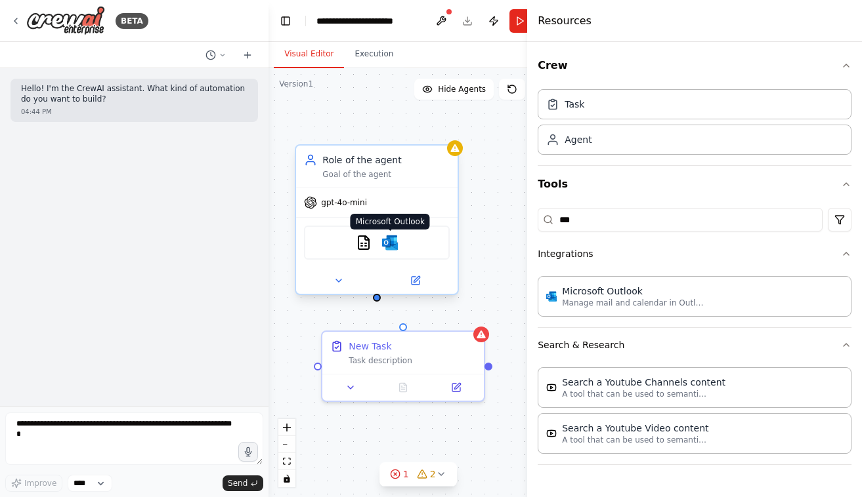
click at [390, 238] on img at bounding box center [390, 243] width 16 height 16
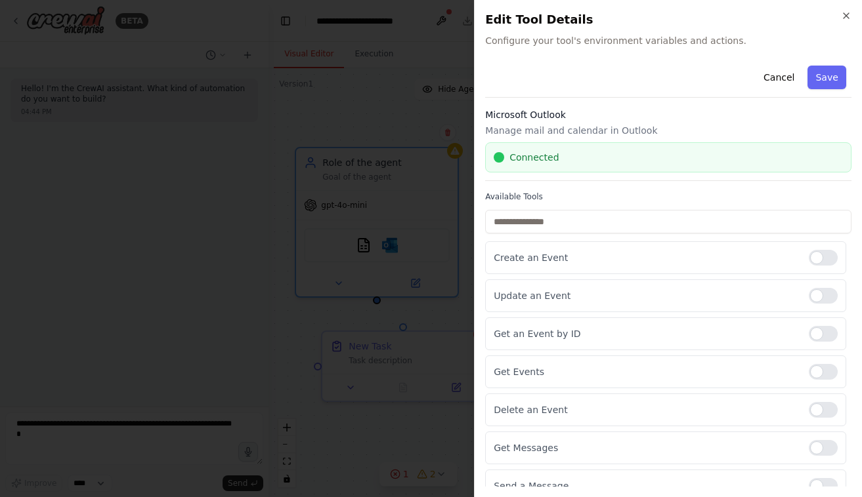
scroll to position [16, 0]
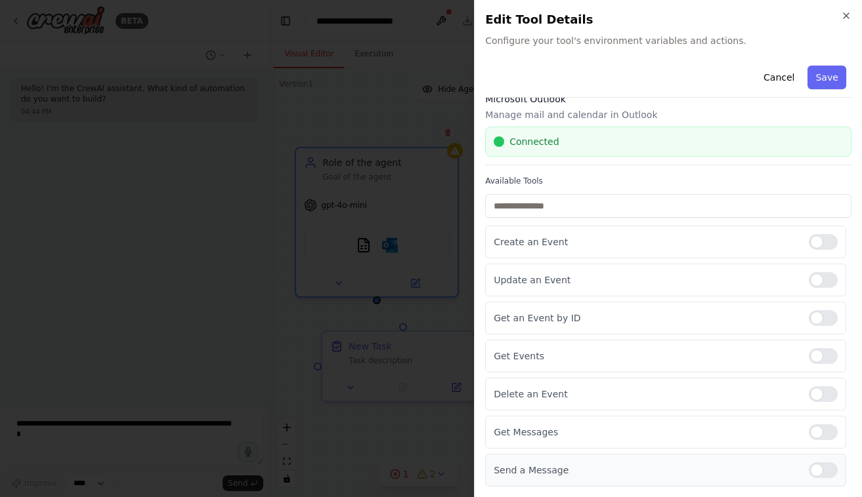
click at [809, 468] on div at bounding box center [822, 471] width 29 height 16
click at [814, 434] on div at bounding box center [822, 433] width 29 height 16
click at [816, 74] on button "Save" at bounding box center [827, 78] width 38 height 24
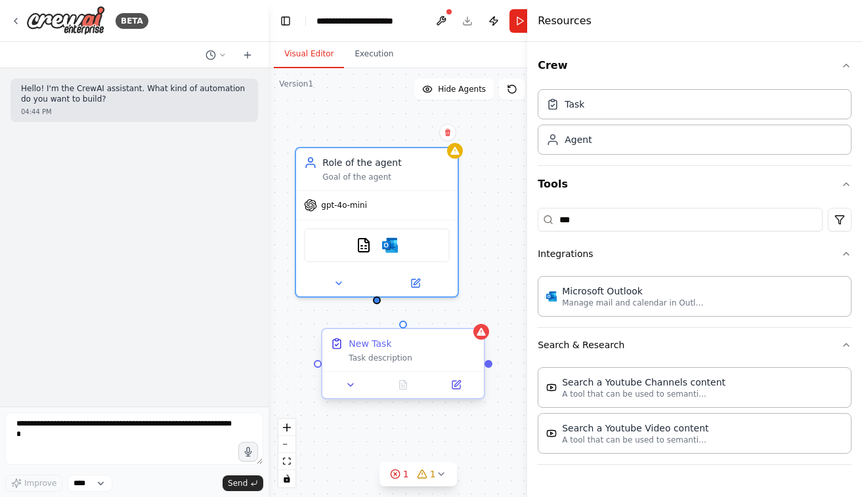
drag, startPoint x: 413, startPoint y: 346, endPoint x: 410, endPoint y: 377, distance: 31.0
click at [410, 364] on div "New Task Task description" at bounding box center [411, 350] width 127 height 26
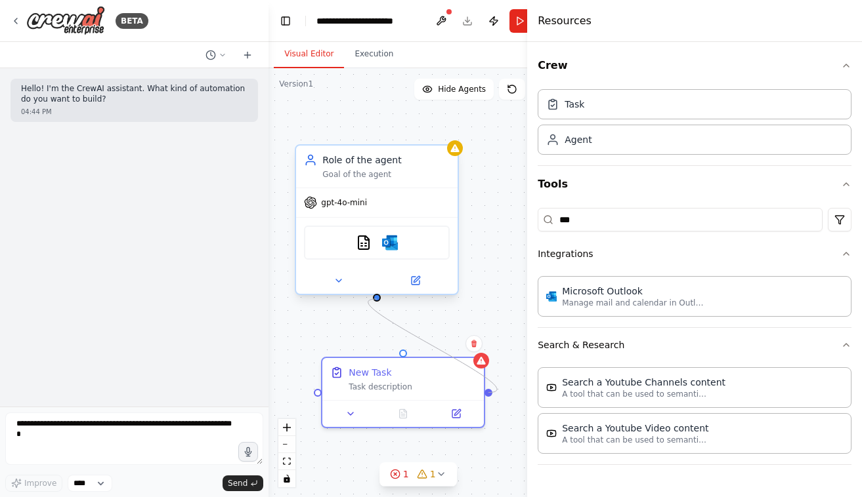
drag, startPoint x: 491, startPoint y: 392, endPoint x: 376, endPoint y: 298, distance: 148.7
click at [376, 298] on div "Role of the agent Goal of the agent gpt-4o-mini CSVSearchTool Microsoft Outlook…" at bounding box center [417, 282] width 299 height 429
click at [318, 398] on div "Role of the agent Goal of the agent gpt-4o-mini CSVSearchTool Microsoft Outlook…" at bounding box center [417, 282] width 299 height 429
click at [318, 394] on div "Role of the agent Goal of the agent gpt-4o-mini CSVSearchTool Microsoft Outlook…" at bounding box center [417, 282] width 299 height 429
drag, startPoint x: 319, startPoint y: 390, endPoint x: 377, endPoint y: 297, distance: 110.2
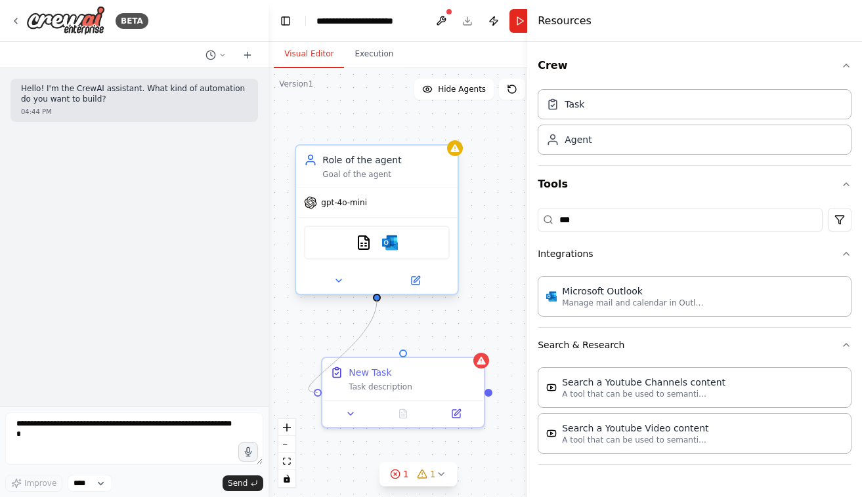
click at [377, 297] on div "Role of the agent Goal of the agent gpt-4o-mini CSVSearchTool Microsoft Outlook…" at bounding box center [417, 282] width 299 height 429
click at [400, 390] on div "New Task Task description" at bounding box center [402, 377] width 161 height 42
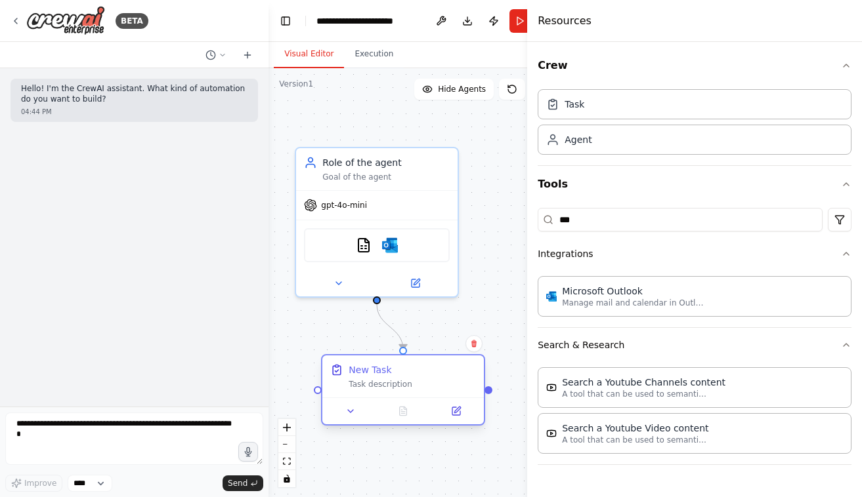
click at [400, 390] on div "New Task Task description" at bounding box center [402, 377] width 161 height 42
click at [461, 414] on icon at bounding box center [456, 411] width 10 height 10
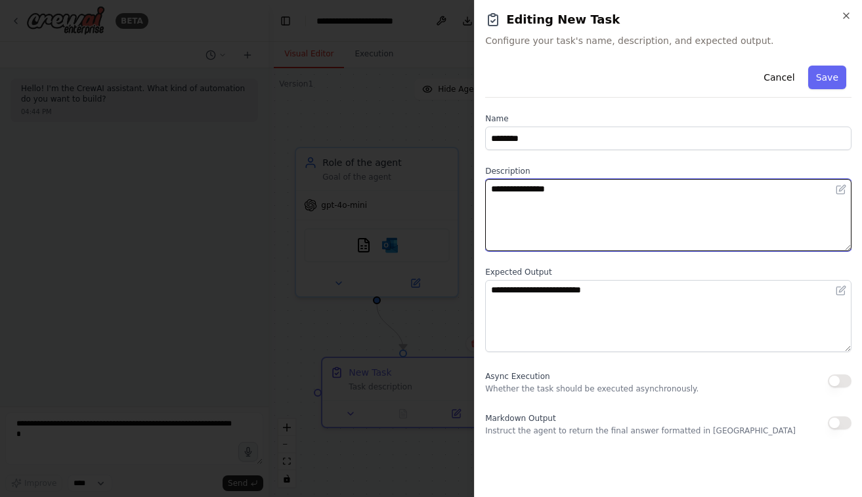
click at [642, 210] on textarea "**********" at bounding box center [668, 215] width 366 height 72
paste textarea "**********"
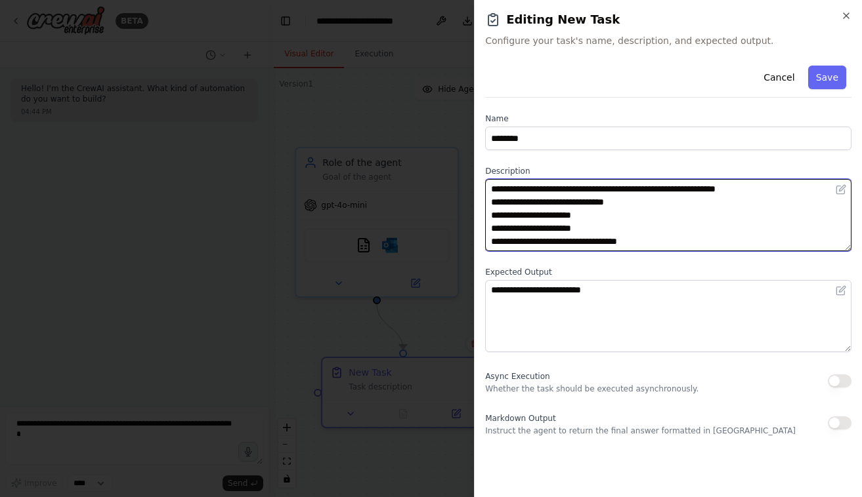
scroll to position [10, 0]
paste textarea
type textarea "**********"
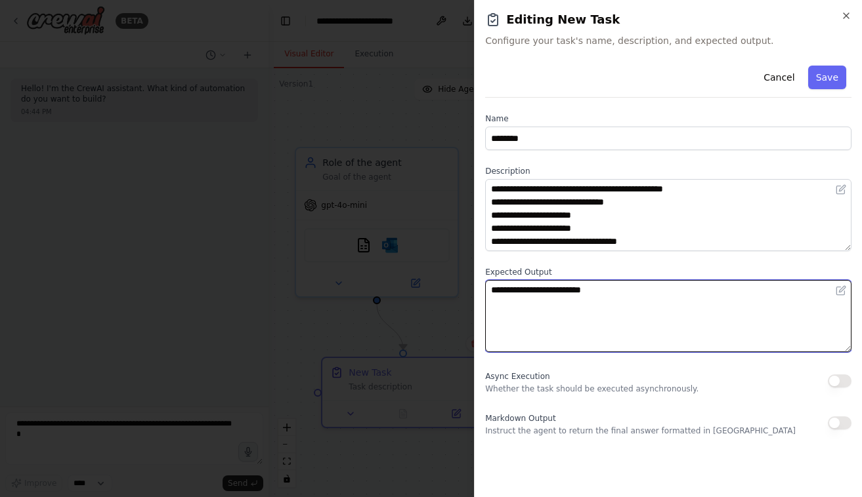
click at [585, 322] on textarea "**********" at bounding box center [668, 316] width 366 height 72
click at [654, 295] on textarea "**********" at bounding box center [668, 316] width 366 height 72
paste textarea "**********"
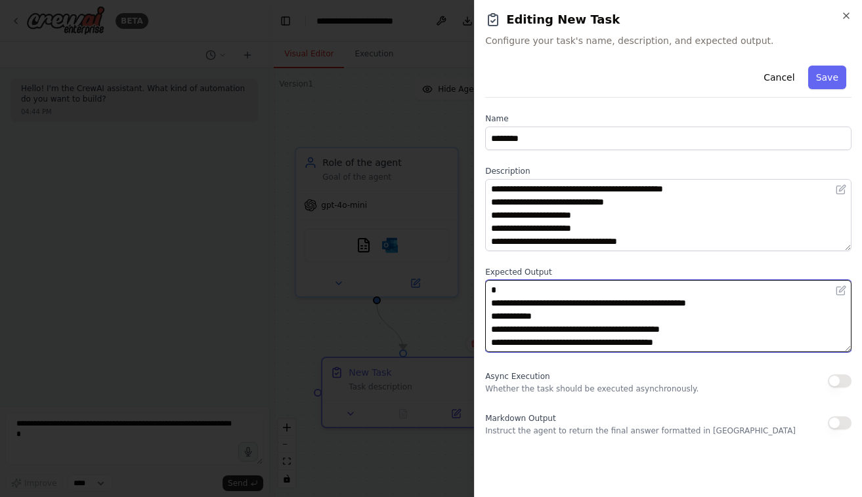
click at [655, 305] on textarea "**********" at bounding box center [668, 316] width 366 height 72
paste textarea "**********"
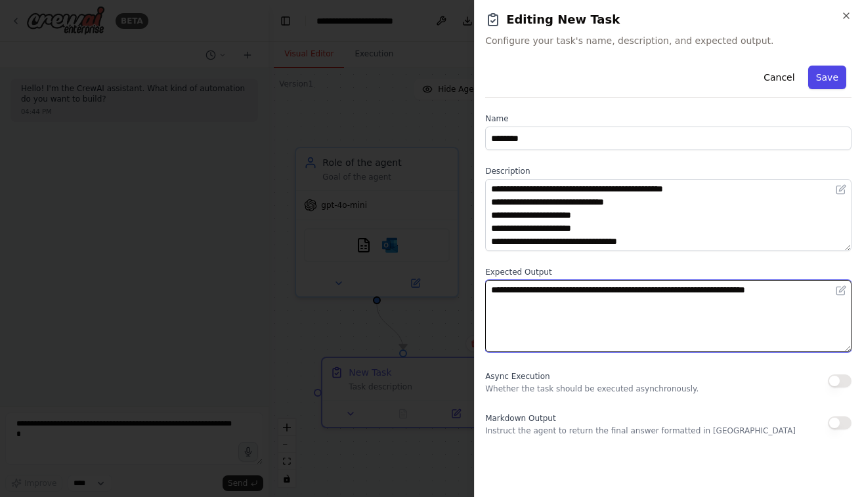
type textarea "**********"
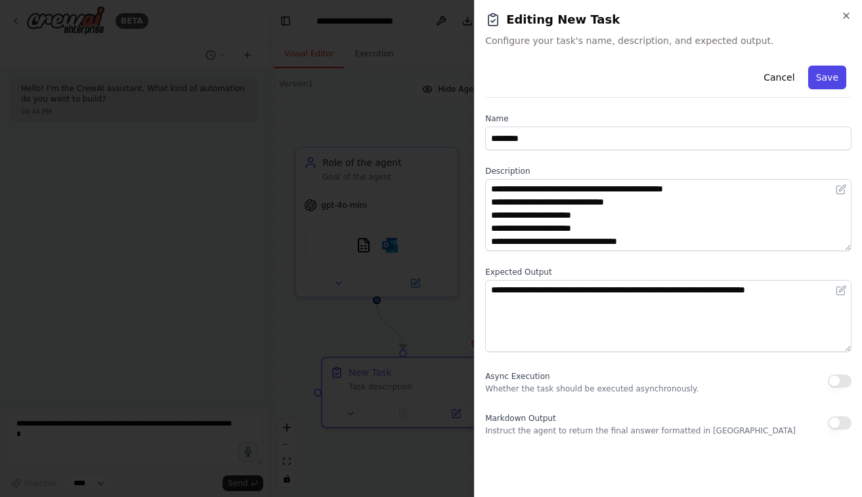
click at [830, 75] on button "Save" at bounding box center [827, 78] width 38 height 24
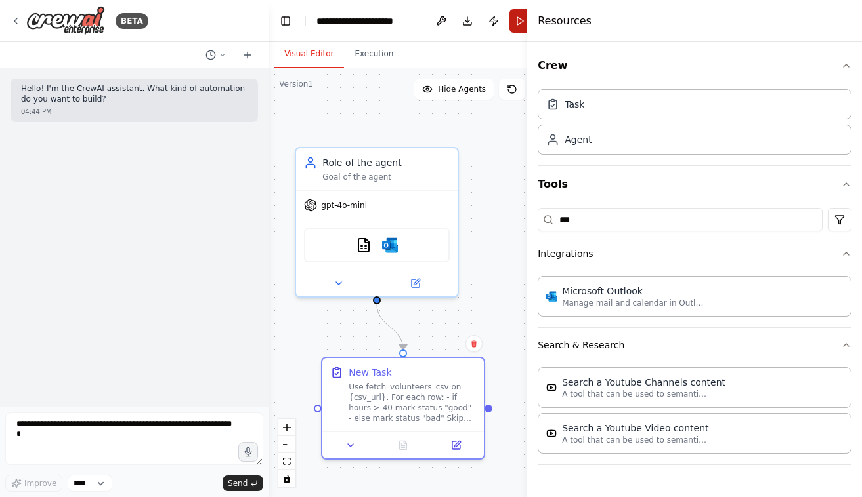
click at [520, 28] on button "Run" at bounding box center [519, 21] width 21 height 24
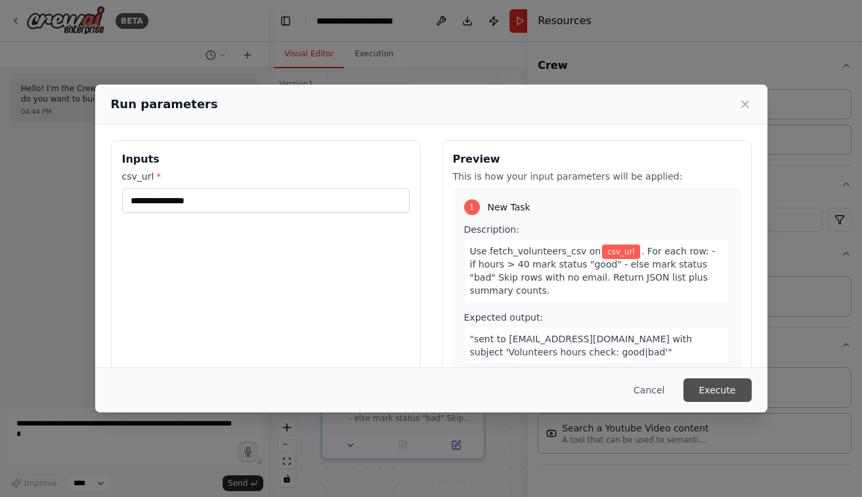
click at [714, 389] on button "Execute" at bounding box center [717, 391] width 68 height 24
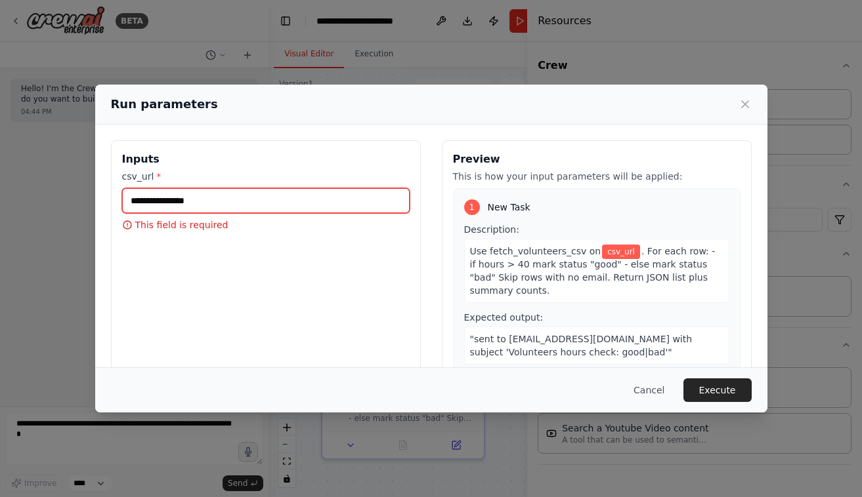
click at [274, 205] on input "csv_url *" at bounding box center [265, 200] width 287 height 25
paste input "**********"
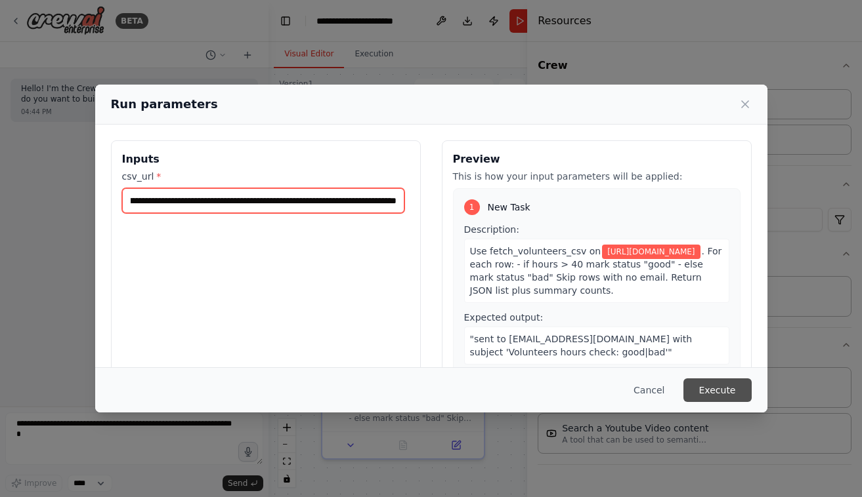
type input "**********"
click at [719, 390] on button "Execute" at bounding box center [717, 391] width 68 height 24
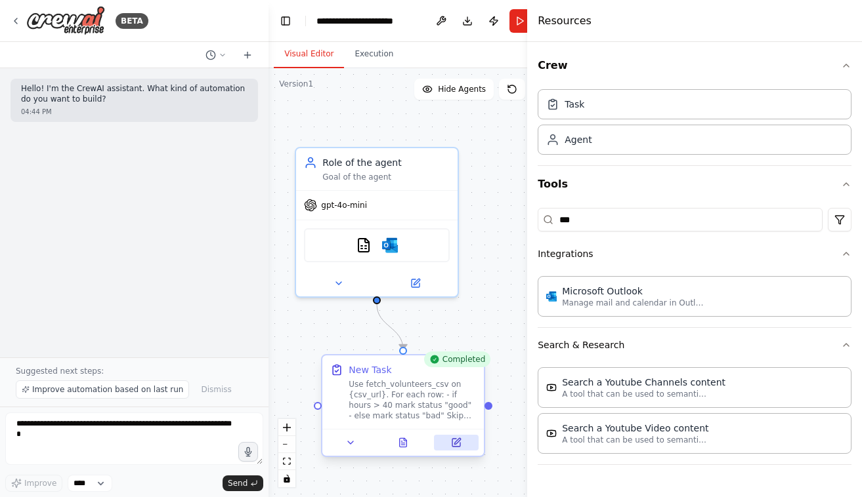
click at [453, 441] on icon at bounding box center [456, 443] width 8 height 8
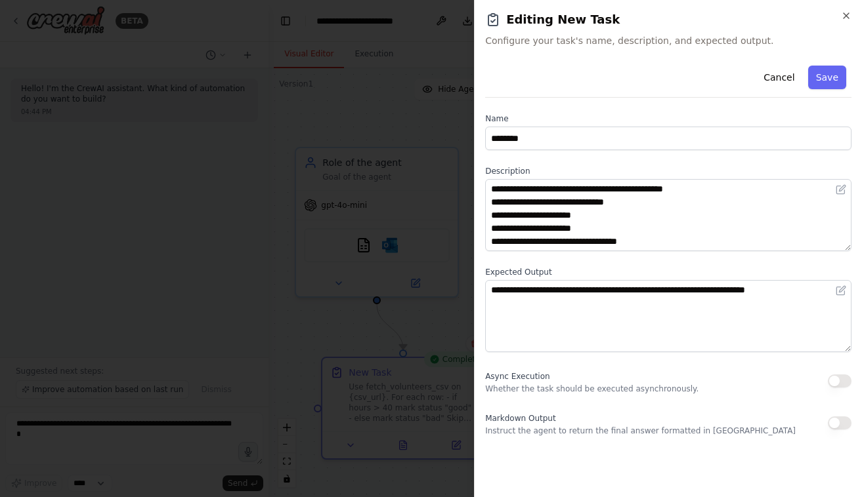
scroll to position [13, 0]
